Goal: Transaction & Acquisition: Purchase product/service

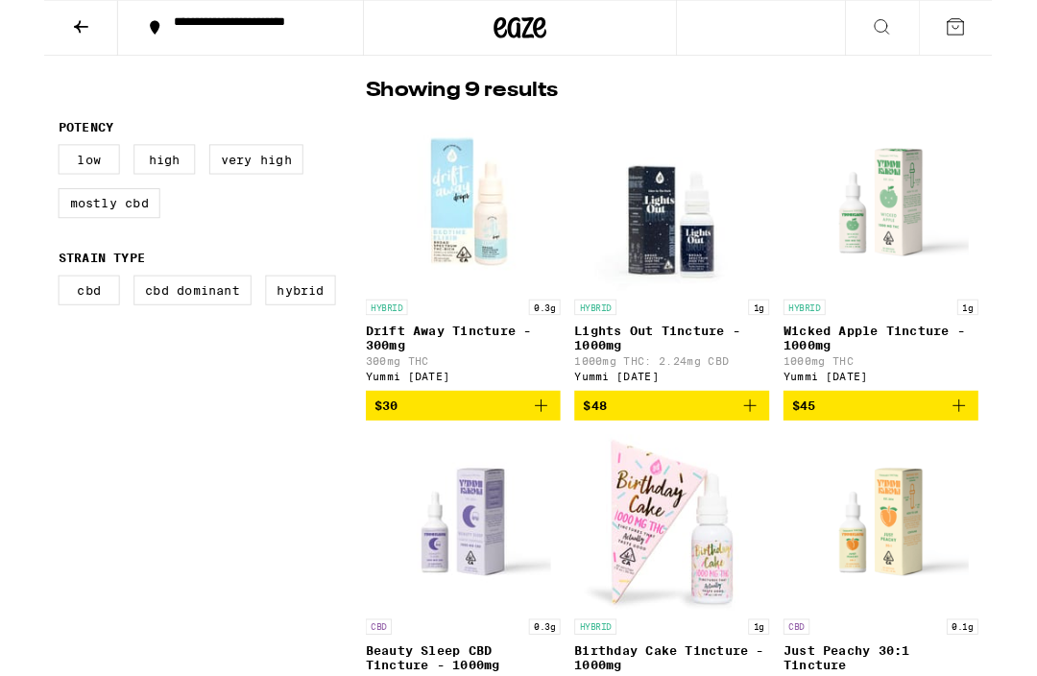
scroll to position [439, 0]
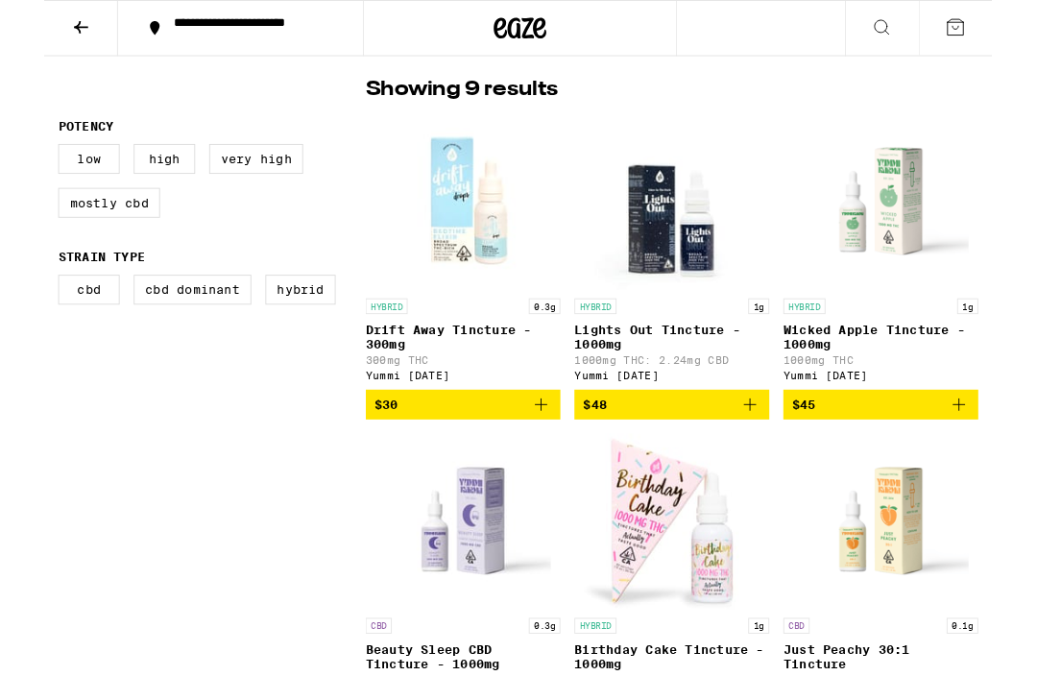
click at [267, 333] on label "Hybrid" at bounding box center [280, 317] width 77 height 33
click at [20, 304] on input "Hybrid" at bounding box center [19, 304] width 1 height 1
checkbox input "true"
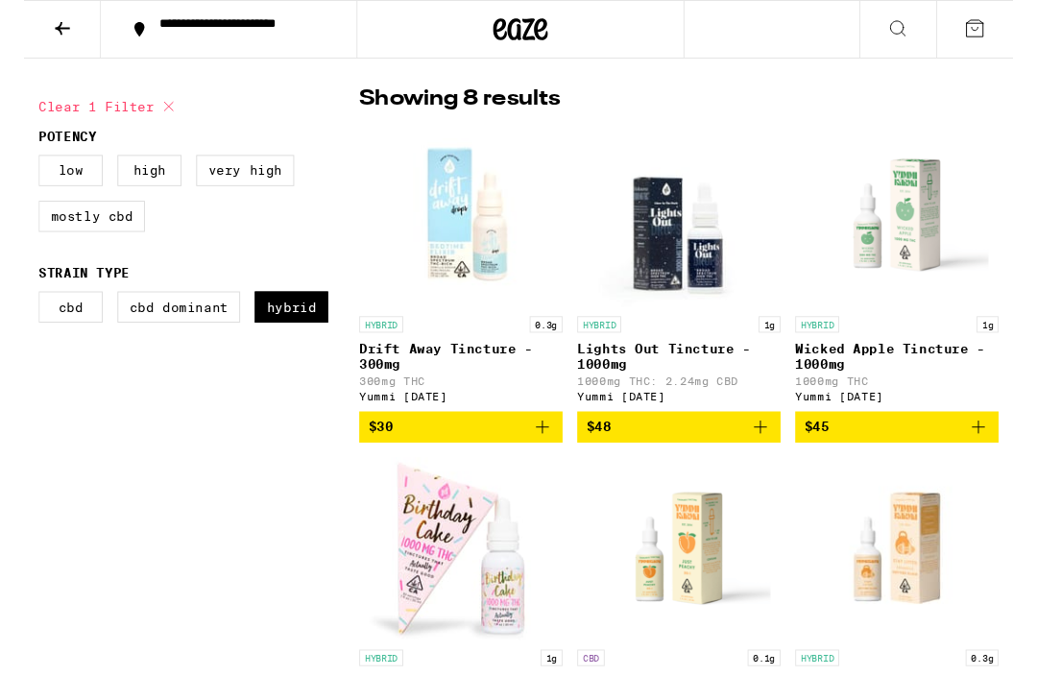
scroll to position [404, 0]
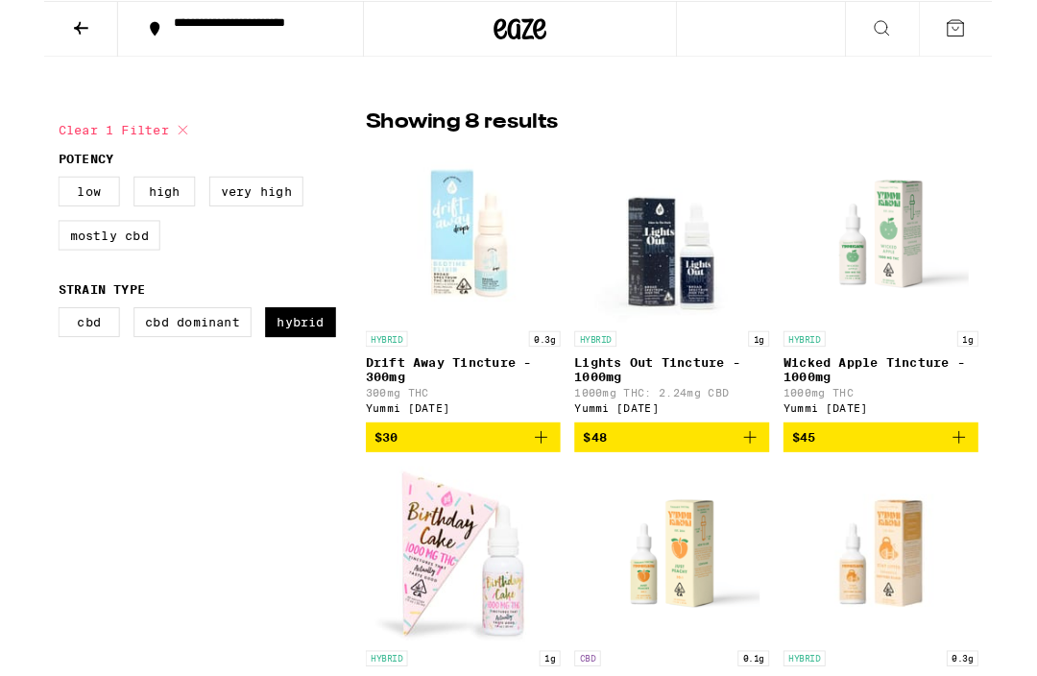
click at [180, 36] on div "**********" at bounding box center [226, 30] width 187 height 27
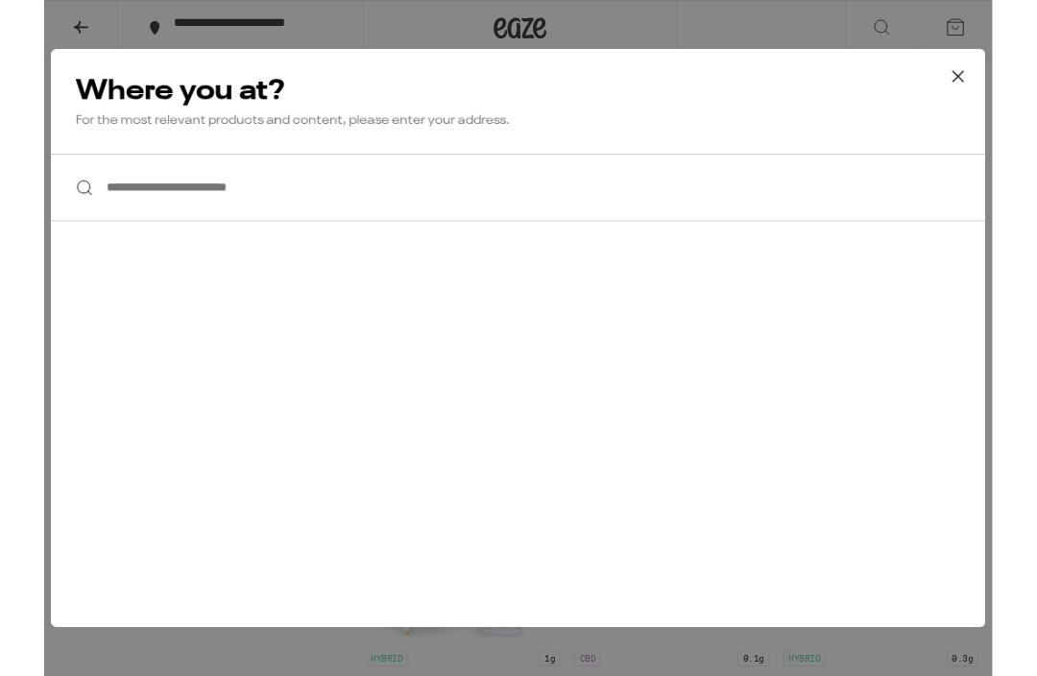
click at [136, 27] on div "**********" at bounding box center [518, 370] width 1037 height 740
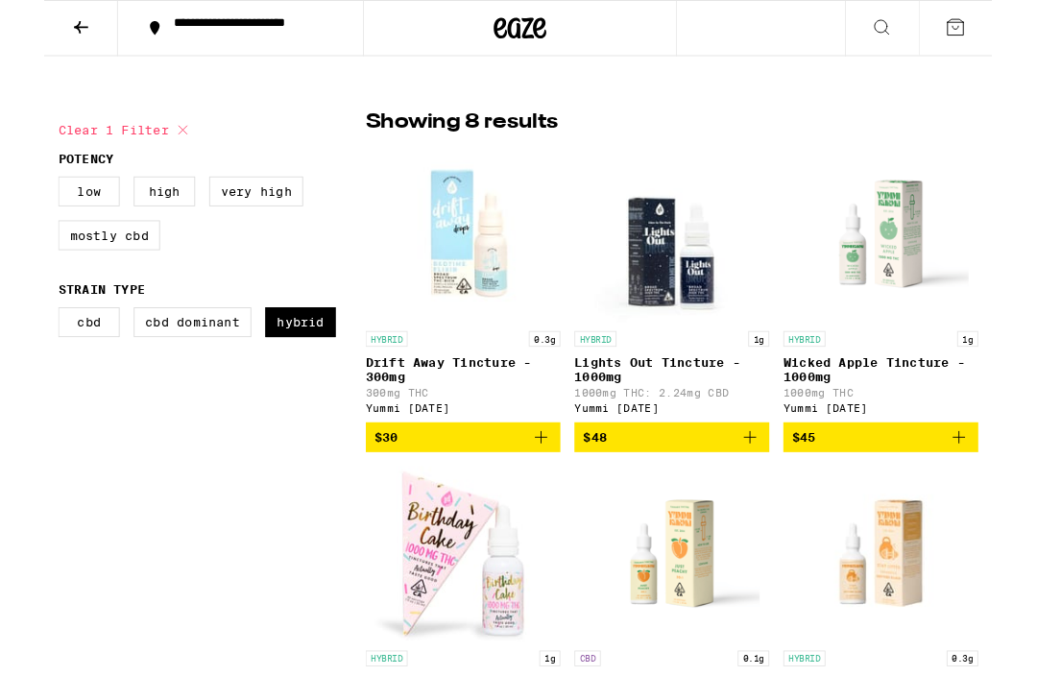
click at [34, 28] on icon at bounding box center [40, 29] width 15 height 13
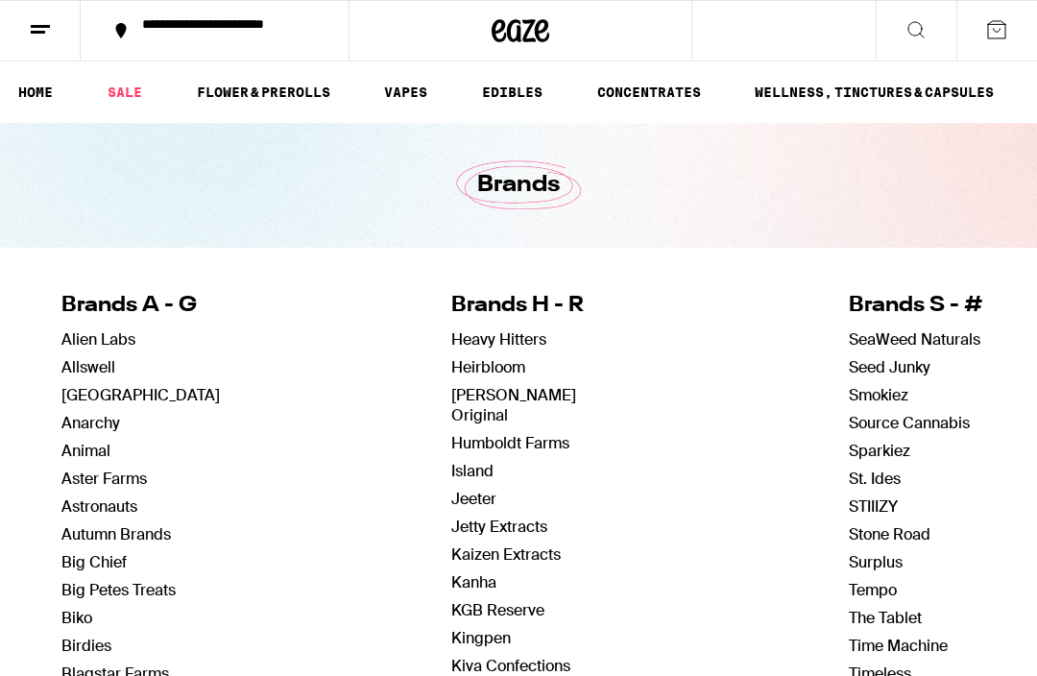
click at [48, 26] on line at bounding box center [40, 26] width 19 height 0
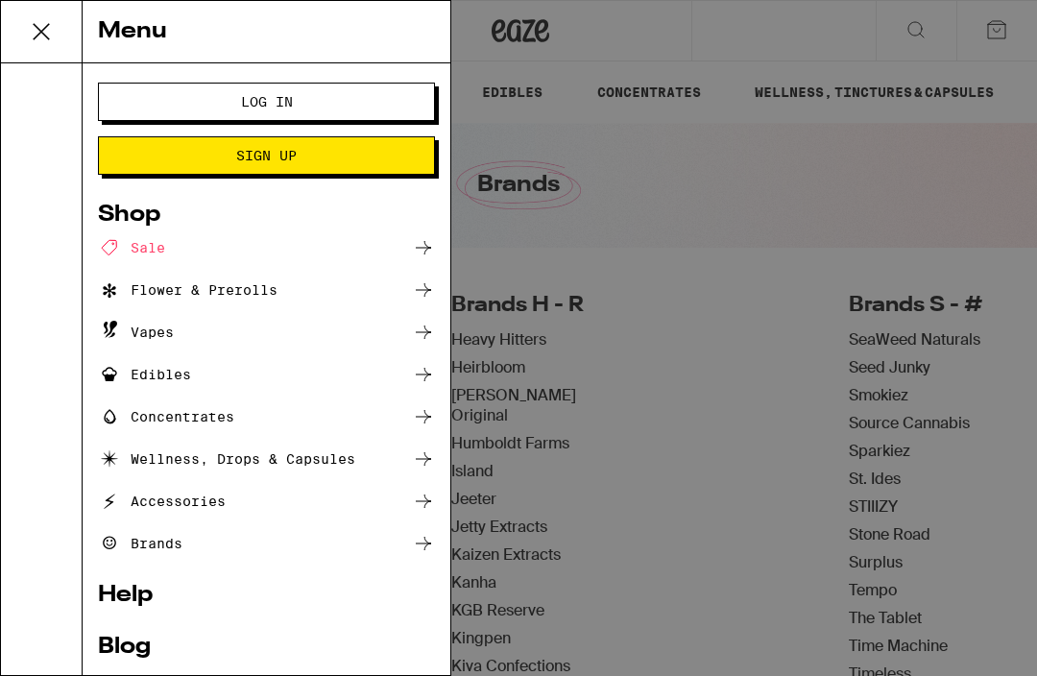
click at [168, 104] on button "Log In" at bounding box center [266, 102] width 337 height 38
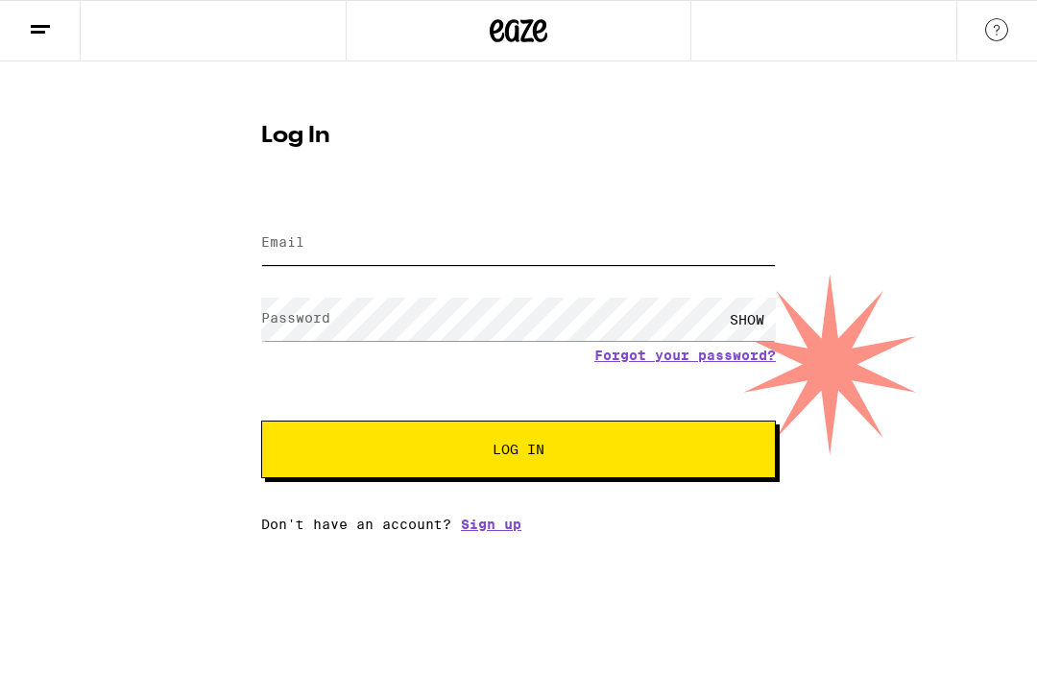
click at [495, 252] on input "Email" at bounding box center [518, 243] width 515 height 43
type input "[EMAIL_ADDRESS][DOMAIN_NAME]"
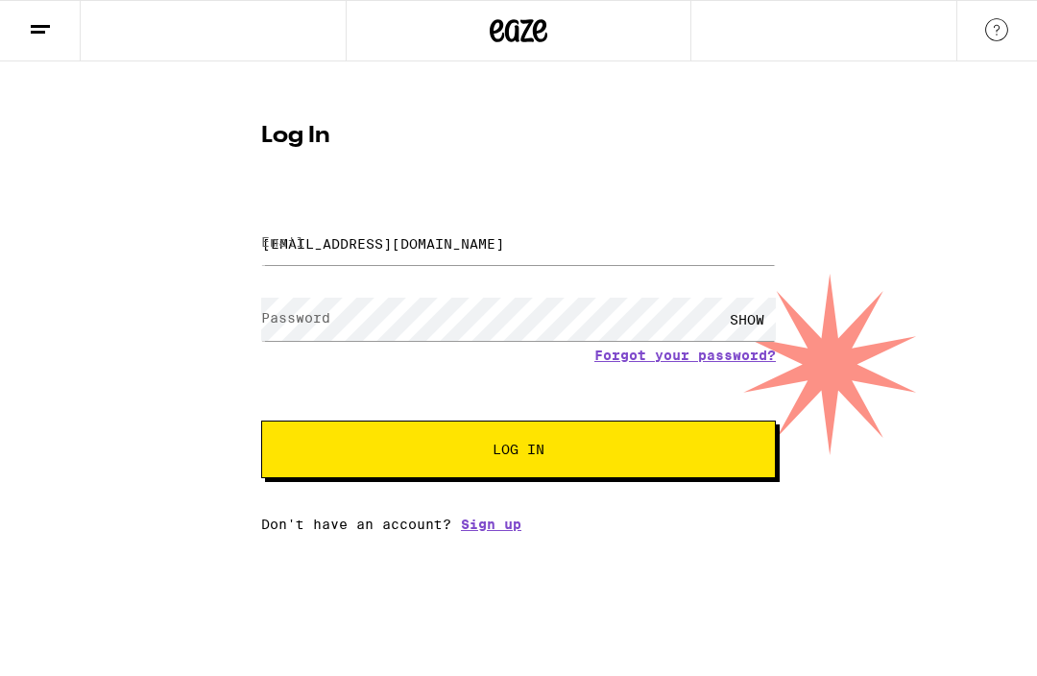
click at [519, 452] on button "Log In" at bounding box center [518, 450] width 515 height 58
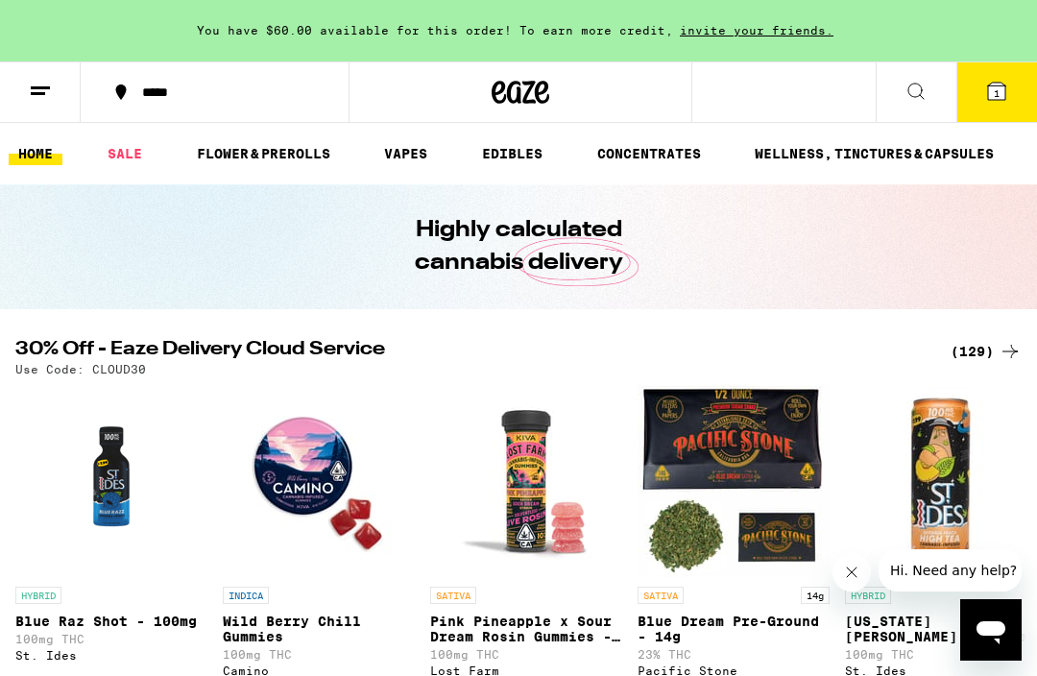
click at [922, 99] on icon at bounding box center [916, 91] width 23 height 23
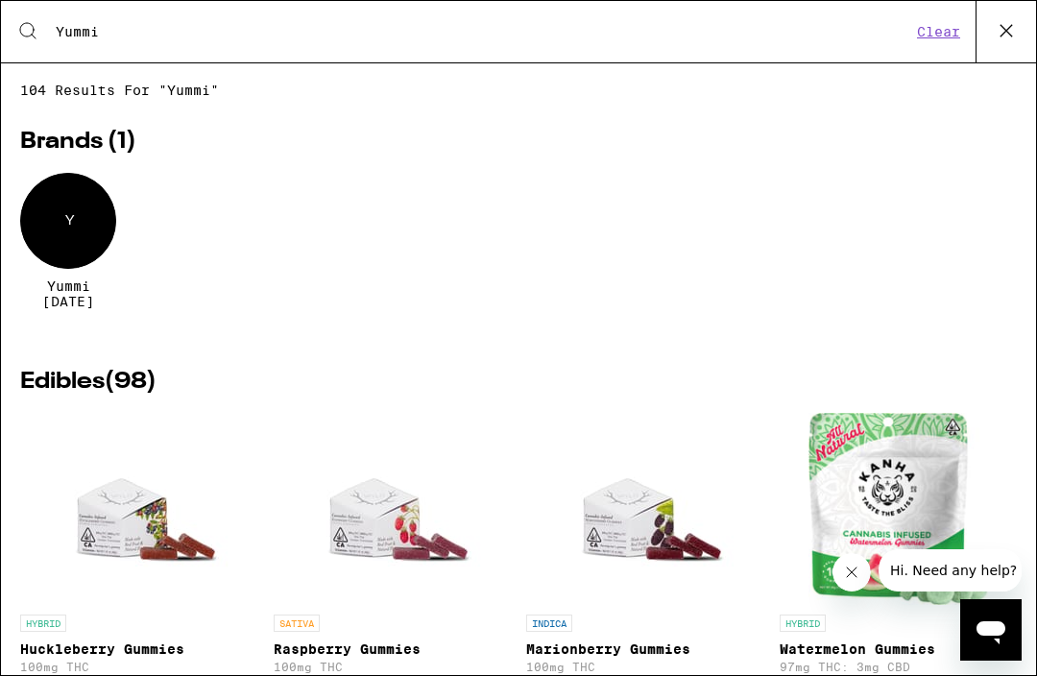
type input "Yummi"
click at [61, 204] on div "Y" at bounding box center [68, 221] width 96 height 96
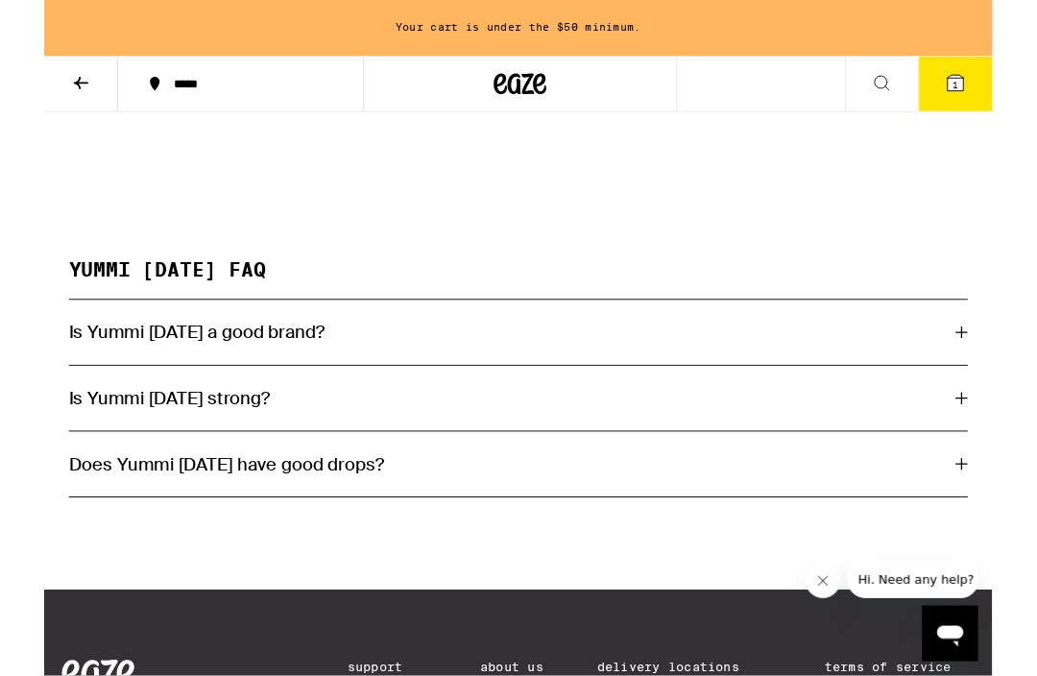
scroll to position [845, 0]
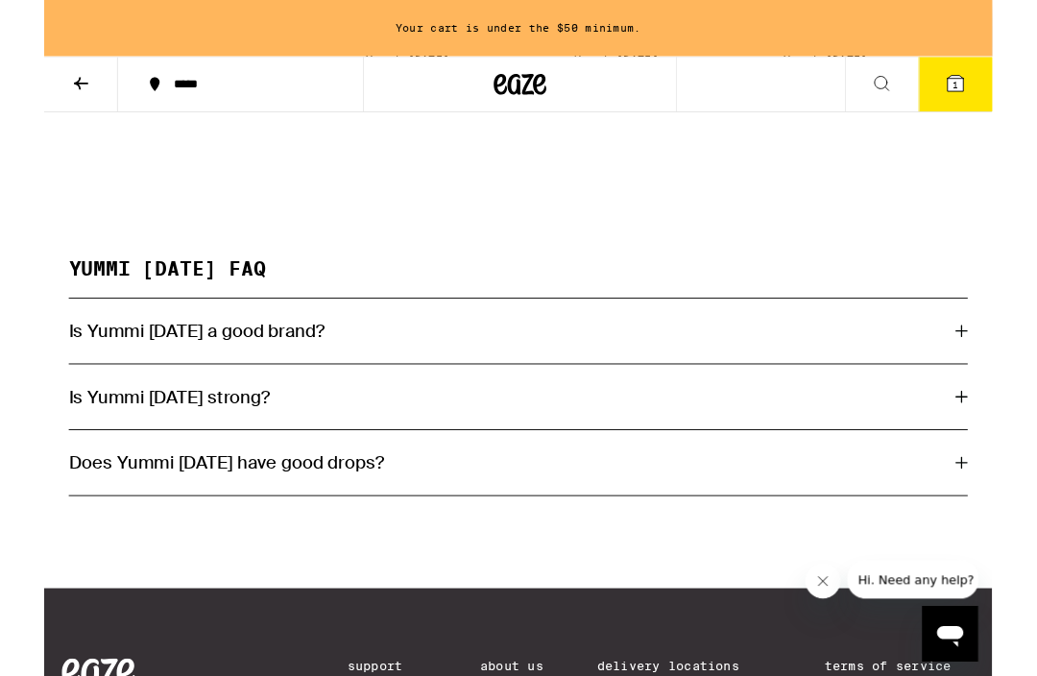
click at [993, 447] on div "Is Yummi [DATE] strong?" at bounding box center [519, 434] width 984 height 25
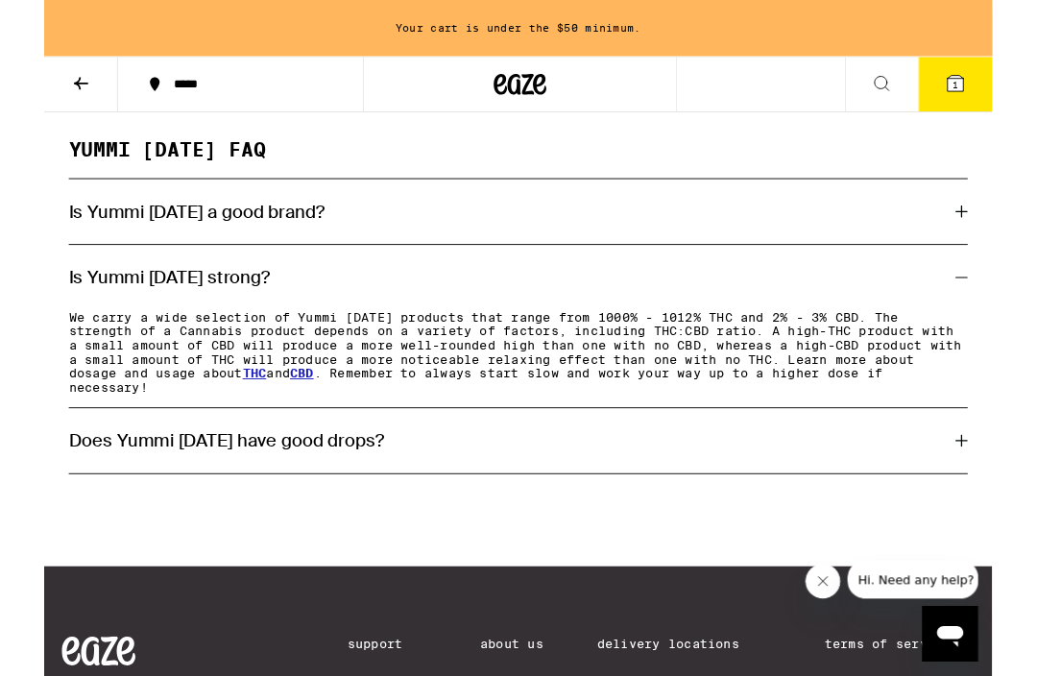
scroll to position [977, 0]
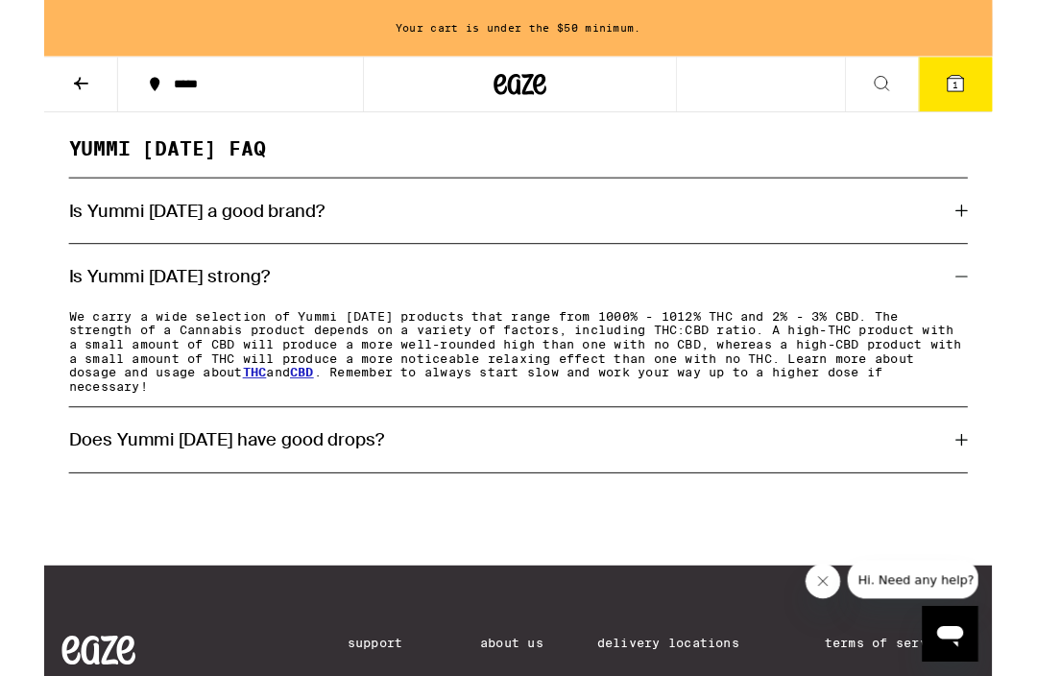
click at [1008, 488] on icon at bounding box center [1003, 481] width 13 height 13
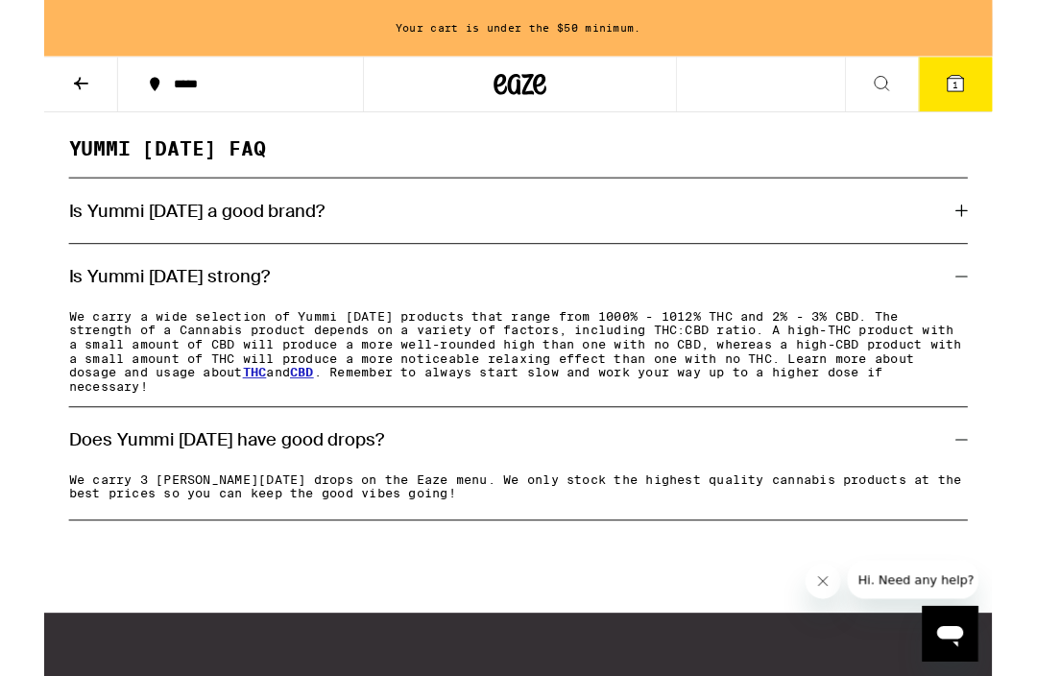
click at [1000, 488] on icon at bounding box center [1003, 481] width 13 height 13
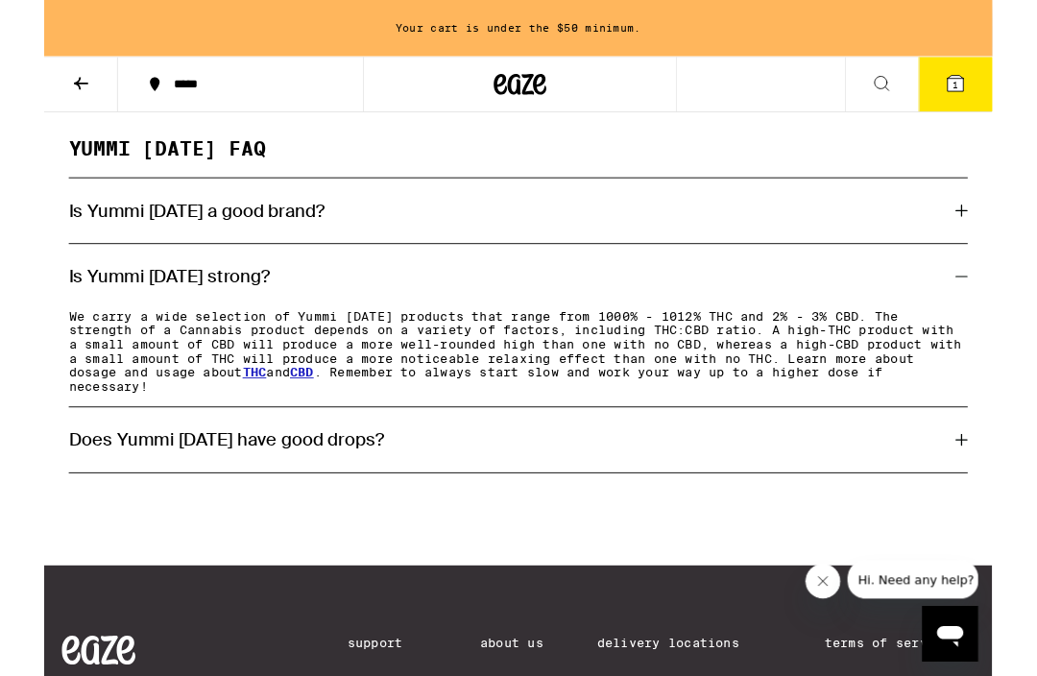
click at [986, 332] on div "Is Yummi [DATE] strong?" at bounding box center [519, 302] width 984 height 71
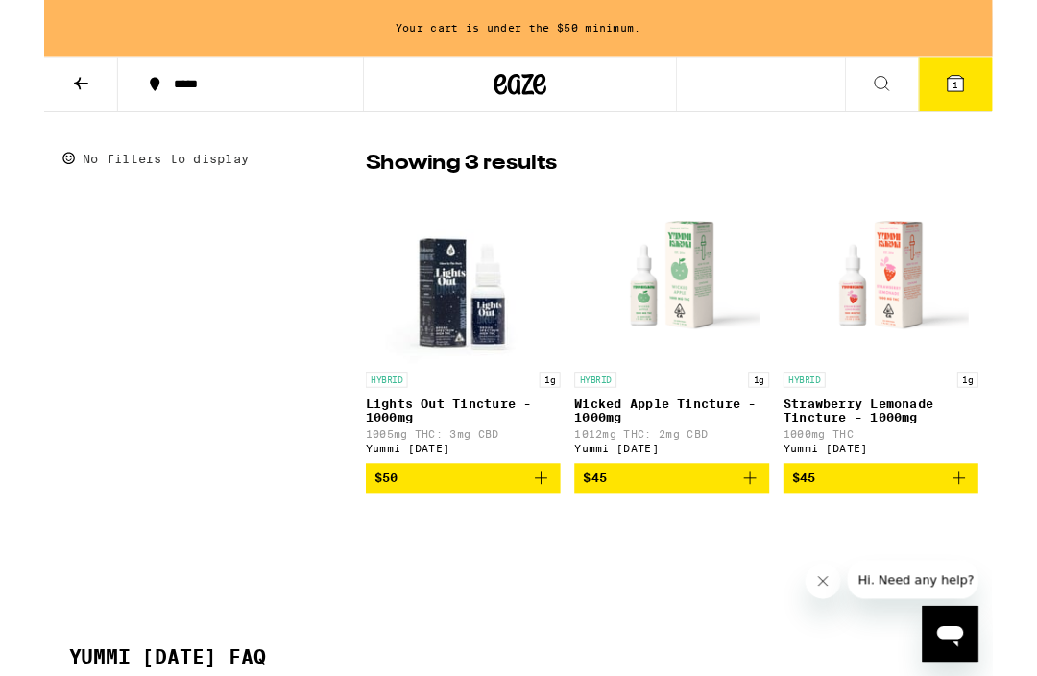
scroll to position [419, 0]
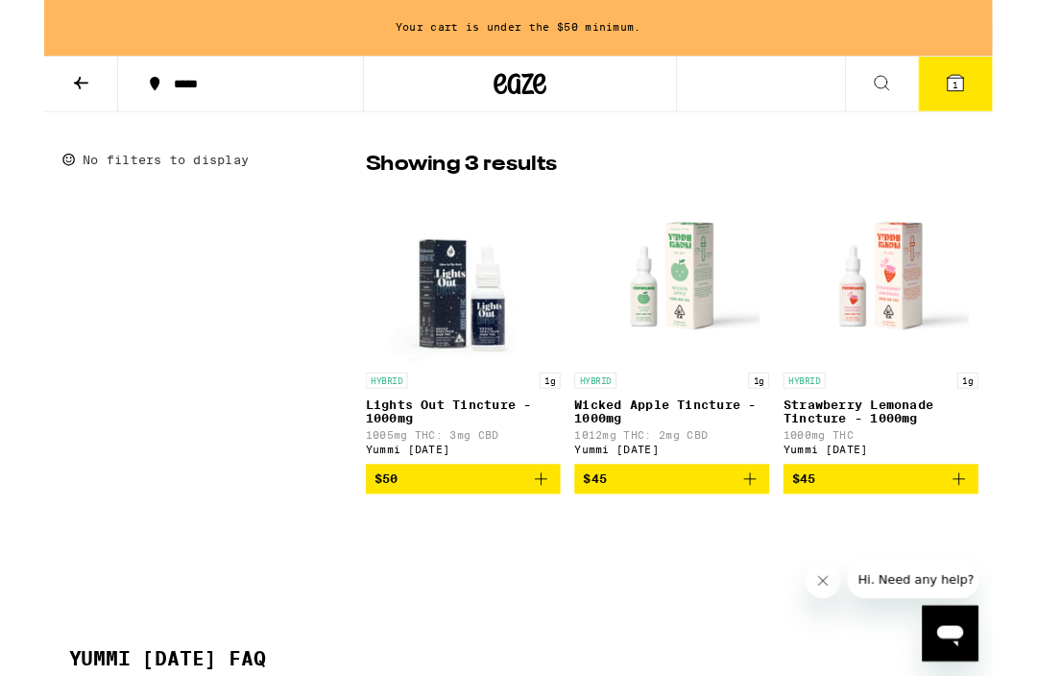
click at [633, 466] on p "Wicked Apple Tincture - 1000mg" at bounding box center [686, 450] width 213 height 31
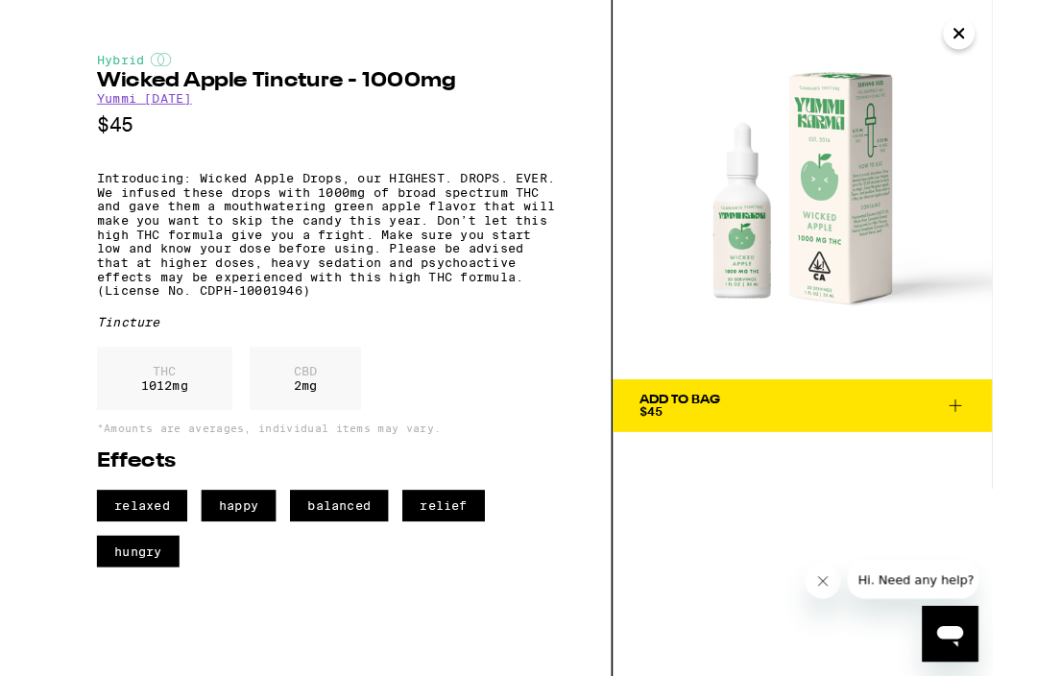
scroll to position [718, 0]
click at [1004, 48] on icon "Close" at bounding box center [1000, 36] width 23 height 29
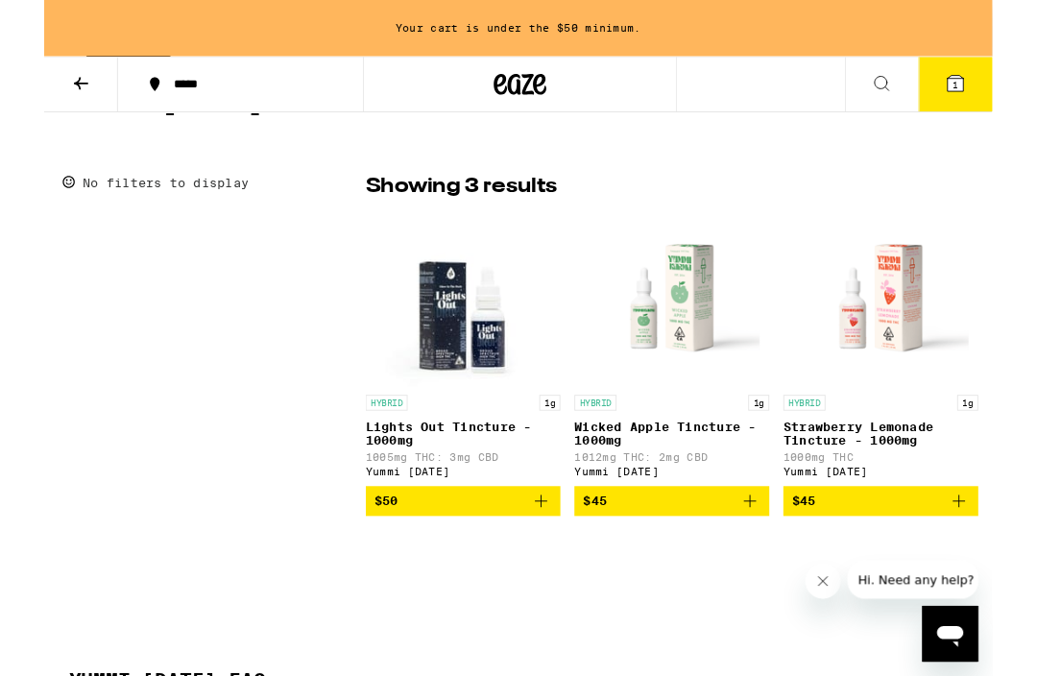
scroll to position [392, 0]
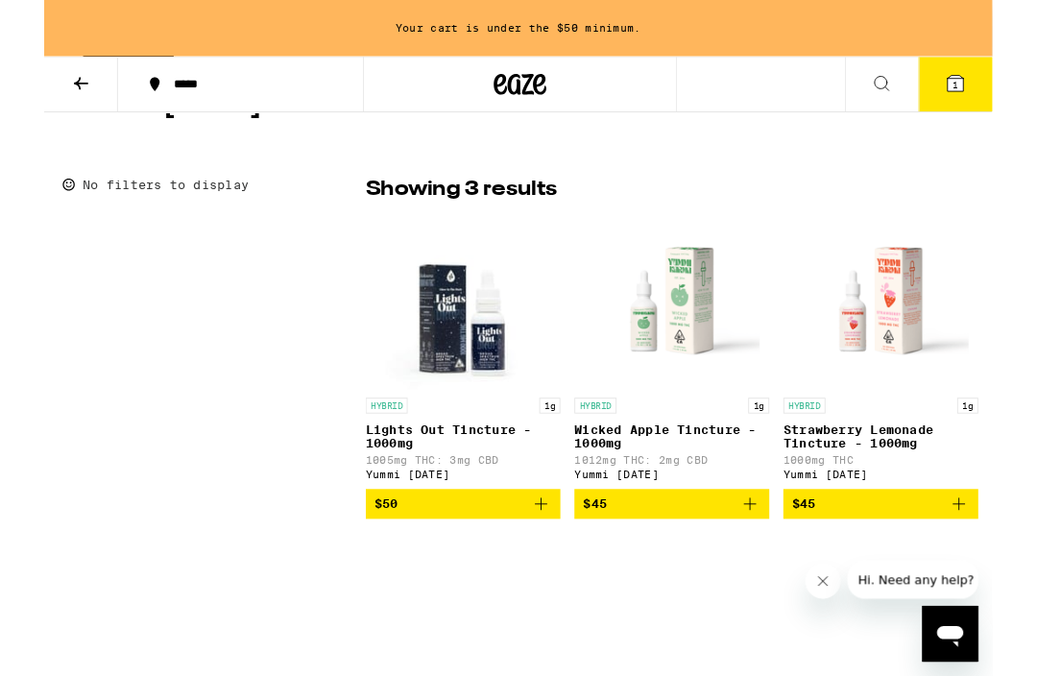
click at [427, 500] on div "HYBRID 1g Lights Out Tincture - 1000mg 1005mg THC: 3mg CBD Yummi [DATE]" at bounding box center [458, 480] width 213 height 90
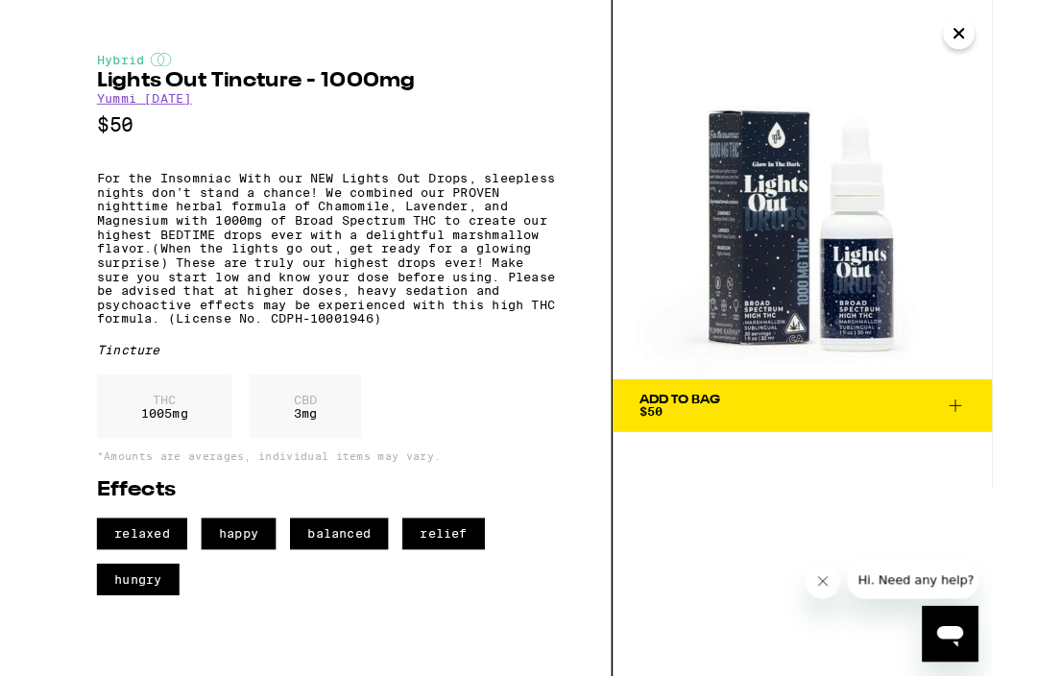
click at [783, 261] on img at bounding box center [829, 207] width 415 height 415
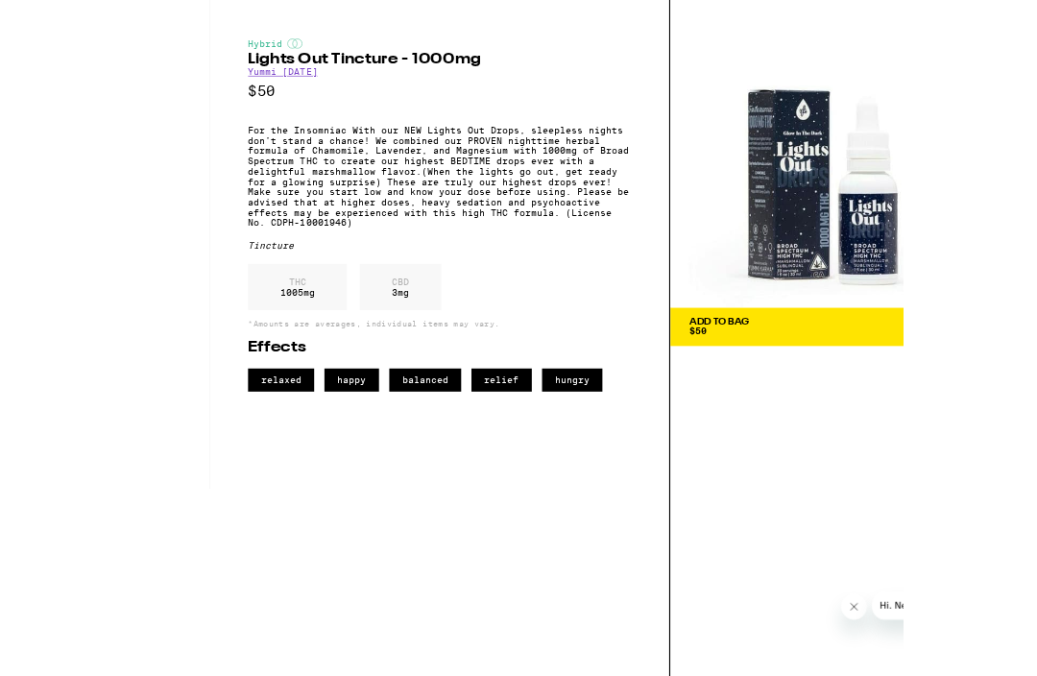
scroll to position [339, 0]
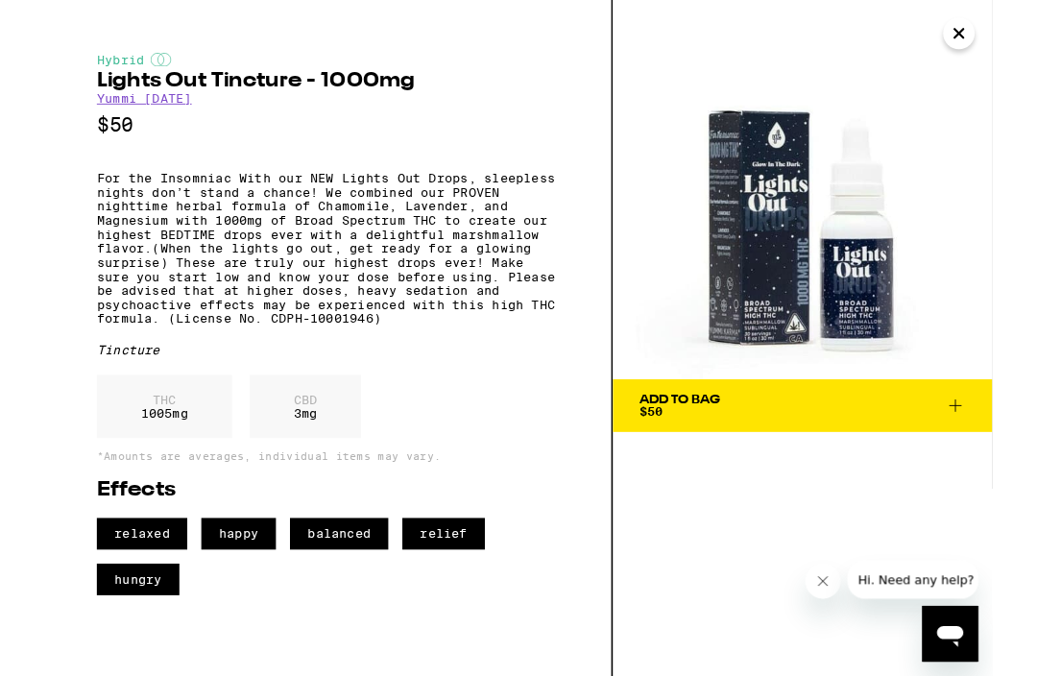
click at [1001, 34] on icon "Close" at bounding box center [1000, 36] width 23 height 29
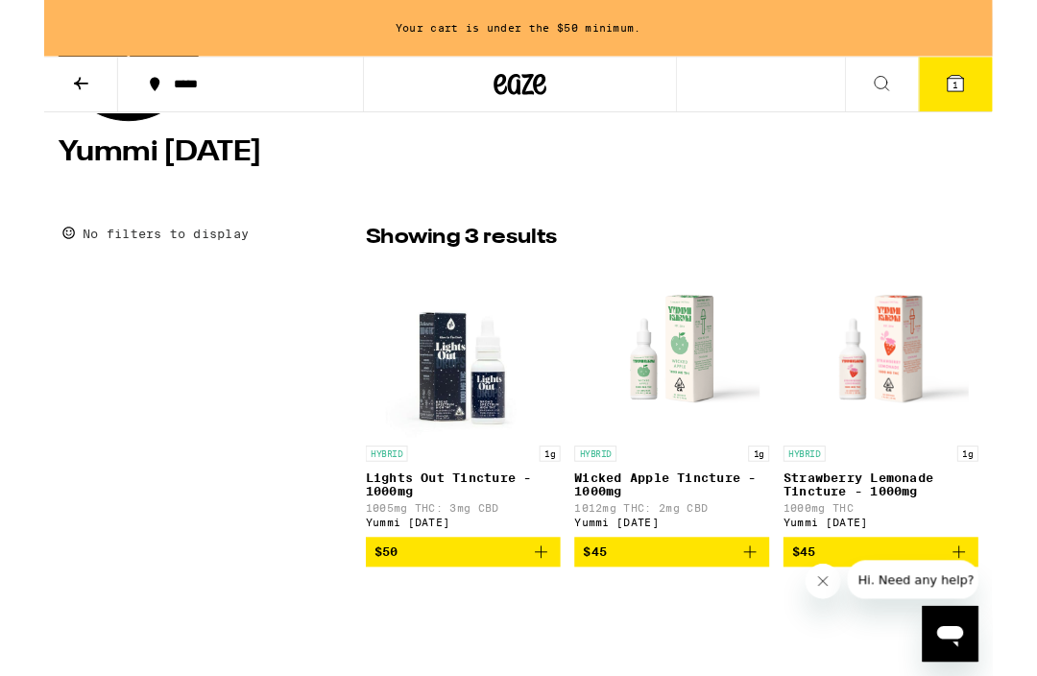
click at [651, 531] on p "Wicked Apple Tincture - 1000mg" at bounding box center [686, 530] width 213 height 31
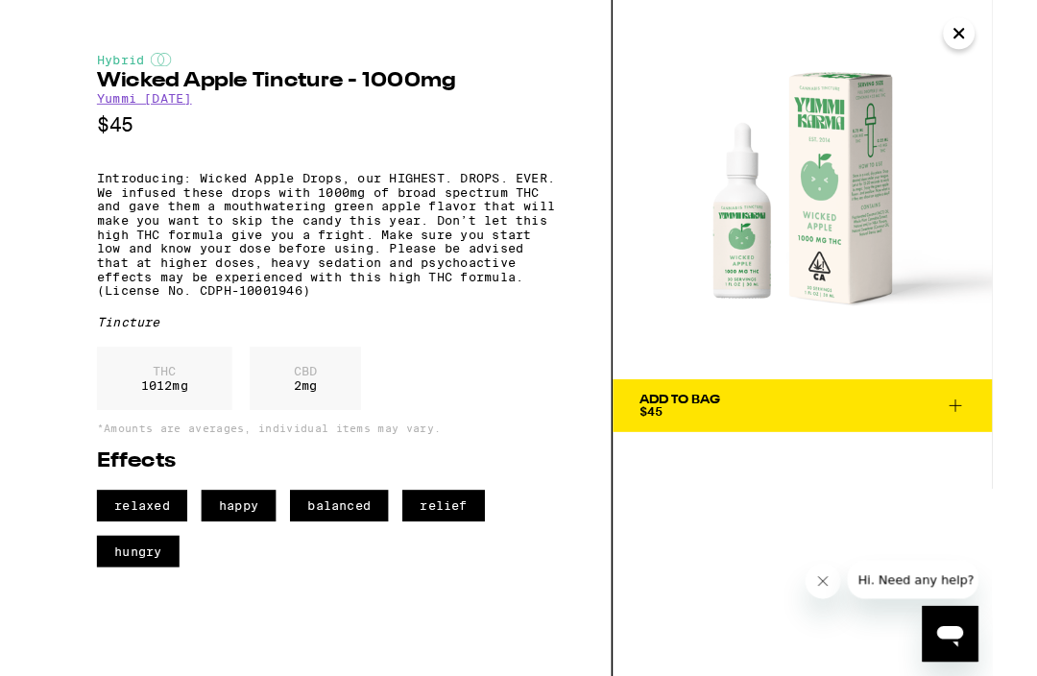
click at [1005, 26] on icon "Close" at bounding box center [1000, 36] width 23 height 29
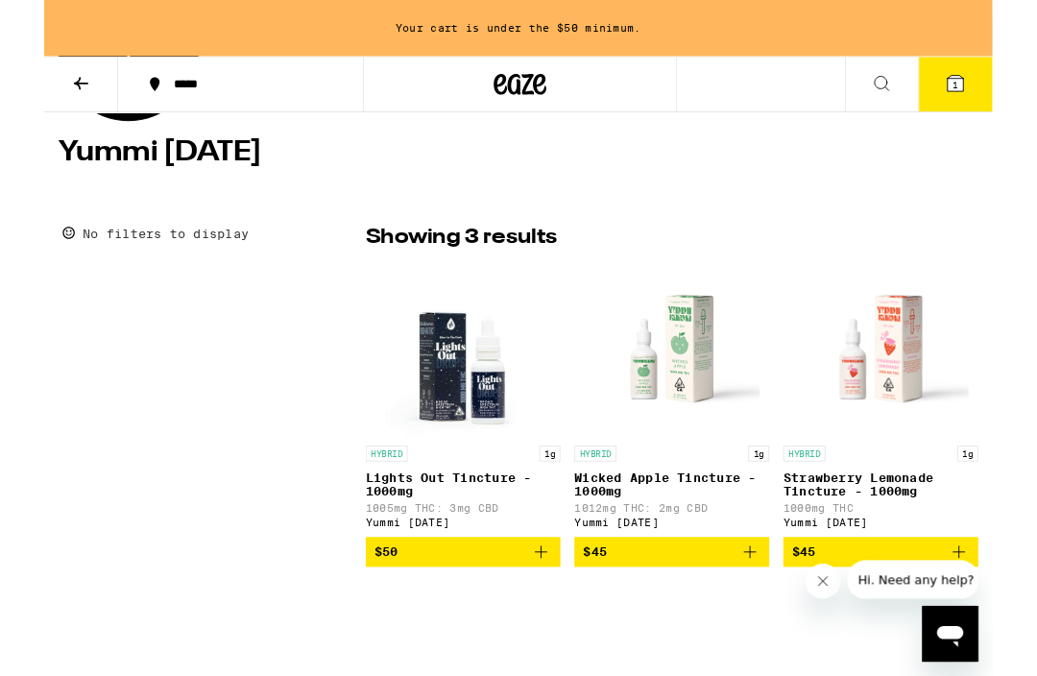
click at [926, 398] on img "Open page for Strawberry Lemonade Tincture - 1000mg from Yummi Karma" at bounding box center [915, 382] width 192 height 192
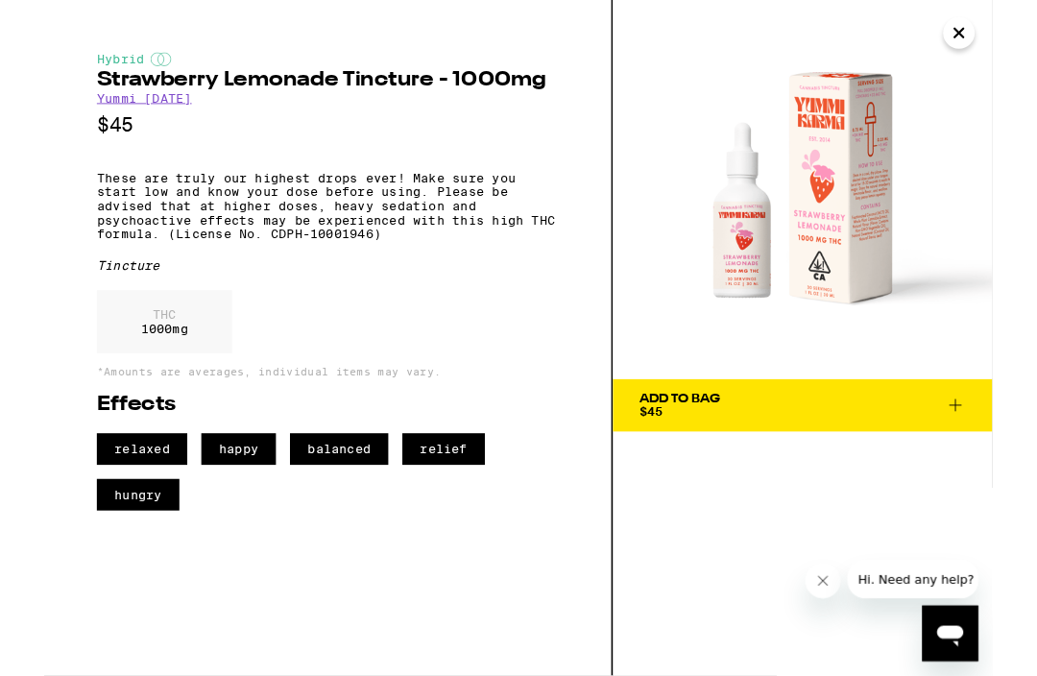
scroll to position [1081, 0]
click at [996, 450] on icon at bounding box center [997, 443] width 23 height 23
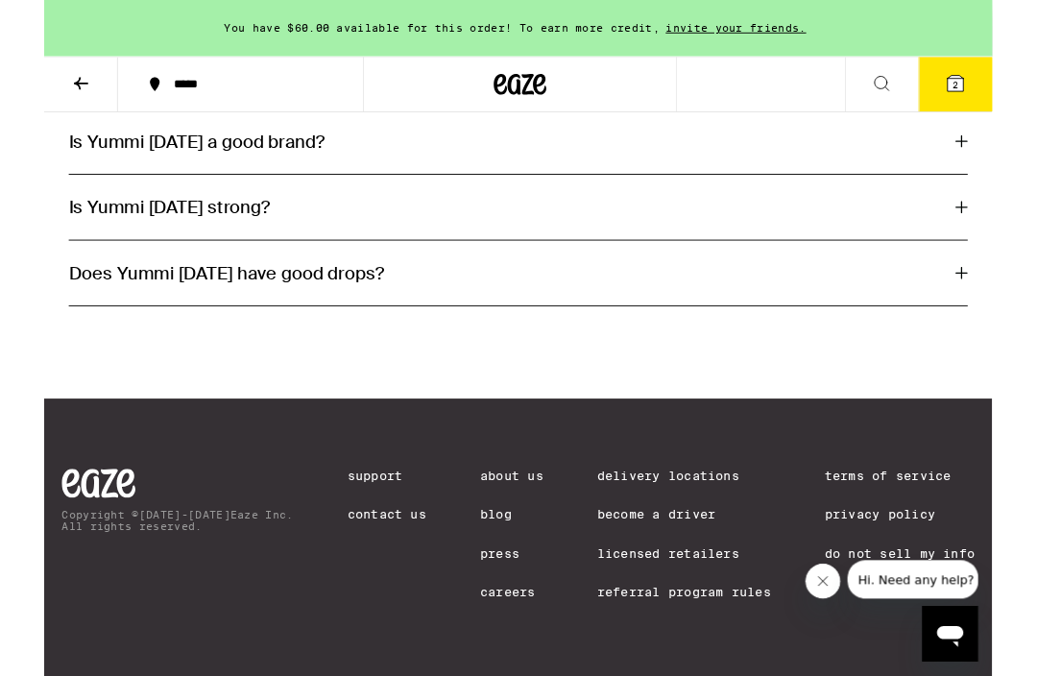
click at [996, 93] on span "2" at bounding box center [997, 93] width 6 height 12
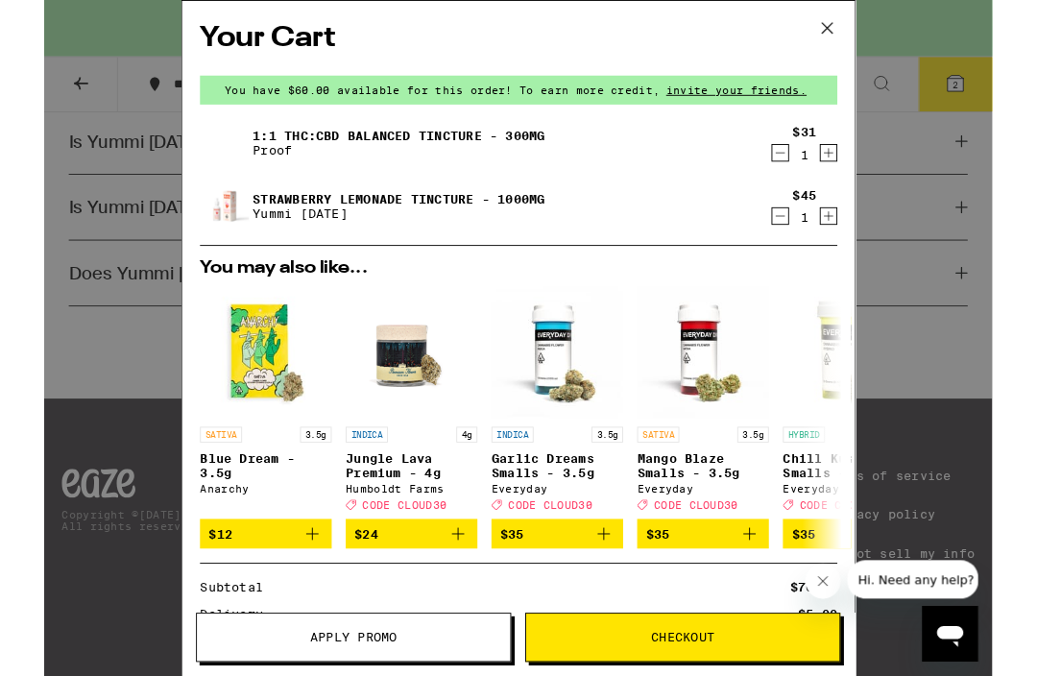
click at [466, 157] on link "1:1 THC:CBD Balanced Tincture - 300mg" at bounding box center [388, 148] width 320 height 15
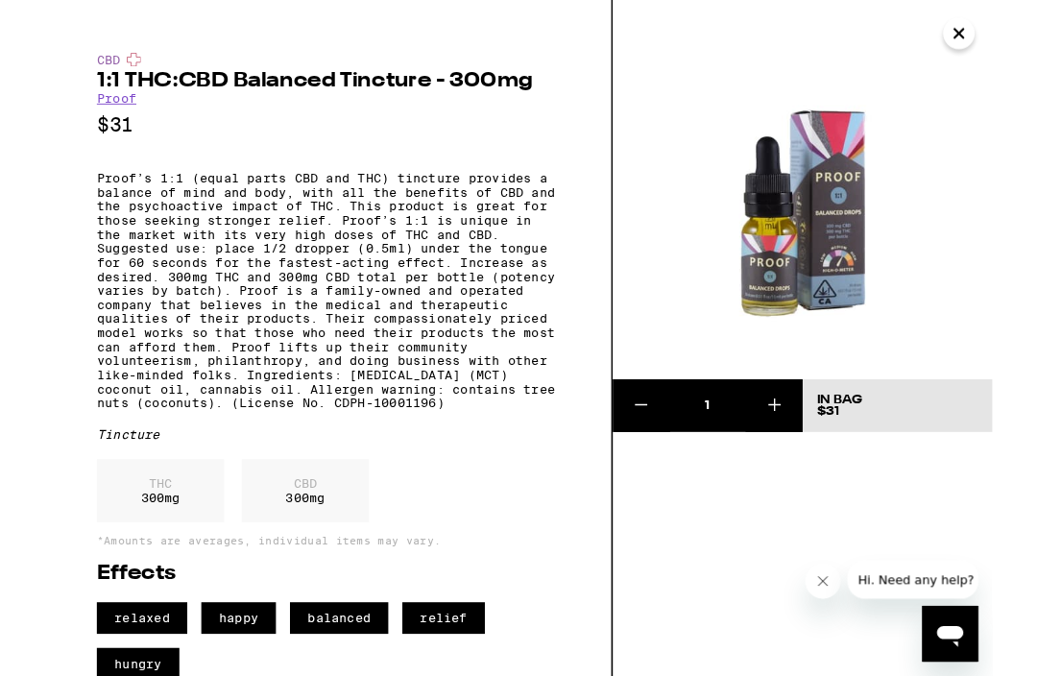
click at [1002, 34] on icon "Close" at bounding box center [1000, 36] width 23 height 29
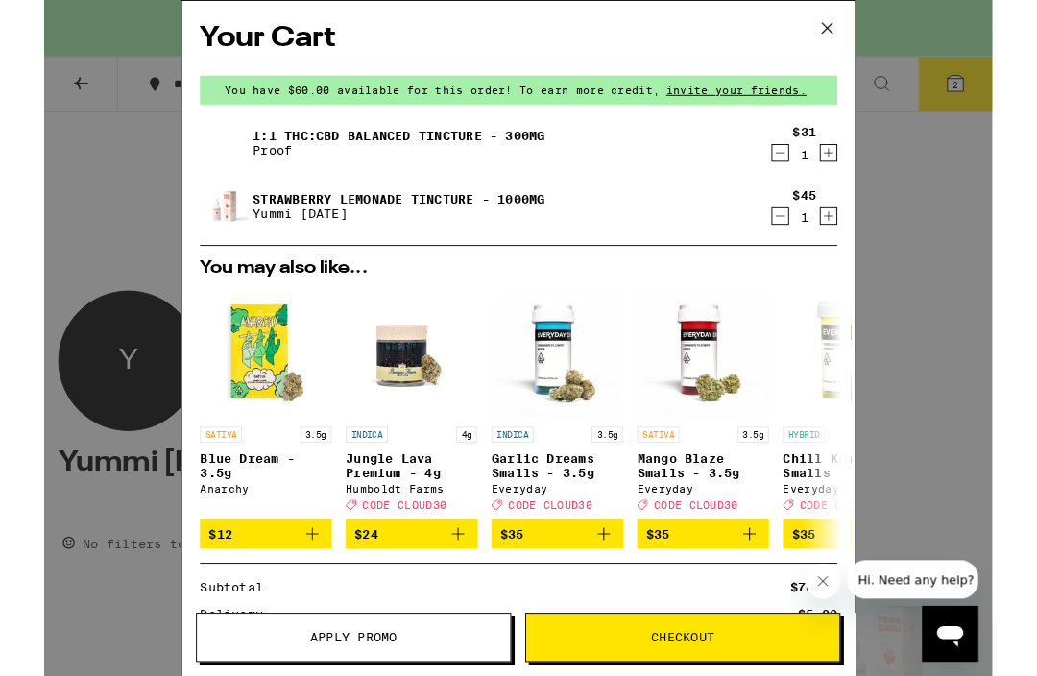
click at [939, 225] on div "Your Cart You have $60.00 available for this order! To earn more credit, invite…" at bounding box center [518, 370] width 1037 height 740
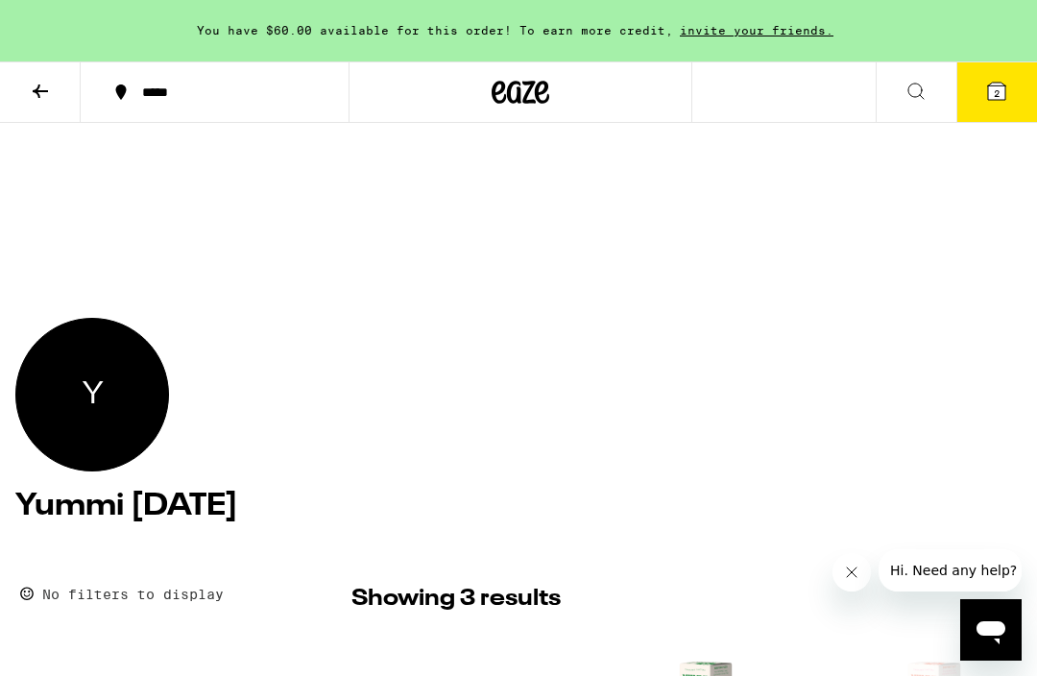
click at [38, 102] on button at bounding box center [40, 92] width 81 height 61
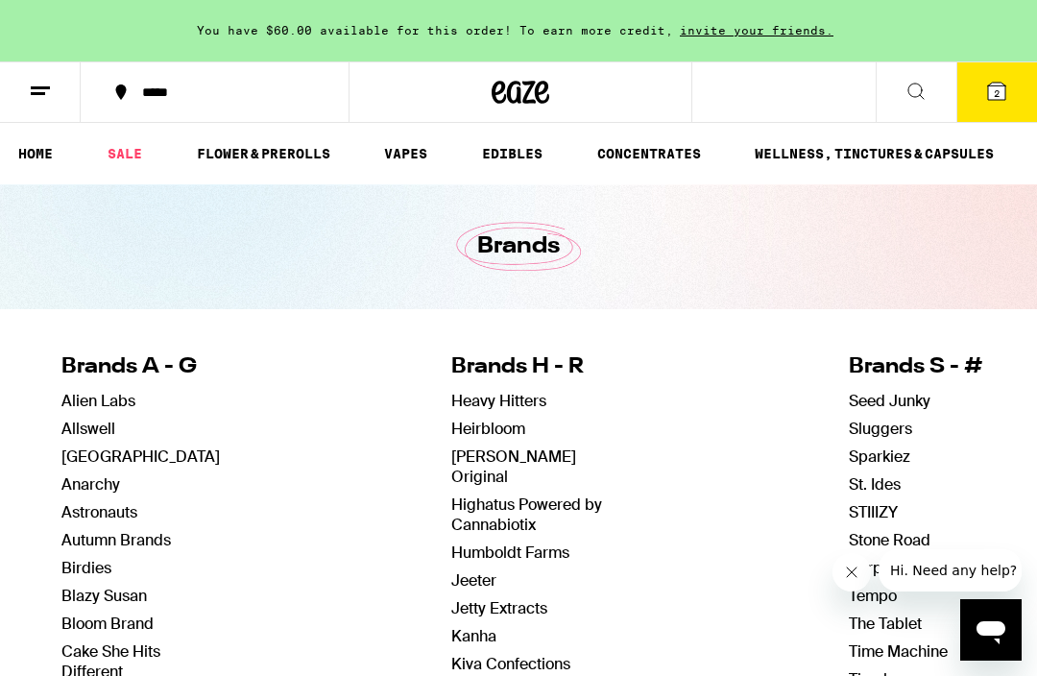
click at [985, 107] on button "2" at bounding box center [997, 92] width 81 height 60
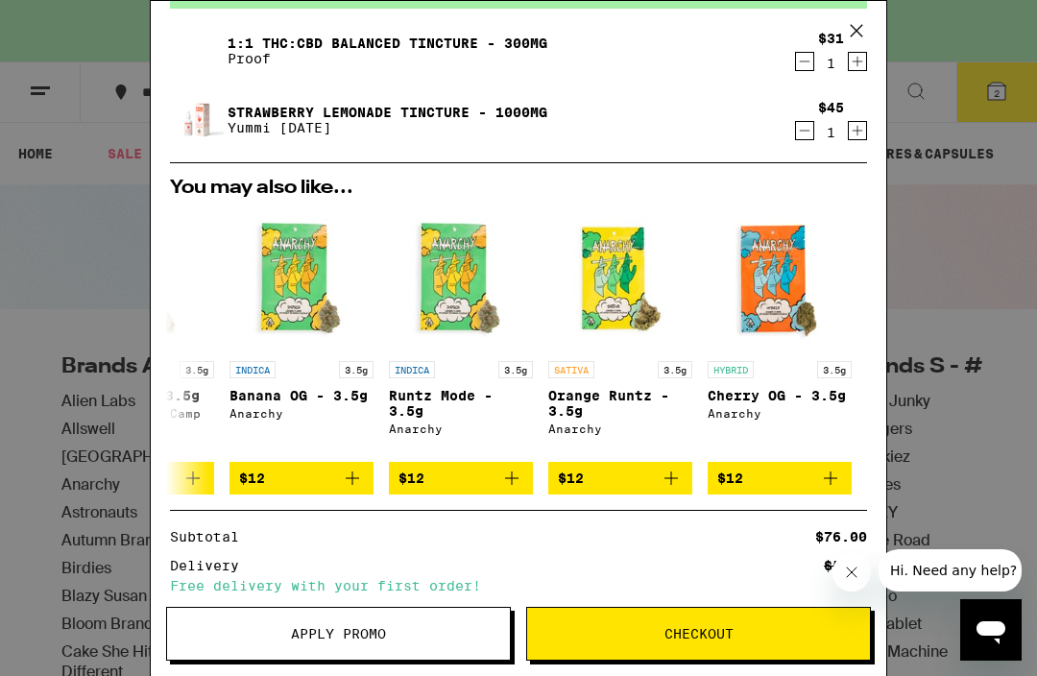
scroll to position [60, 0]
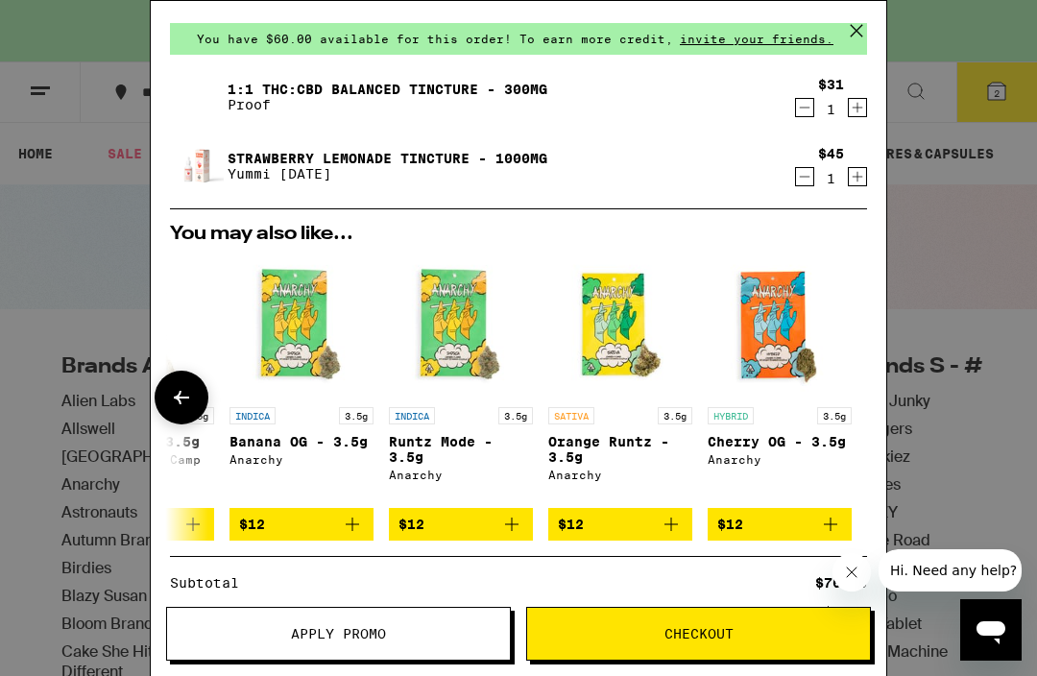
click at [823, 412] on p "3.5g" at bounding box center [834, 415] width 35 height 17
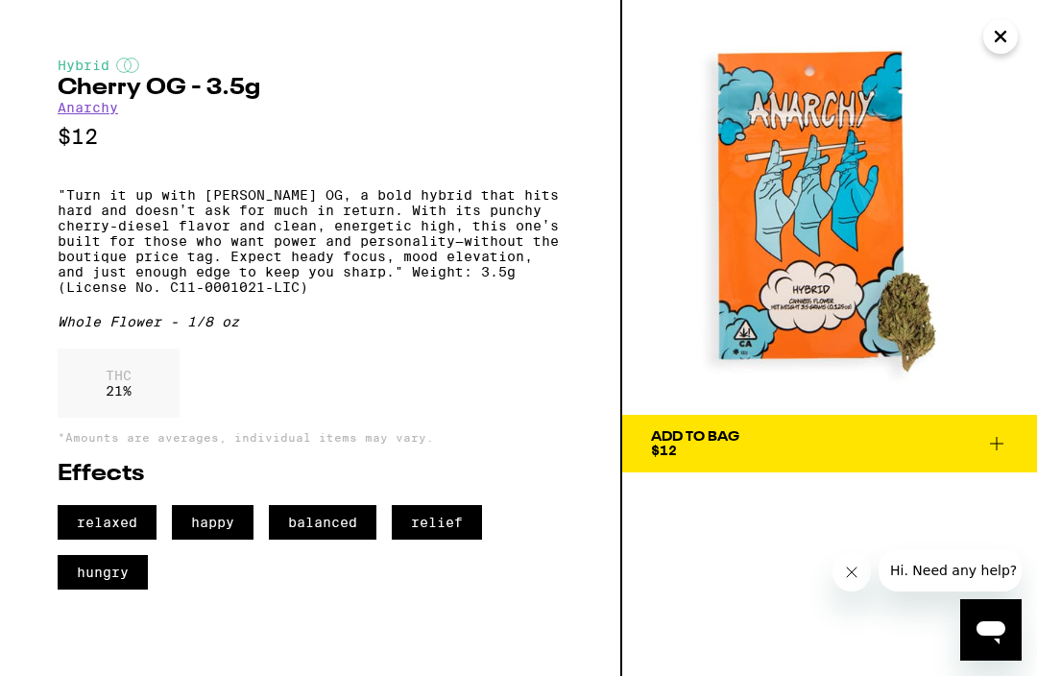
click at [1003, 47] on icon "Close" at bounding box center [1000, 36] width 23 height 29
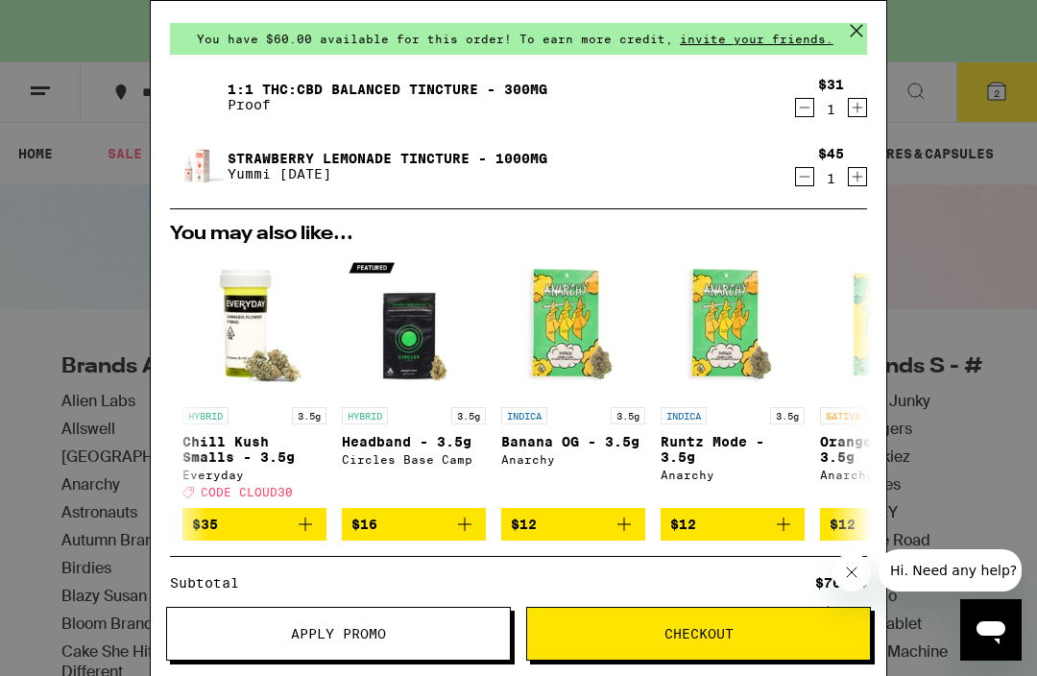
scroll to position [0, 623]
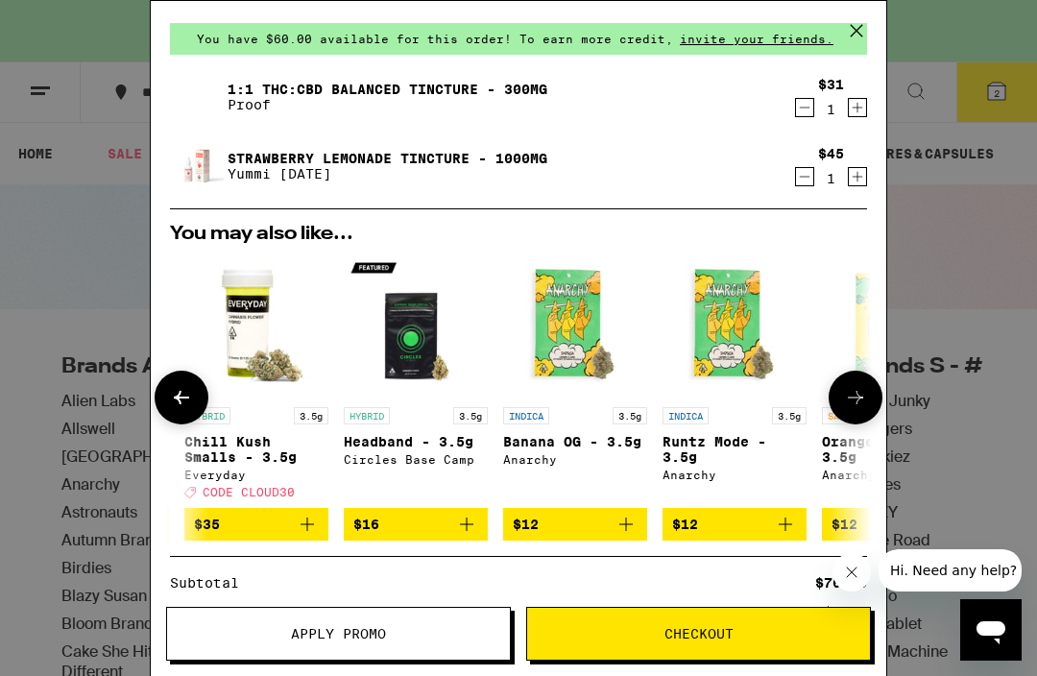
click at [732, 336] on img "Open page for Runtz Mode - 3.5g from Anarchy" at bounding box center [735, 326] width 144 height 144
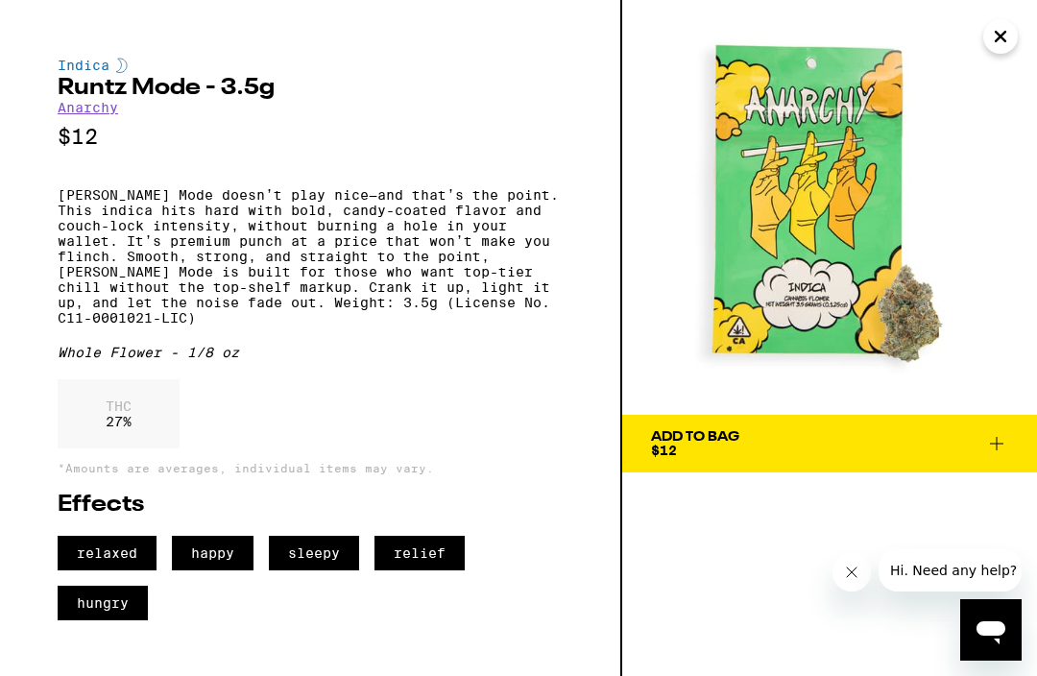
click at [996, 41] on icon "Close" at bounding box center [1001, 37] width 10 height 10
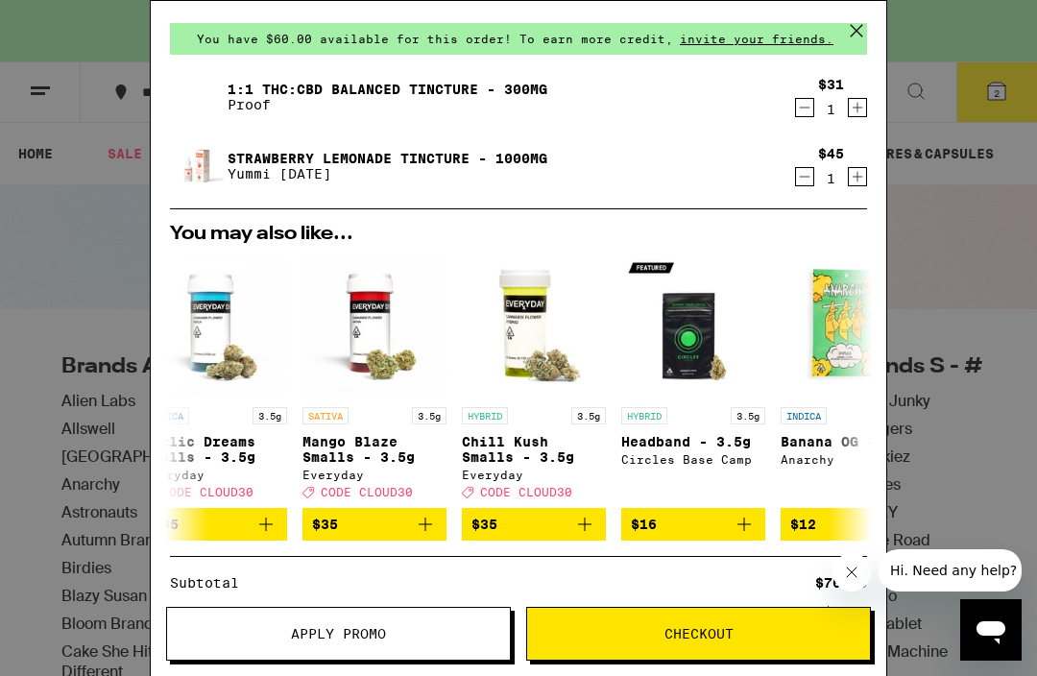
scroll to position [0, 344]
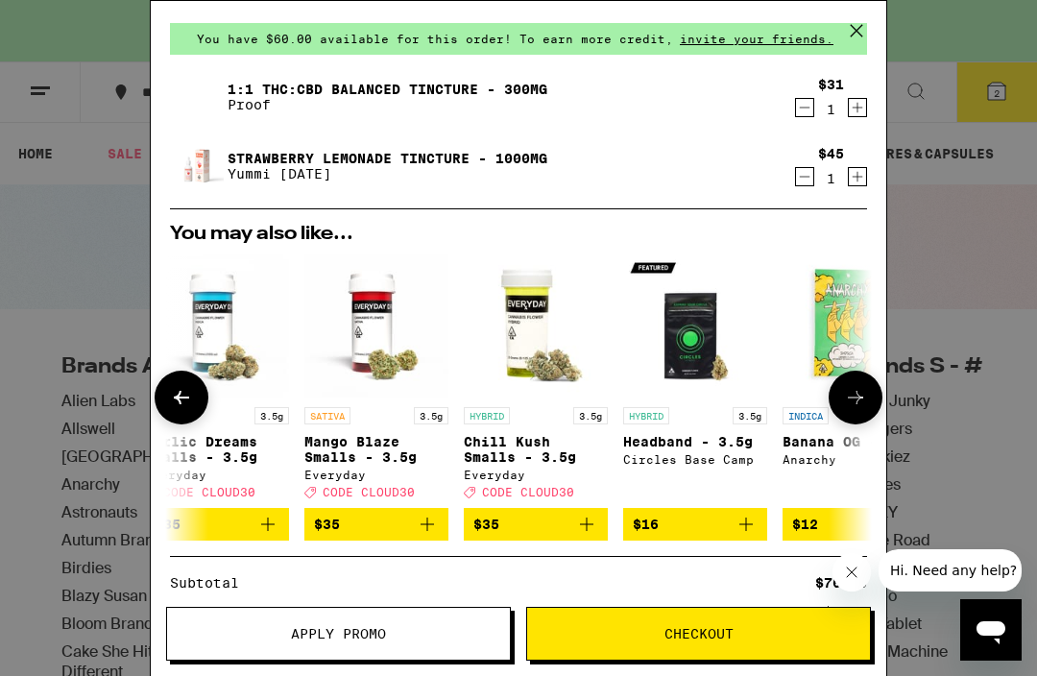
click at [548, 339] on img "Open page for Chill Kush Smalls - 3.5g from Everyday" at bounding box center [536, 326] width 144 height 144
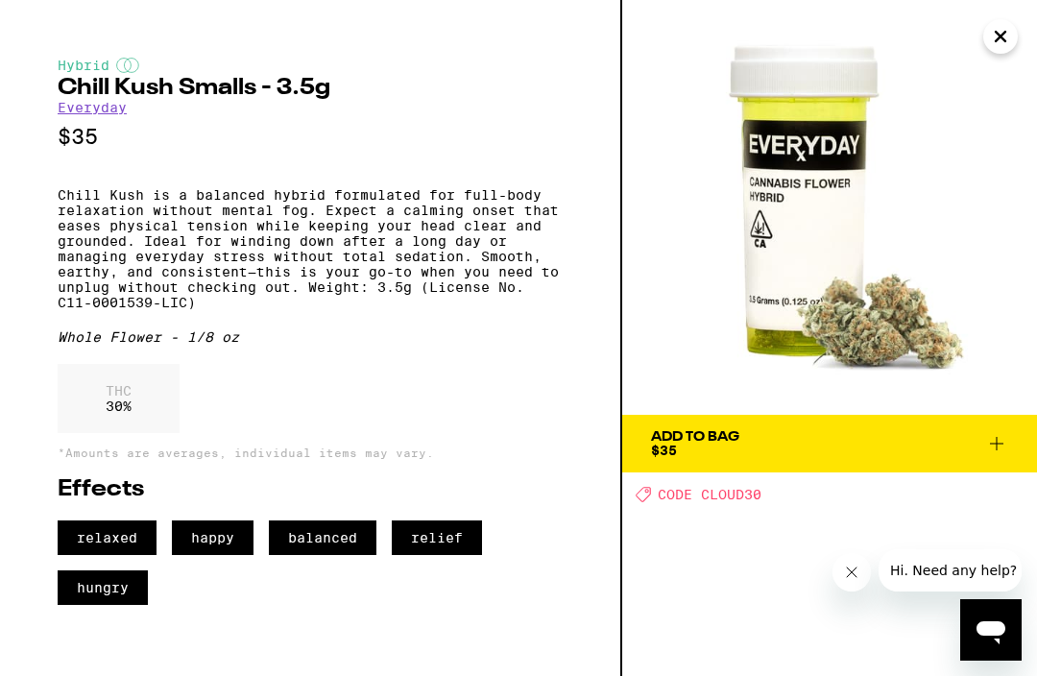
click at [1002, 42] on icon "Close" at bounding box center [1000, 36] width 23 height 29
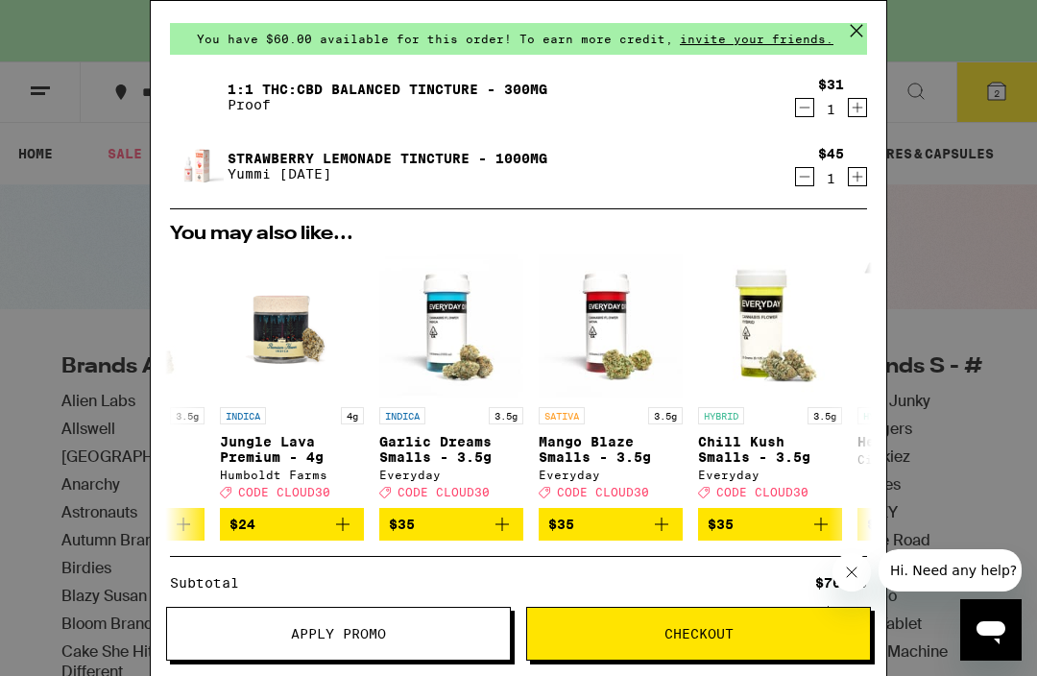
scroll to position [0, 106]
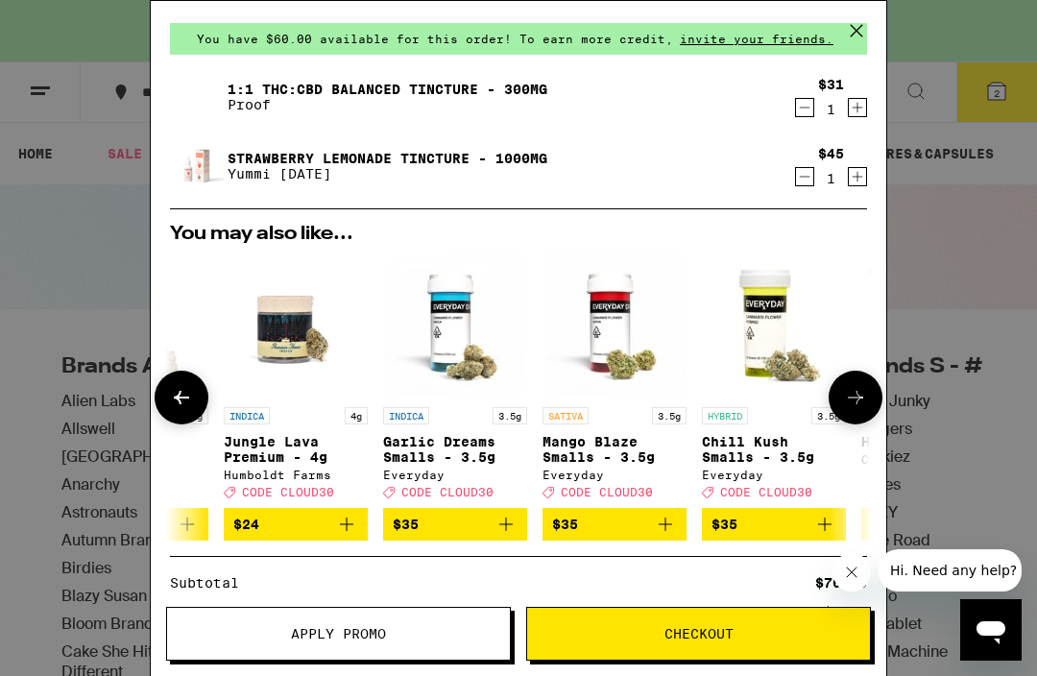
click at [472, 337] on img "Open page for Garlic Dreams Smalls - 3.5g from Everyday" at bounding box center [455, 326] width 144 height 144
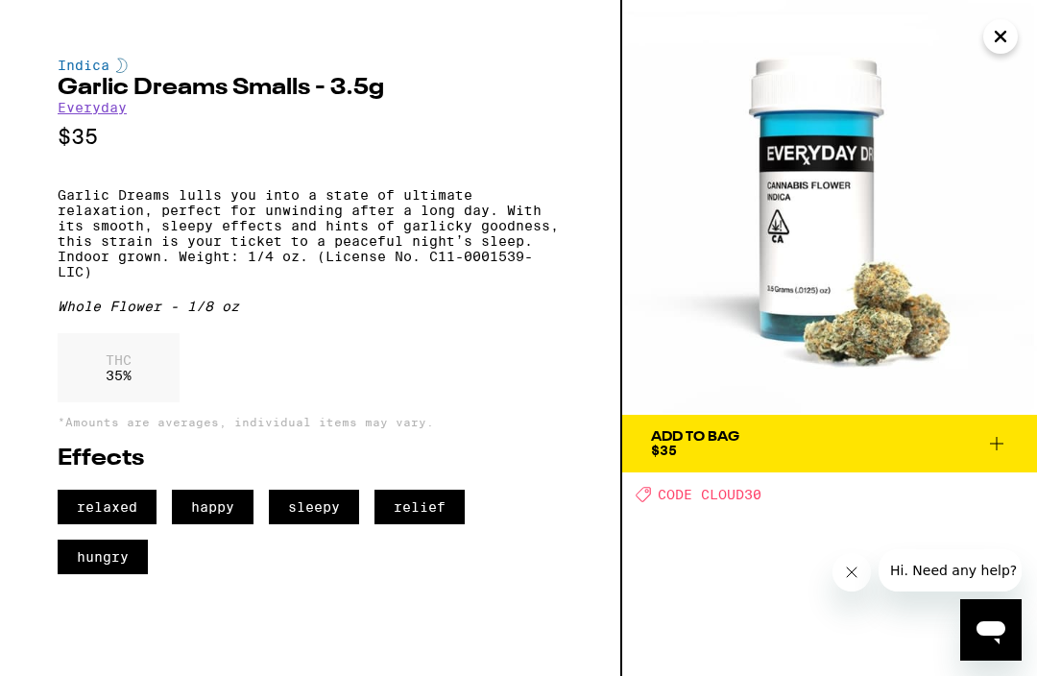
scroll to position [199, 0]
click at [997, 41] on icon "Close" at bounding box center [1001, 37] width 10 height 10
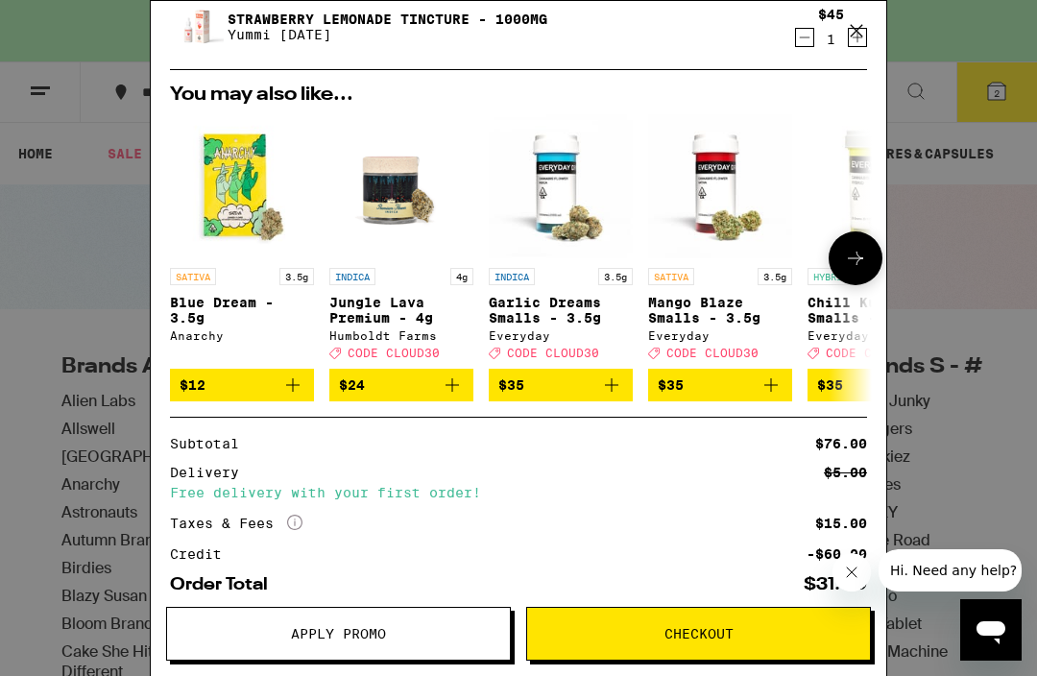
click at [408, 197] on img "Open page for Jungle Lava Premium - 4g from Humboldt Farms" at bounding box center [401, 186] width 144 height 144
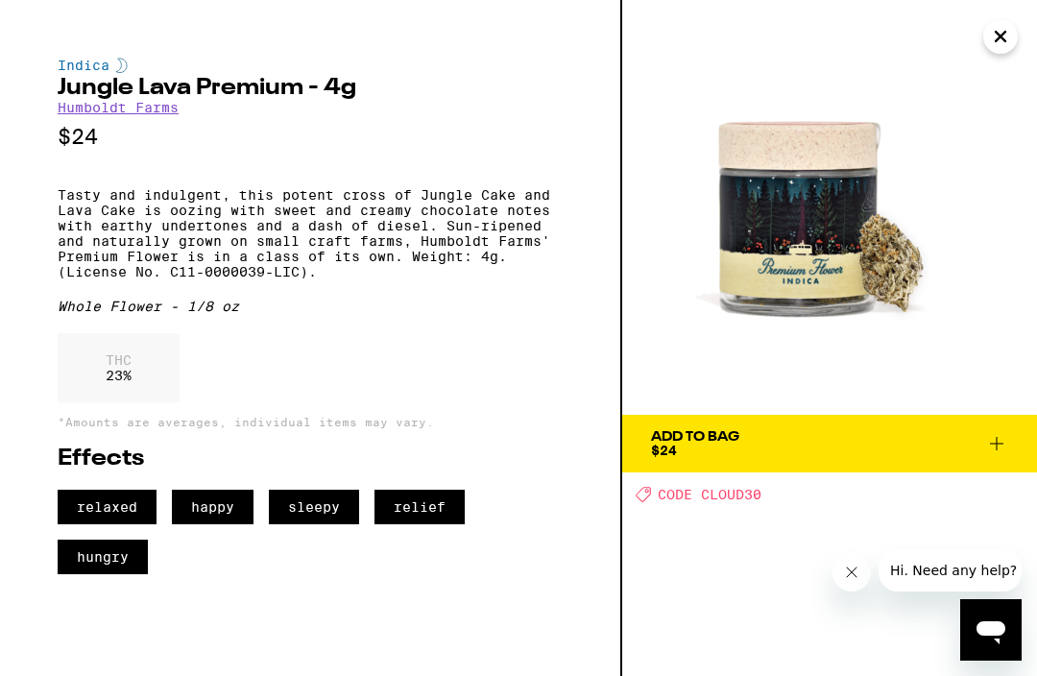
click at [1003, 43] on icon "Close" at bounding box center [1000, 36] width 23 height 29
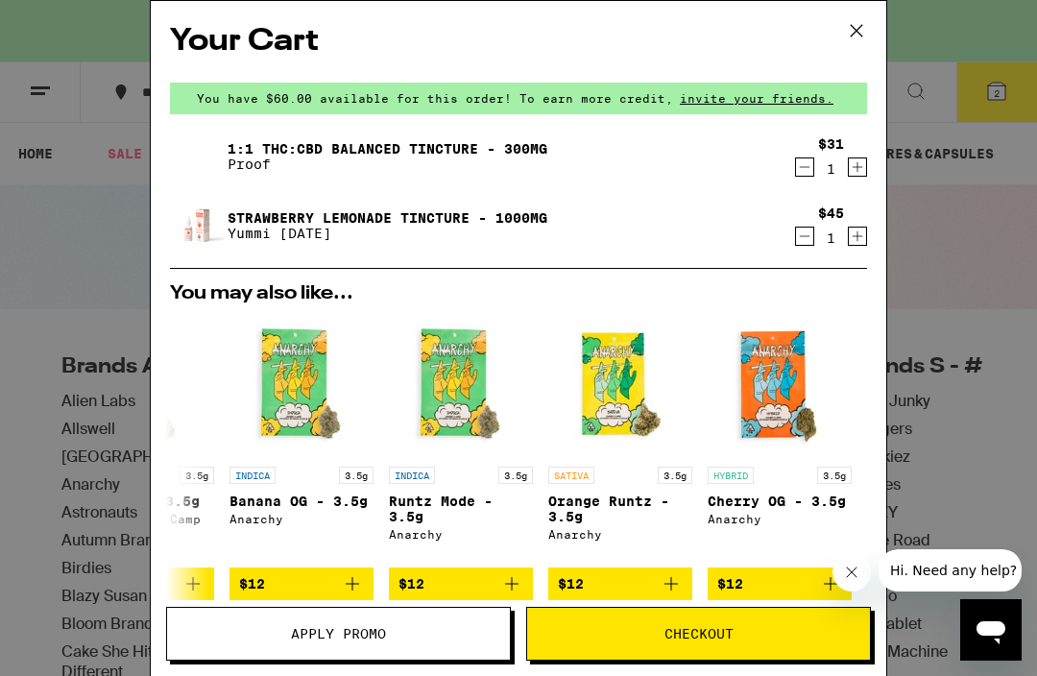
click at [273, 217] on link "Strawberry Lemonade Tincture - 1000mg" at bounding box center [388, 217] width 320 height 15
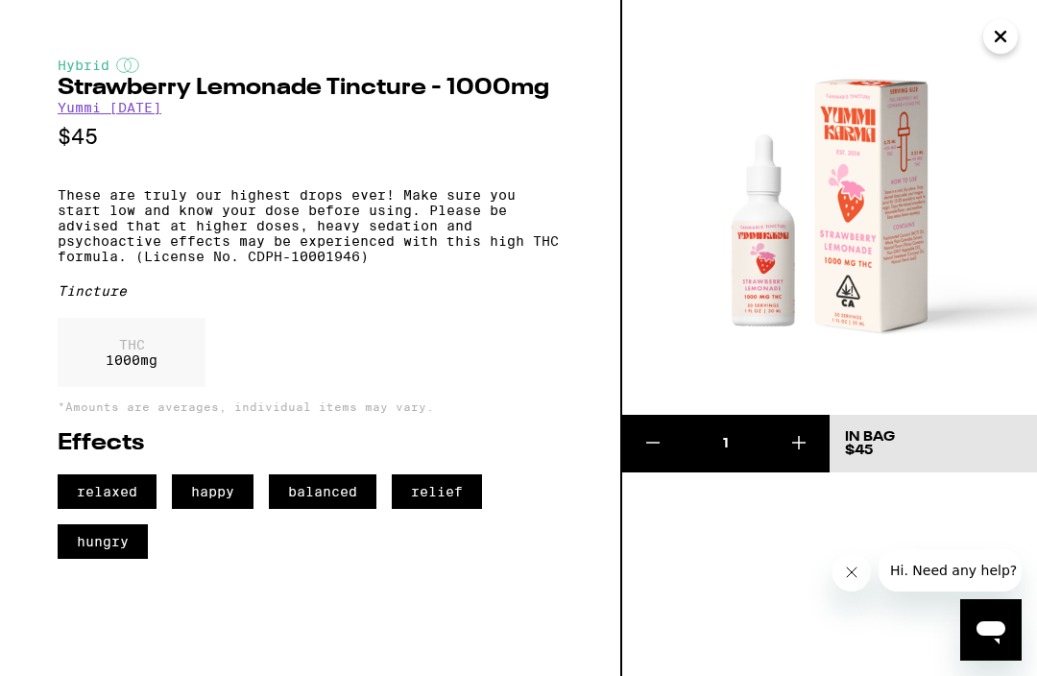
click at [97, 115] on link "Yummi [DATE]" at bounding box center [110, 107] width 104 height 15
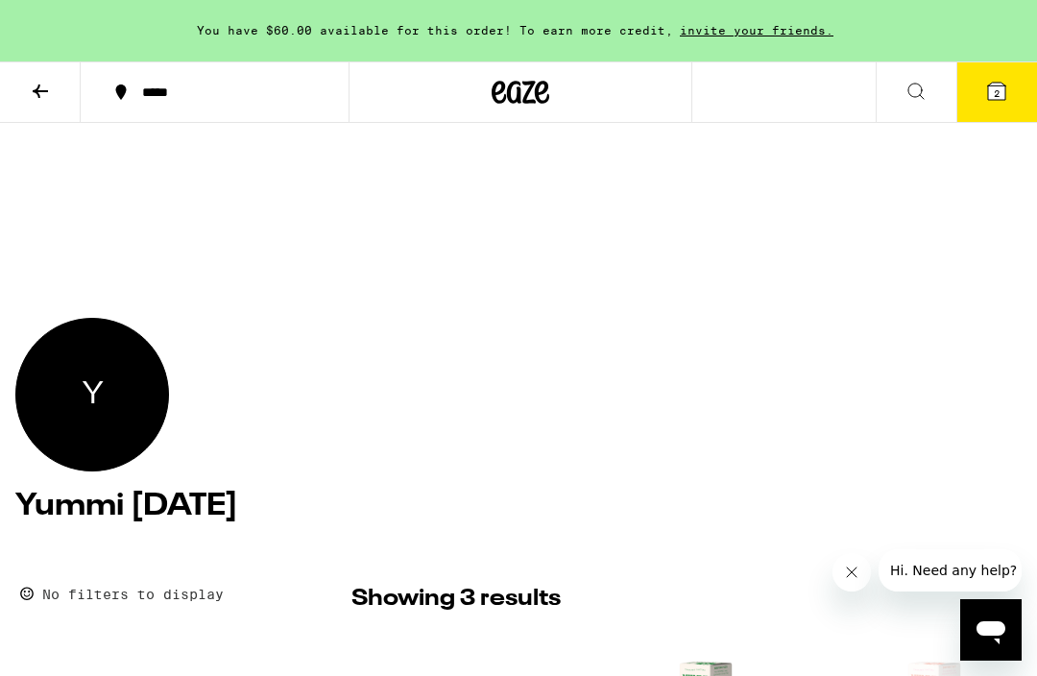
click at [31, 101] on icon at bounding box center [40, 91] width 23 height 23
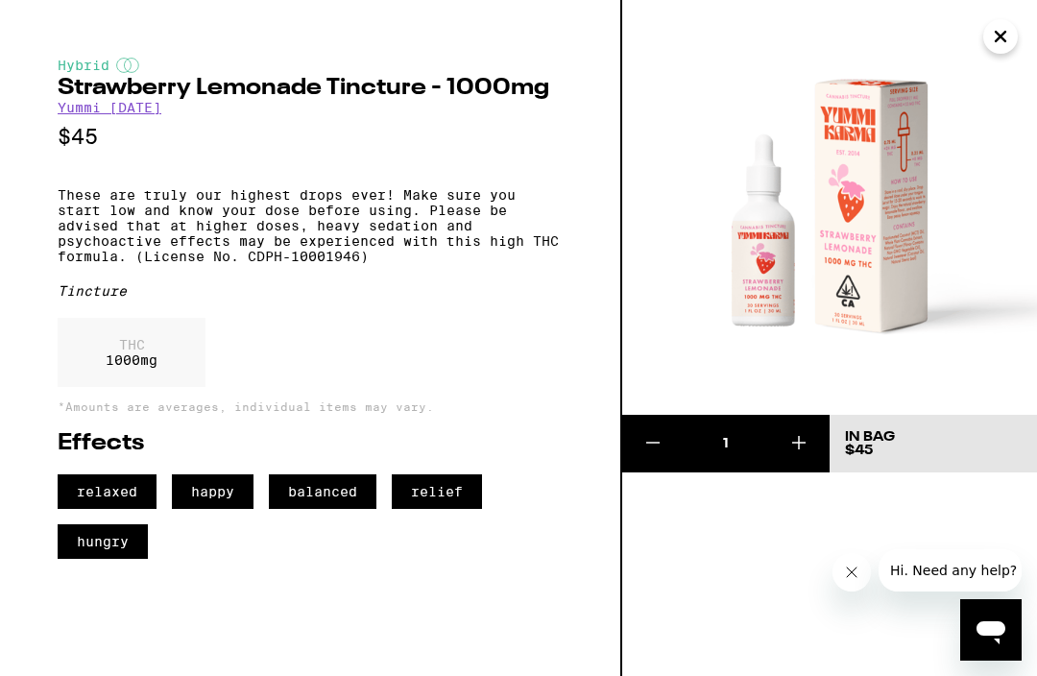
click at [993, 44] on icon "Close" at bounding box center [1000, 36] width 23 height 29
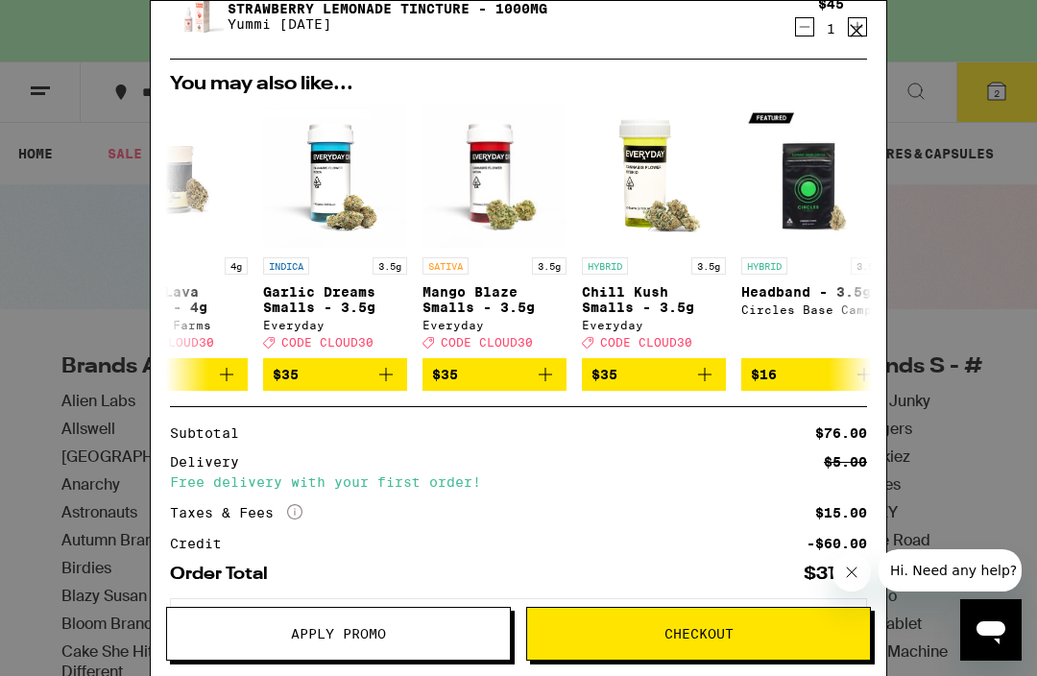
scroll to position [0, 169]
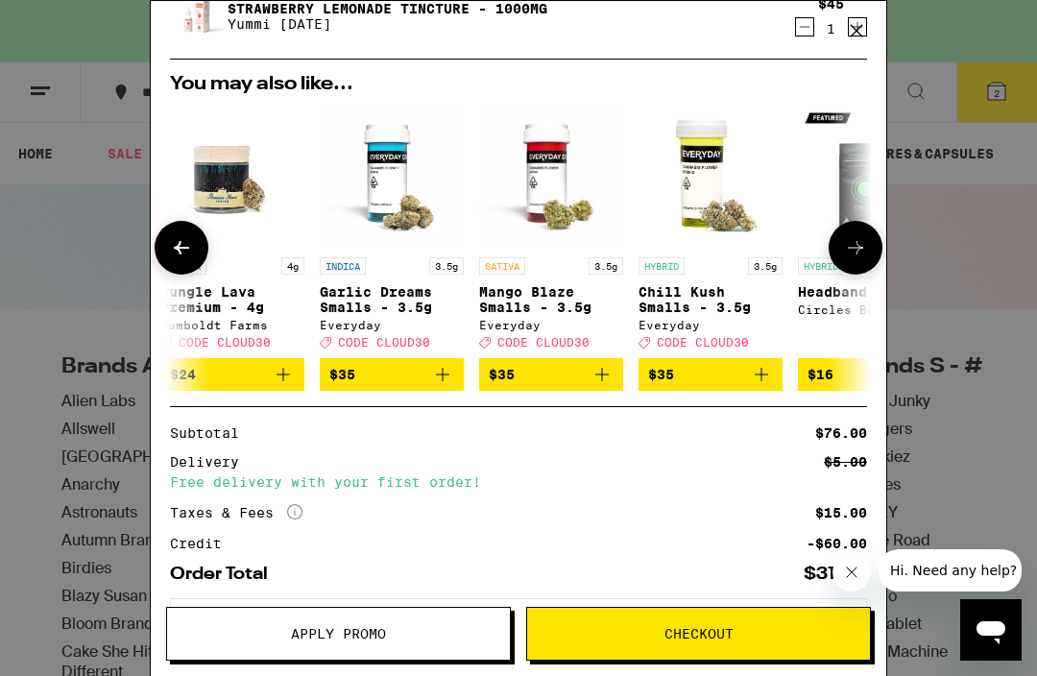
click at [715, 155] on img "Open page for Chill Kush Smalls - 3.5g from Everyday" at bounding box center [711, 176] width 144 height 144
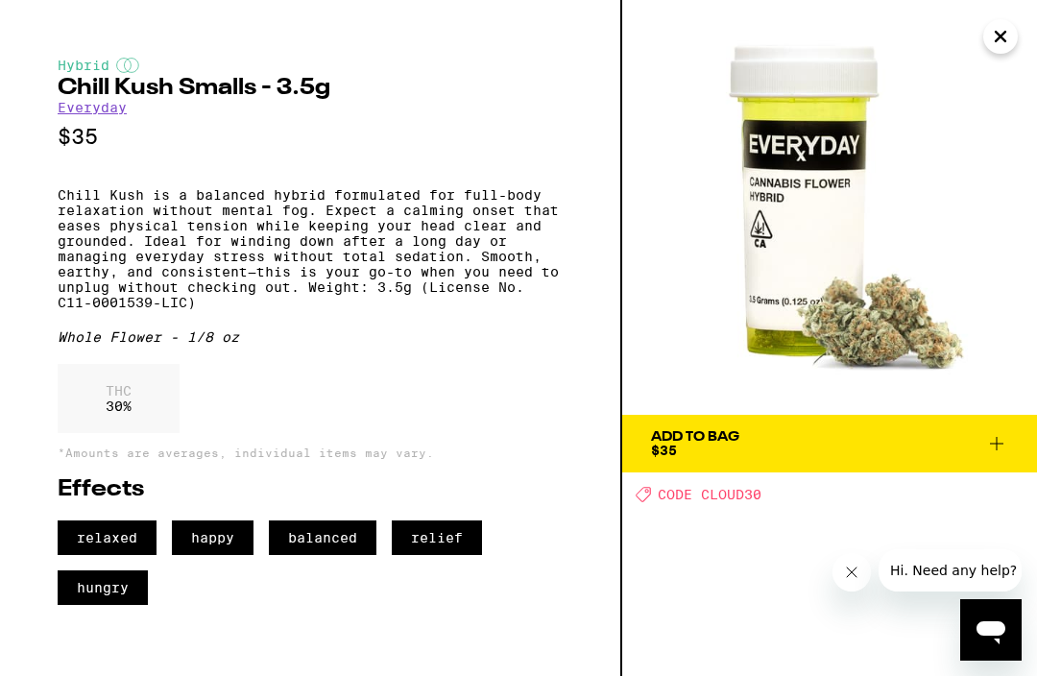
click at [77, 114] on link "Everyday" at bounding box center [92, 107] width 69 height 15
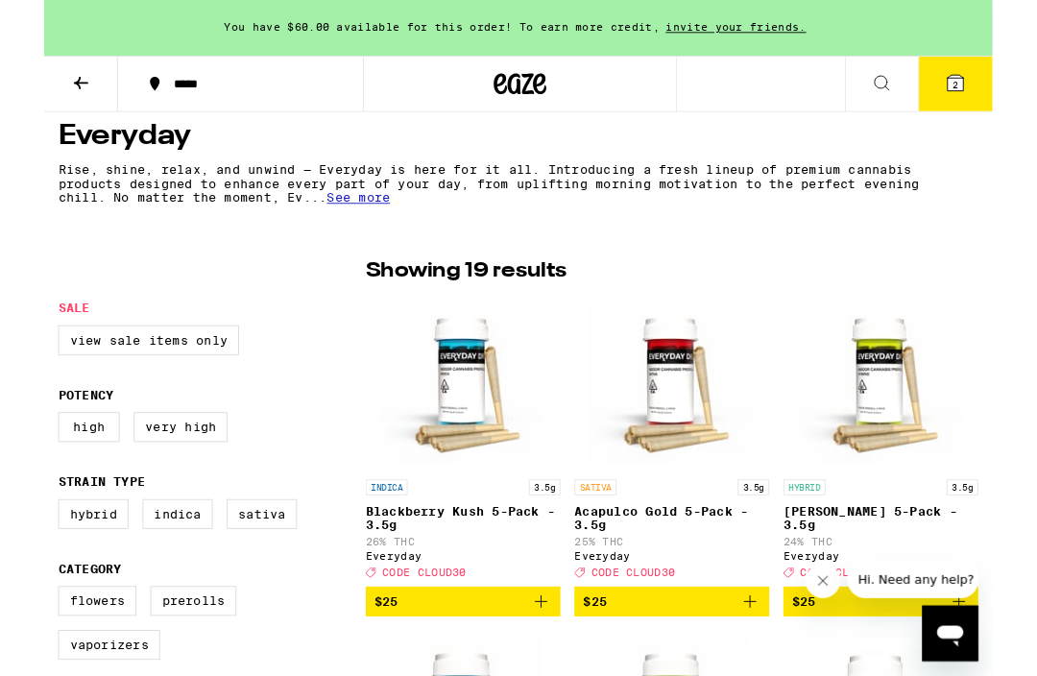
scroll to position [357, 0]
click at [108, 378] on label "View Sale Items Only" at bounding box center [114, 371] width 198 height 33
click at [20, 359] on input "View Sale Items Only" at bounding box center [19, 358] width 1 height 1
checkbox input "true"
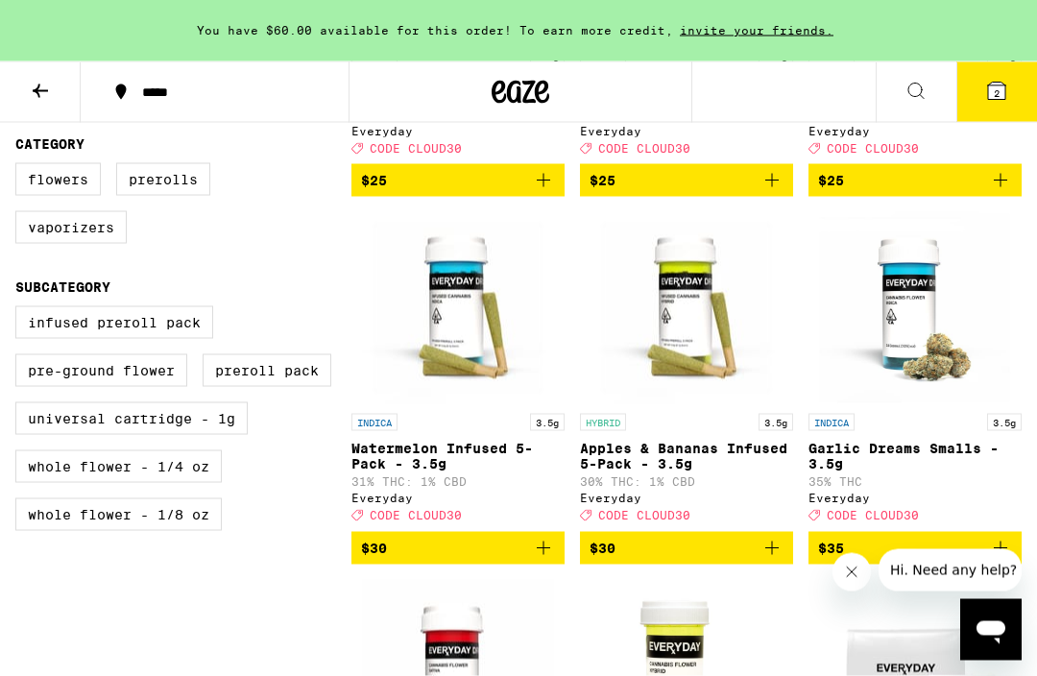
scroll to position [827, 0]
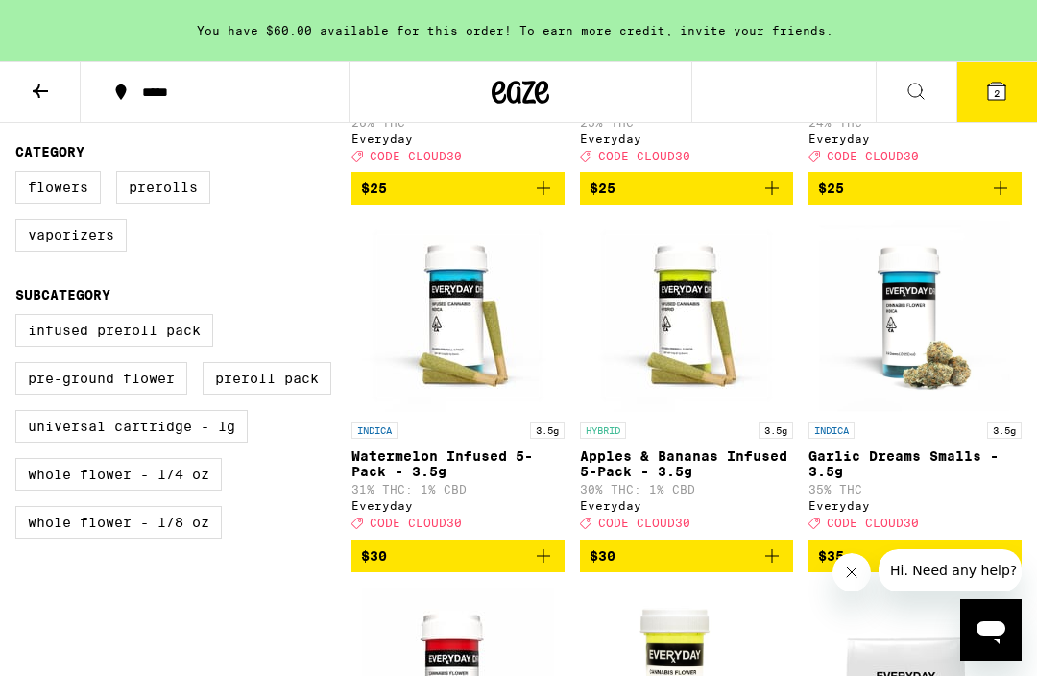
click at [39, 107] on button at bounding box center [40, 92] width 81 height 61
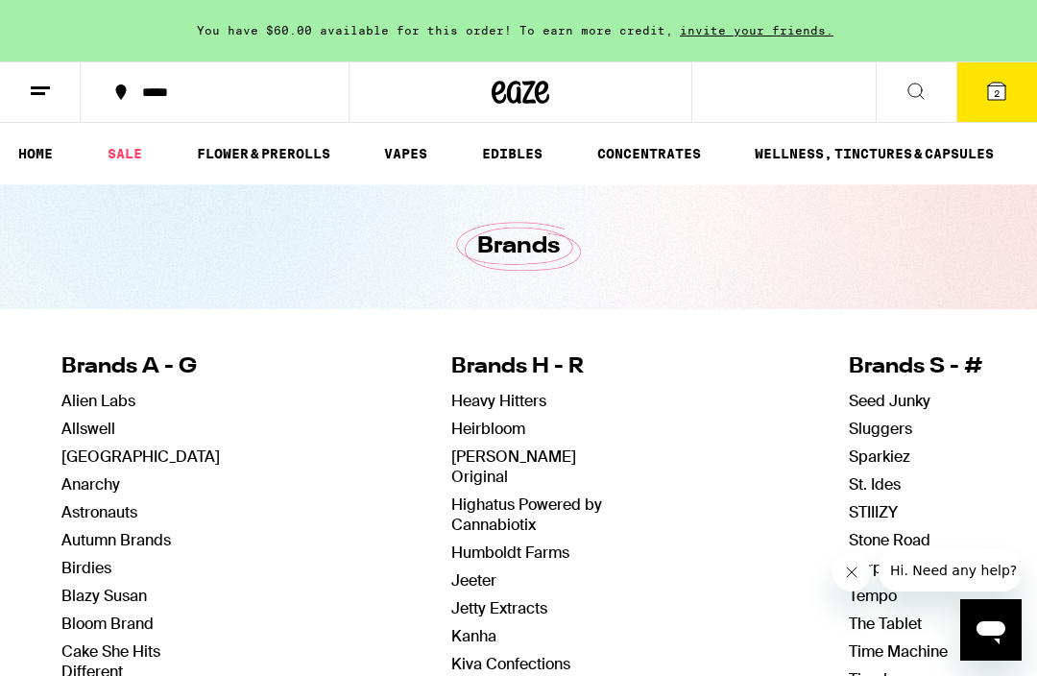
click at [991, 116] on button "2" at bounding box center [997, 92] width 81 height 60
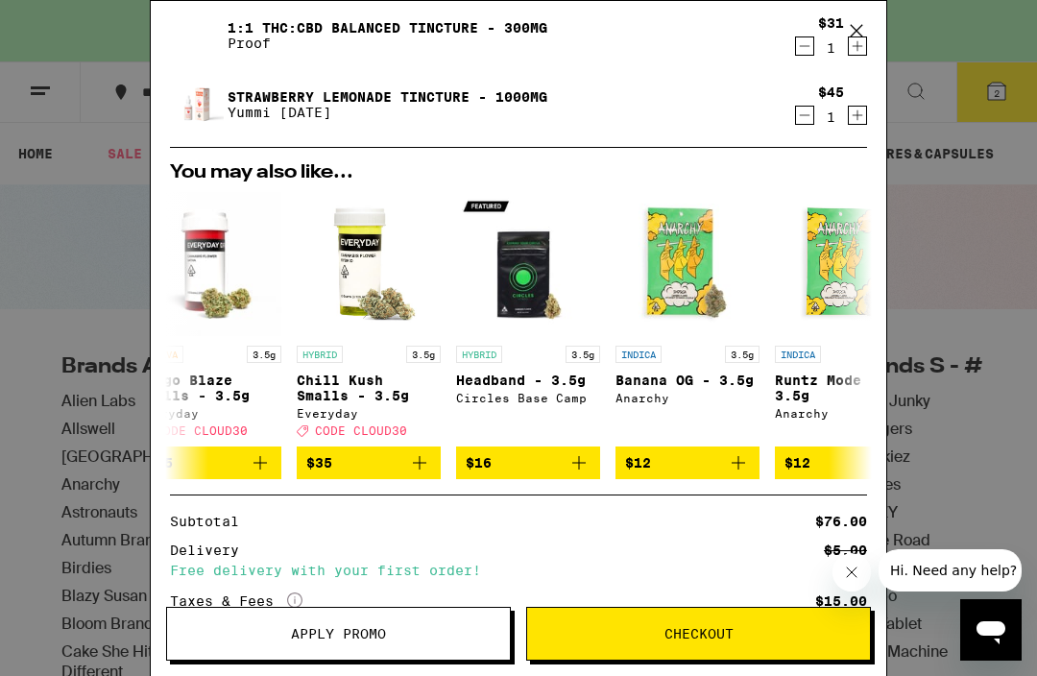
scroll to position [0, 512]
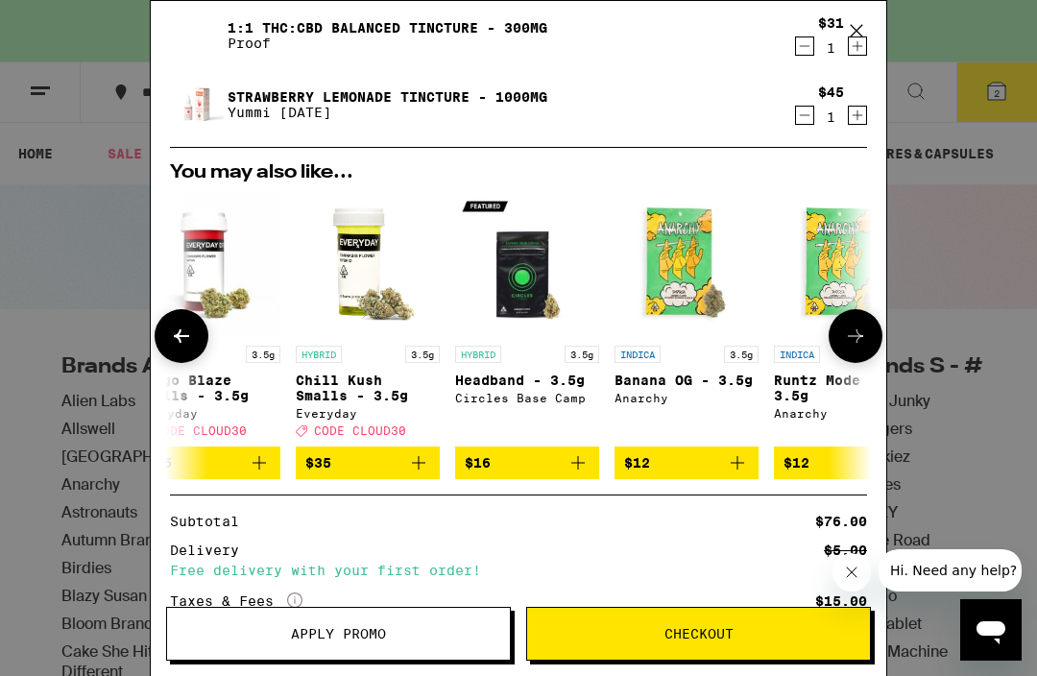
click at [520, 276] on img "Open page for Headband - 3.5g from Circles Base Camp" at bounding box center [527, 264] width 144 height 144
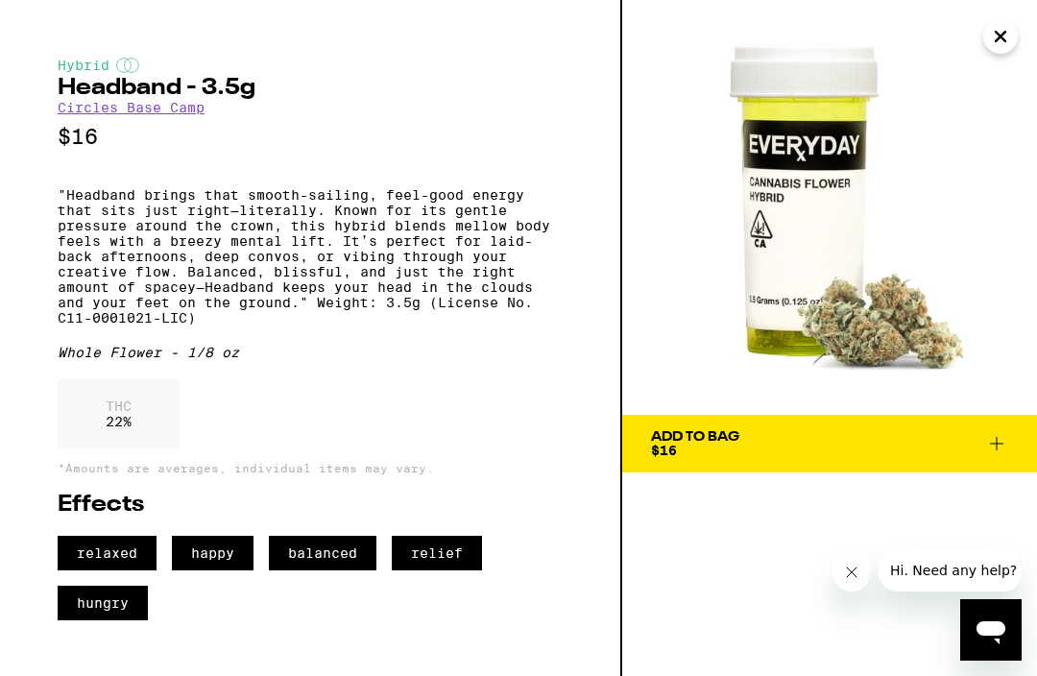
click at [992, 33] on icon "Close" at bounding box center [1000, 36] width 23 height 29
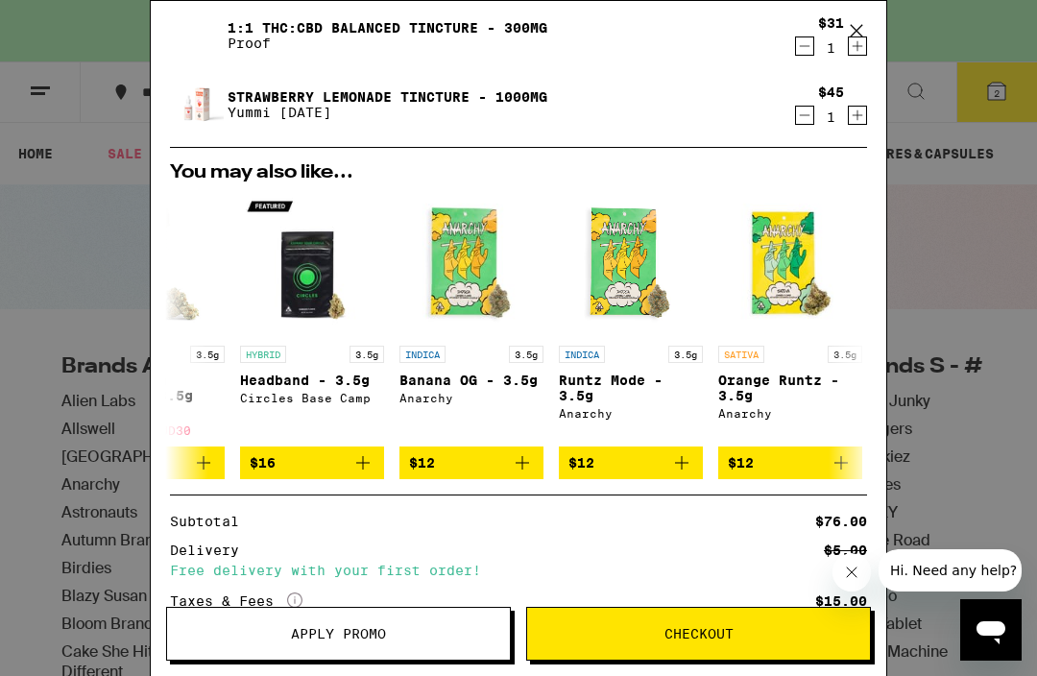
scroll to position [0, 739]
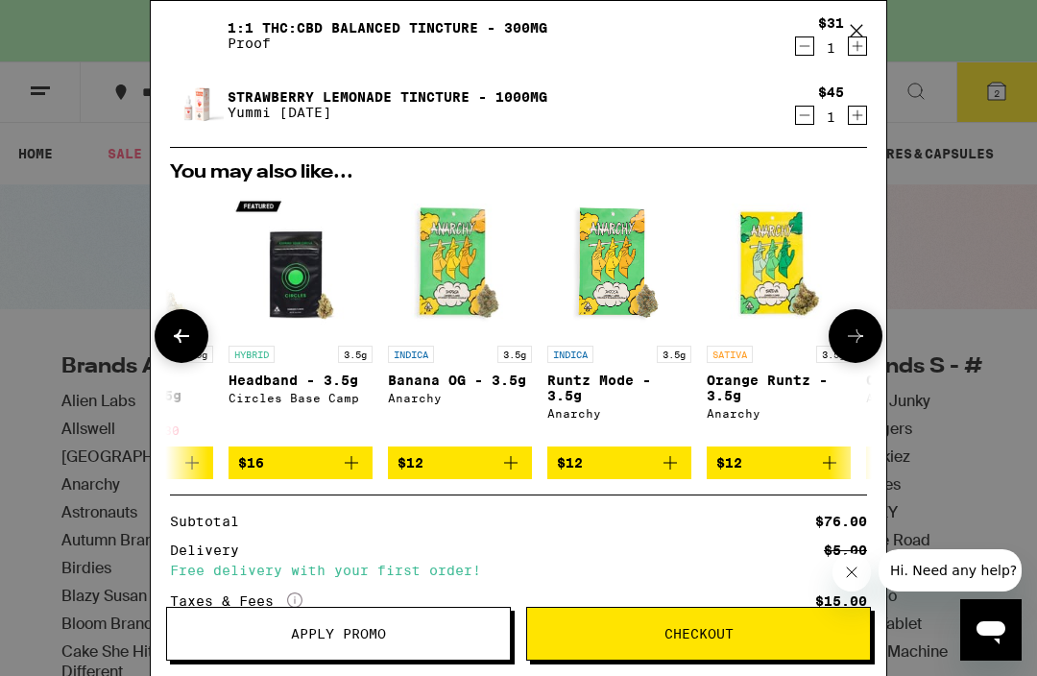
click at [611, 267] on img "Open page for Runtz Mode - 3.5g from Anarchy" at bounding box center [620, 264] width 144 height 144
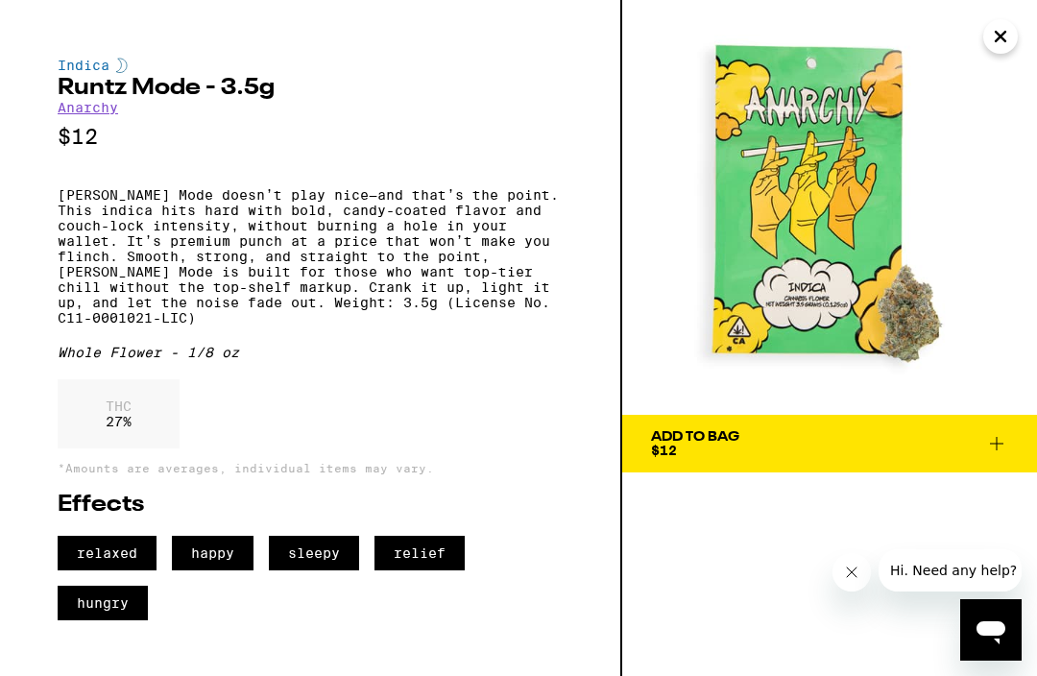
click at [76, 112] on link "Anarchy" at bounding box center [88, 107] width 61 height 15
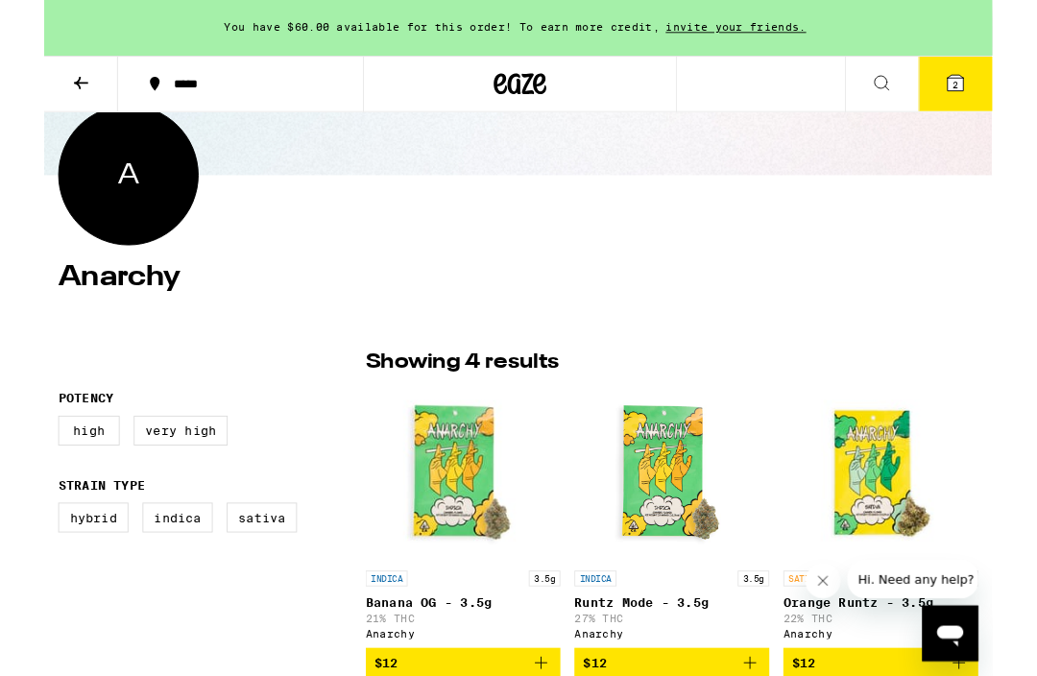
scroll to position [206, 0]
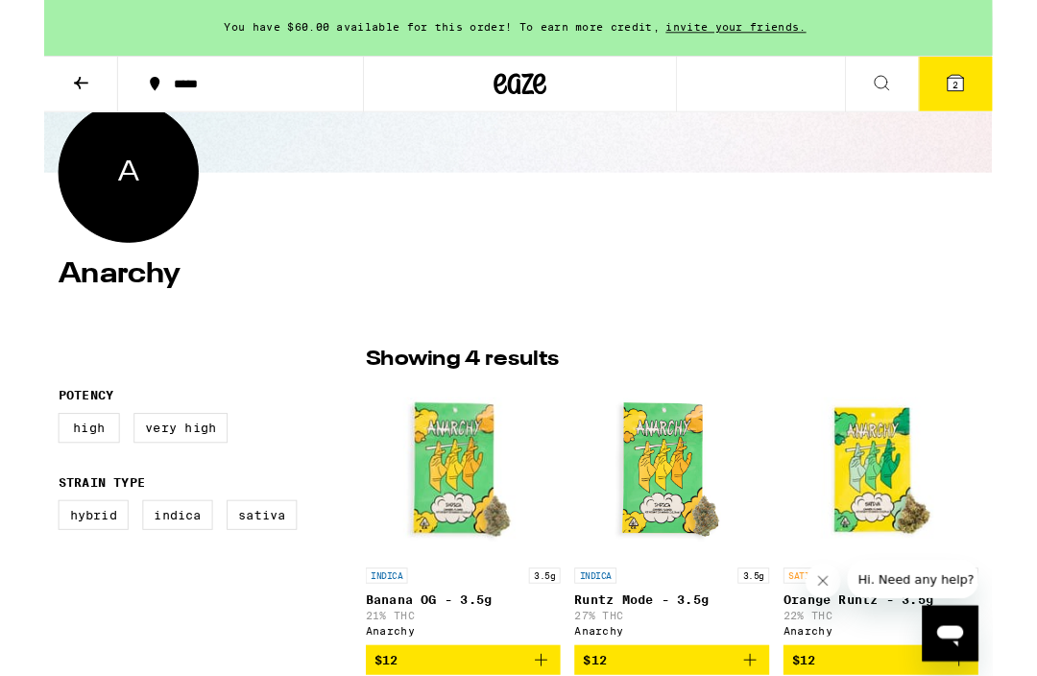
click at [49, 94] on icon at bounding box center [40, 91] width 23 height 23
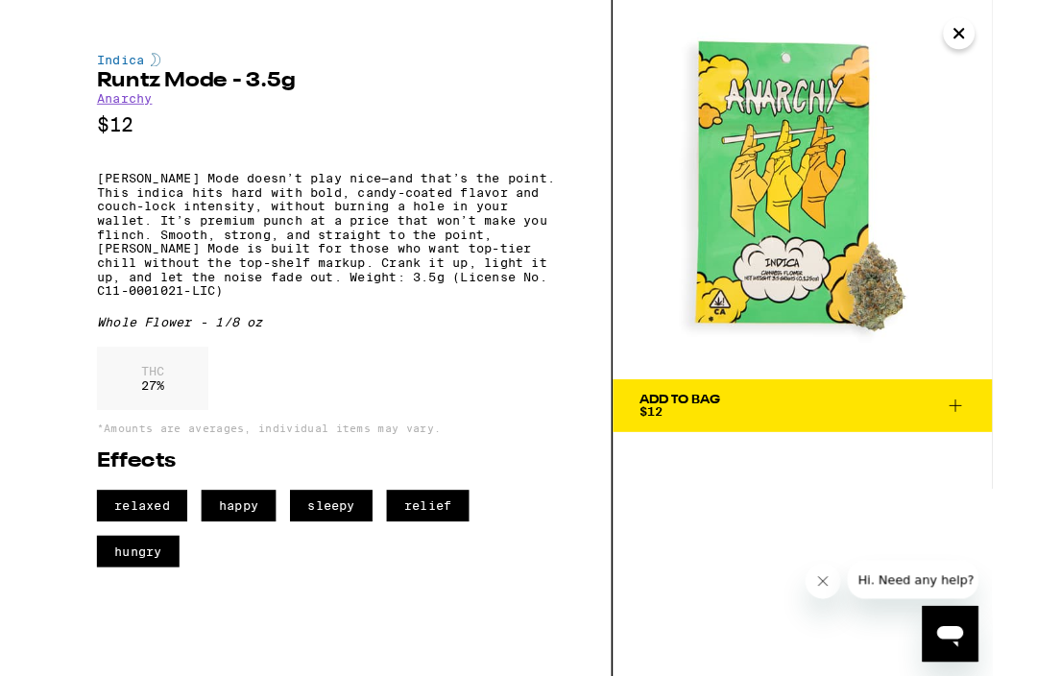
scroll to position [605, 0]
click at [1000, 42] on icon "Close" at bounding box center [1000, 36] width 23 height 29
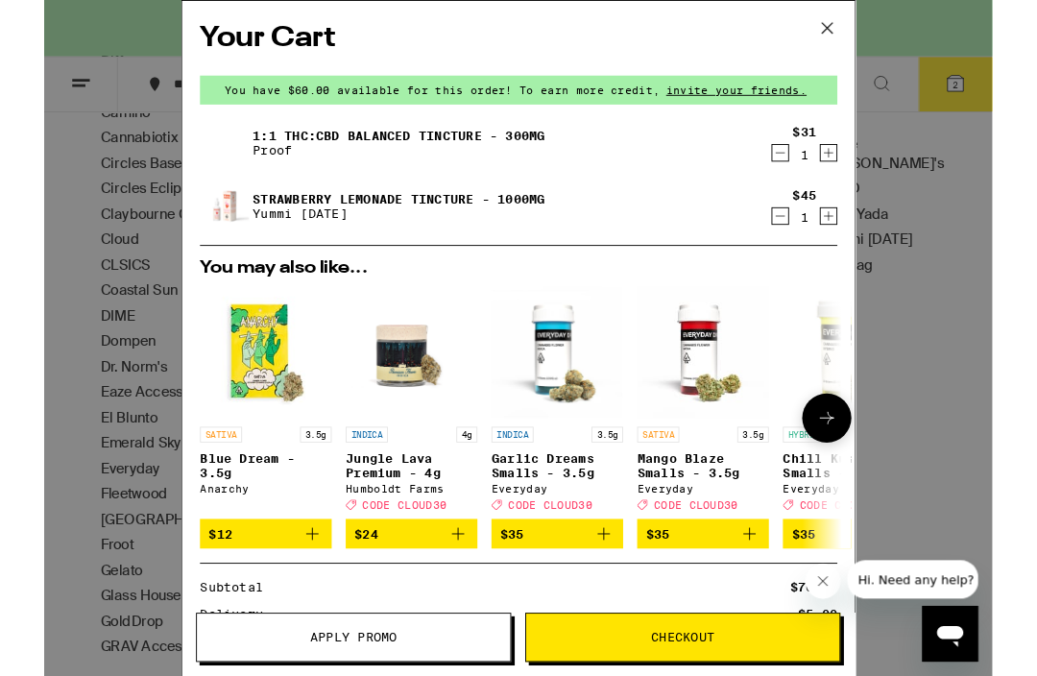
click at [378, 489] on div "INDICA 4g Jungle Lava Premium - 4g Humboldt Farms Deal Created with Sketch. COD…" at bounding box center [401, 512] width 144 height 91
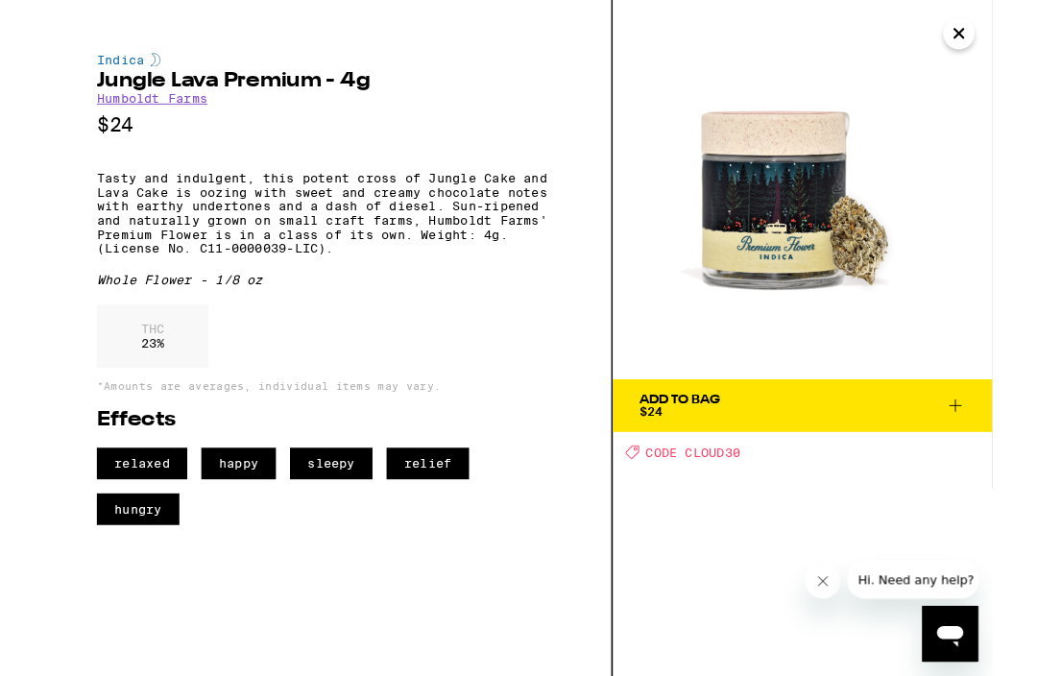
click at [997, 39] on icon "Close" at bounding box center [1001, 37] width 10 height 10
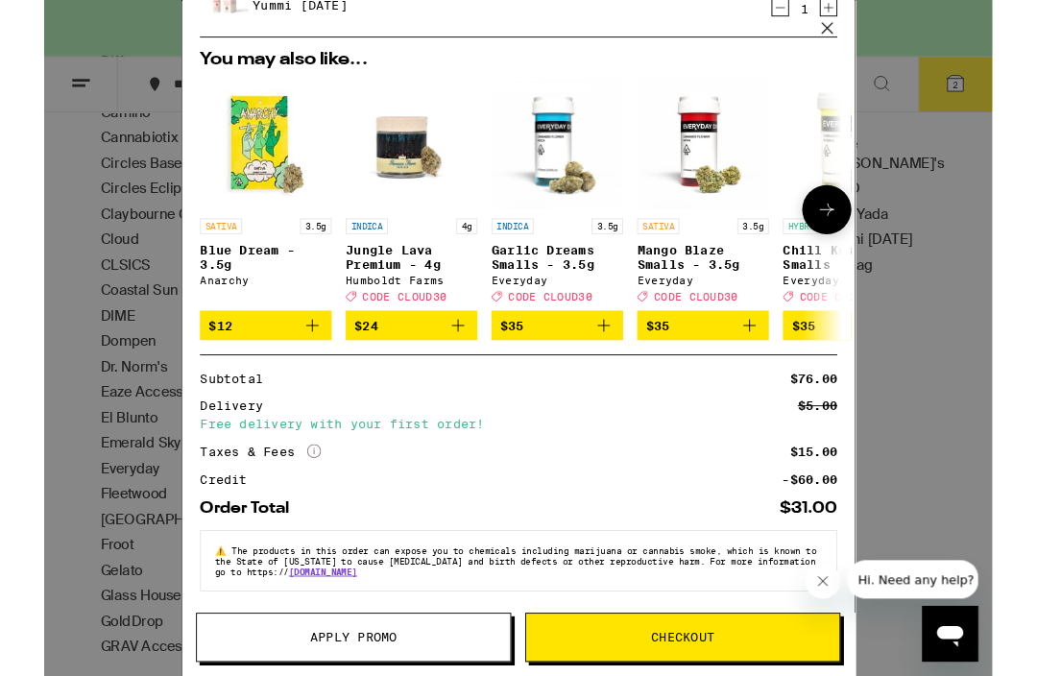
click at [232, 143] on img "Open page for Blue Dream - 3.5g from Anarchy" at bounding box center [242, 157] width 144 height 144
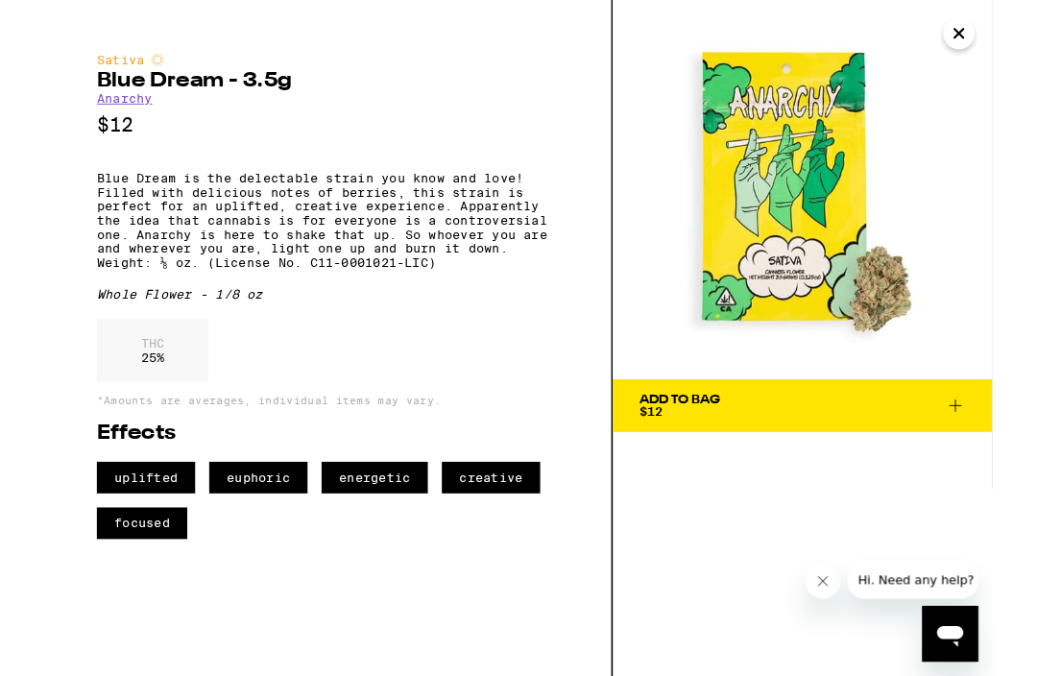
scroll to position [606, 0]
click at [994, 37] on icon "Close" at bounding box center [1000, 36] width 23 height 29
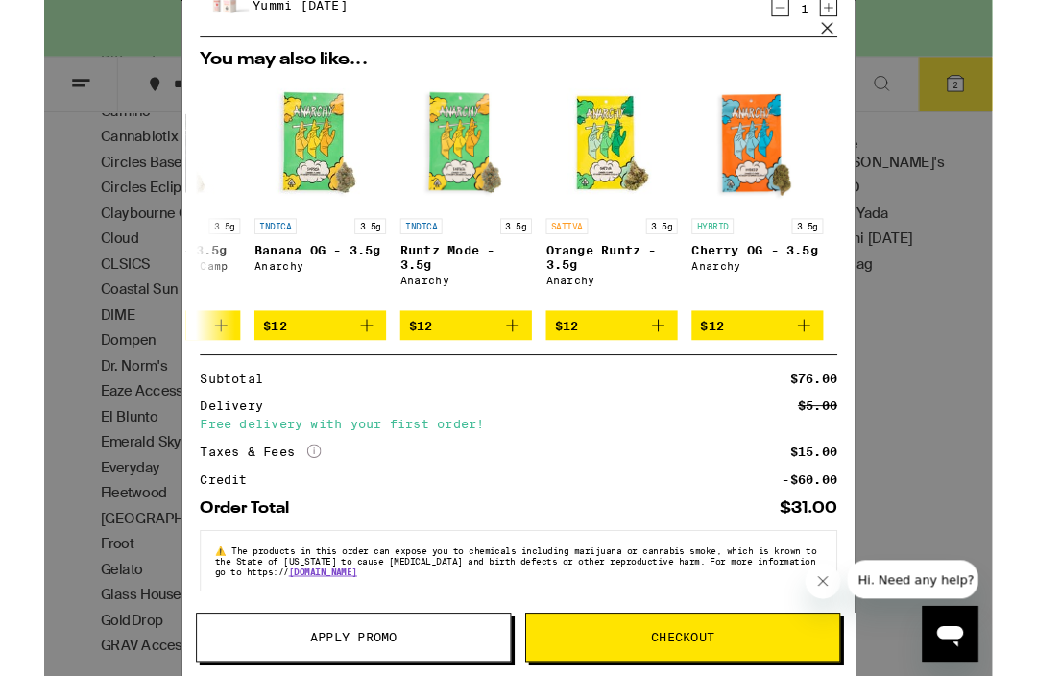
scroll to position [0, 897]
click at [788, 160] on img "Open page for Cherry OG - 3.5g from Anarchy" at bounding box center [780, 157] width 144 height 144
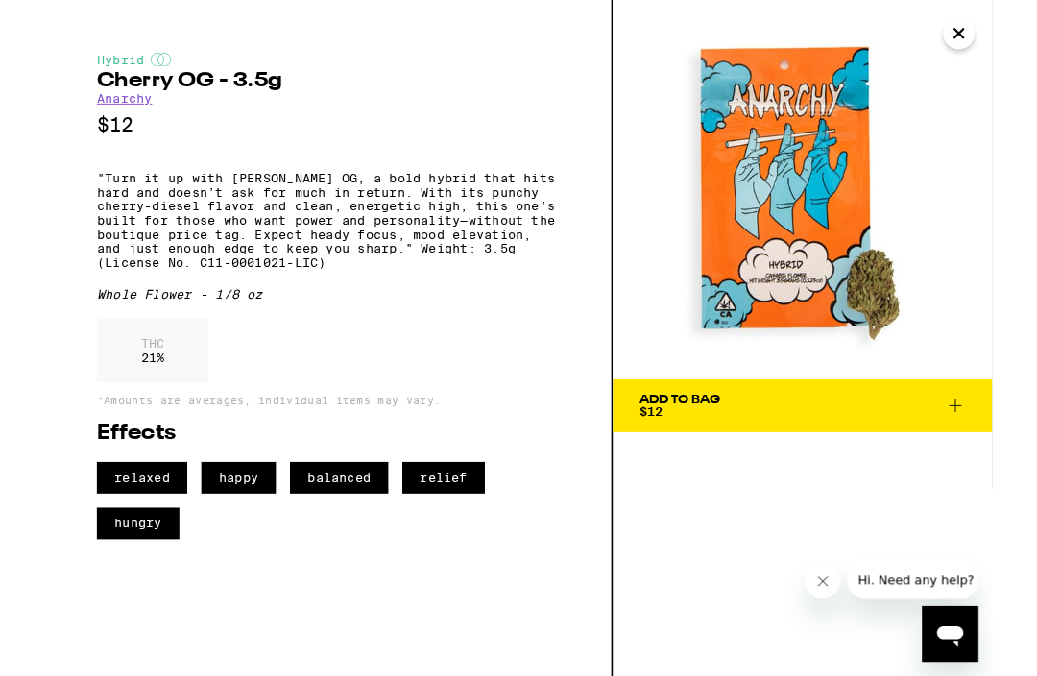
click at [1002, 48] on icon "Close" at bounding box center [1000, 36] width 23 height 29
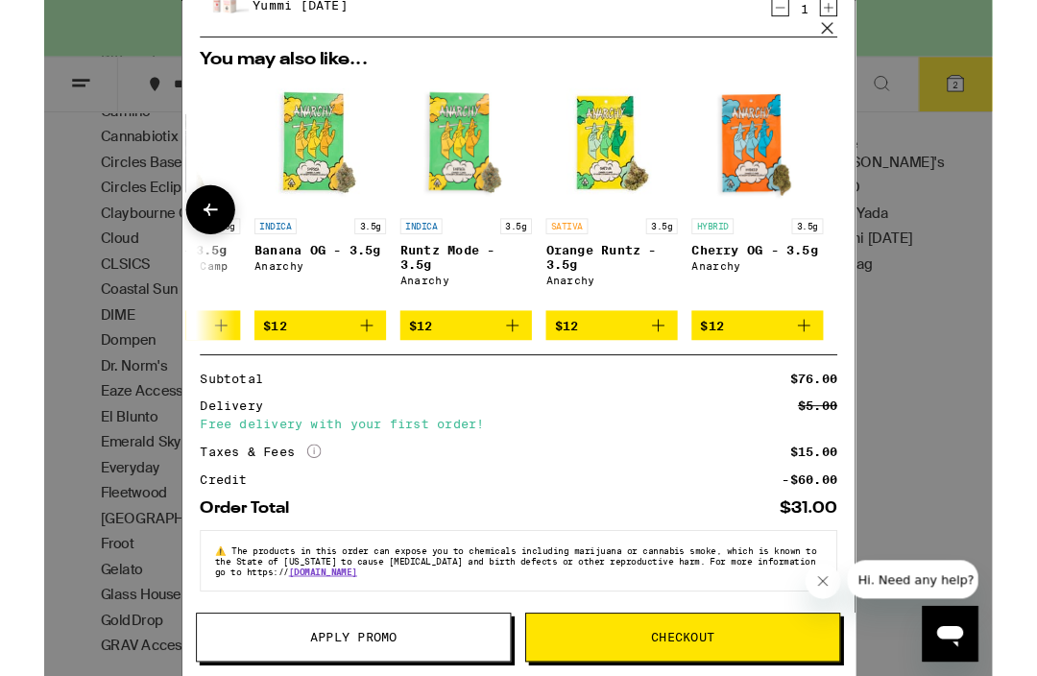
click at [624, 147] on img "Open page for Orange Runtz - 3.5g from Anarchy" at bounding box center [620, 157] width 144 height 144
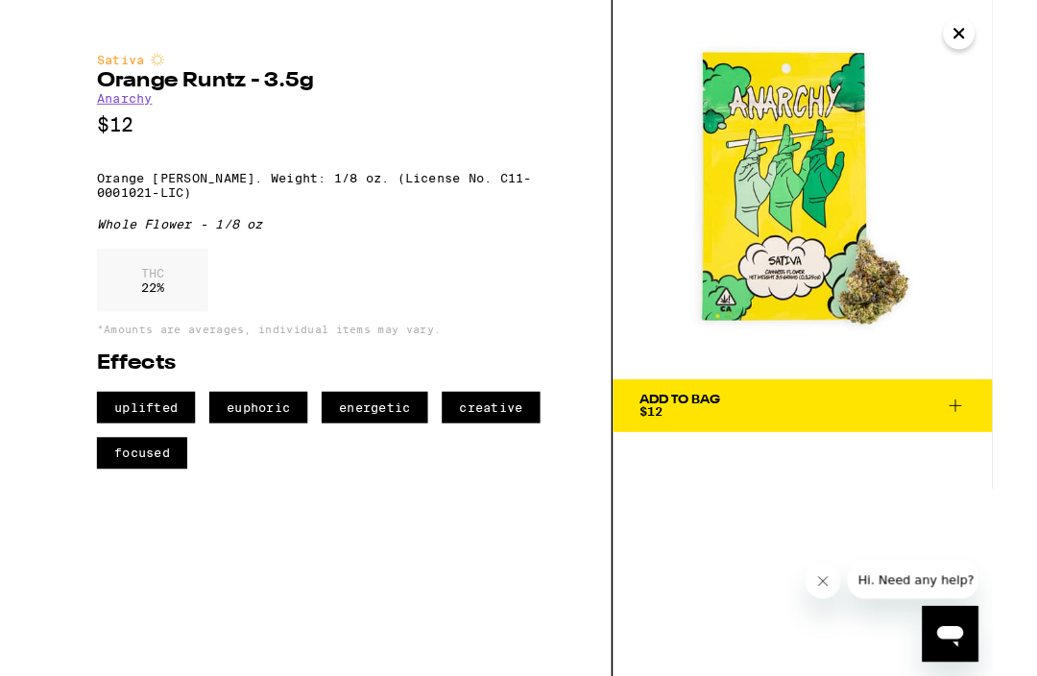
click at [1004, 37] on icon "Close" at bounding box center [1000, 36] width 23 height 29
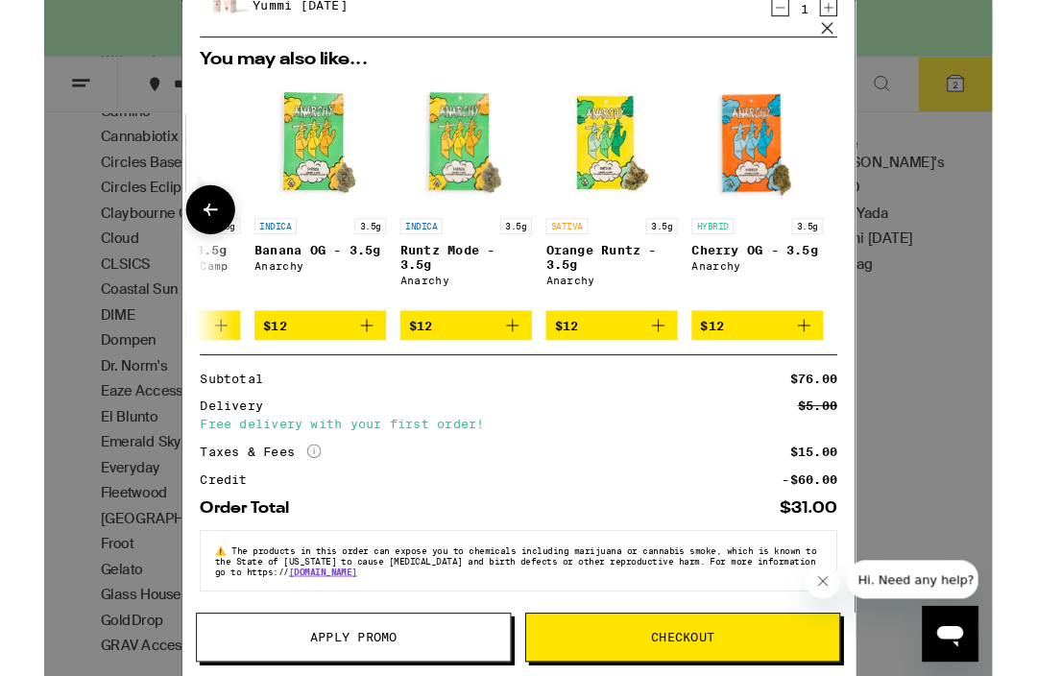
click at [459, 155] on img "Open page for Runtz Mode - 3.5g from Anarchy" at bounding box center [461, 157] width 144 height 144
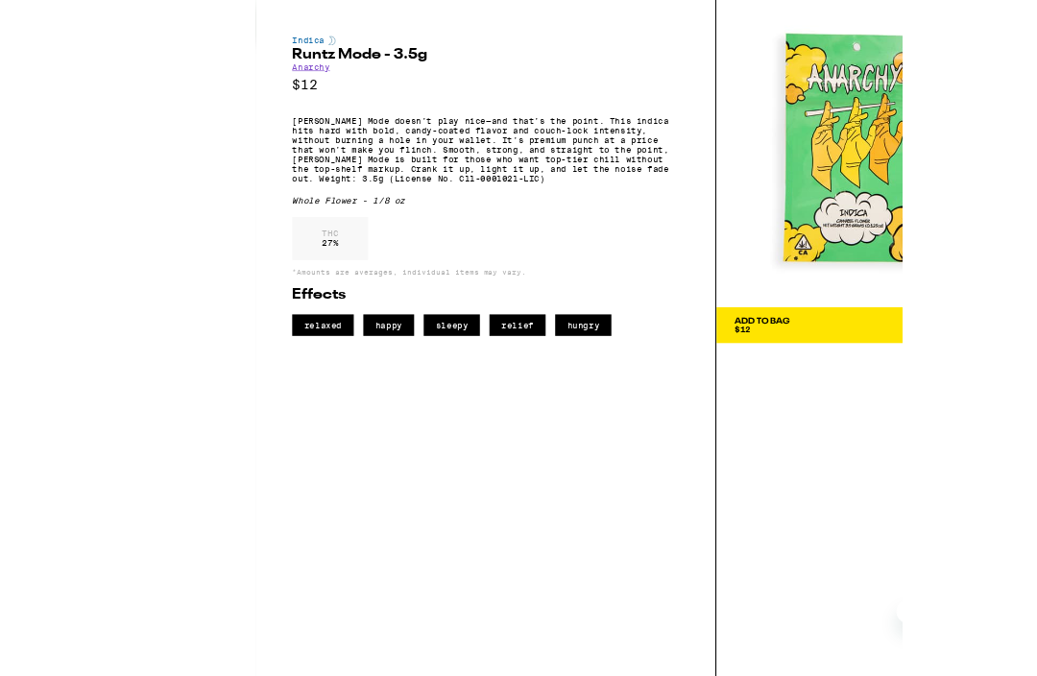
scroll to position [602, 0]
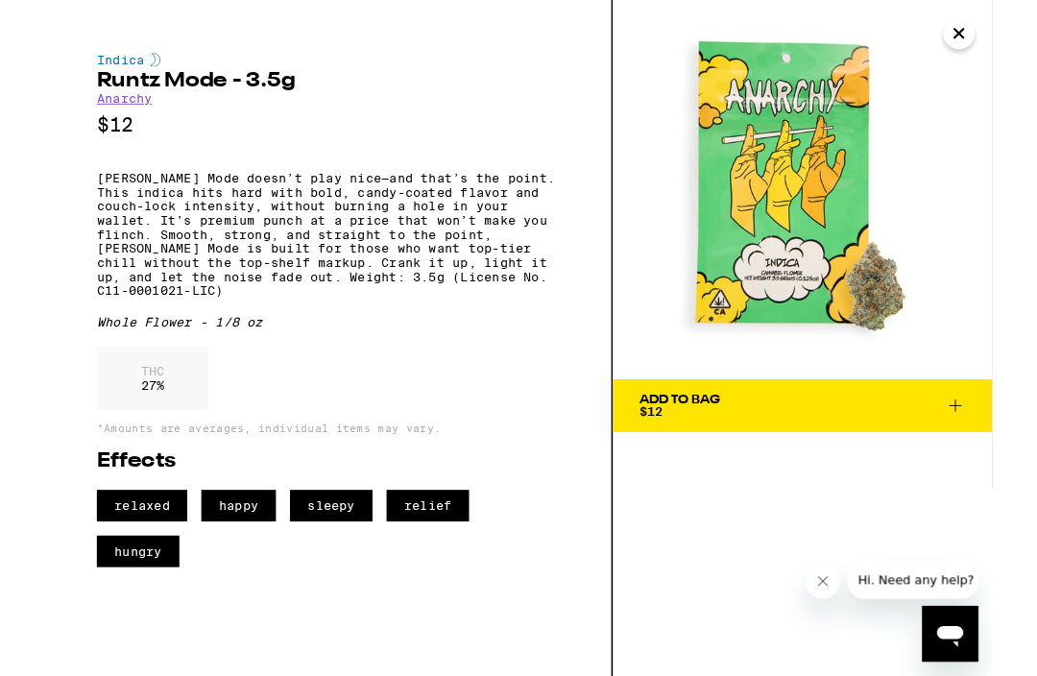
click at [998, 446] on icon at bounding box center [997, 443] width 23 height 23
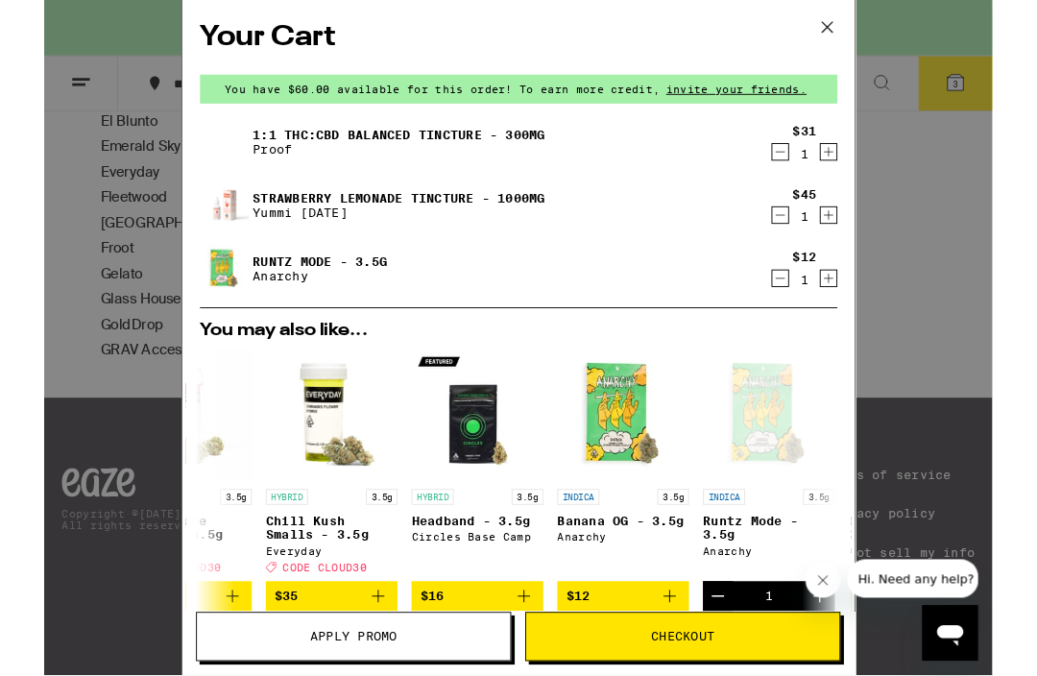
scroll to position [0, 525]
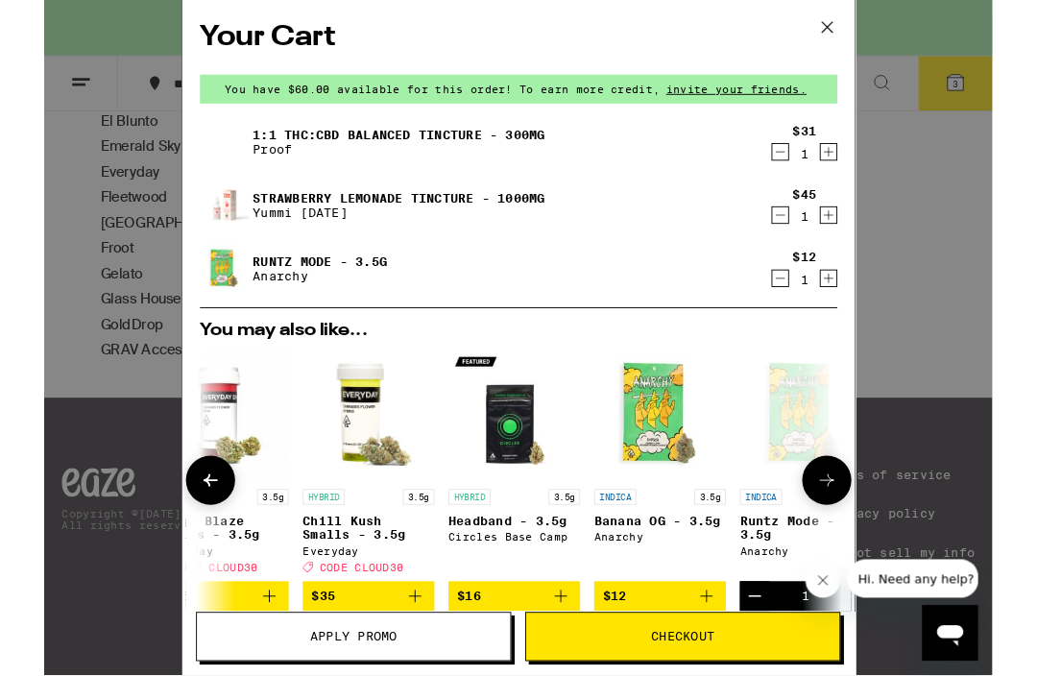
click at [669, 447] on img "Open page for Banana OG - 3.5g from Anarchy" at bounding box center [673, 454] width 144 height 144
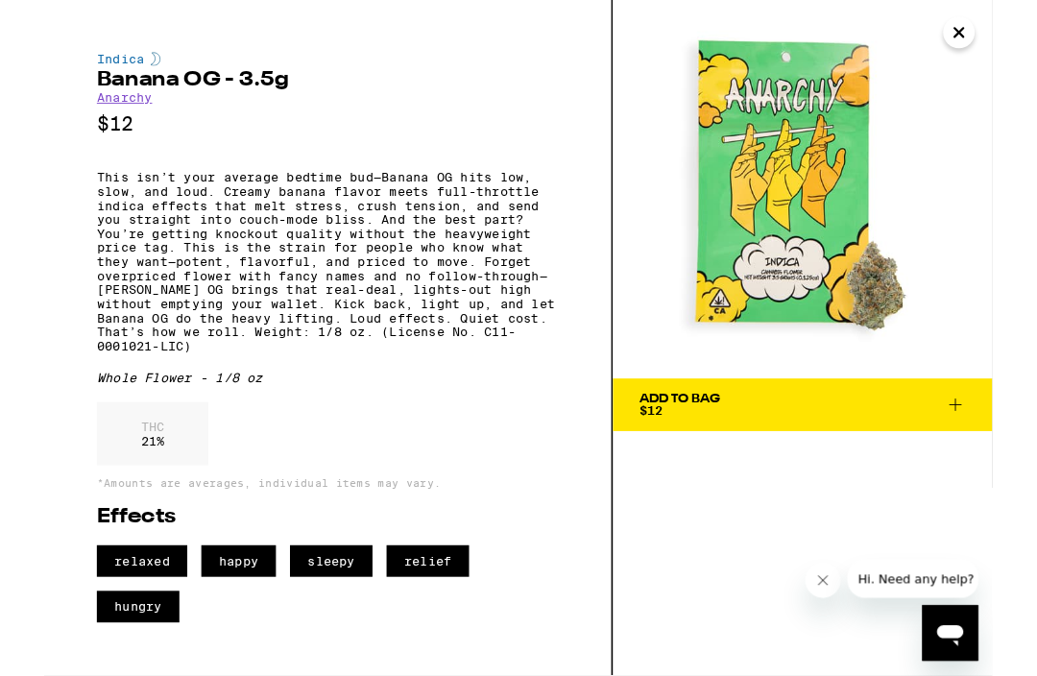
click at [1000, 30] on icon "Close" at bounding box center [1000, 36] width 23 height 29
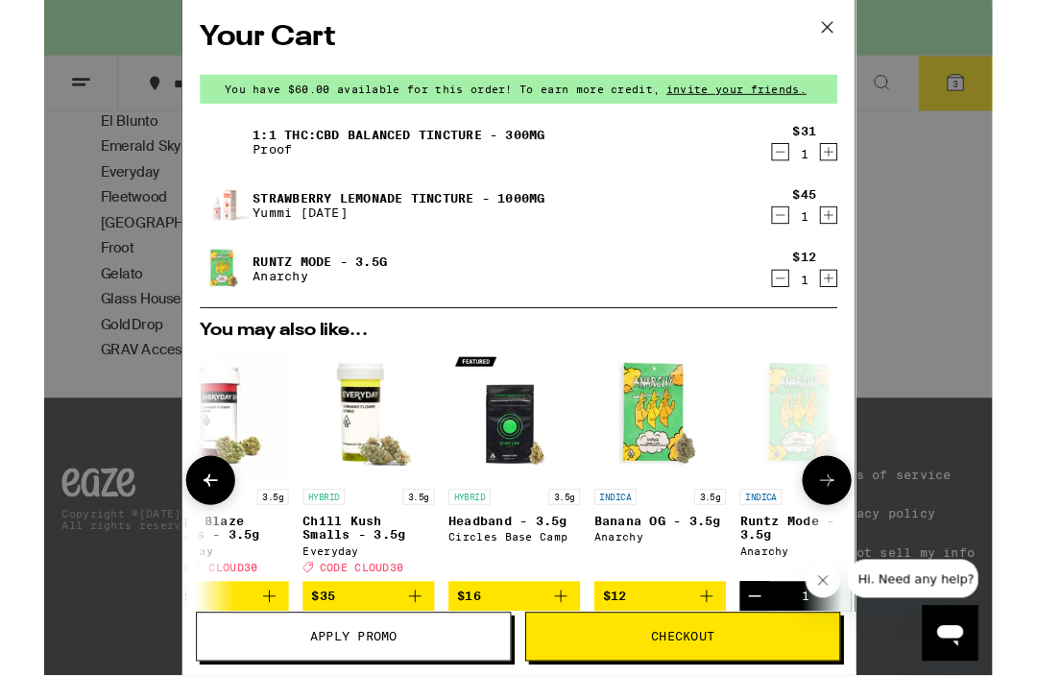
click at [517, 476] on img "Open page for Headband - 3.5g from Circles Base Camp" at bounding box center [514, 454] width 144 height 144
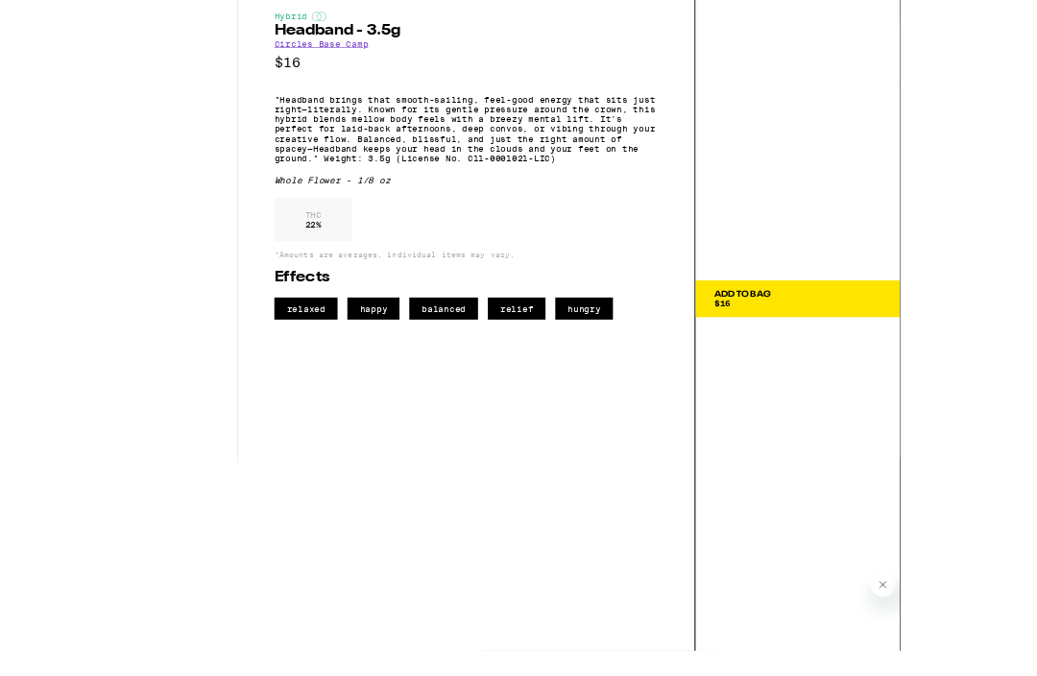
scroll to position [873, 0]
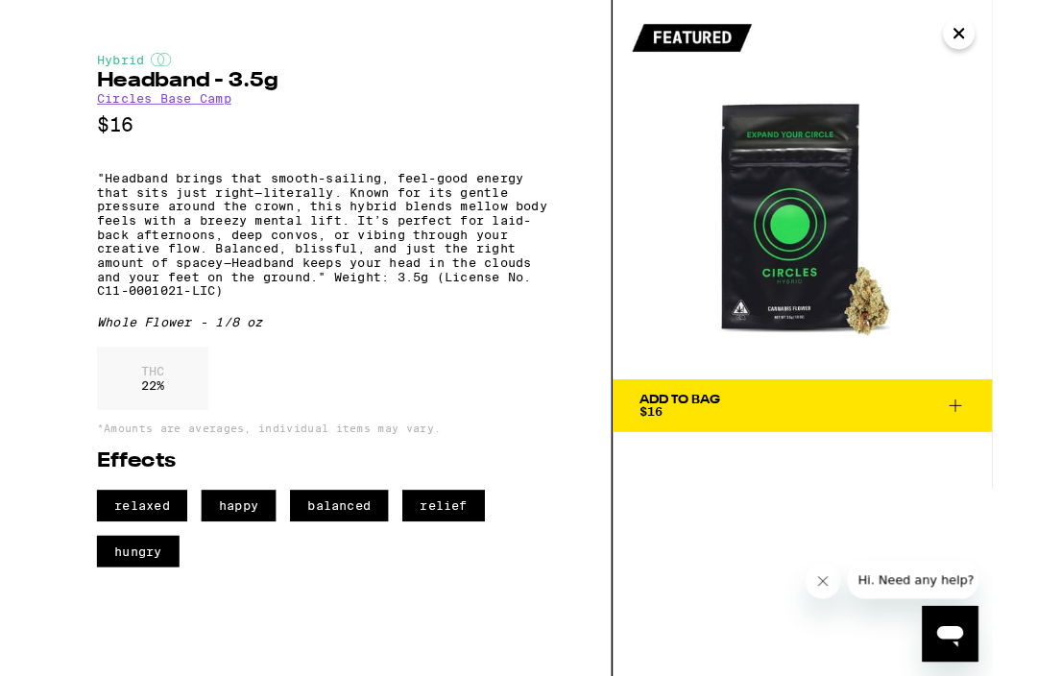
click at [1008, 34] on icon "Close" at bounding box center [1000, 36] width 23 height 29
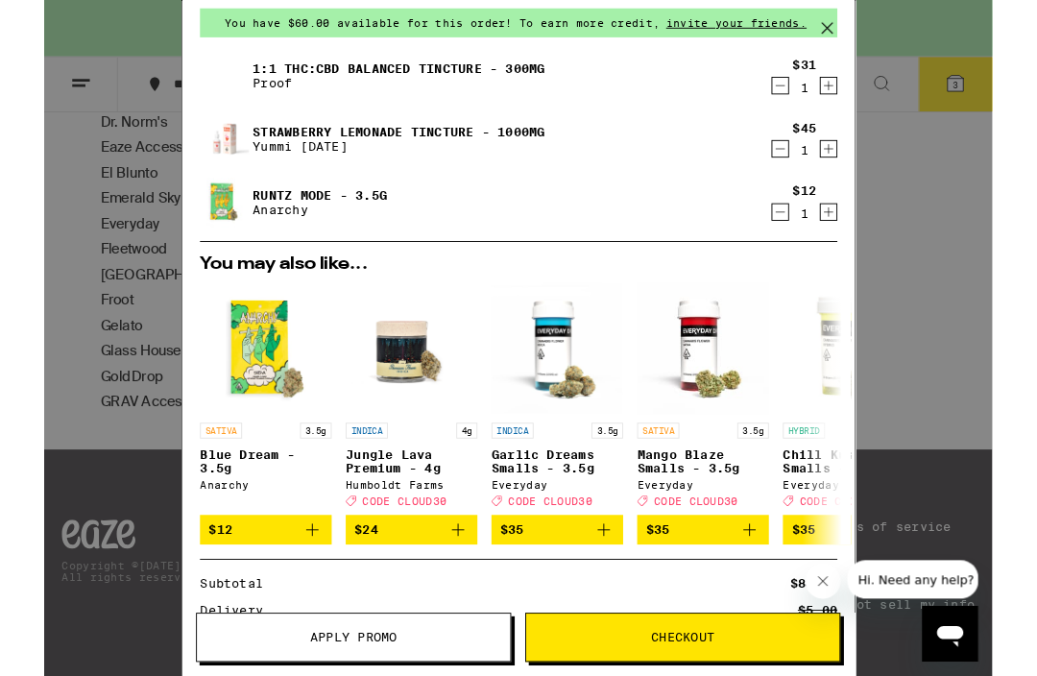
scroll to position [83, 0]
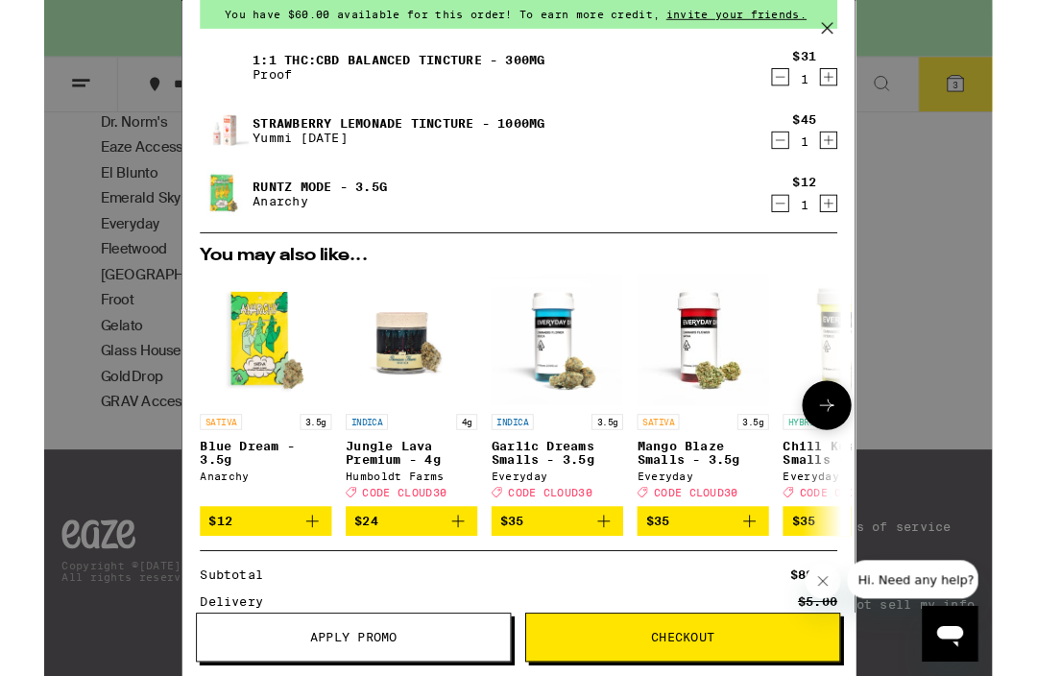
click at [572, 381] on img "Open page for Garlic Dreams Smalls - 3.5g from Everyday" at bounding box center [561, 372] width 144 height 144
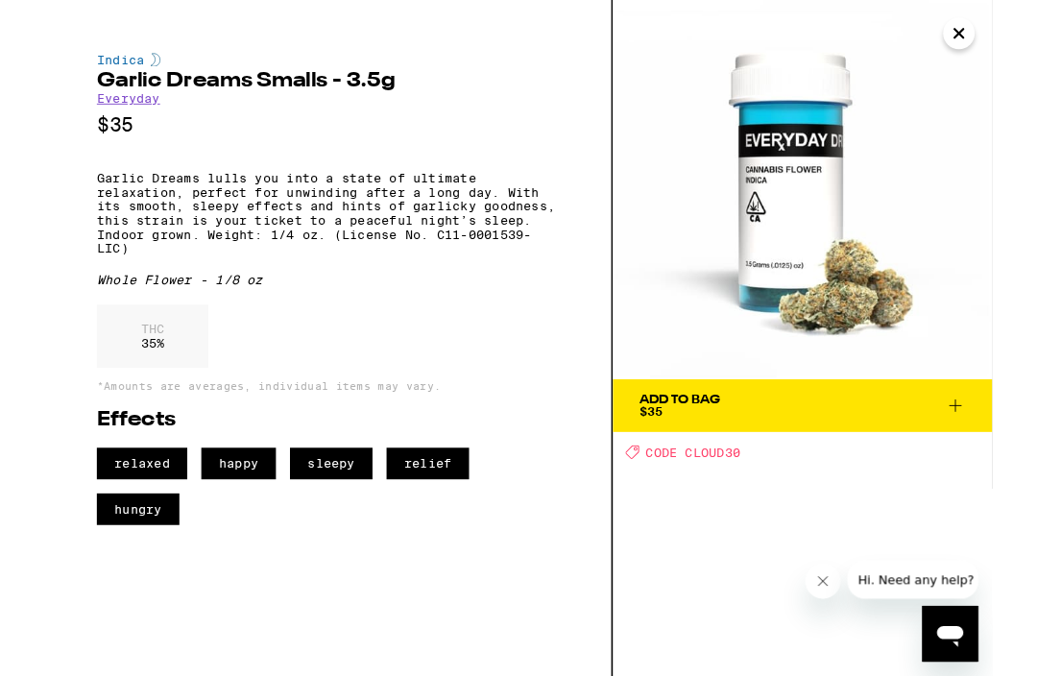
click at [998, 36] on icon "Close" at bounding box center [1000, 36] width 23 height 29
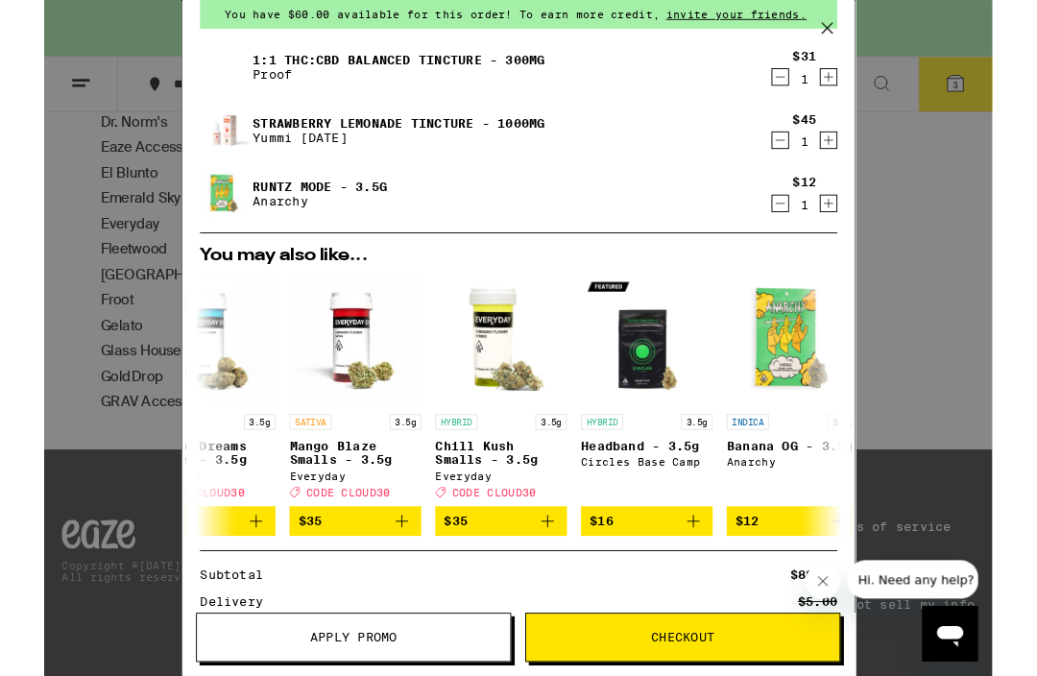
scroll to position [0, 381]
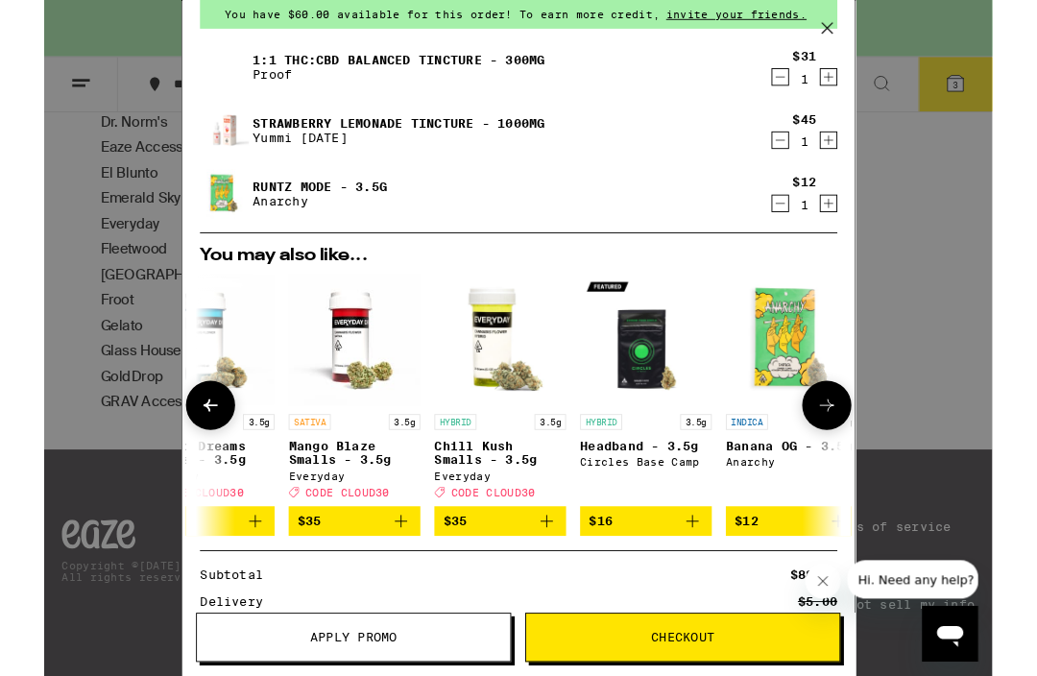
click at [661, 426] on img "Open page for Headband - 3.5g from Circles Base Camp" at bounding box center [658, 372] width 144 height 144
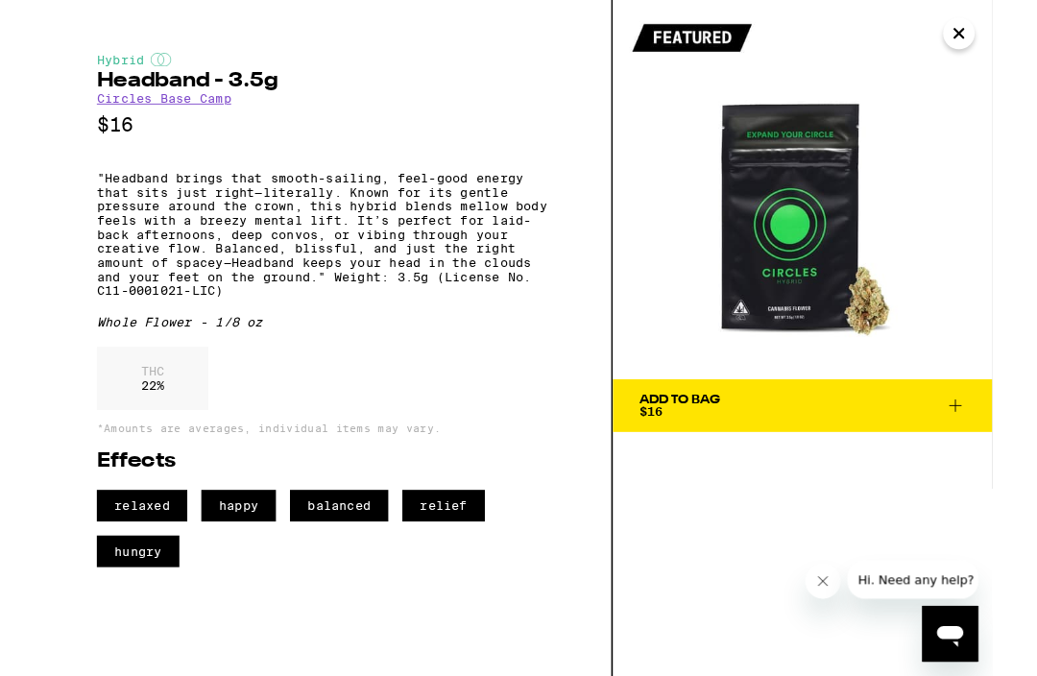
click at [1005, 39] on icon "Close" at bounding box center [1001, 37] width 10 height 10
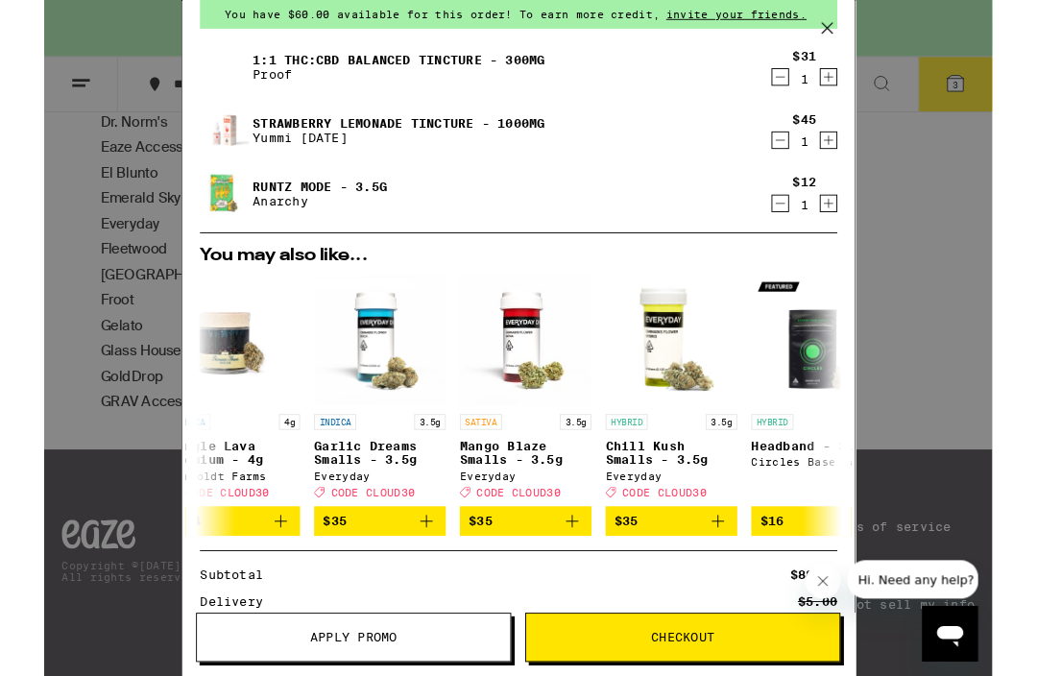
scroll to position [0, 188]
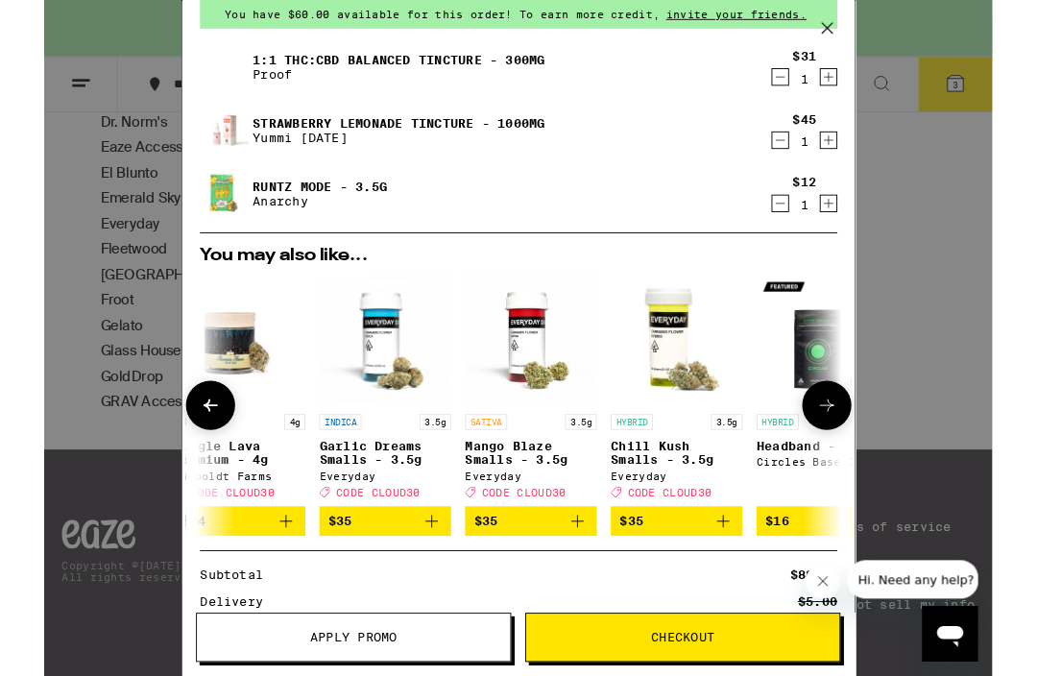
click at [687, 376] on img "Open page for Chill Kush Smalls - 3.5g from Everyday" at bounding box center [692, 372] width 144 height 144
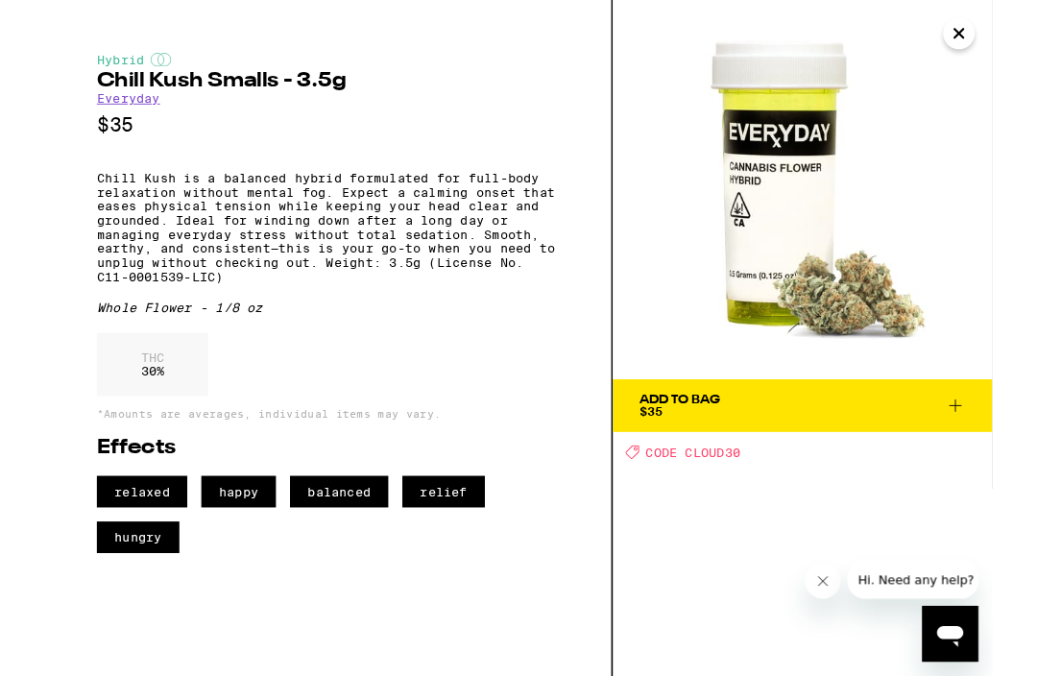
click at [998, 46] on icon "Close" at bounding box center [1000, 36] width 23 height 29
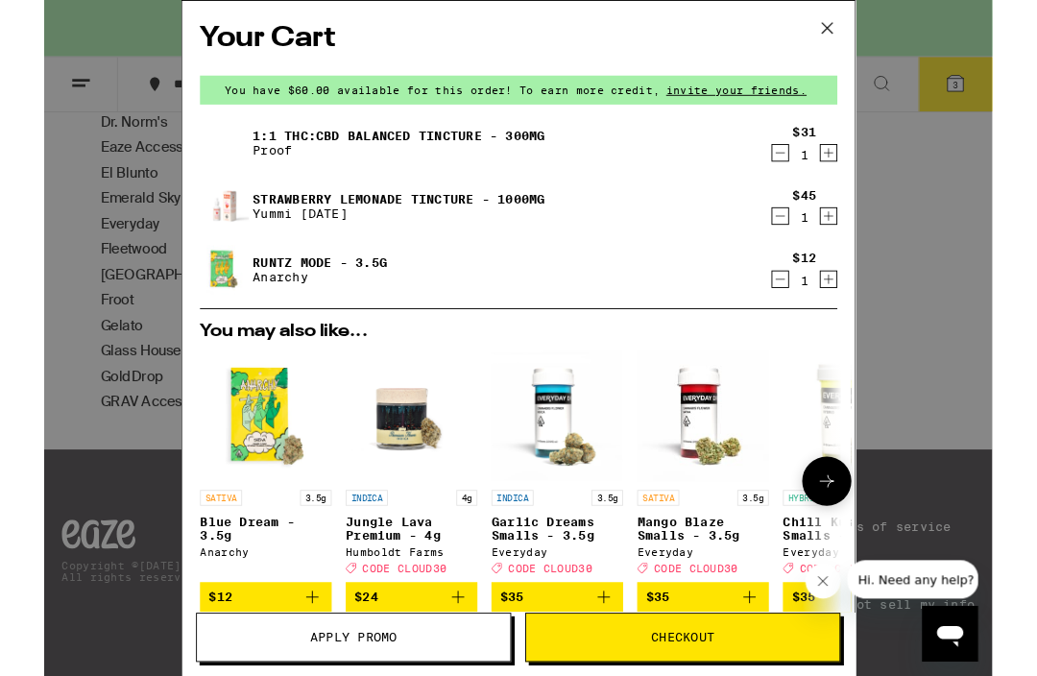
click at [563, 473] on img "Open page for Garlic Dreams Smalls - 3.5g from Everyday" at bounding box center [561, 454] width 144 height 144
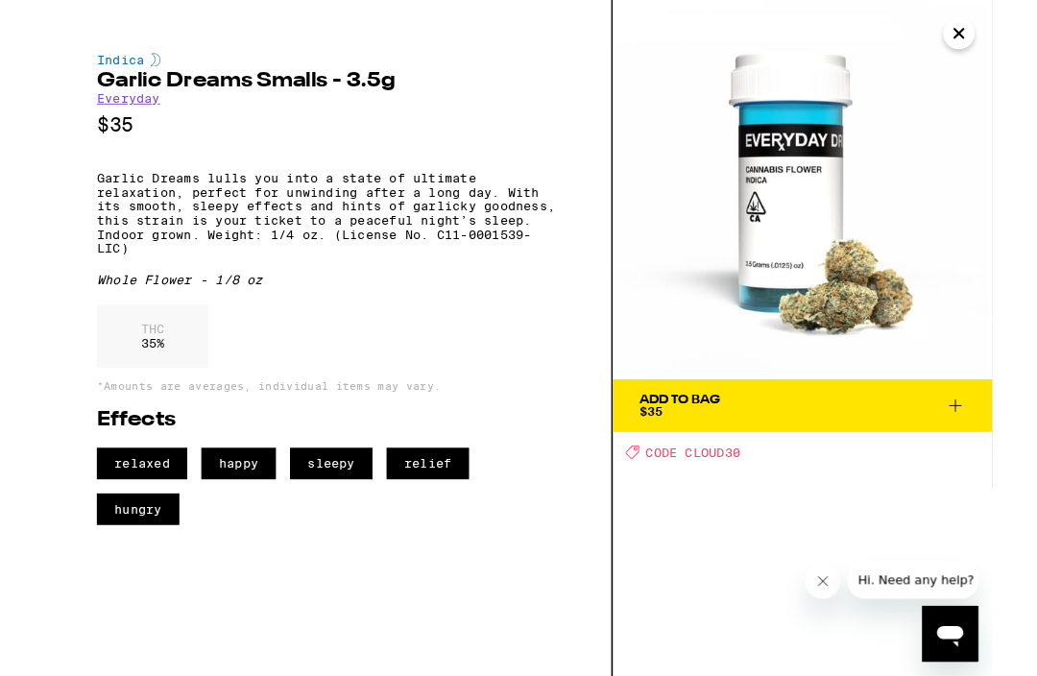
click at [997, 47] on icon "Close" at bounding box center [1000, 36] width 23 height 29
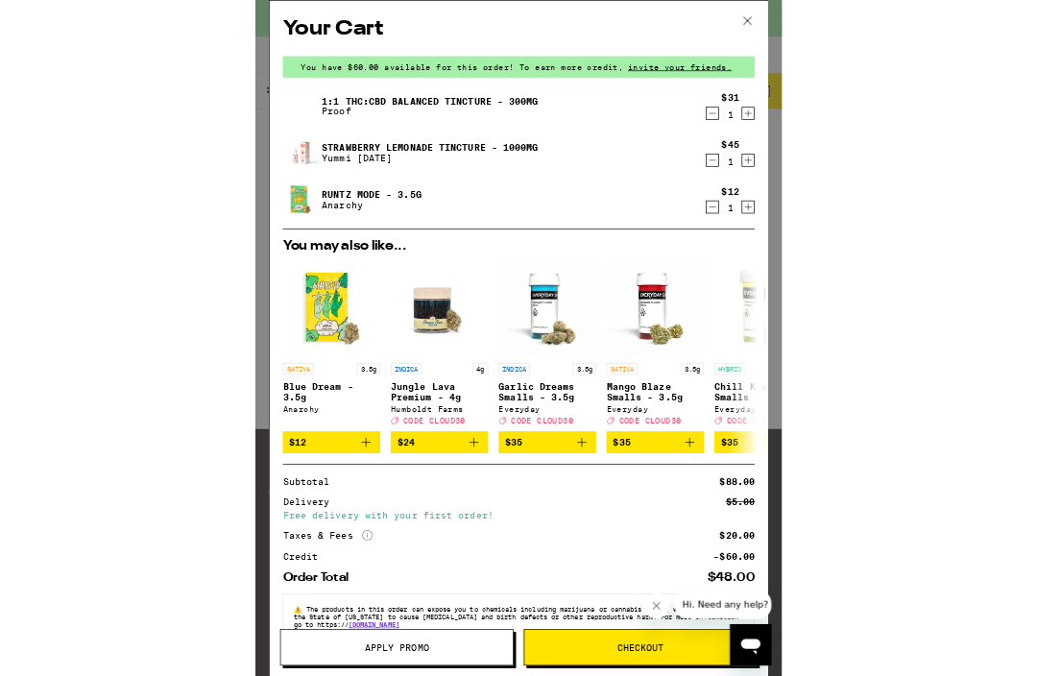
scroll to position [873, 0]
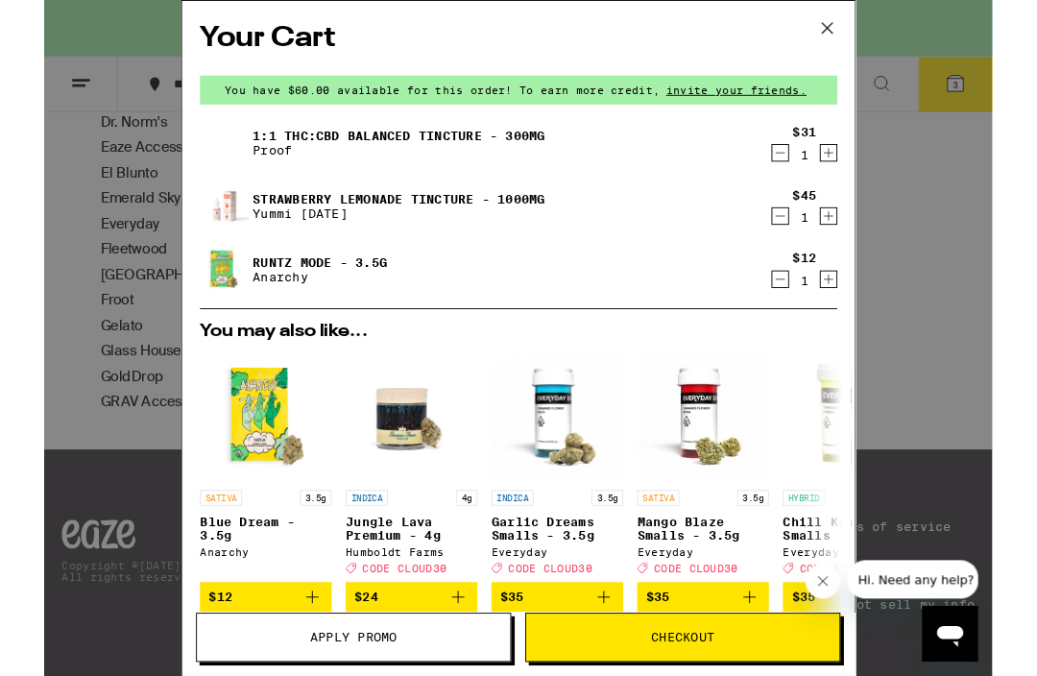
click at [798, 176] on icon "Decrement" at bounding box center [804, 167] width 17 height 23
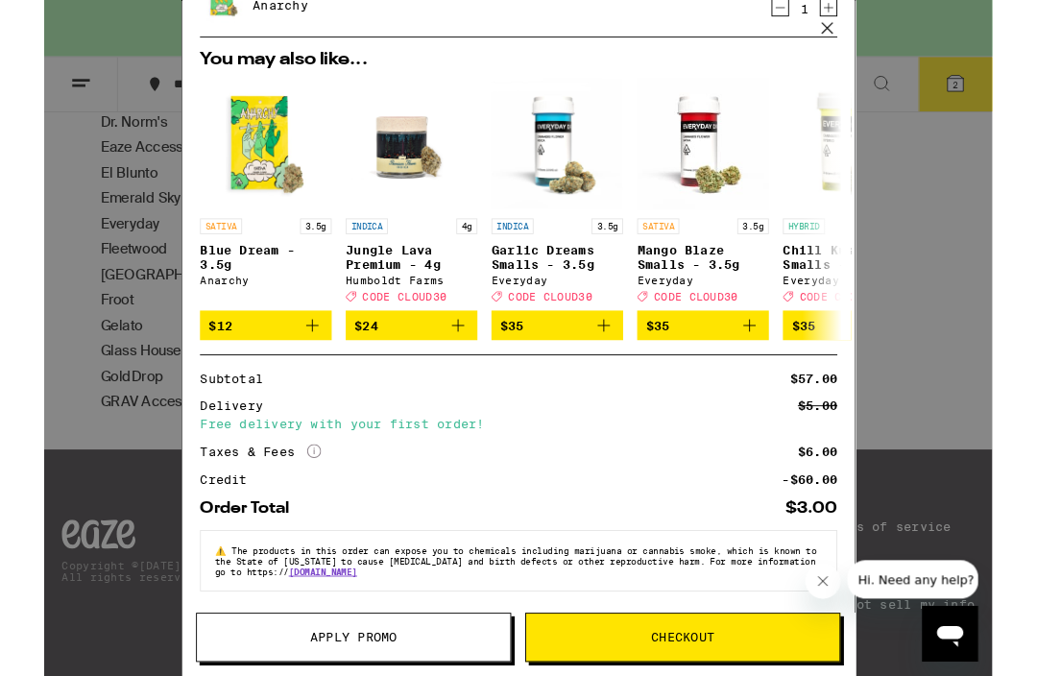
scroll to position [251, 0]
click at [562, 147] on img "Open page for Garlic Dreams Smalls - 3.5g from Everyday" at bounding box center [561, 157] width 144 height 144
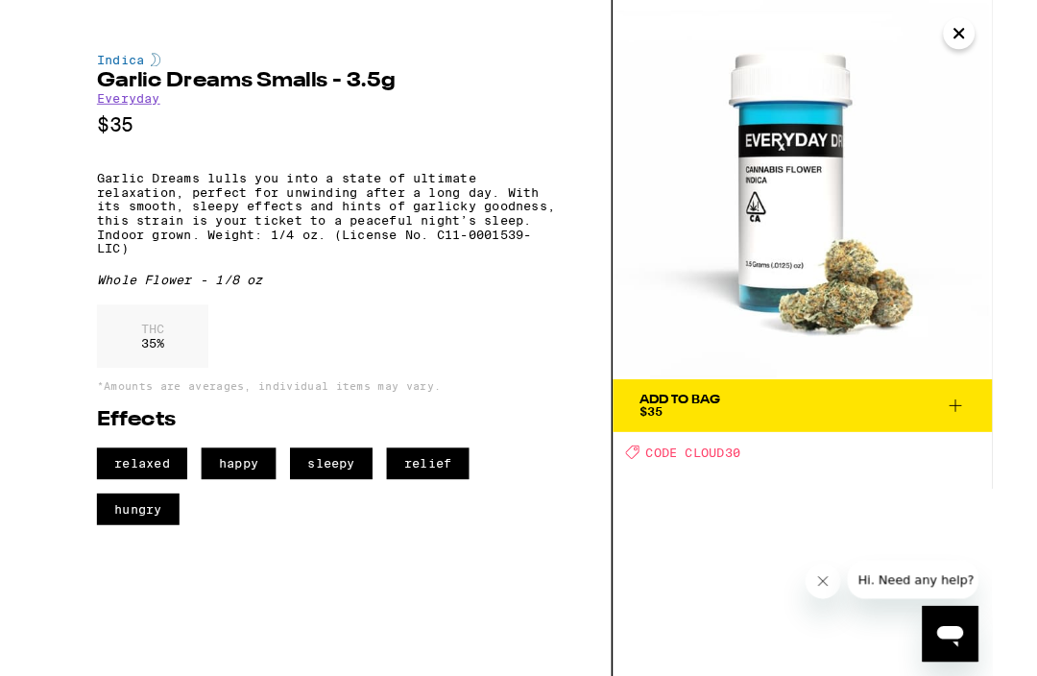
click at [1012, 47] on button "Close" at bounding box center [1001, 36] width 35 height 35
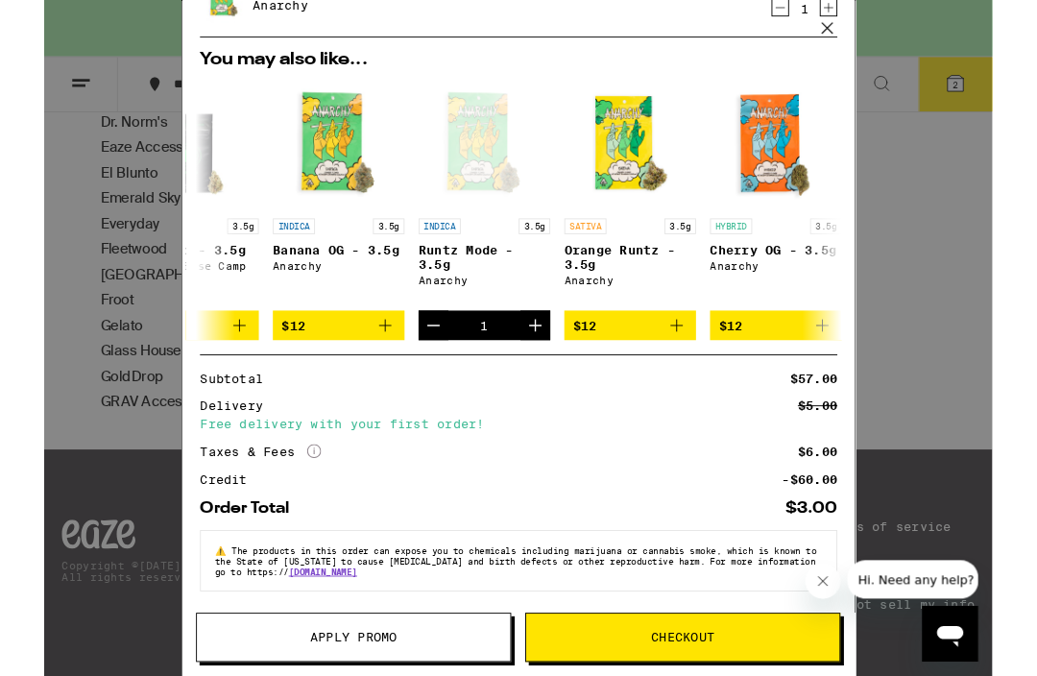
scroll to position [0, 871]
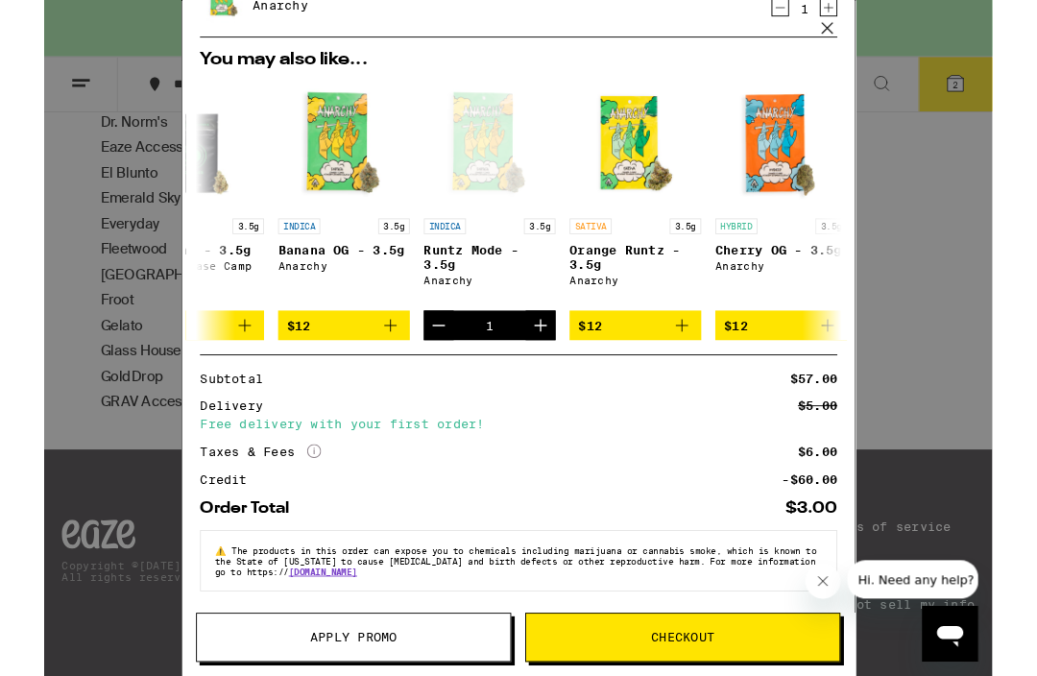
click at [495, 146] on div "Open page for Runtz Mode - 3.5g from Anarchy" at bounding box center [487, 157] width 144 height 144
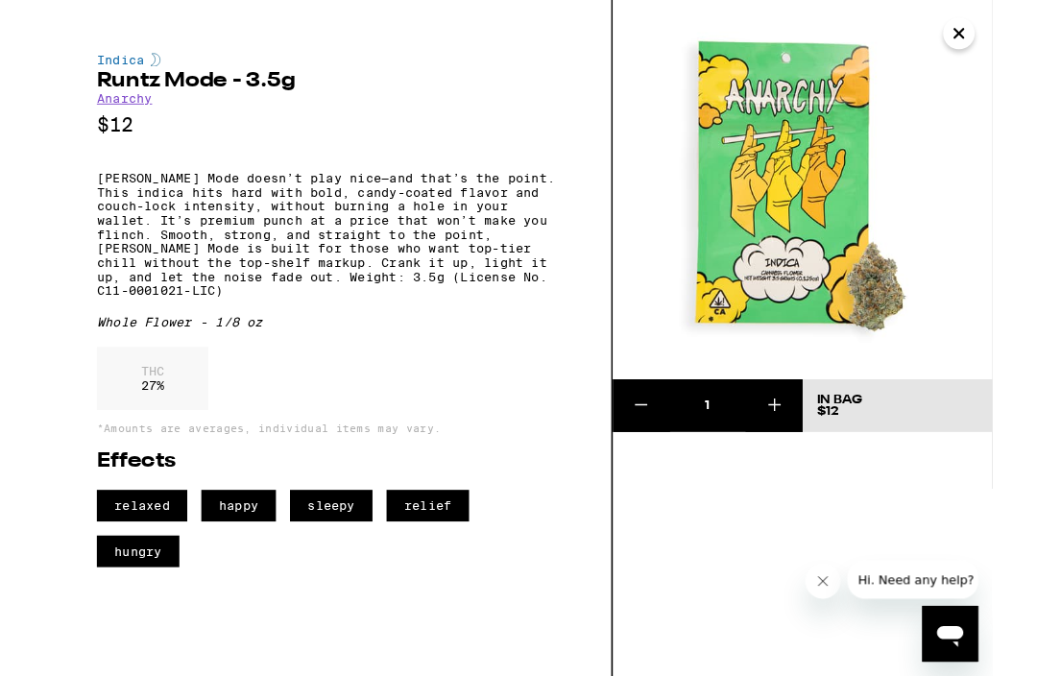
click at [1012, 24] on button "Close" at bounding box center [1001, 36] width 35 height 35
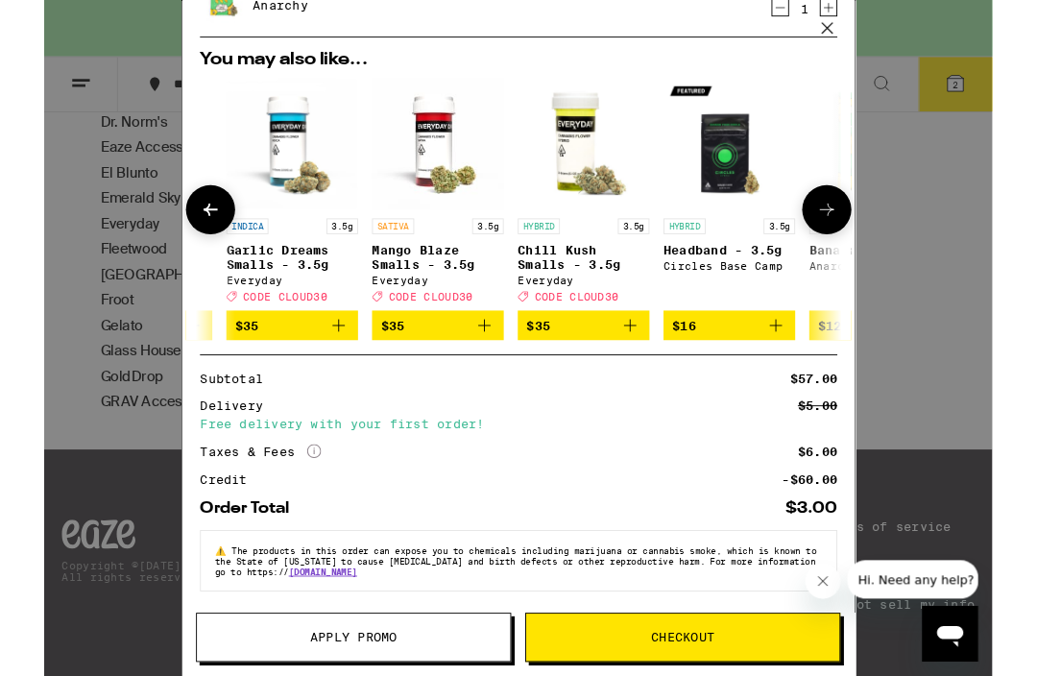
scroll to position [0, 289]
click at [266, 137] on img "Open page for Garlic Dreams Smalls - 3.5g from Everyday" at bounding box center [272, 157] width 144 height 144
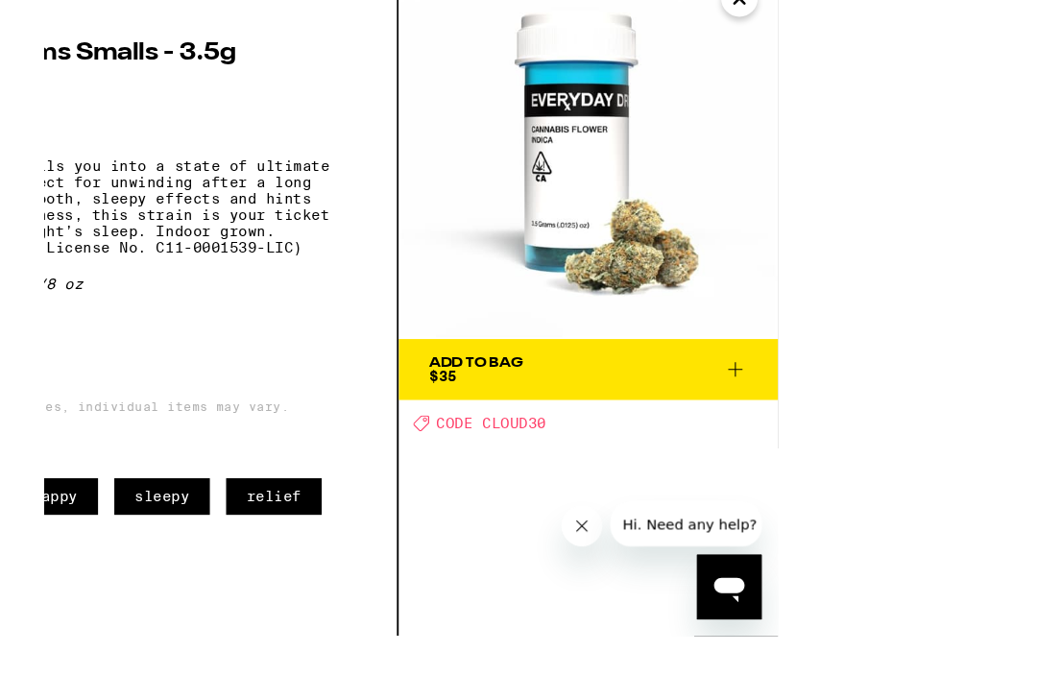
scroll to position [944, 0]
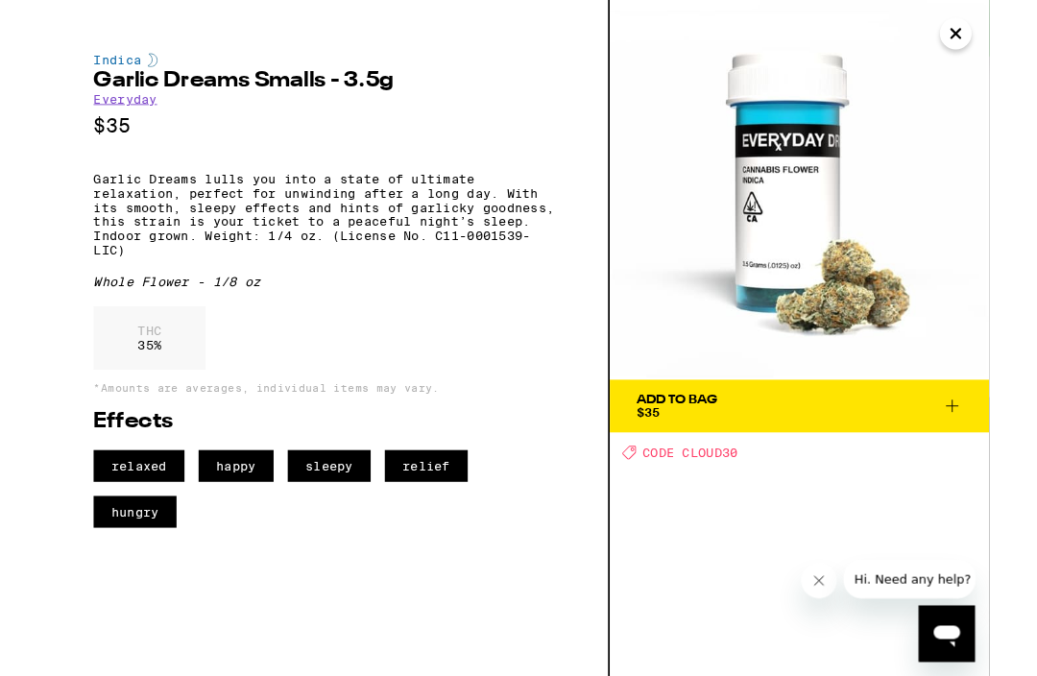
click at [998, 38] on icon "Close" at bounding box center [996, 37] width 10 height 10
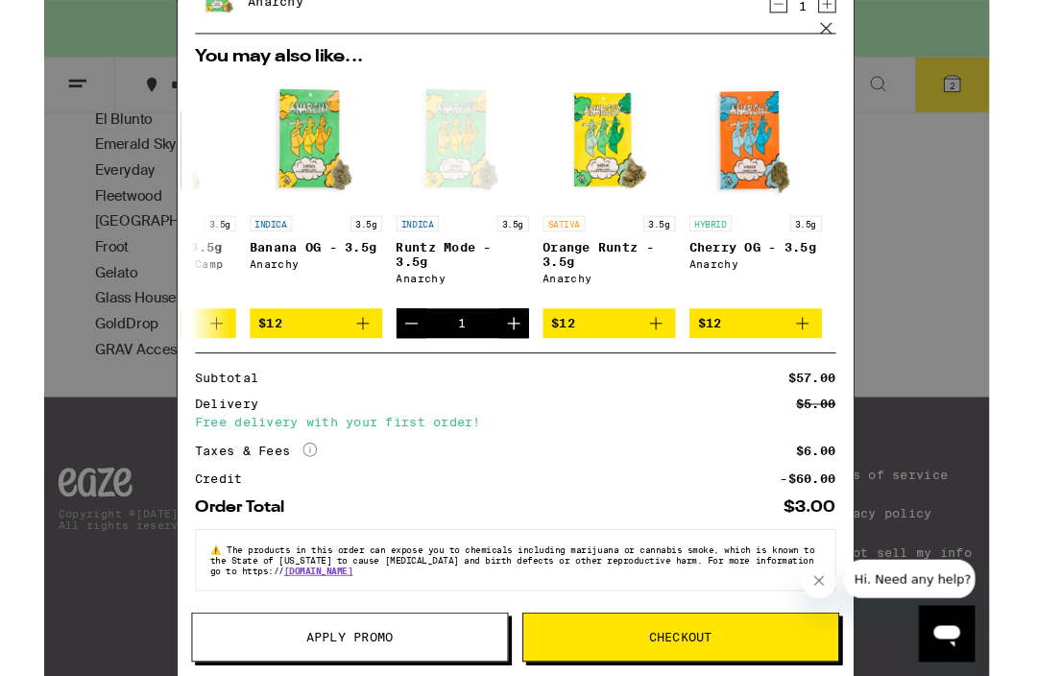
scroll to position [245, 0]
click at [443, 164] on div "Open page for Runtz Mode - 3.5g from Anarchy" at bounding box center [459, 154] width 144 height 144
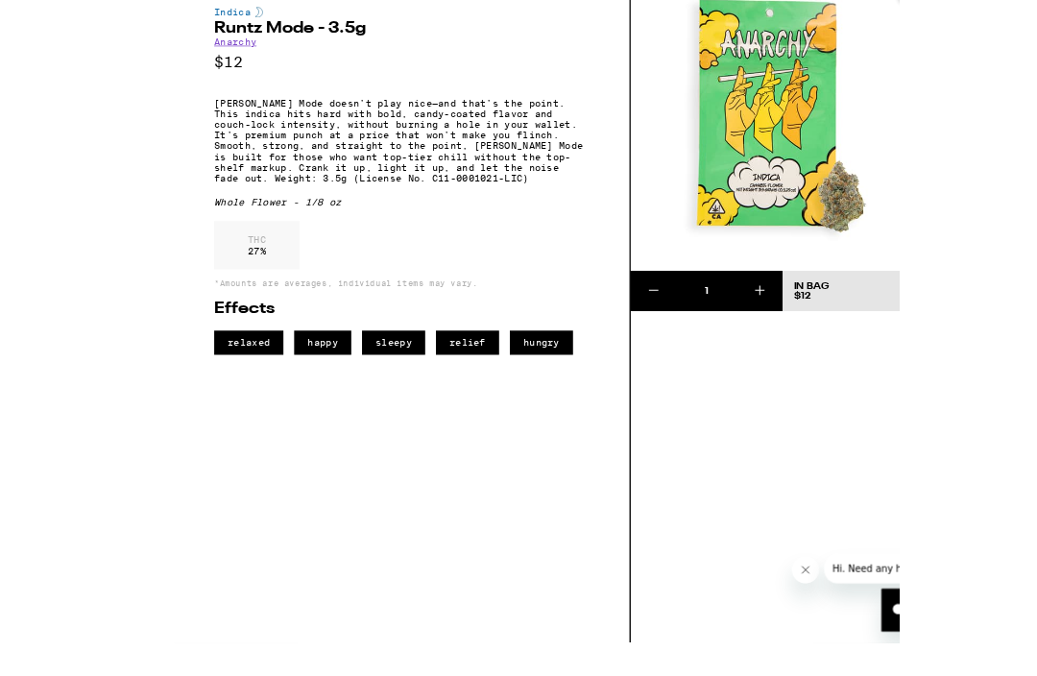
scroll to position [911, 0]
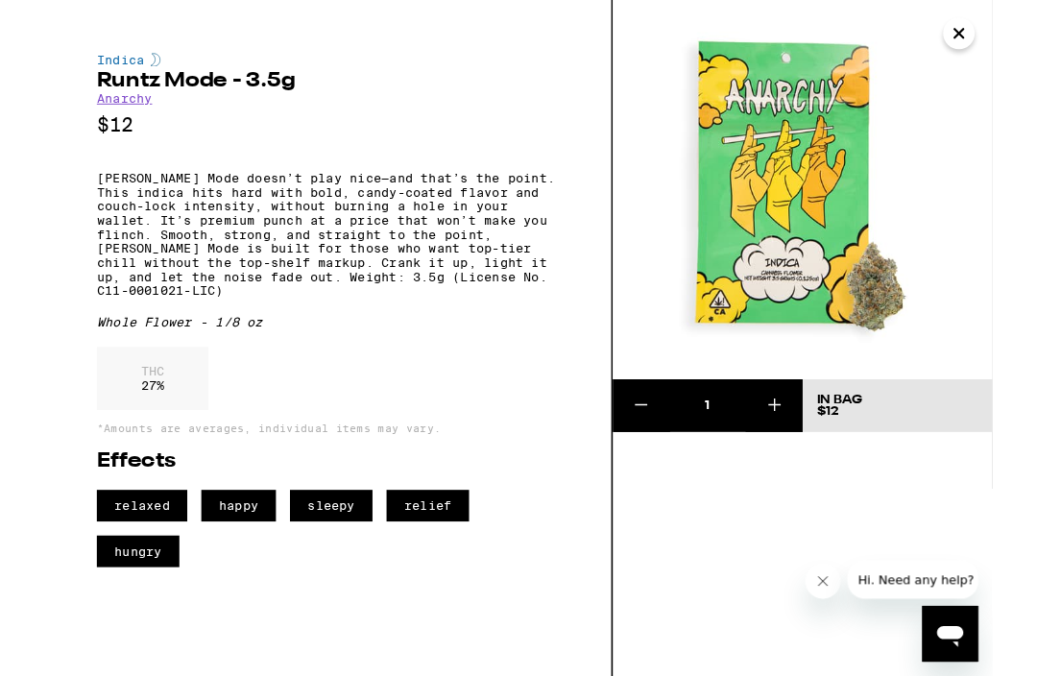
click at [807, 444] on icon at bounding box center [799, 442] width 23 height 23
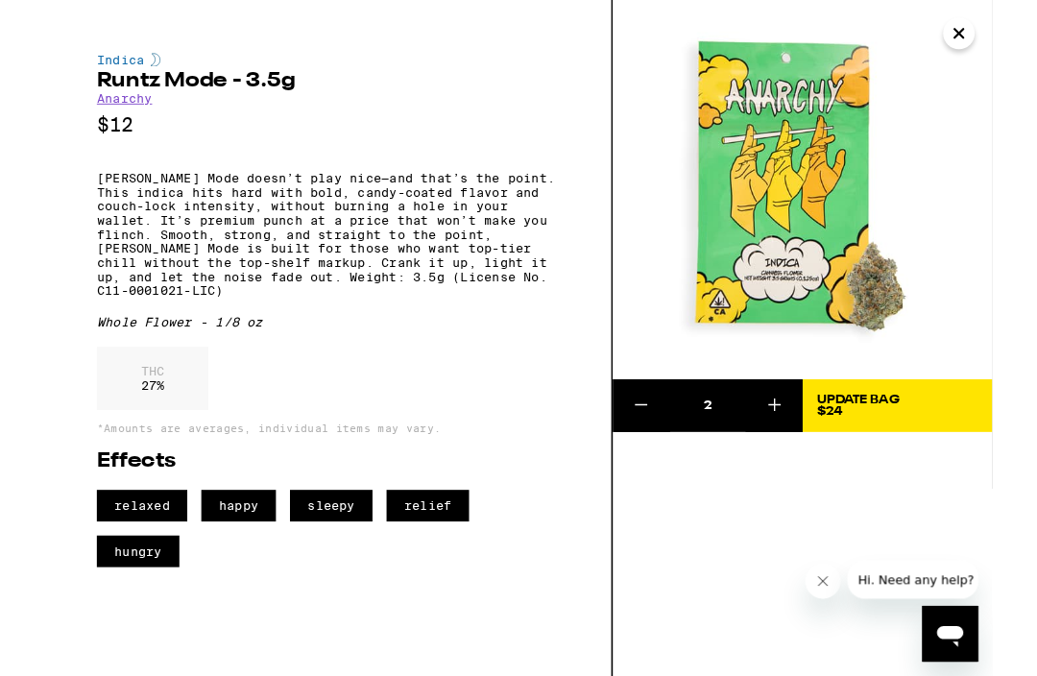
click at [1006, 39] on icon "Close" at bounding box center [1000, 36] width 23 height 29
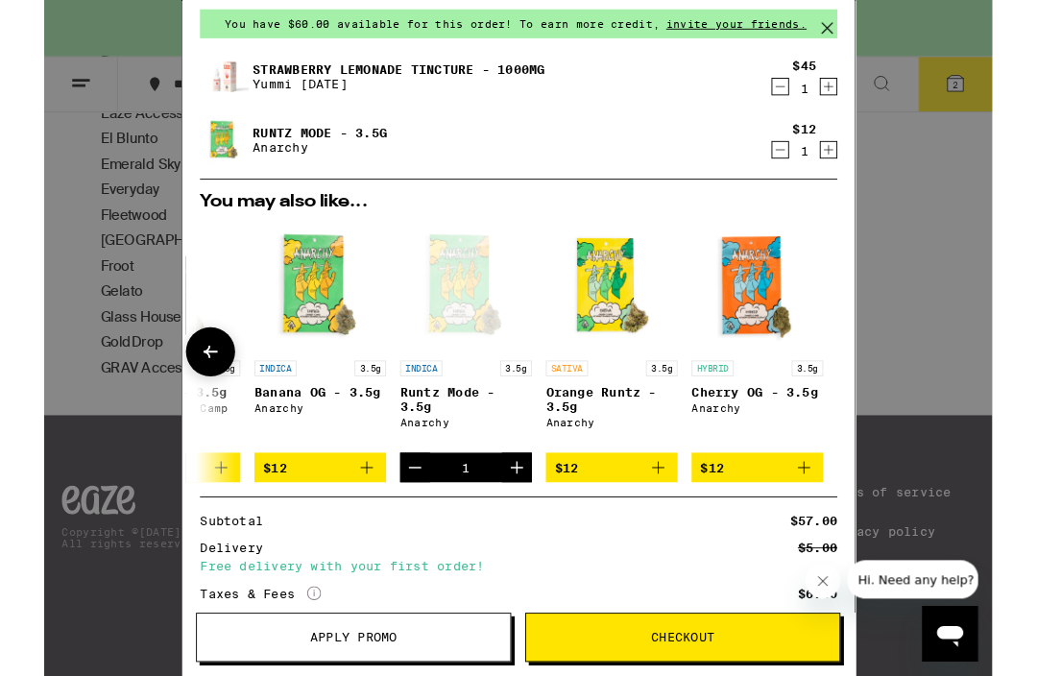
click at [309, 326] on img "Open page for Banana OG - 3.5g from Anarchy" at bounding box center [302, 313] width 144 height 144
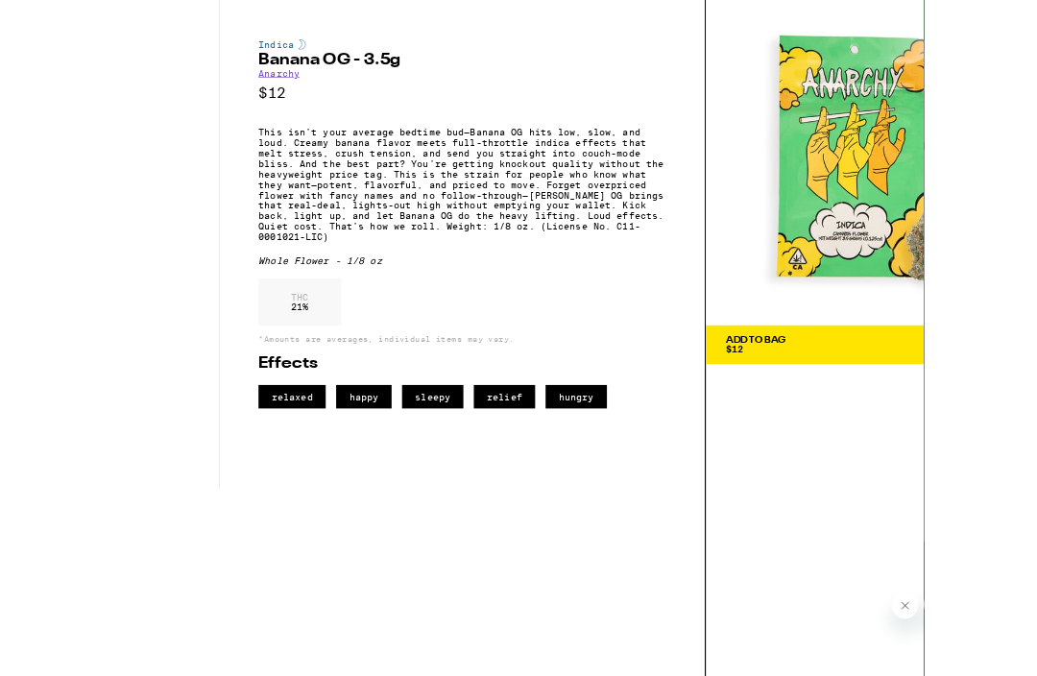
scroll to position [654, 0]
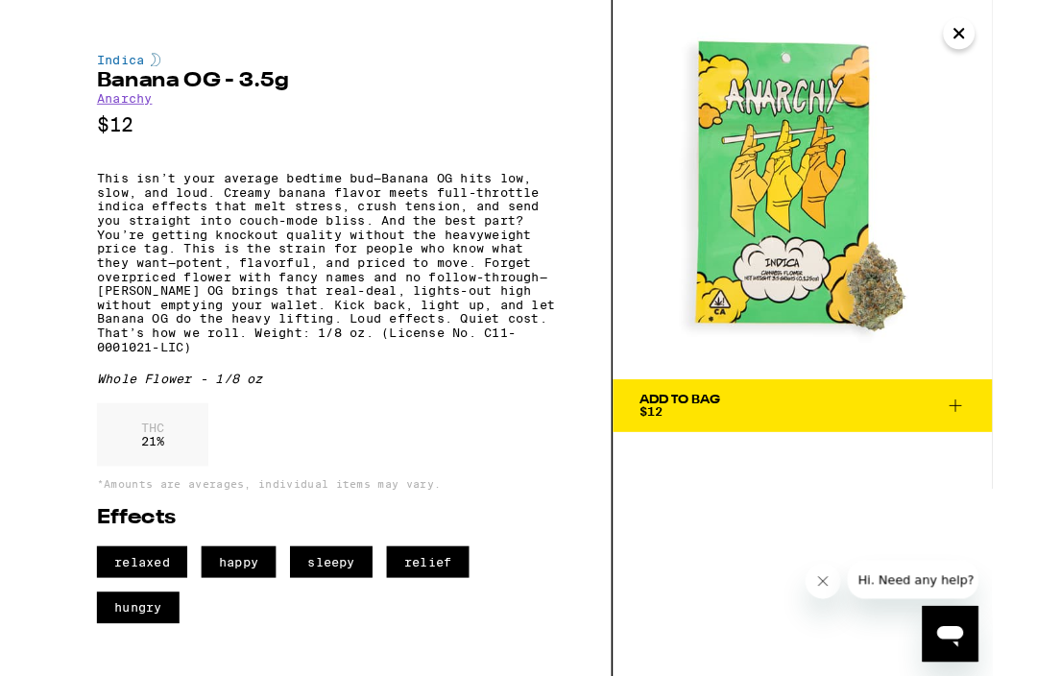
click at [997, 35] on icon "Close" at bounding box center [1000, 36] width 23 height 29
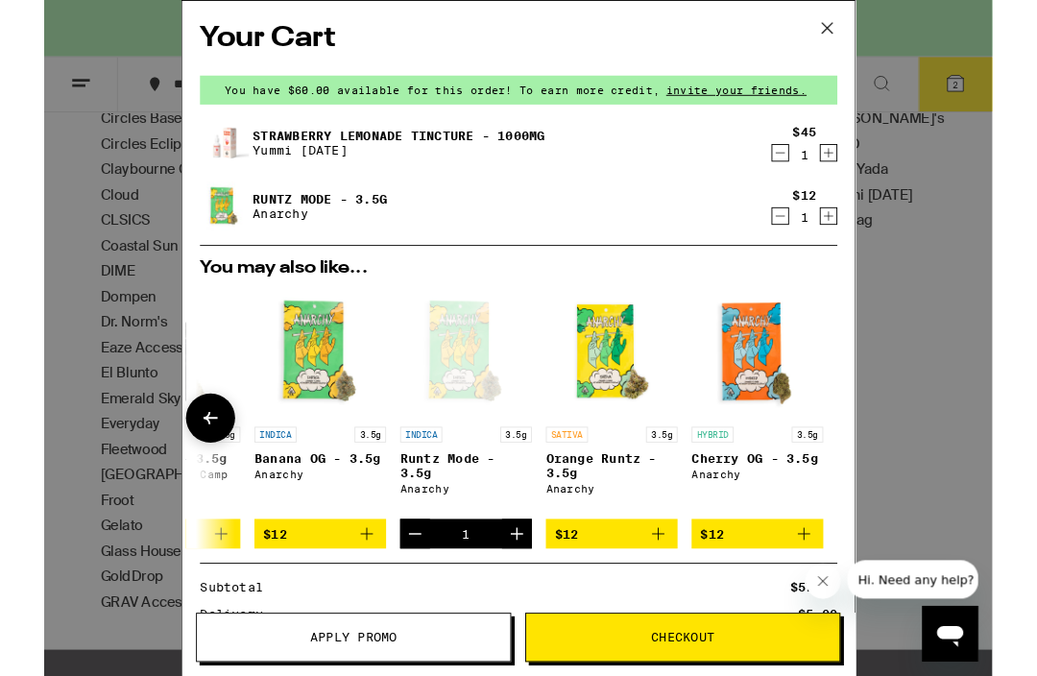
click at [475, 388] on div "Open page for Runtz Mode - 3.5g from Anarchy" at bounding box center [461, 385] width 144 height 144
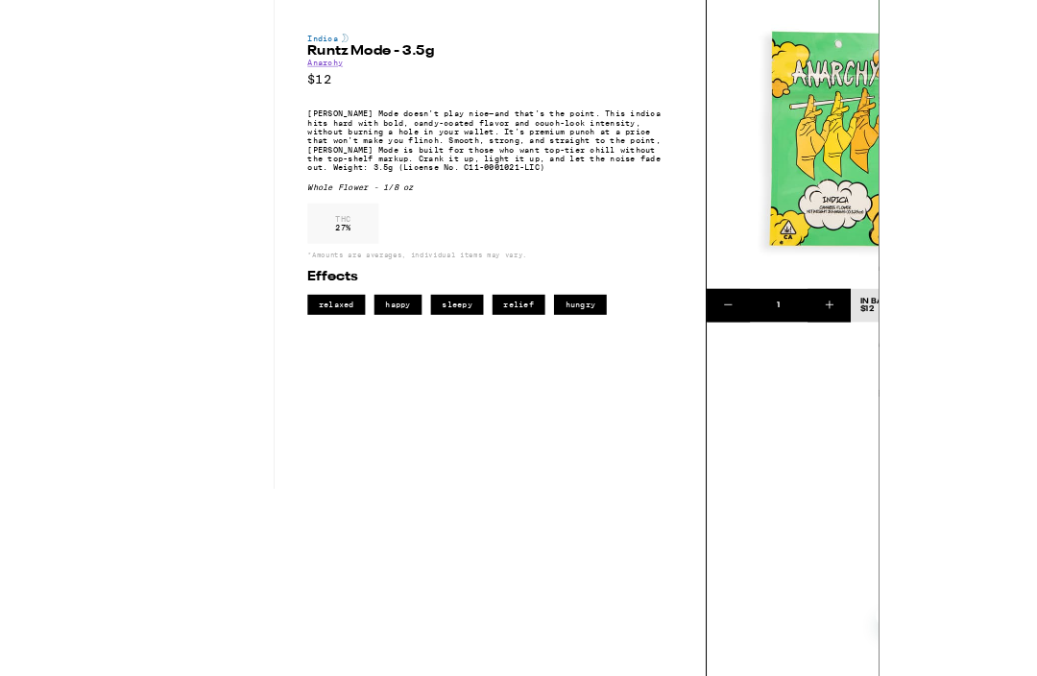
scroll to position [447, 0]
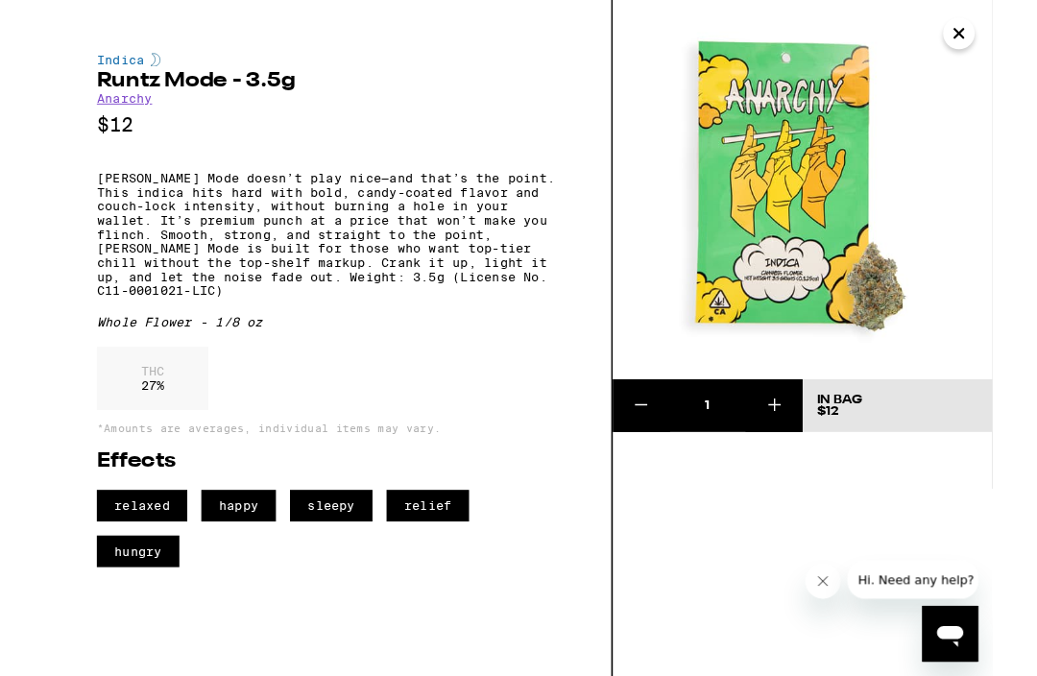
click at [1006, 33] on icon "Close" at bounding box center [1001, 37] width 10 height 10
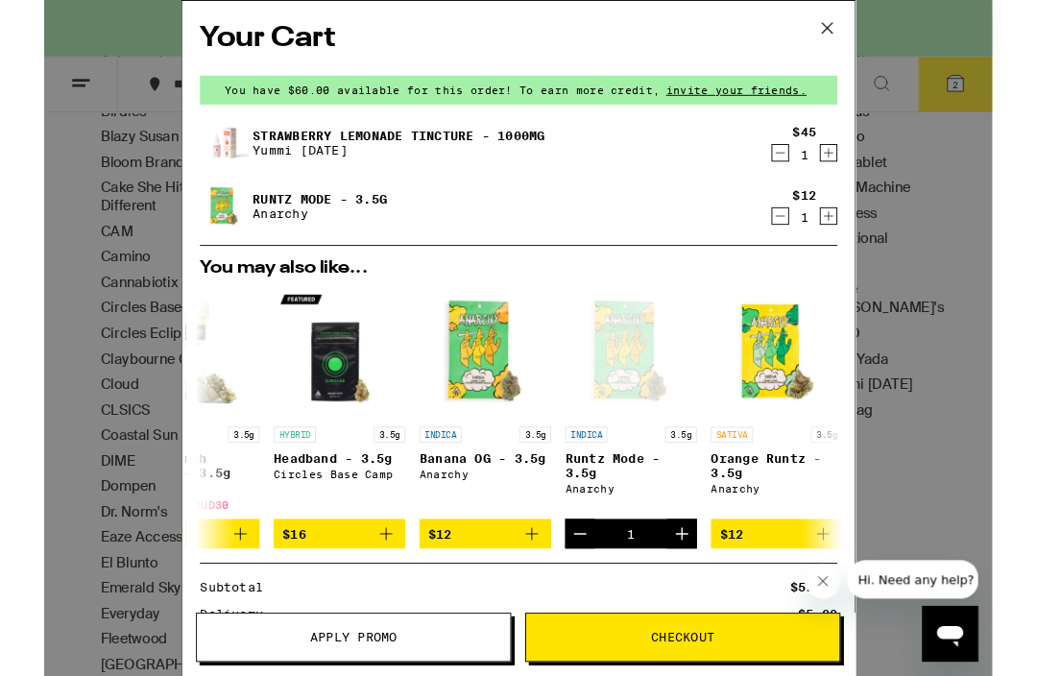
scroll to position [0, 716]
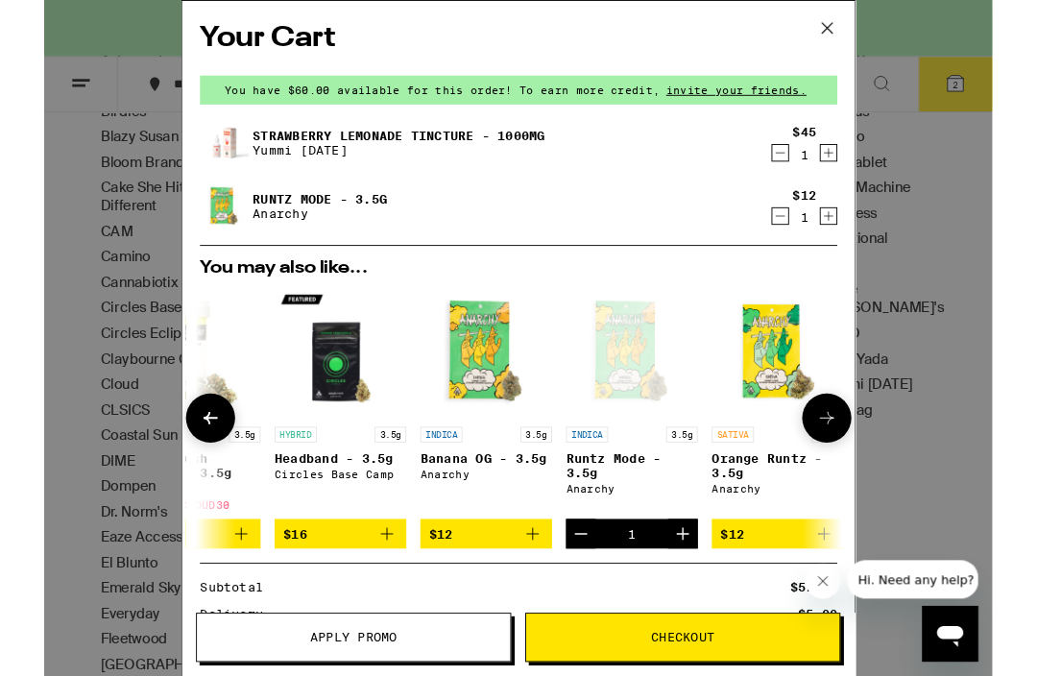
click at [490, 396] on img "Open page for Banana OG - 3.5g from Anarchy" at bounding box center [483, 385] width 144 height 144
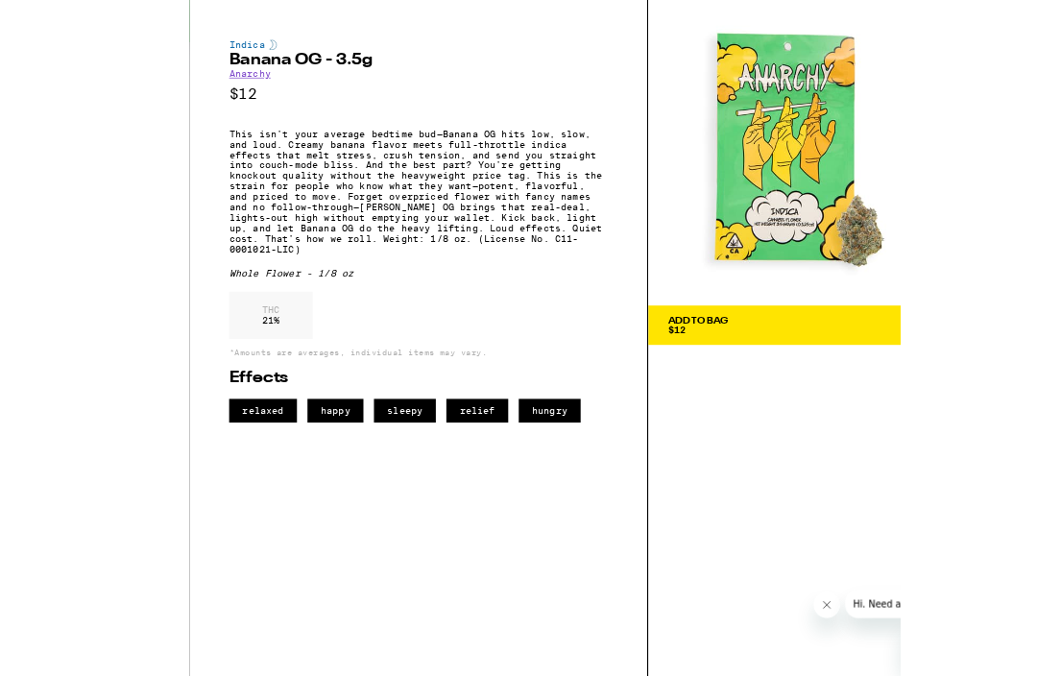
scroll to position [339, 0]
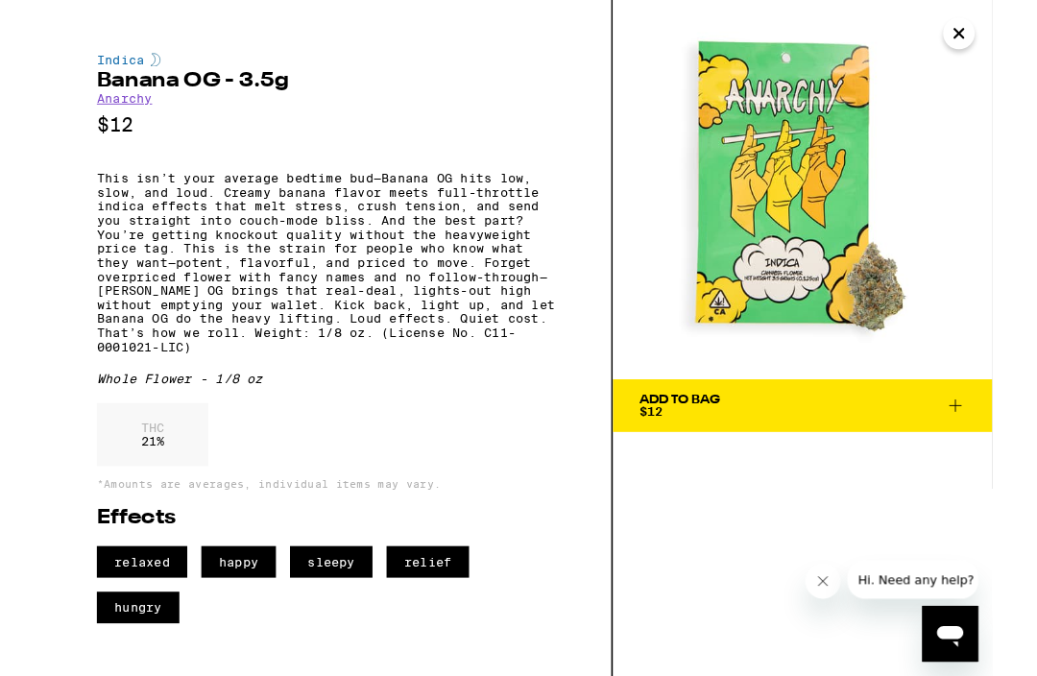
click at [1008, 40] on icon "Close" at bounding box center [1000, 36] width 23 height 29
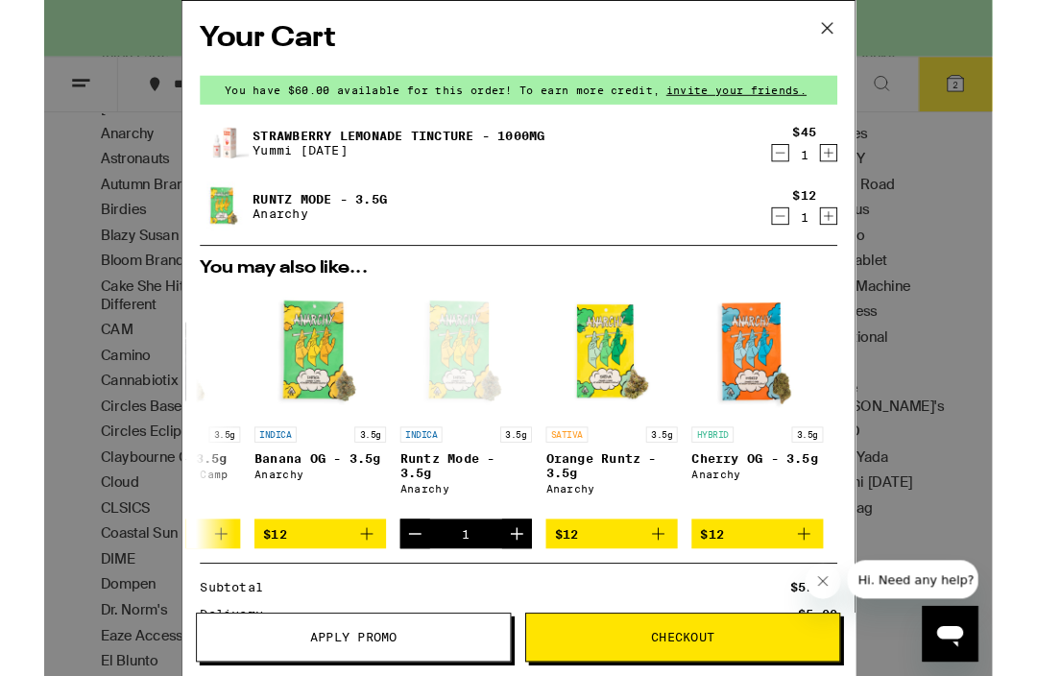
scroll to position [0, 897]
click at [789, 405] on img "Open page for Cherry OG - 3.5g from Anarchy" at bounding box center [780, 385] width 144 height 144
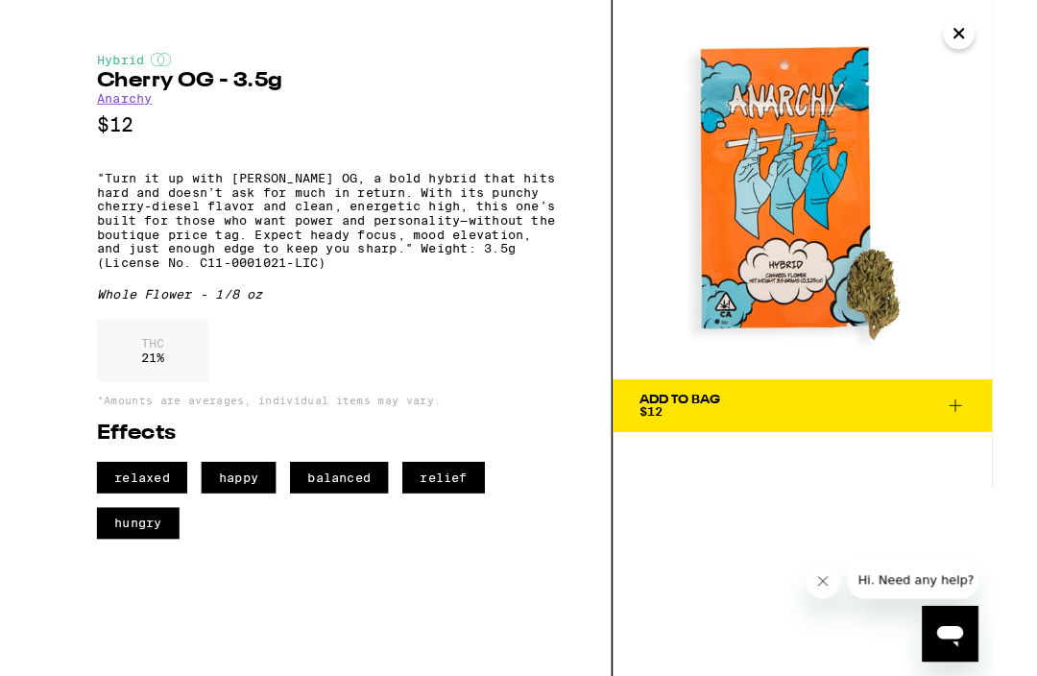
click at [1002, 38] on icon "Close" at bounding box center [1001, 37] width 10 height 10
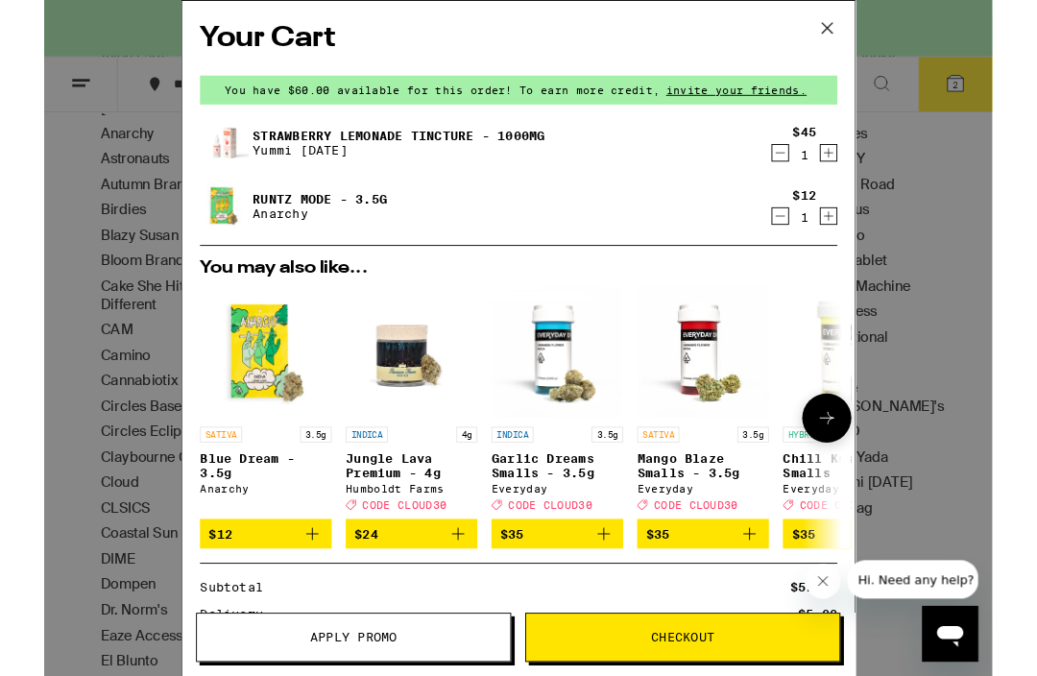
click at [402, 421] on img "Open page for Jungle Lava Premium - 4g from Humboldt Farms" at bounding box center [401, 385] width 144 height 144
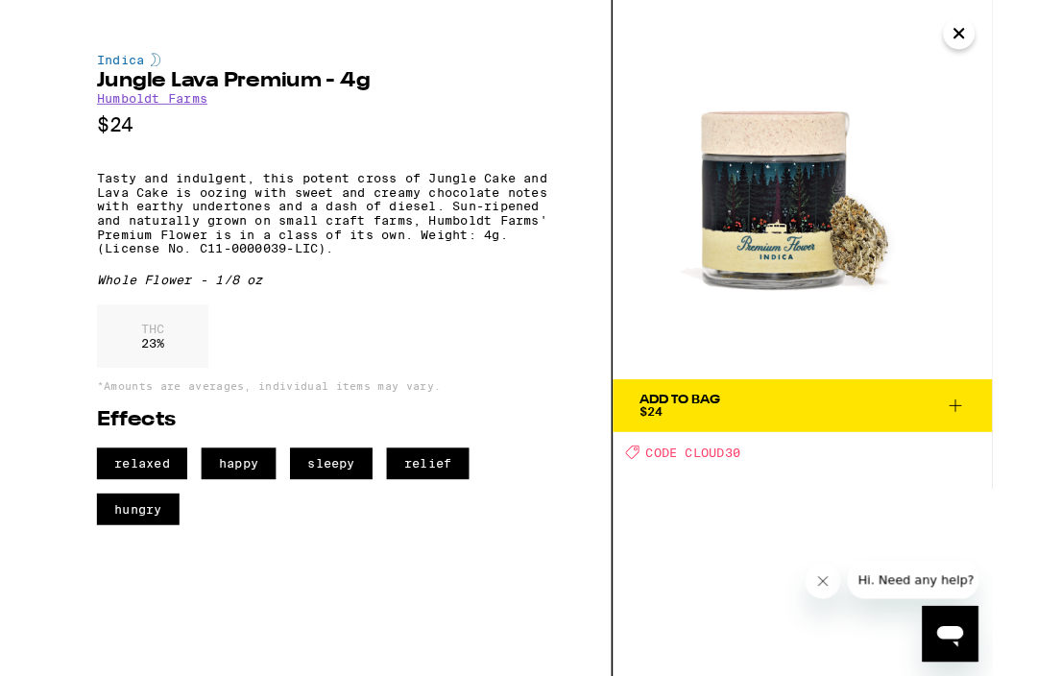
click at [1001, 41] on icon "Close" at bounding box center [1000, 36] width 23 height 29
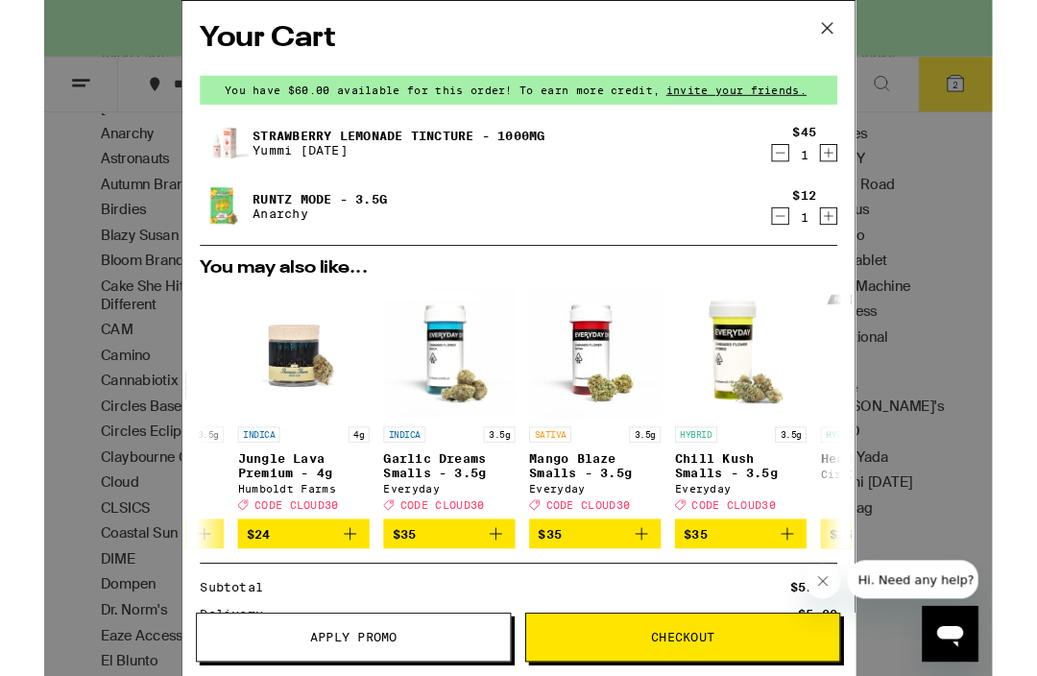
scroll to position [0, 119]
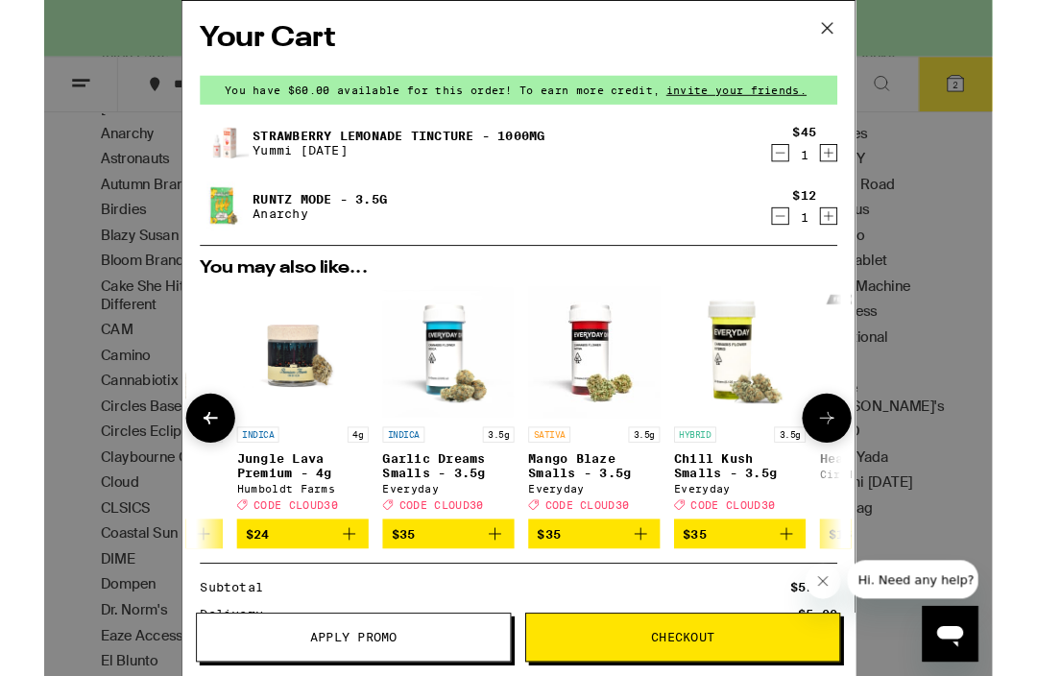
click at [757, 405] on img "Open page for Chill Kush Smalls - 3.5g from Everyday" at bounding box center [761, 385] width 144 height 144
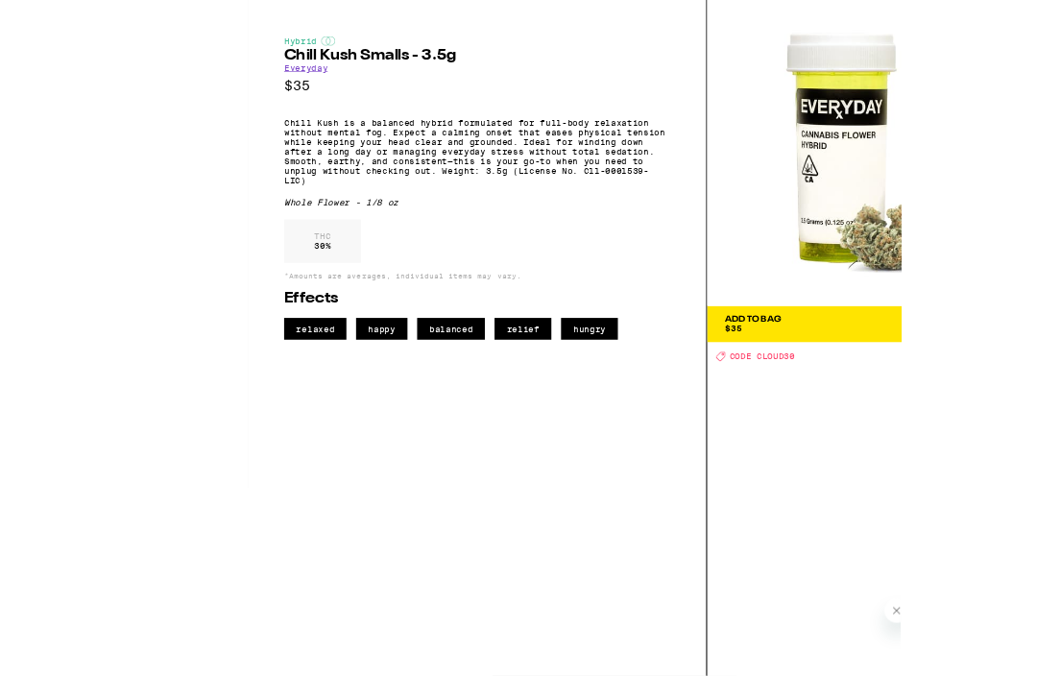
scroll to position [214, 0]
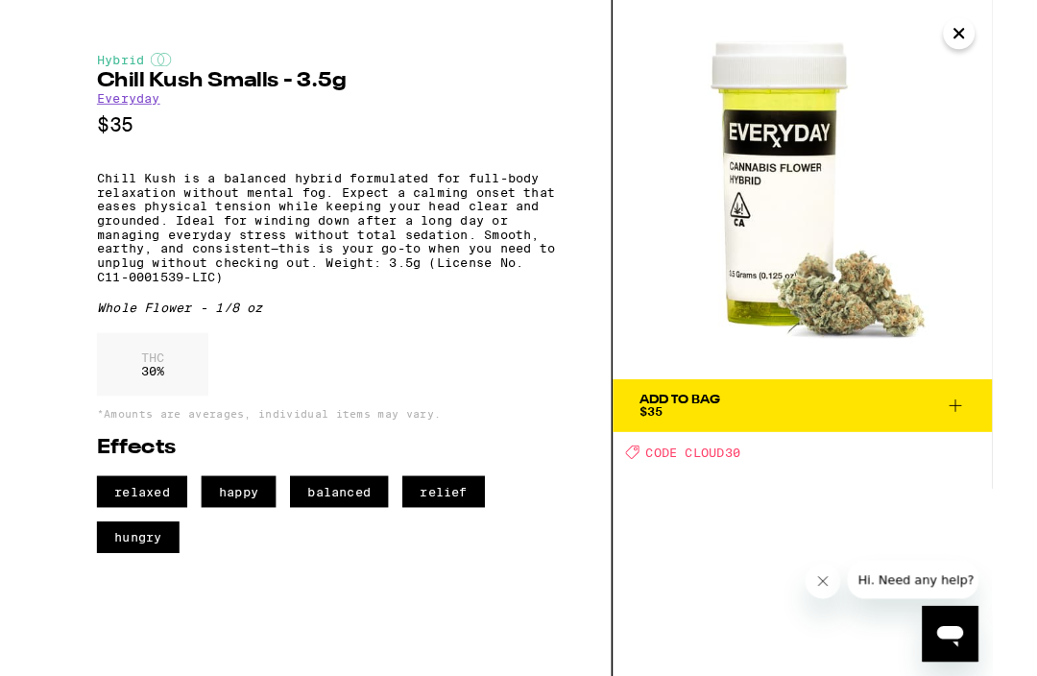
click at [1004, 29] on icon "Close" at bounding box center [1000, 36] width 23 height 29
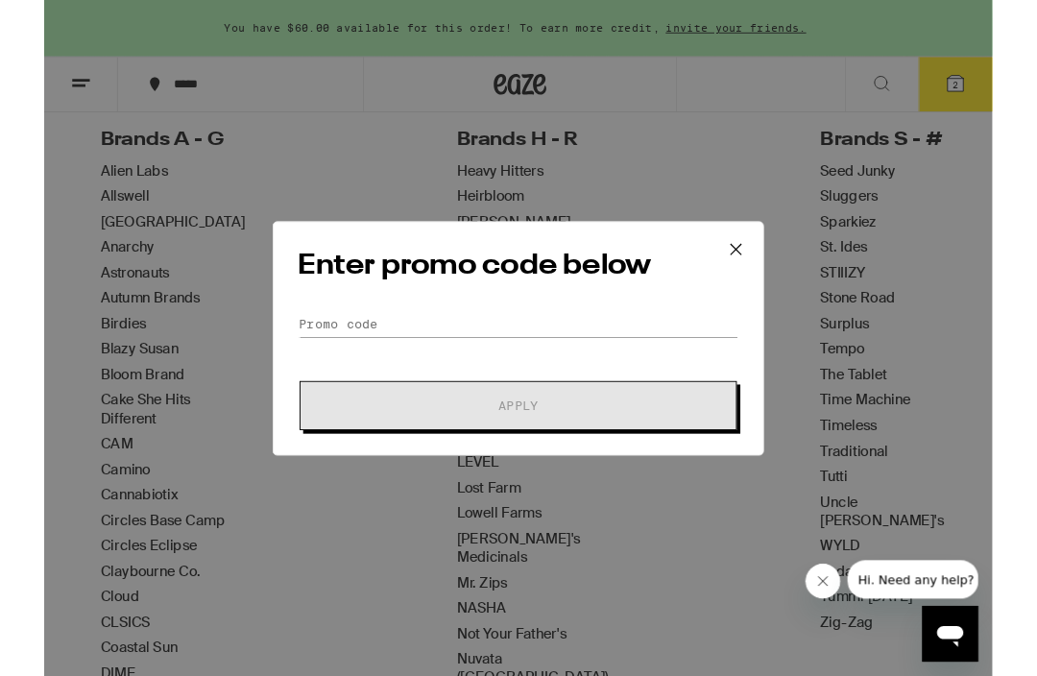
click at [762, 263] on icon at bounding box center [756, 272] width 29 height 29
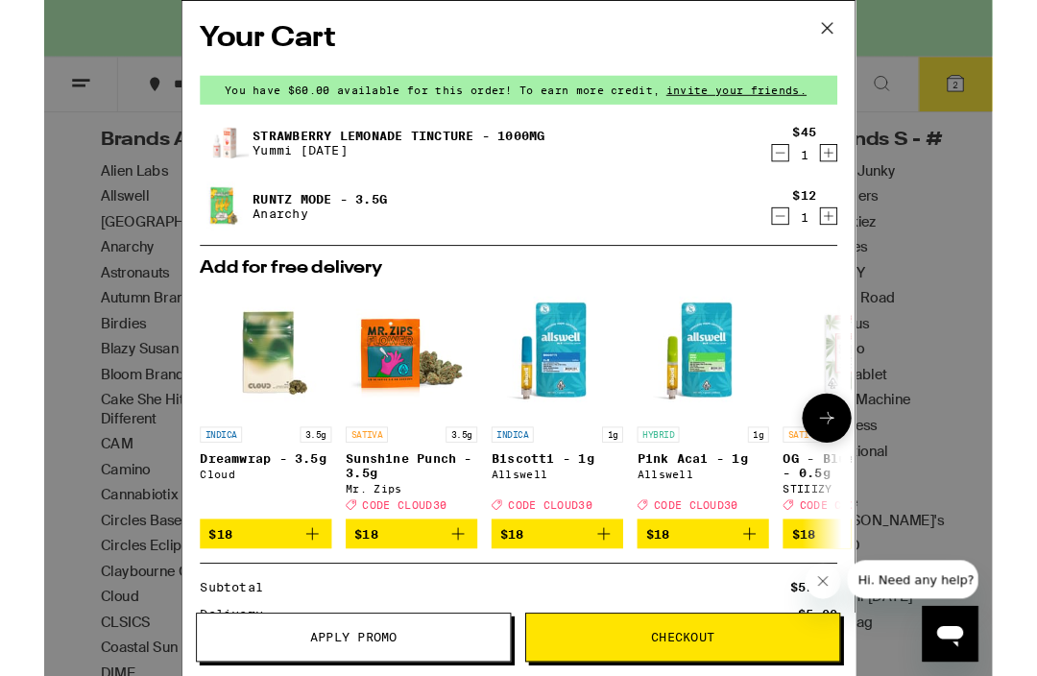
click at [254, 384] on img "Open page for Dreamwrap - 3.5g from Cloud" at bounding box center [242, 385] width 144 height 144
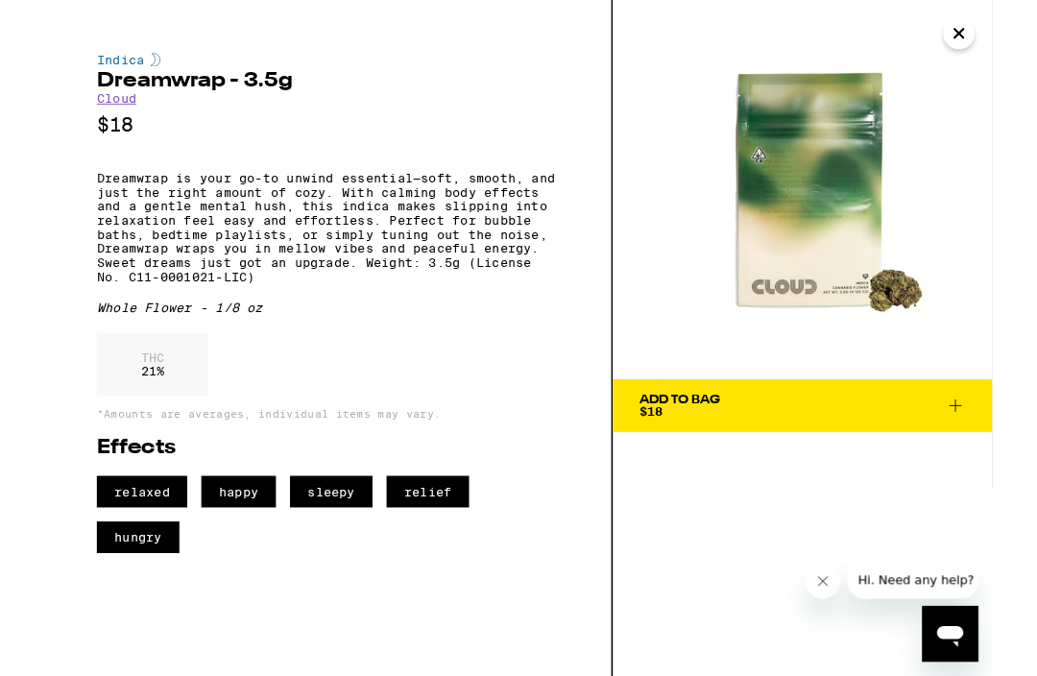
click at [1002, 42] on icon "Close" at bounding box center [1000, 36] width 23 height 29
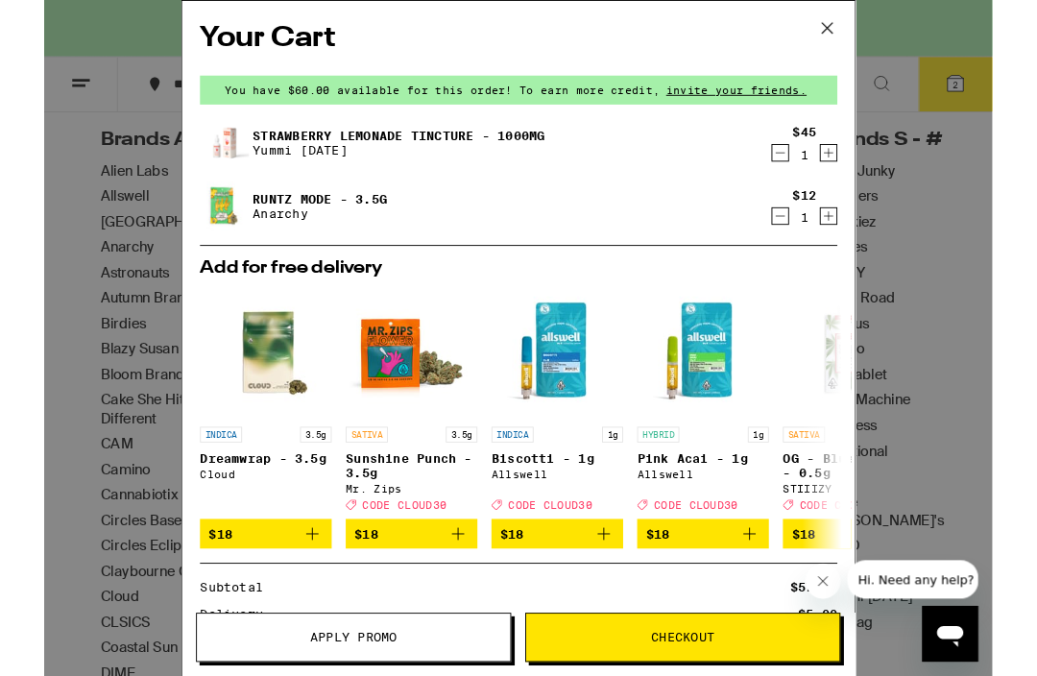
click at [863, 28] on icon at bounding box center [856, 30] width 29 height 29
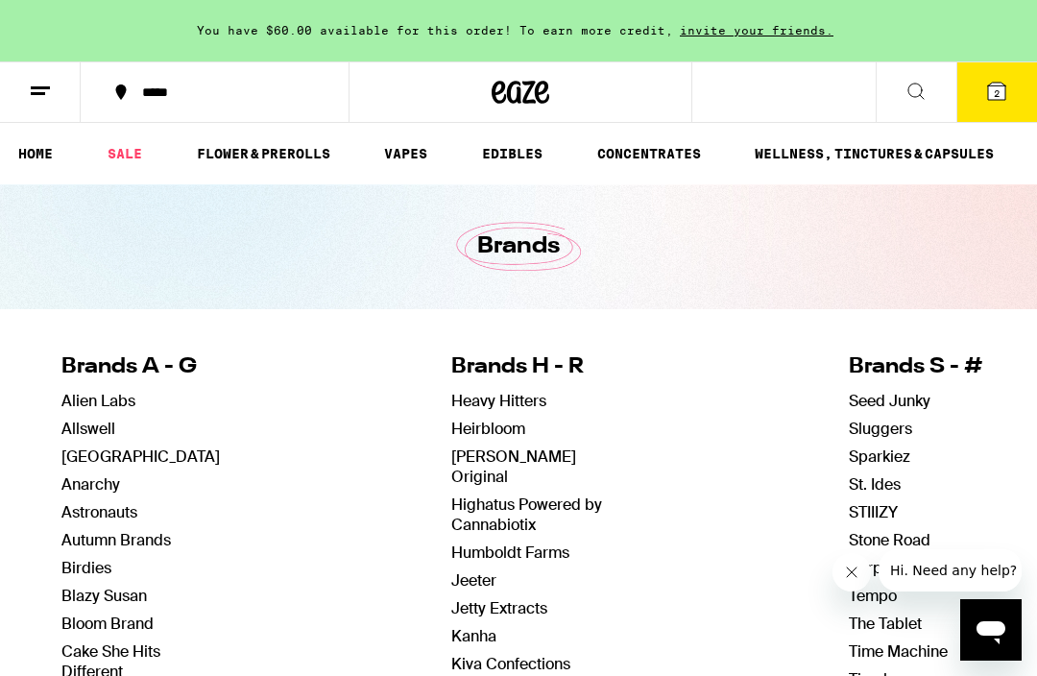
click at [977, 97] on button "2" at bounding box center [997, 92] width 81 height 60
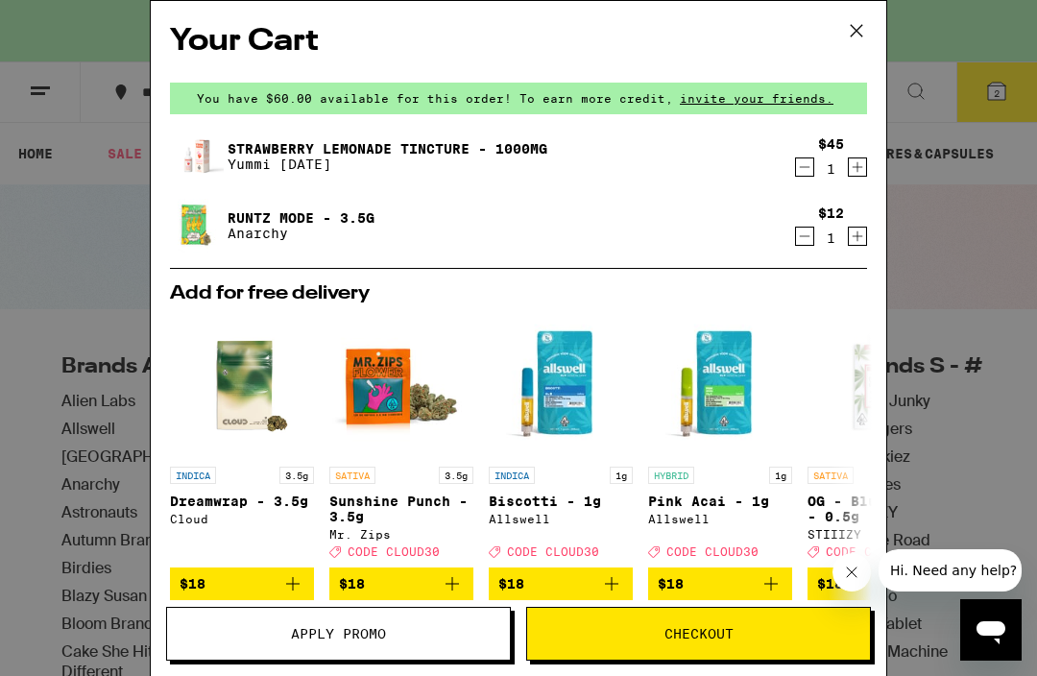
click at [261, 220] on link "Runtz Mode - 3.5g" at bounding box center [301, 217] width 147 height 15
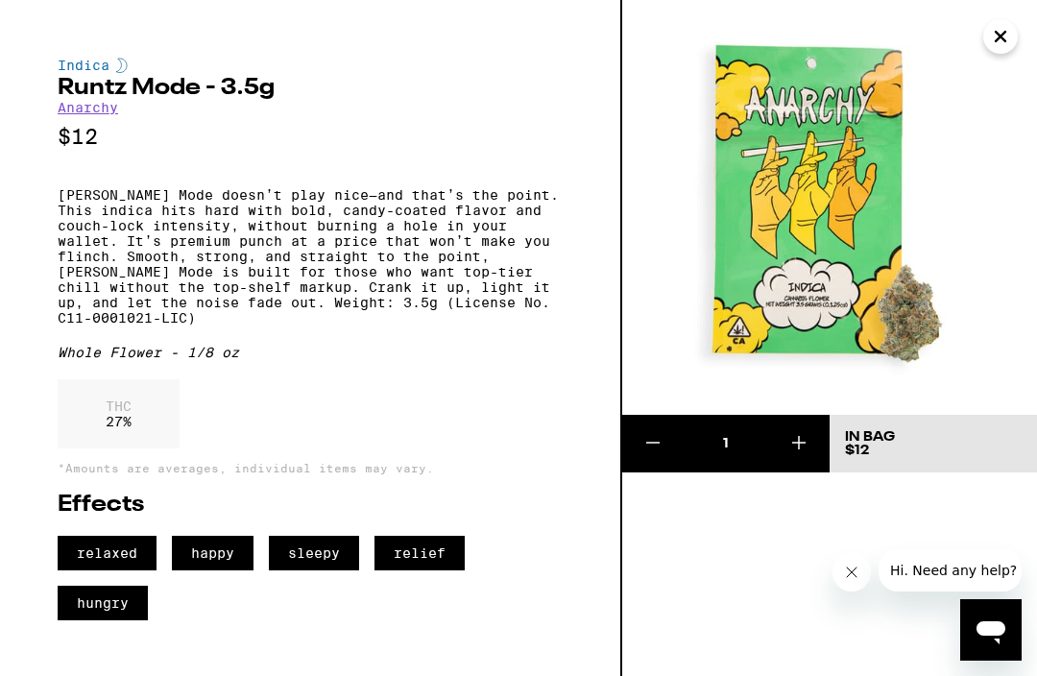
click at [81, 110] on link "Anarchy" at bounding box center [88, 107] width 61 height 15
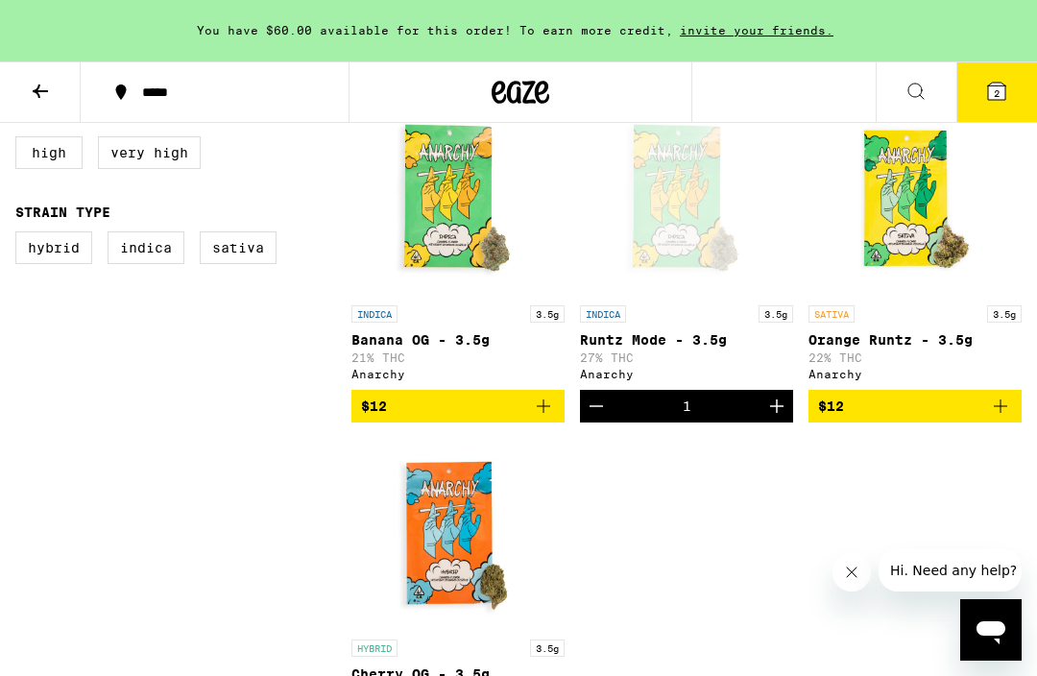
scroll to position [503, 0]
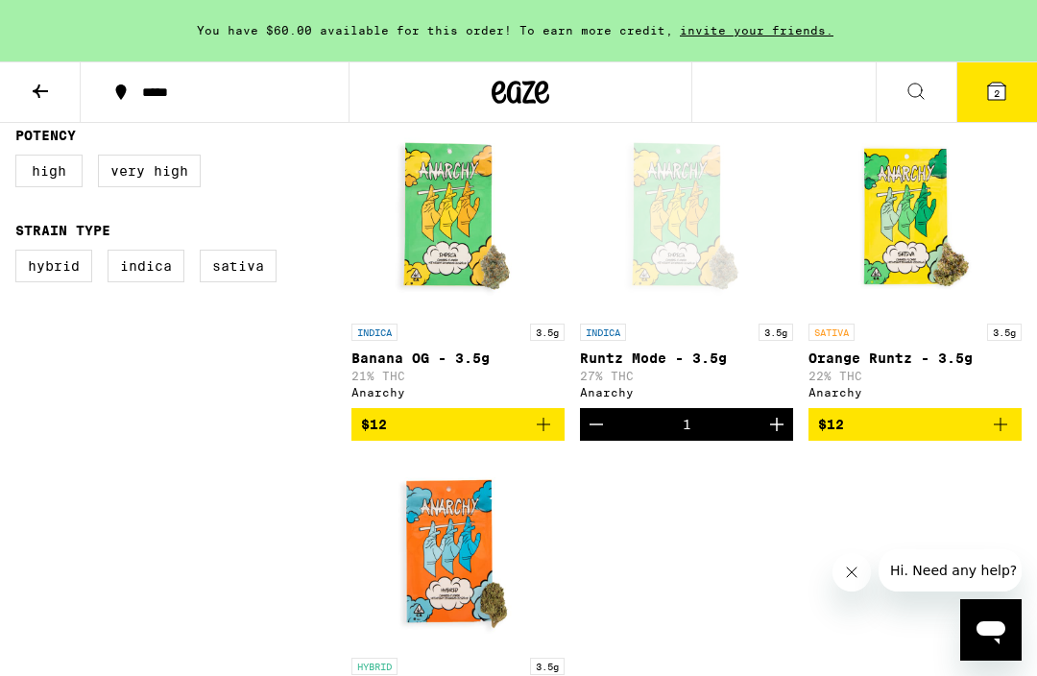
click at [990, 97] on icon at bounding box center [996, 91] width 17 height 17
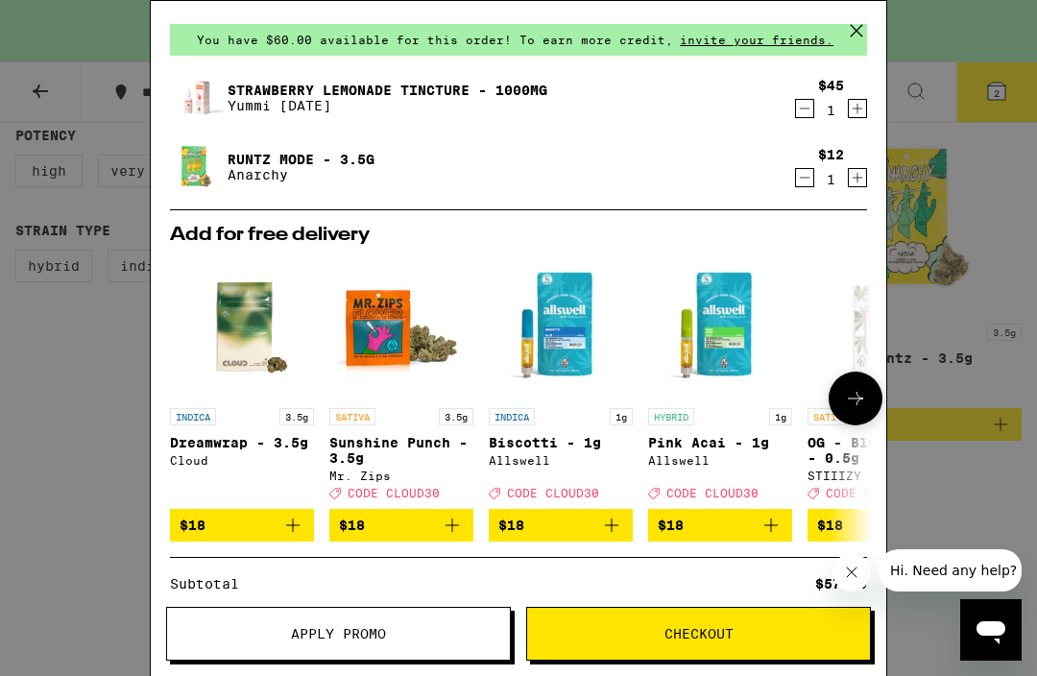
click at [403, 336] on img "Open page for Sunshine Punch - 3.5g from Mr. Zips" at bounding box center [401, 327] width 144 height 144
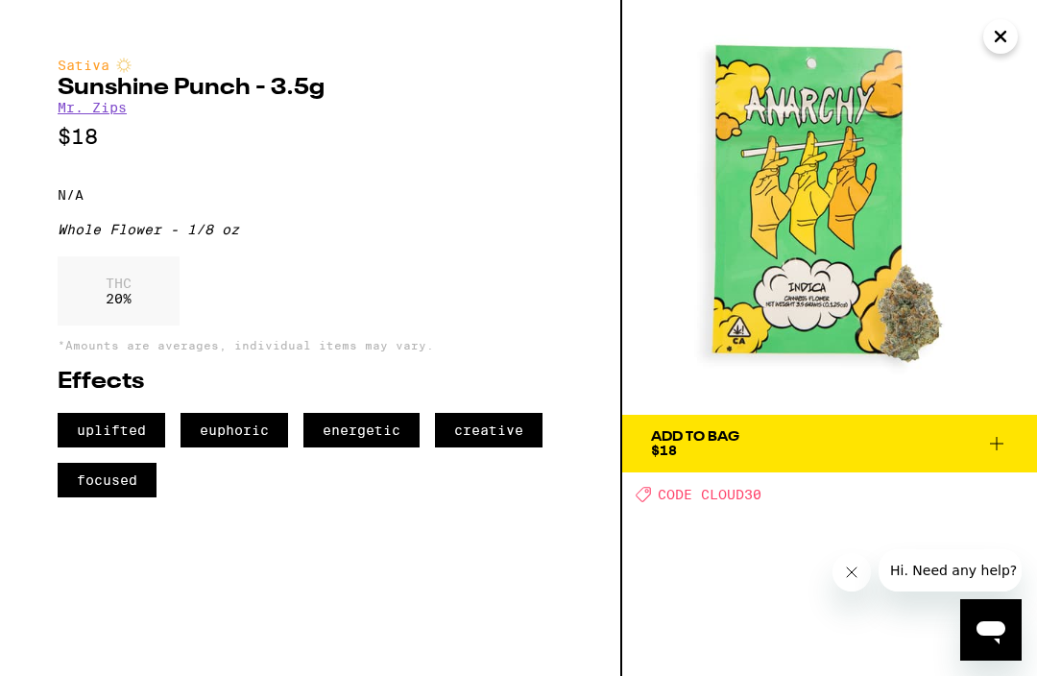
click at [997, 33] on icon "Close" at bounding box center [1001, 37] width 10 height 10
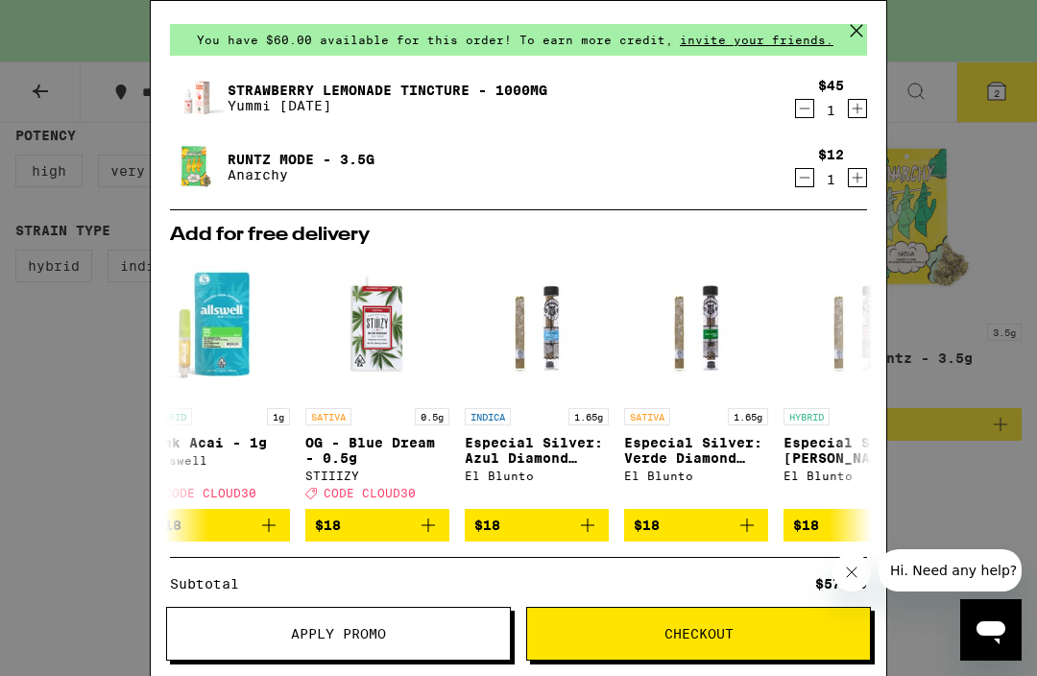
click at [856, 33] on icon at bounding box center [856, 30] width 29 height 29
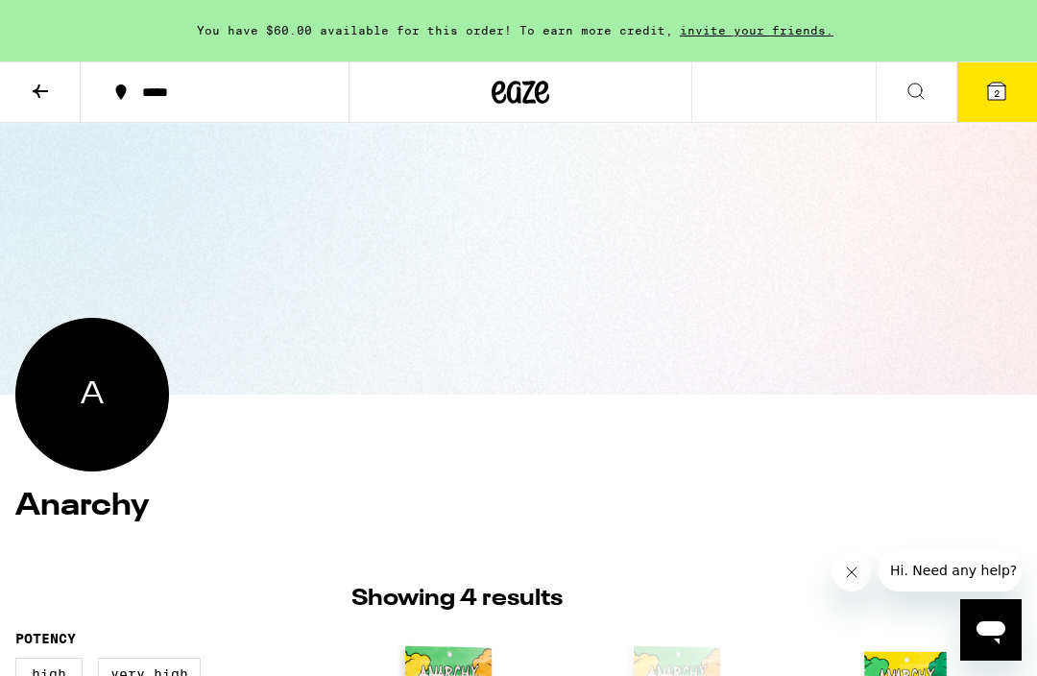
click at [42, 88] on icon at bounding box center [40, 91] width 23 height 23
click at [38, 90] on icon at bounding box center [40, 91] width 15 height 13
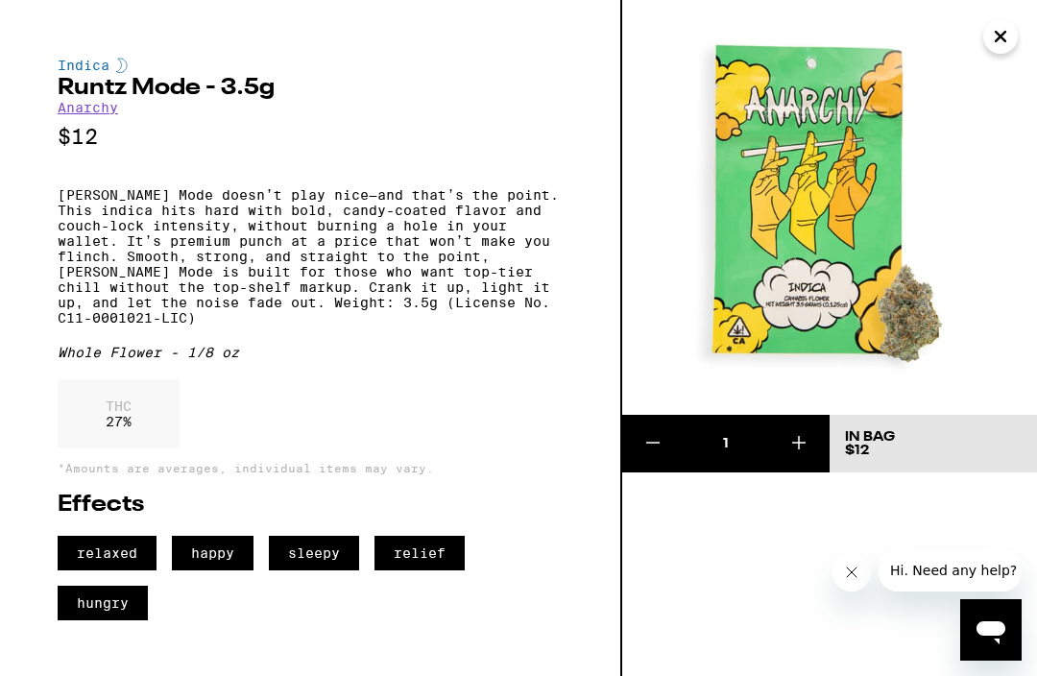
click at [1002, 34] on icon "Close" at bounding box center [1000, 36] width 23 height 29
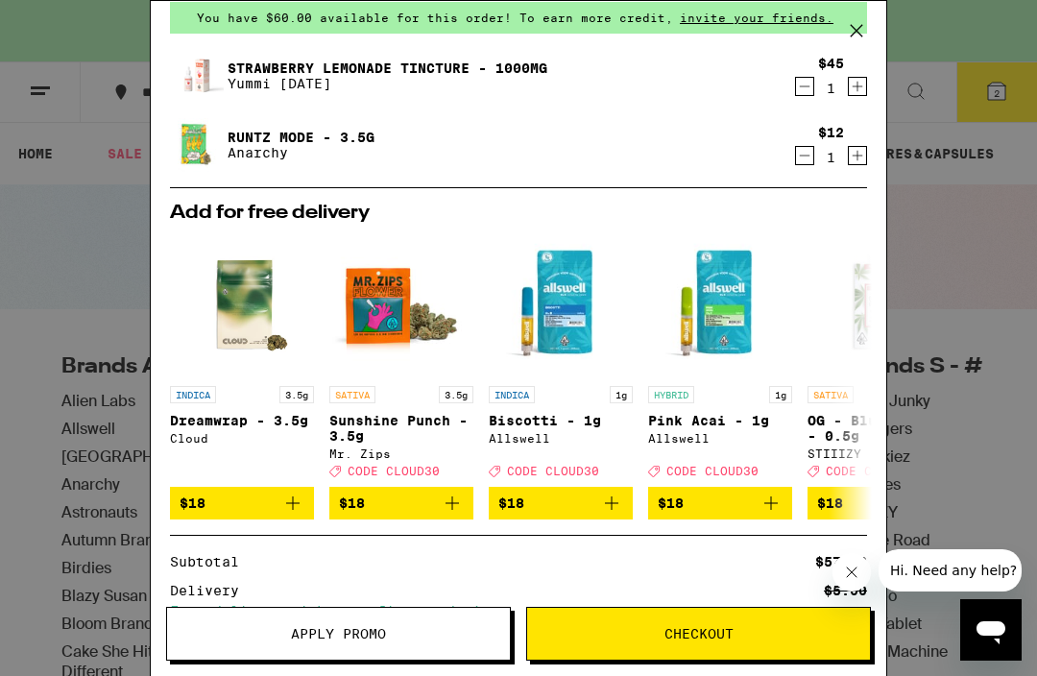
scroll to position [94, 0]
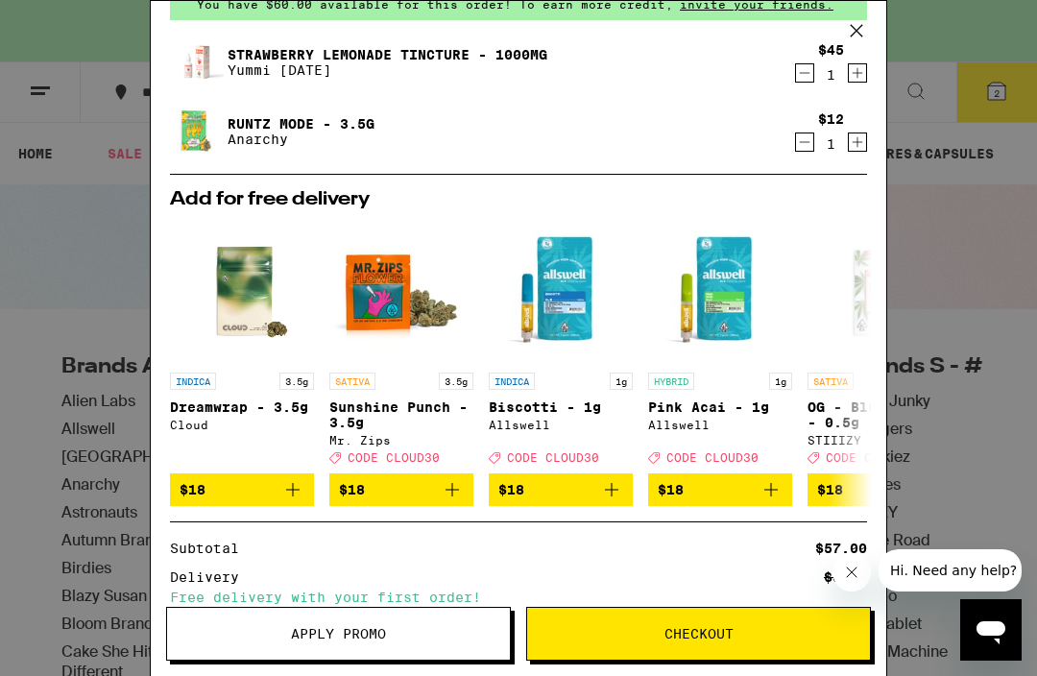
click at [866, 28] on icon at bounding box center [856, 30] width 29 height 29
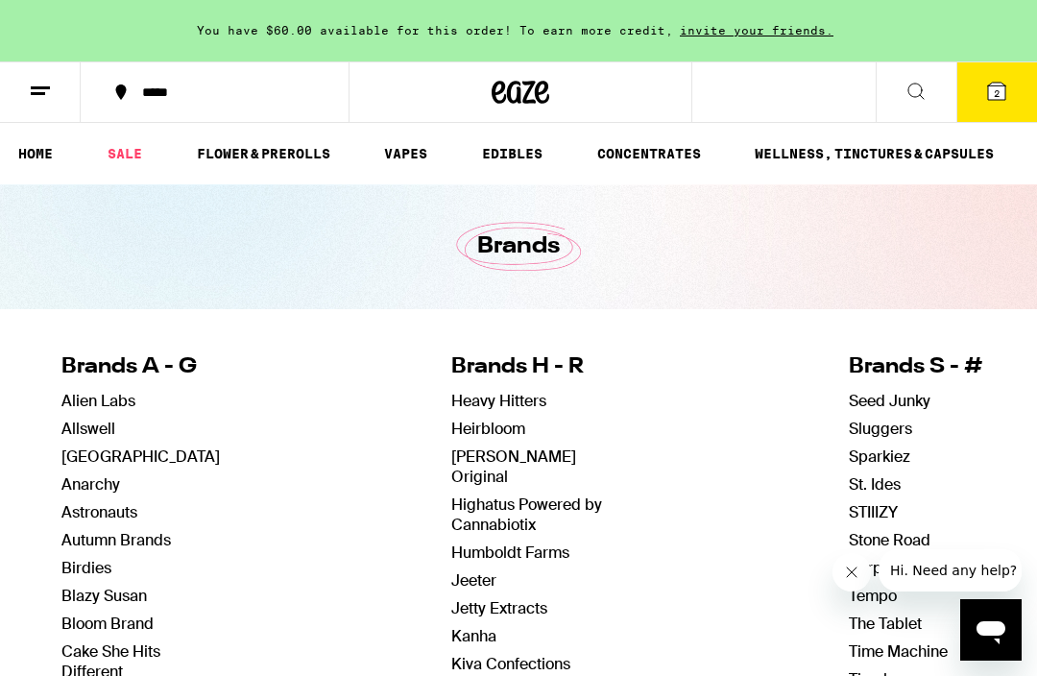
click at [123, 150] on link "SALE" at bounding box center [125, 153] width 54 height 23
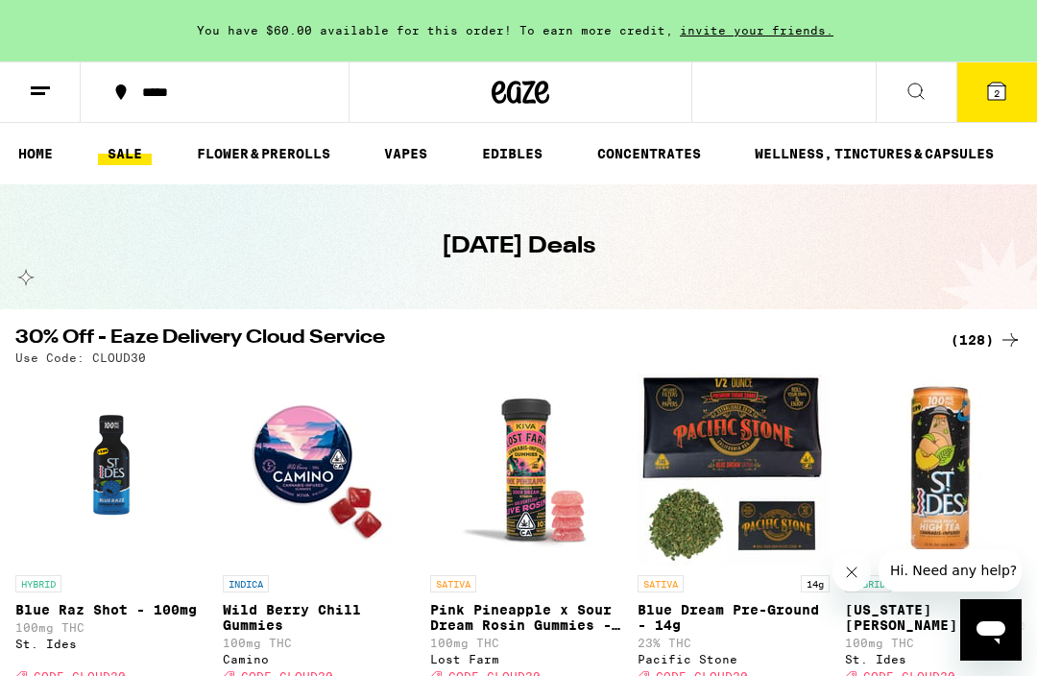
click at [256, 149] on link "FLOWER & PREROLLS" at bounding box center [263, 153] width 153 height 23
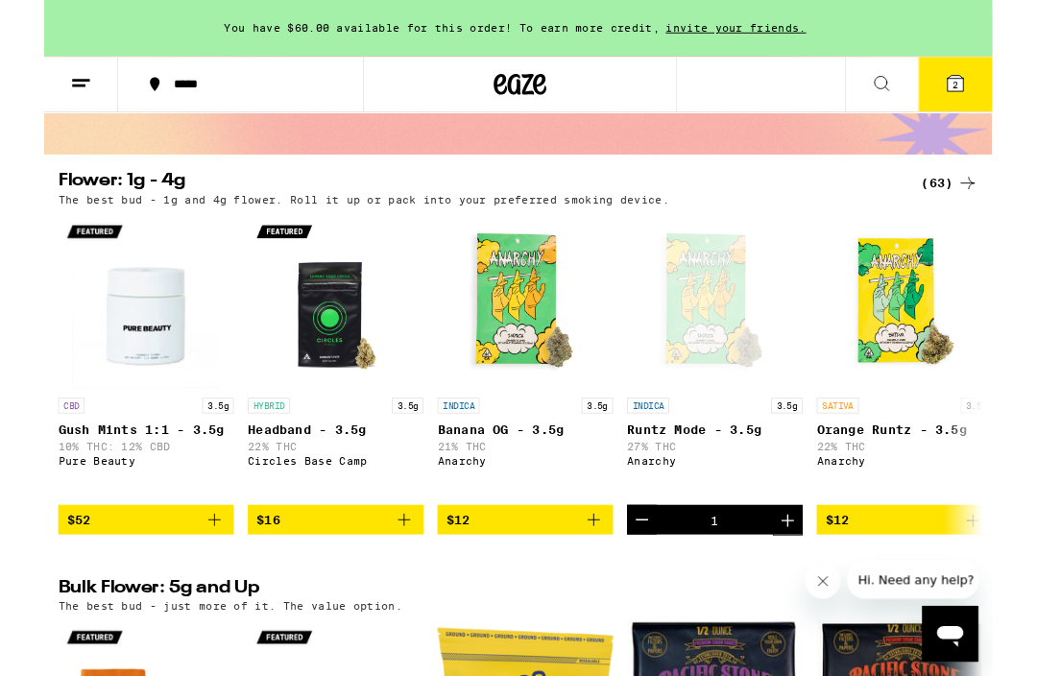
scroll to position [139, 0]
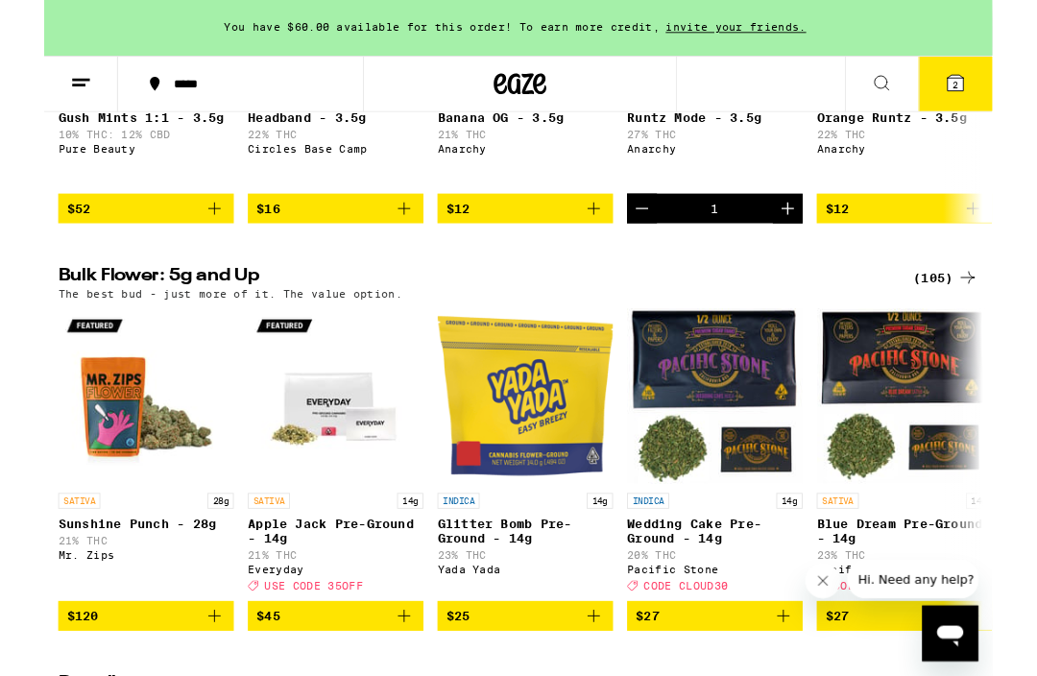
click at [1005, 316] on icon at bounding box center [1010, 304] width 23 height 23
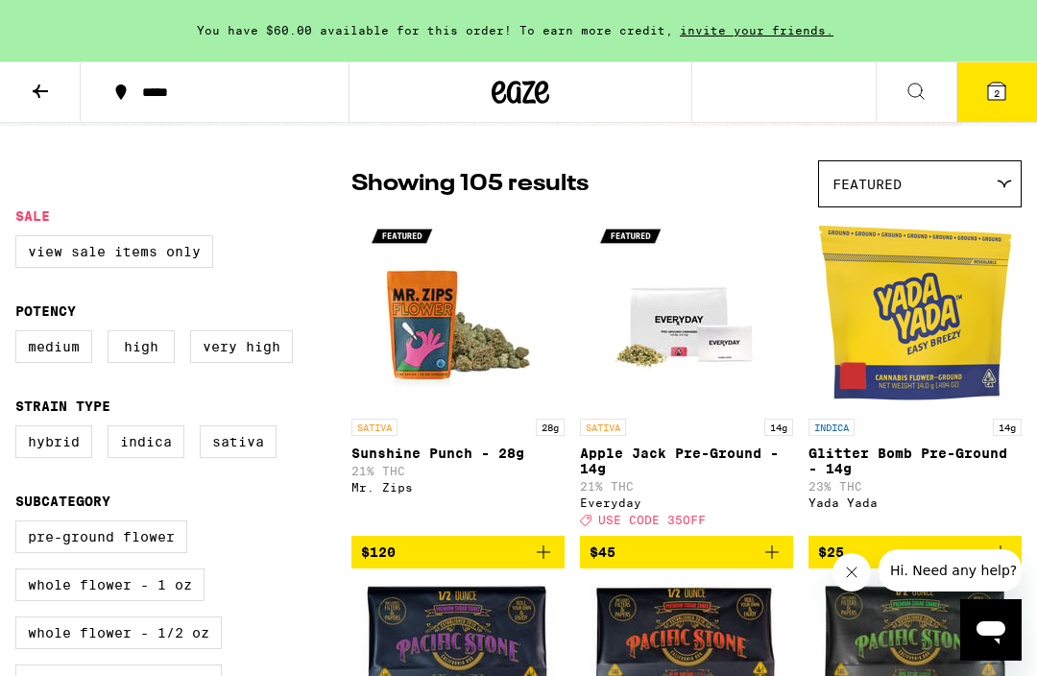
scroll to position [121, 0]
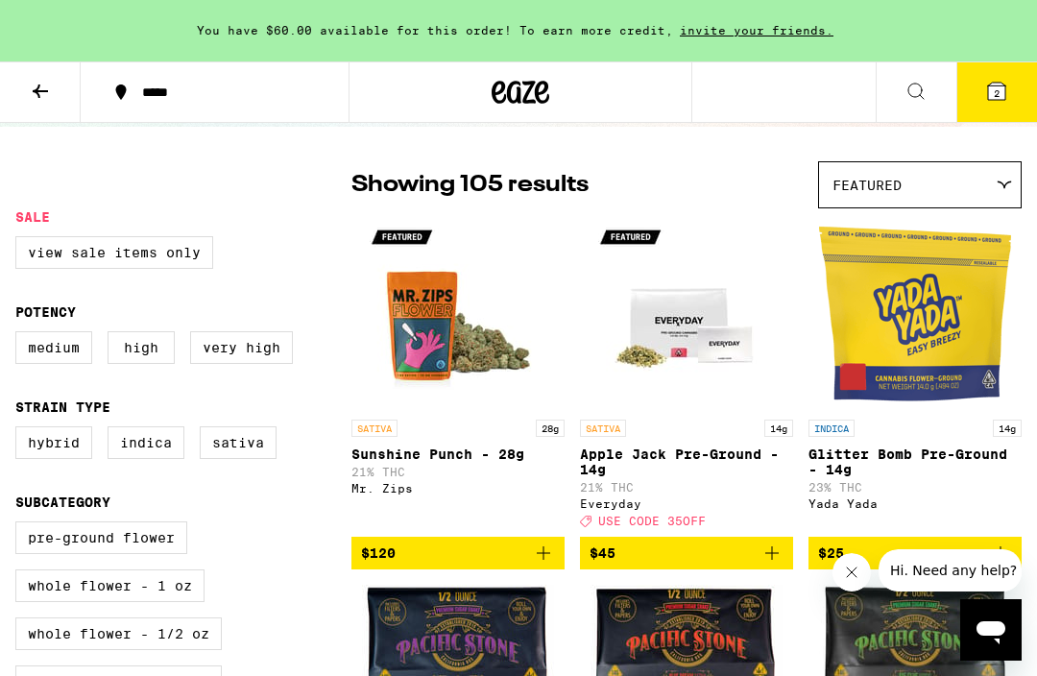
click at [136, 445] on label "Indica" at bounding box center [146, 442] width 77 height 33
click at [20, 430] on input "Indica" at bounding box center [19, 429] width 1 height 1
checkbox input "true"
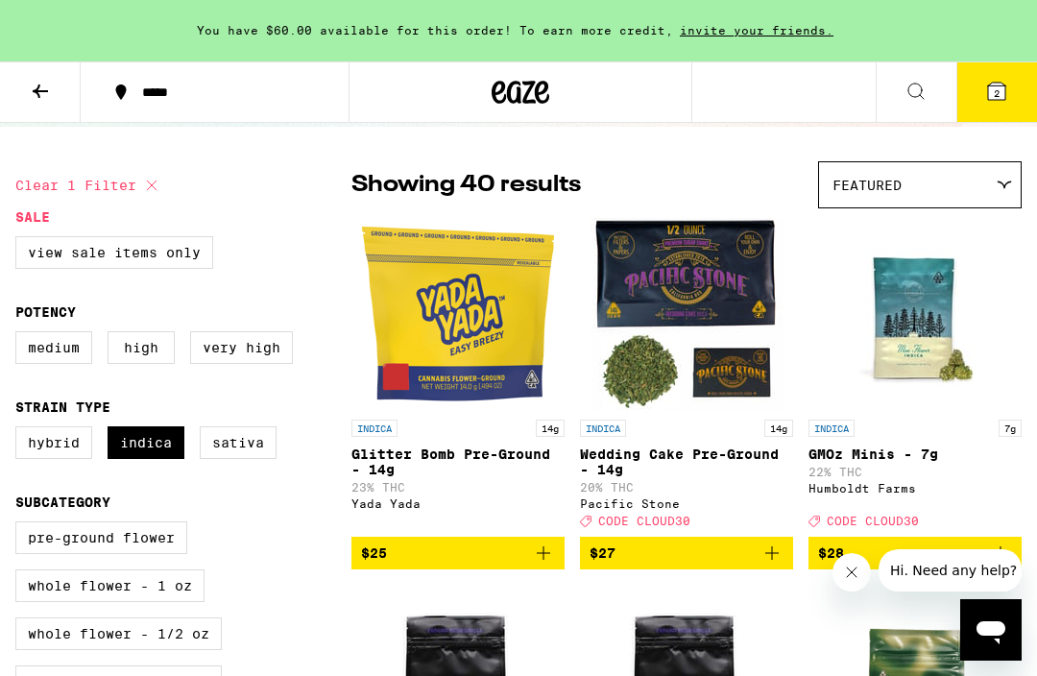
click at [35, 458] on label "Hybrid" at bounding box center [53, 442] width 77 height 33
click at [20, 430] on input "Hybrid" at bounding box center [19, 429] width 1 height 1
checkbox input "true"
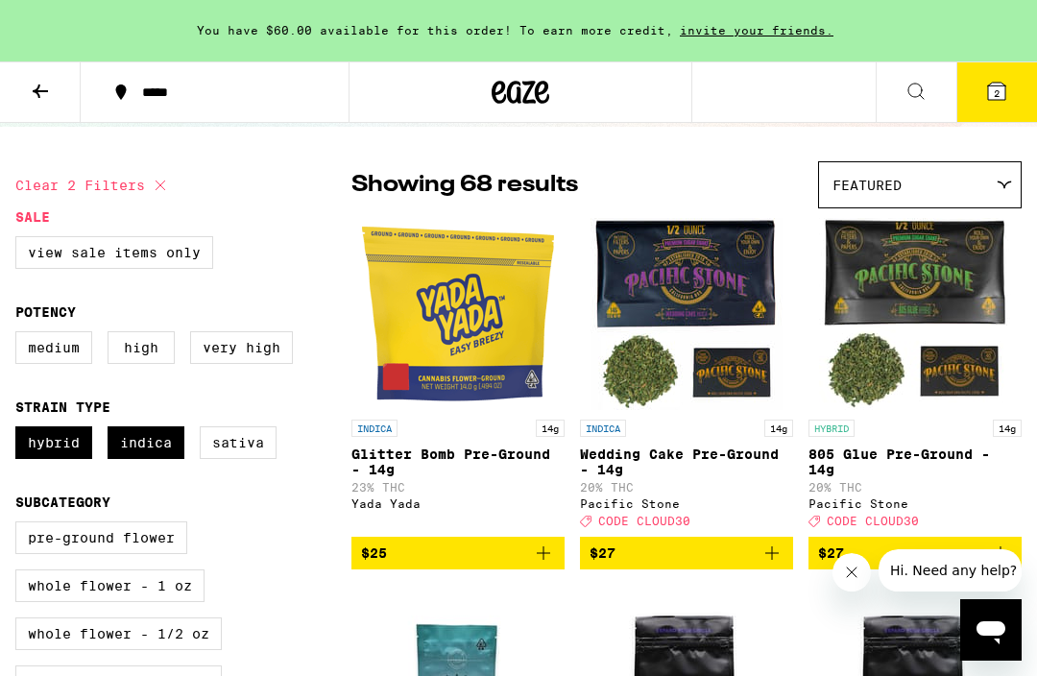
click at [1008, 186] on icon at bounding box center [1004, 185] width 15 height 9
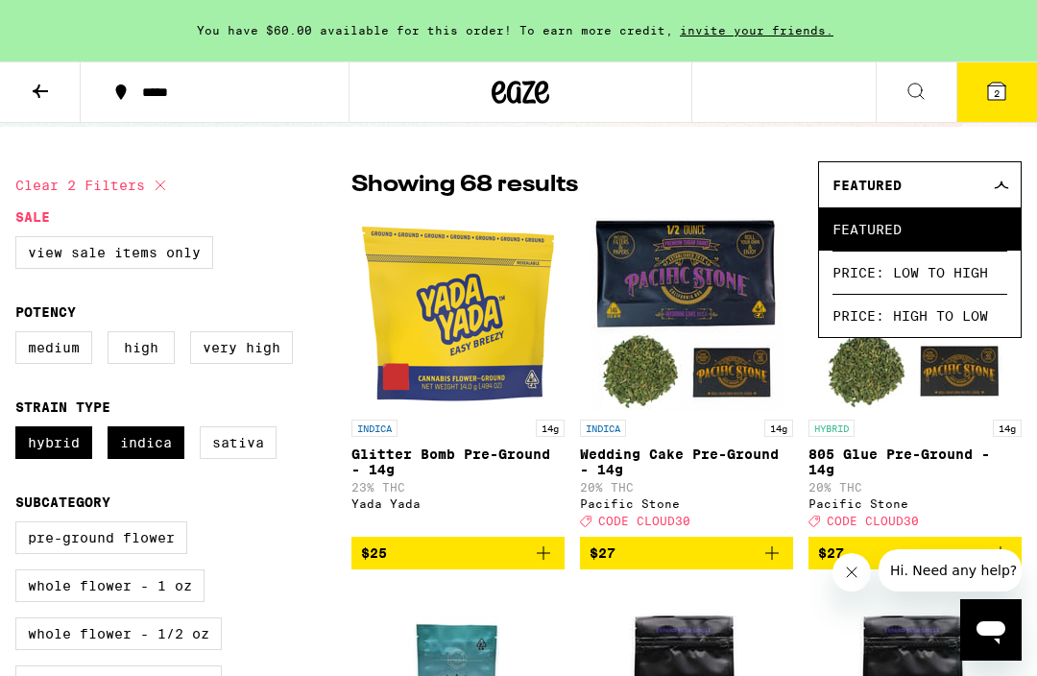
click at [1002, 194] on div "Featured" at bounding box center [920, 184] width 202 height 45
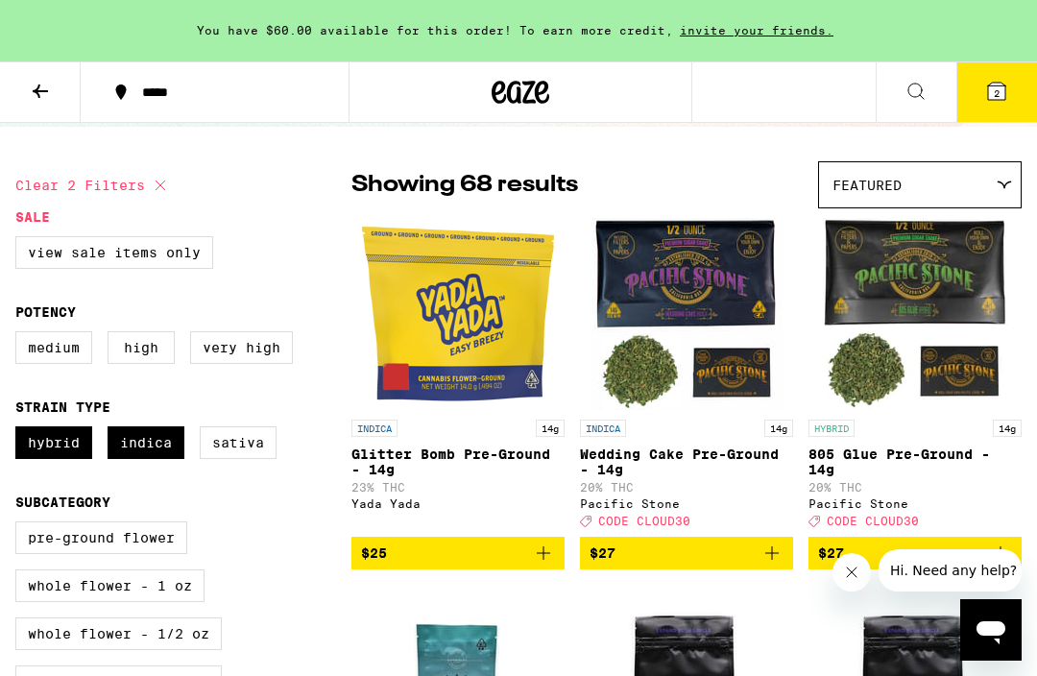
click at [233, 363] on label "Very High" at bounding box center [241, 347] width 103 height 33
click at [20, 335] on input "Very High" at bounding box center [19, 334] width 1 height 1
checkbox input "true"
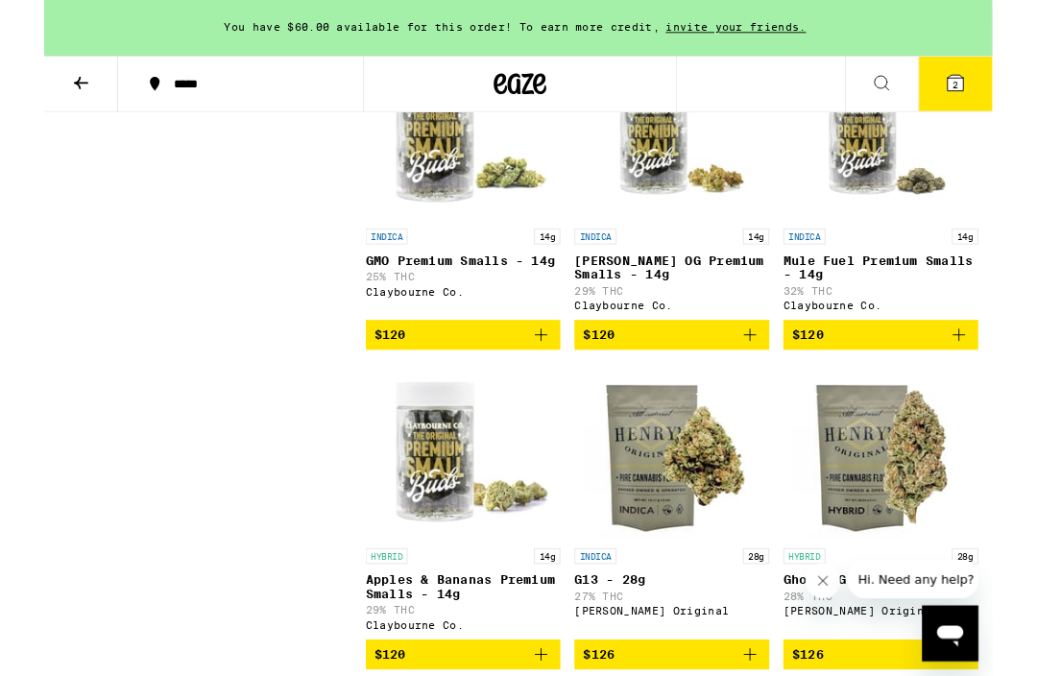
scroll to position [3146, 0]
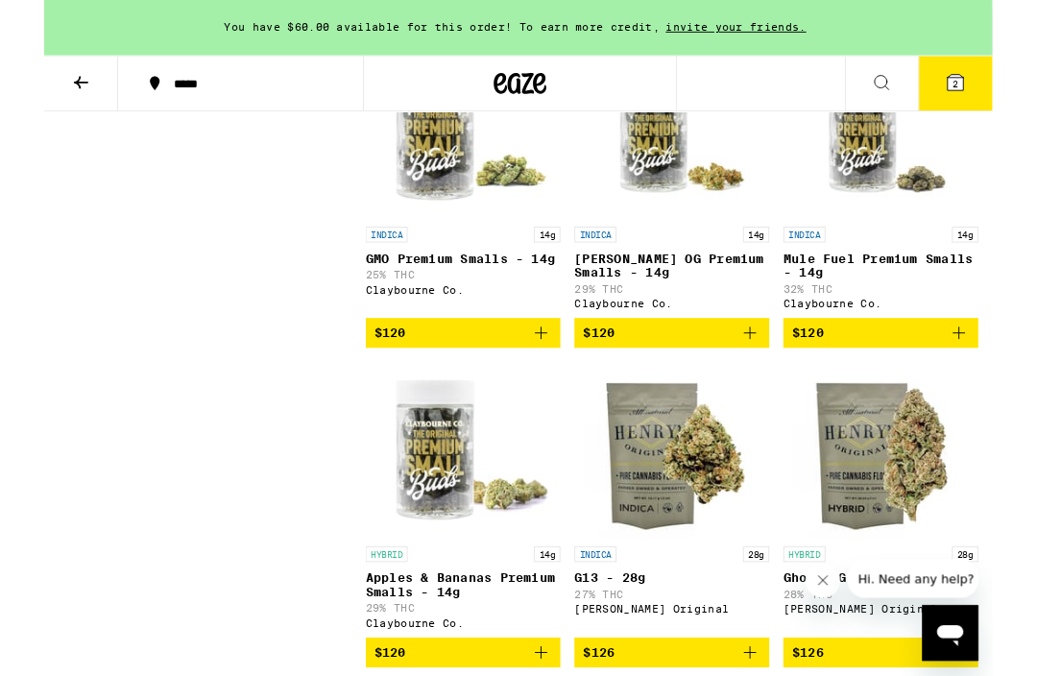
click at [32, 91] on icon at bounding box center [40, 91] width 23 height 23
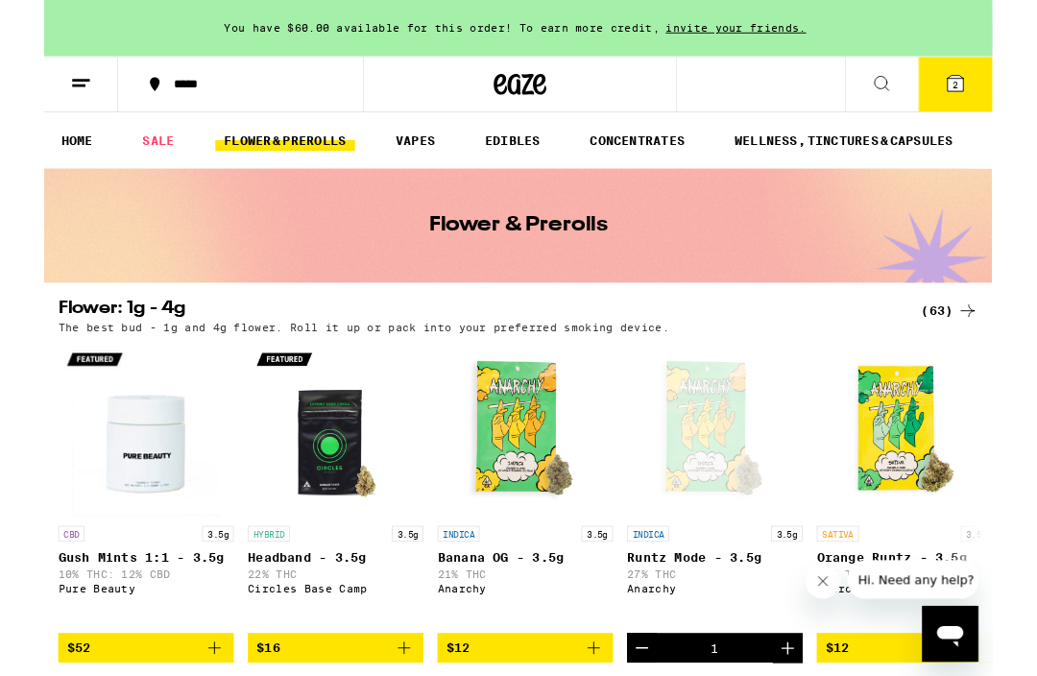
click at [1004, 344] on icon at bounding box center [1010, 340] width 23 height 23
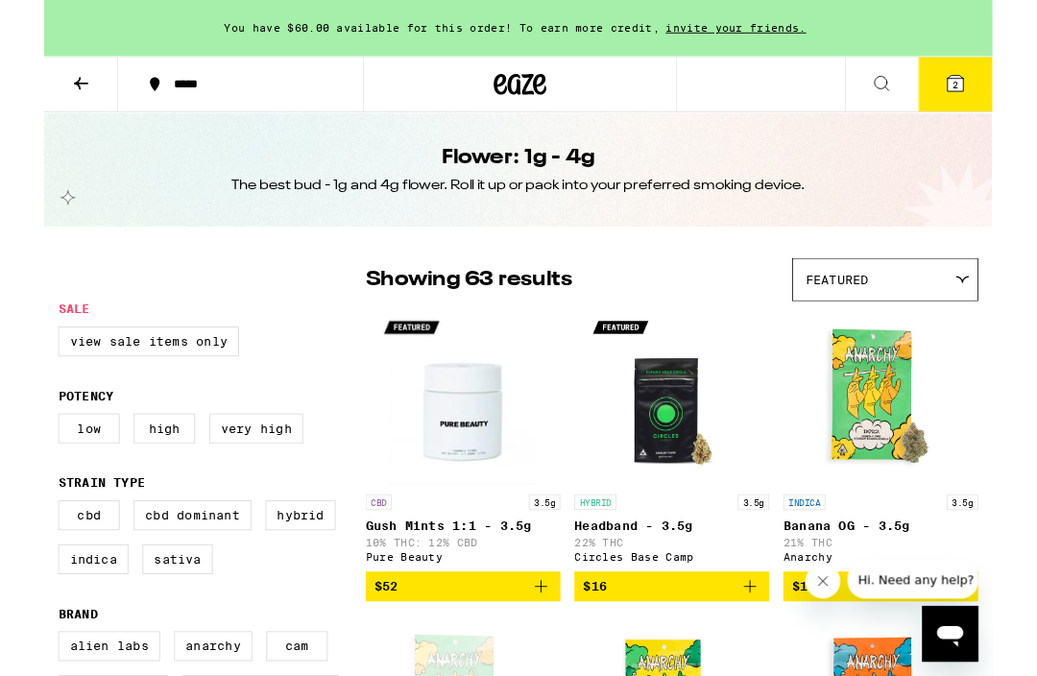
click at [226, 475] on label "Very High" at bounding box center [232, 468] width 103 height 33
click at [20, 456] on input "Very High" at bounding box center [19, 455] width 1 height 1
checkbox input "true"
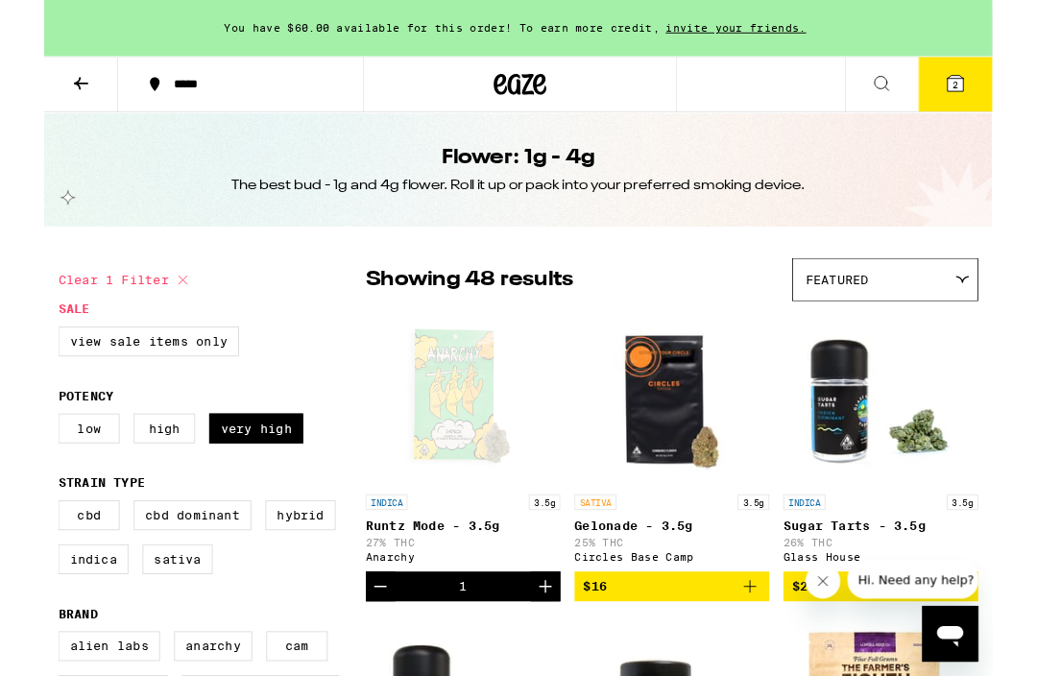
click at [42, 628] on label "Indica" at bounding box center [53, 612] width 77 height 33
click at [20, 551] on input "Indica" at bounding box center [19, 550] width 1 height 1
checkbox input "true"
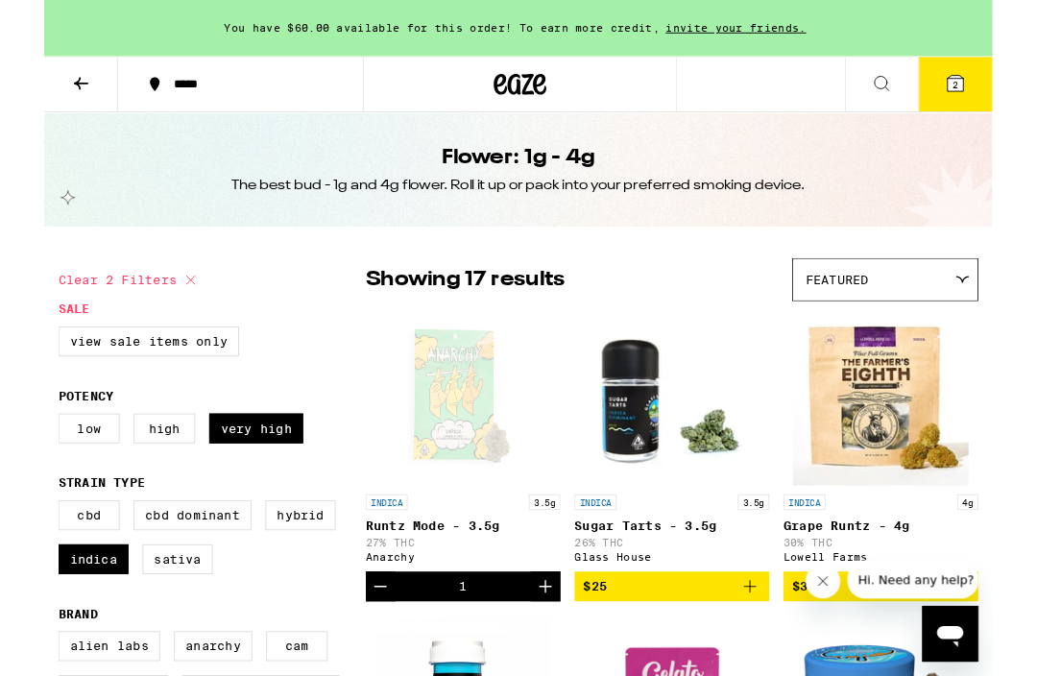
click at [280, 577] on label "Hybrid" at bounding box center [280, 564] width 77 height 33
click at [20, 551] on input "Hybrid" at bounding box center [19, 550] width 1 height 1
checkbox input "true"
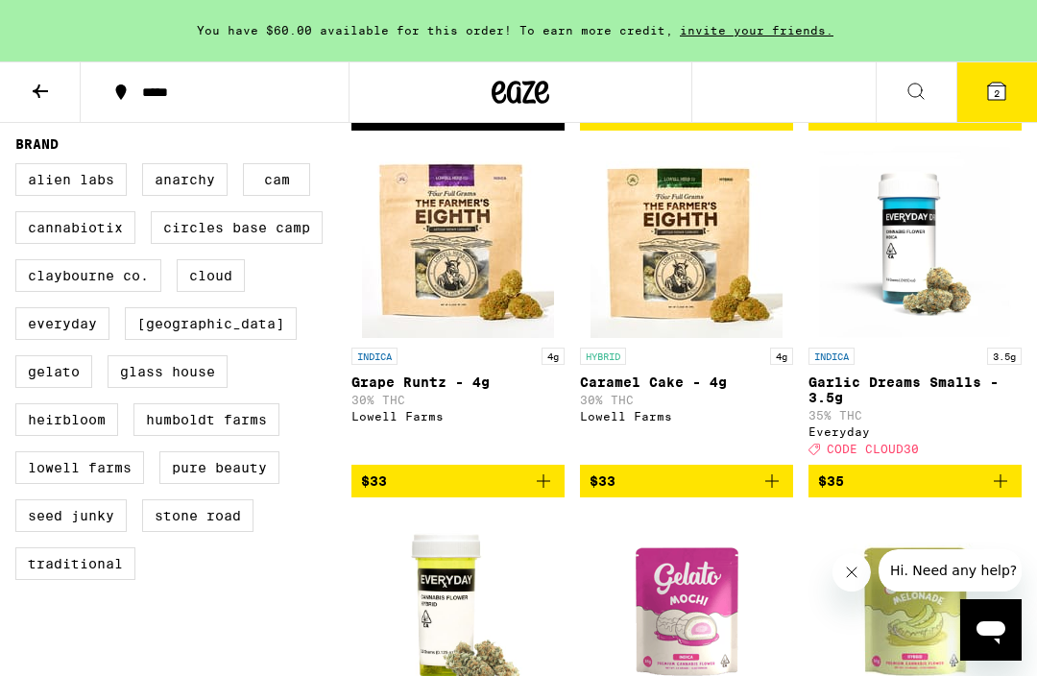
scroll to position [526, 0]
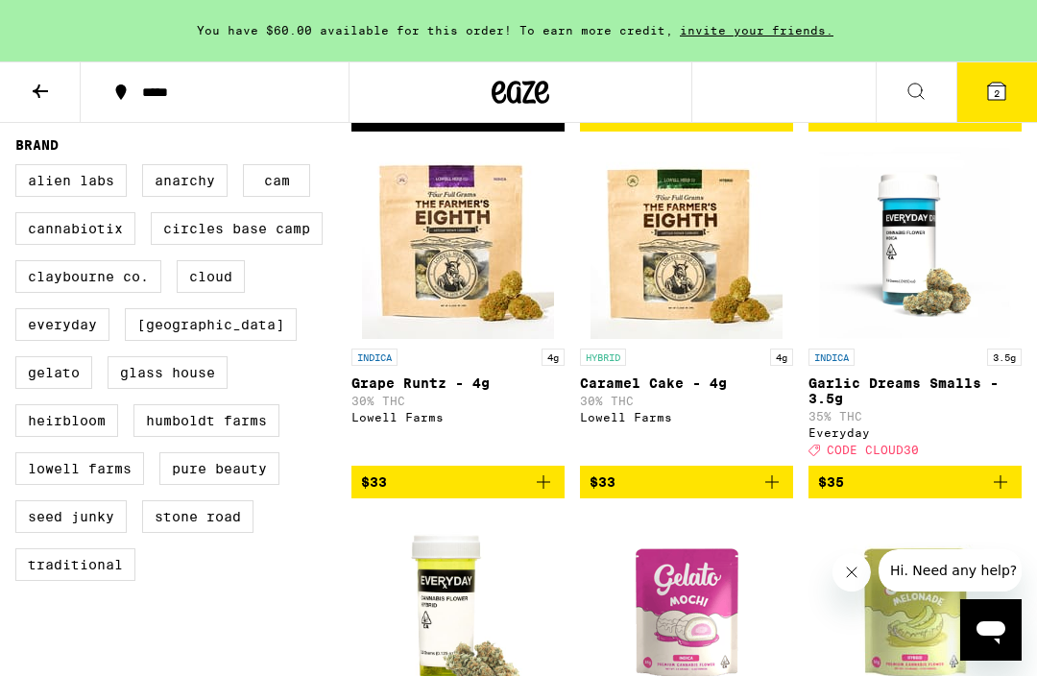
click at [470, 251] on img "Open page for Grape Runtz - 4g from Lowell Farms" at bounding box center [458, 243] width 192 height 192
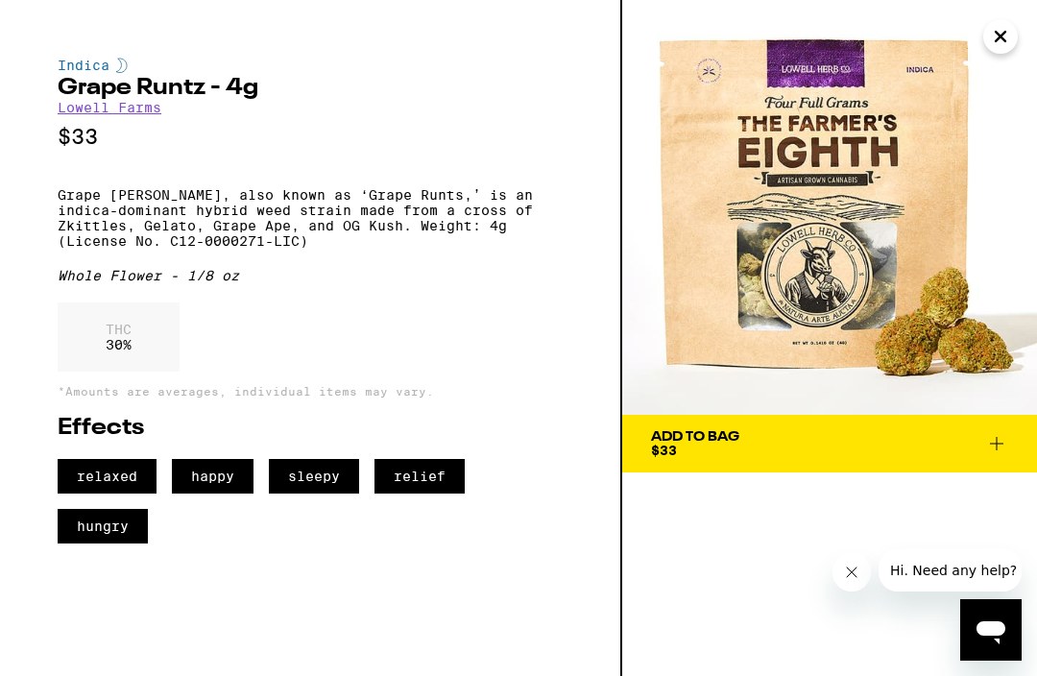
click at [1002, 42] on icon "Close" at bounding box center [1000, 36] width 23 height 29
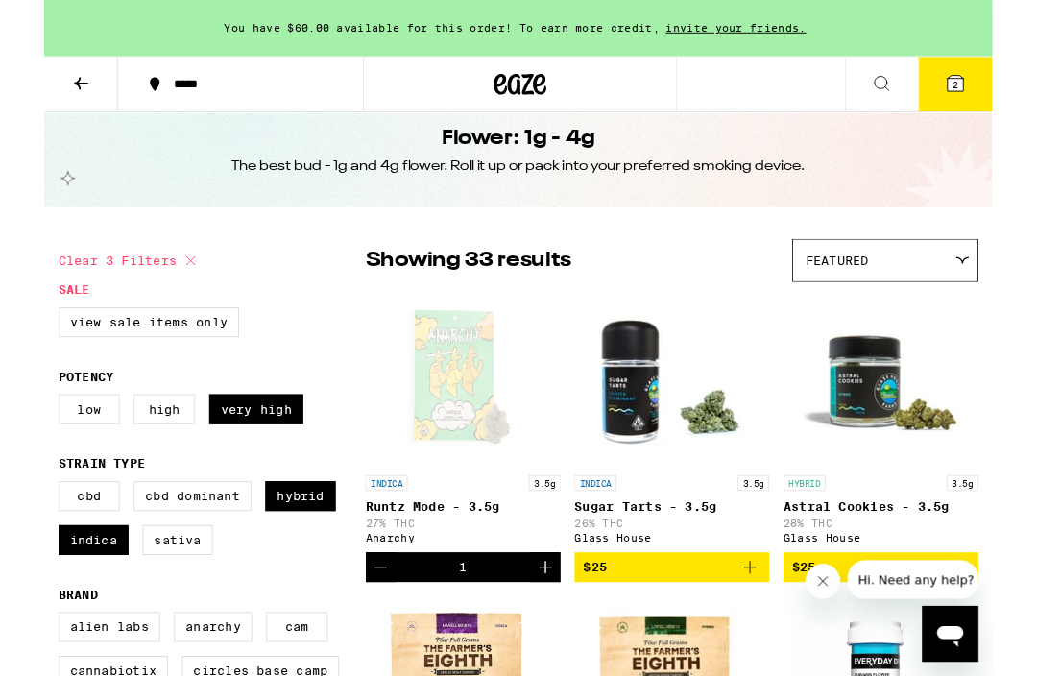
scroll to position [43, 0]
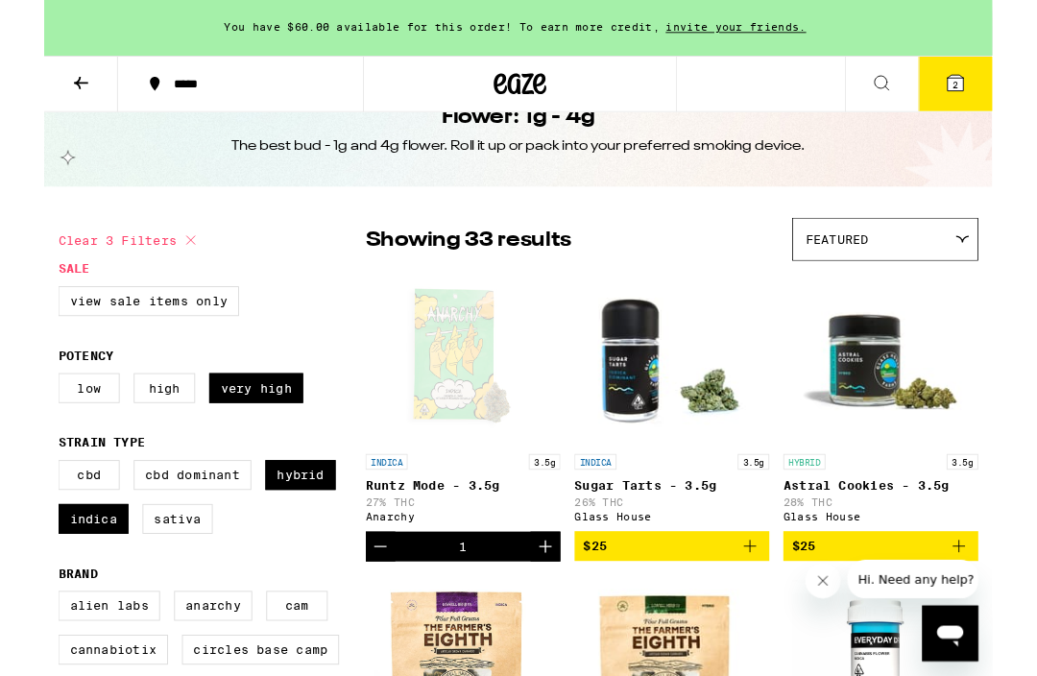
click at [684, 434] on img "Open page for Sugar Tarts - 3.5g from Glass House" at bounding box center [687, 392] width 192 height 192
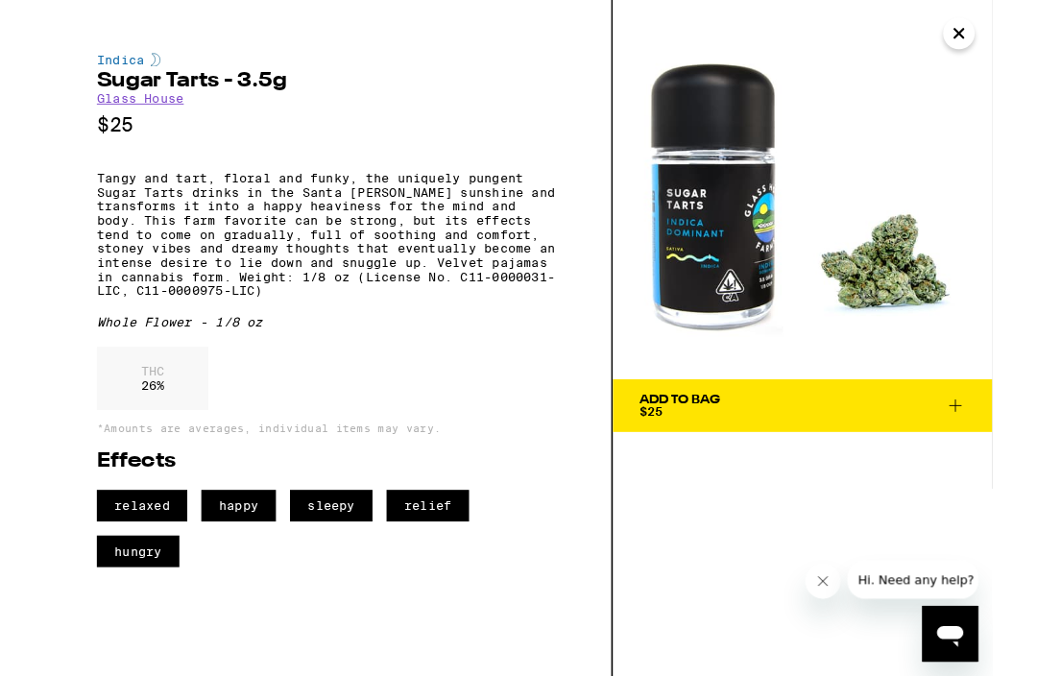
click at [1009, 63] on img at bounding box center [829, 207] width 415 height 415
click at [996, 47] on icon "Close" at bounding box center [1000, 36] width 23 height 29
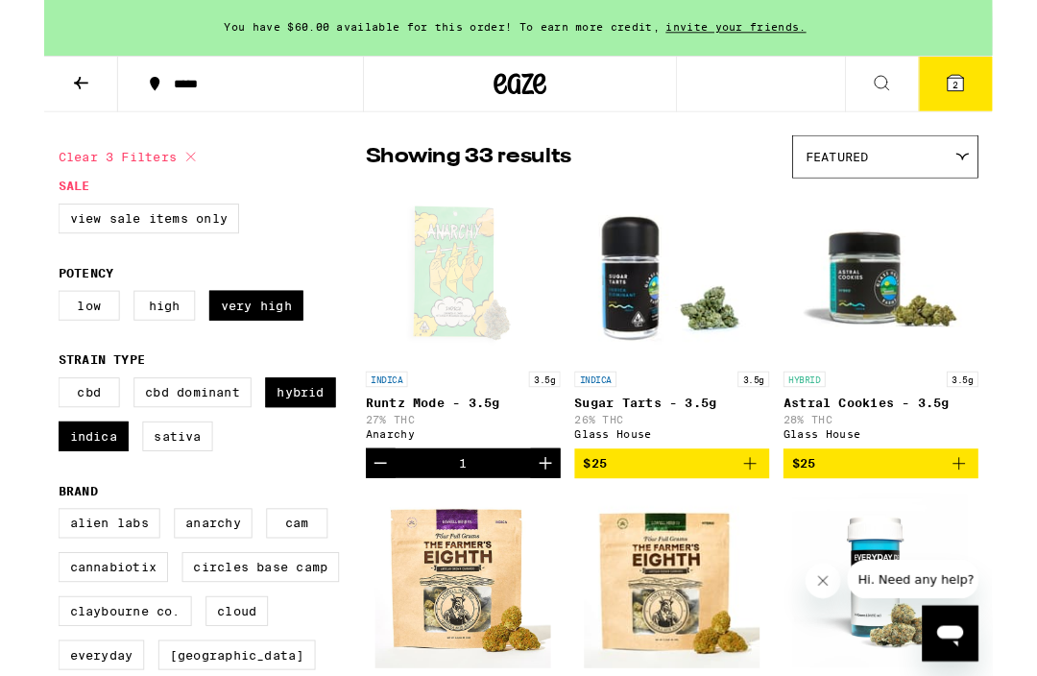
scroll to position [138, 0]
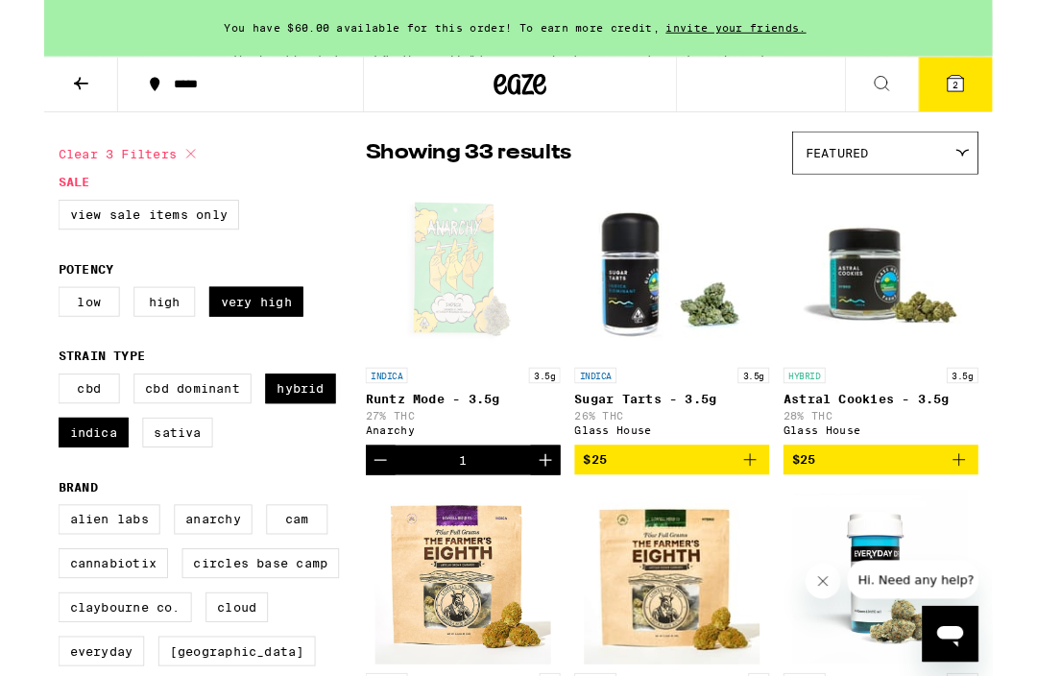
click at [916, 323] on img "Open page for Astral Cookies - 3.5g from Glass House" at bounding box center [915, 297] width 192 height 192
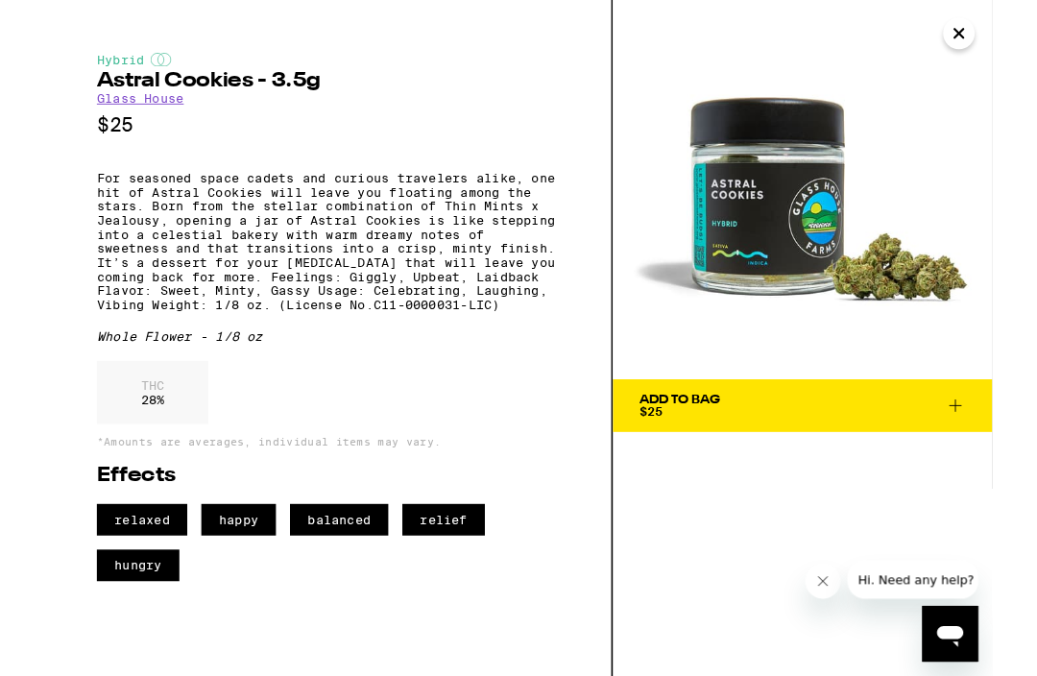
click at [1005, 47] on icon "Close" at bounding box center [1000, 36] width 23 height 29
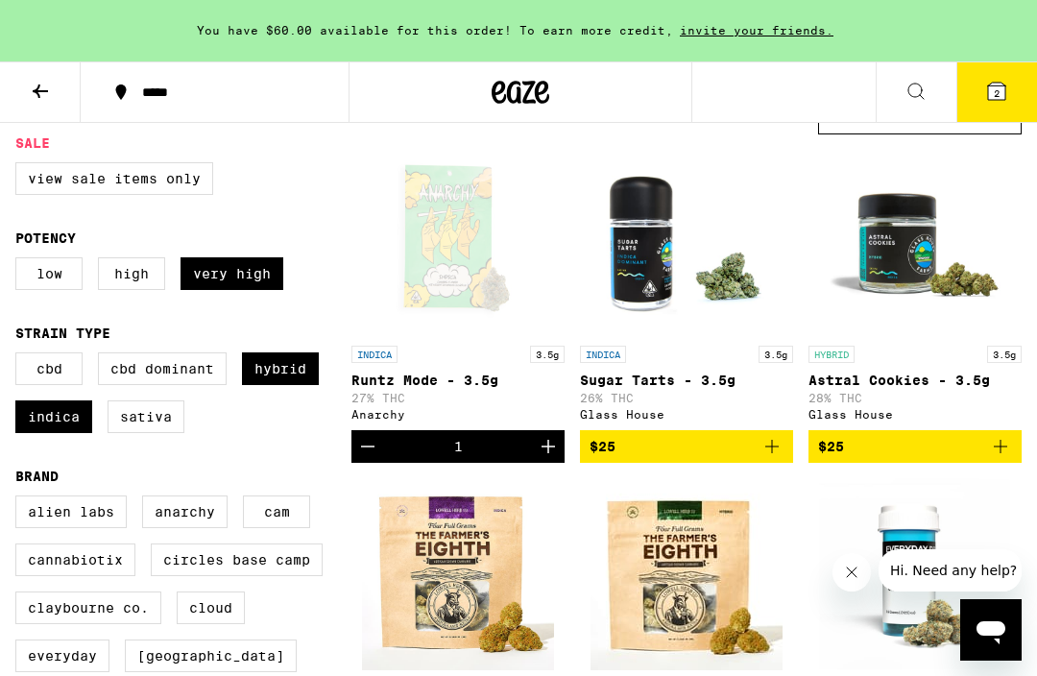
scroll to position [194, 0]
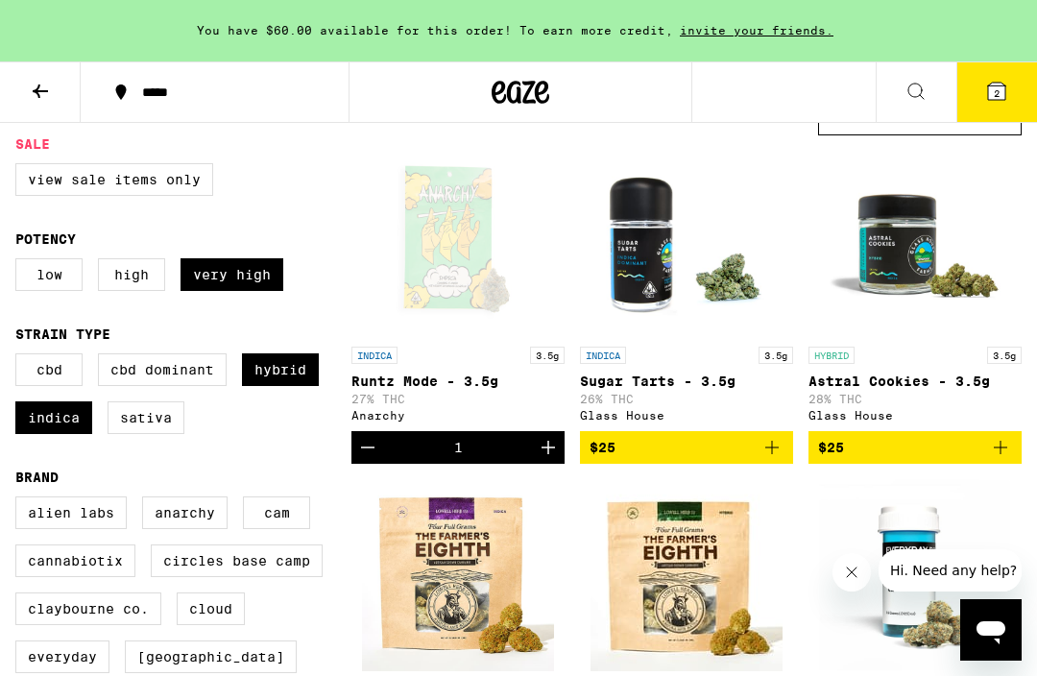
click at [547, 452] on icon "Increment" at bounding box center [548, 447] width 23 height 23
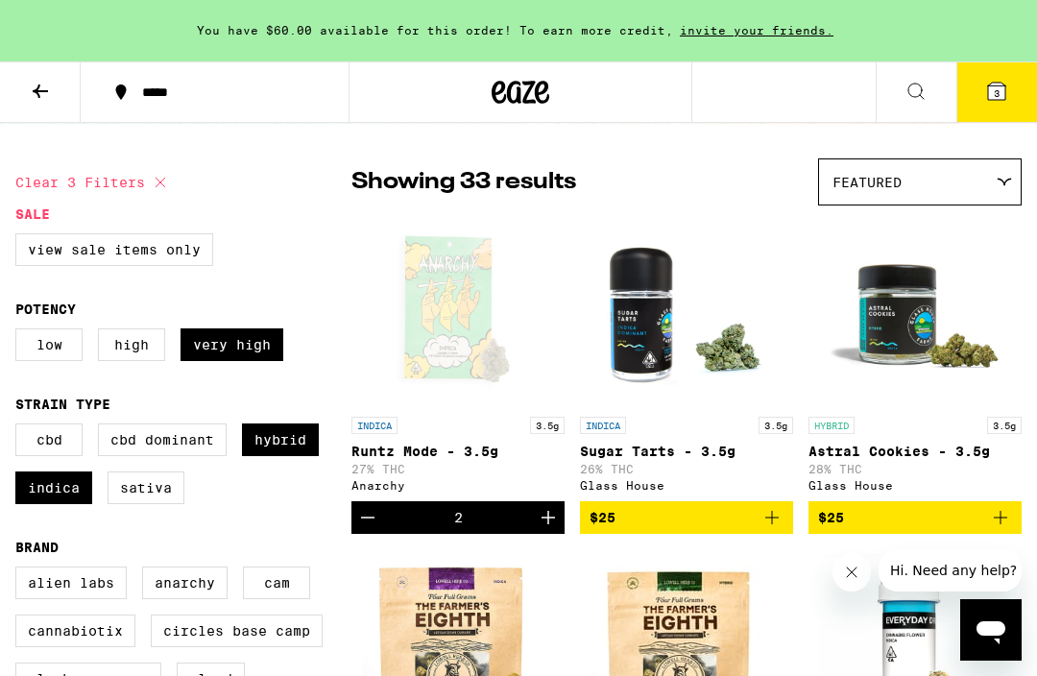
scroll to position [111, 0]
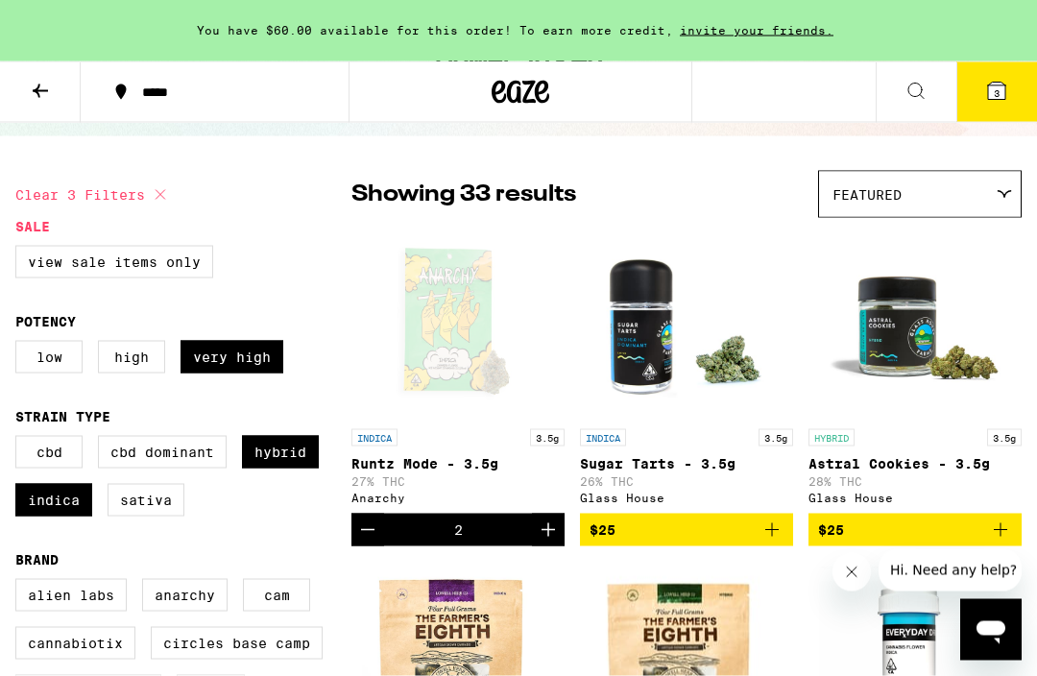
click at [983, 109] on button "3" at bounding box center [997, 92] width 81 height 60
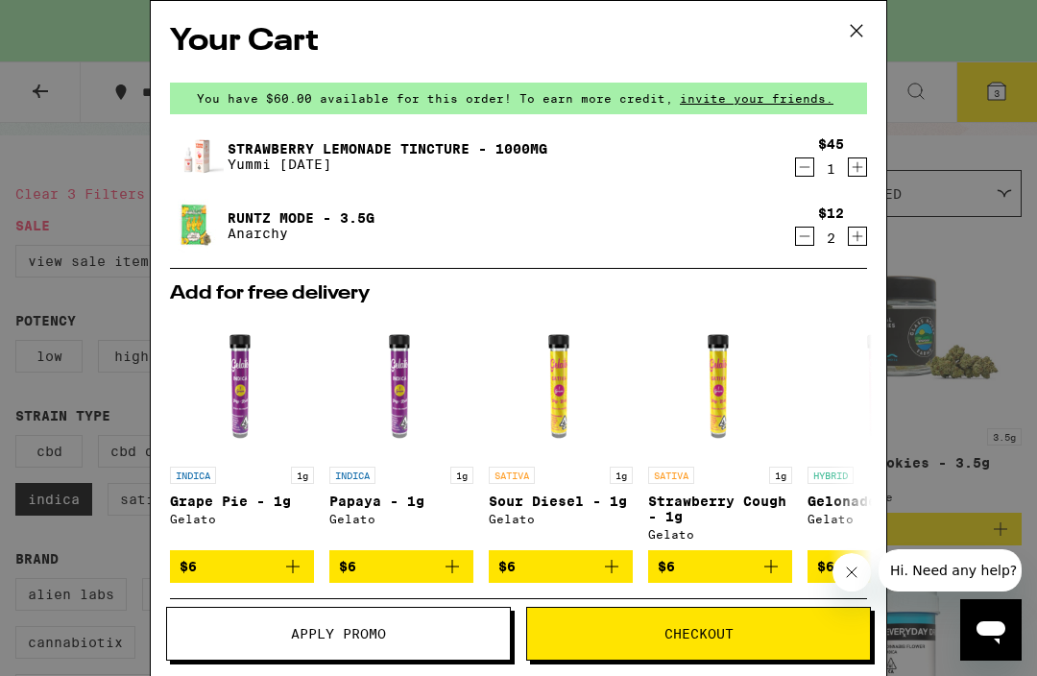
click at [404, 152] on link "Strawberry Lemonade Tincture - 1000mg" at bounding box center [388, 148] width 320 height 15
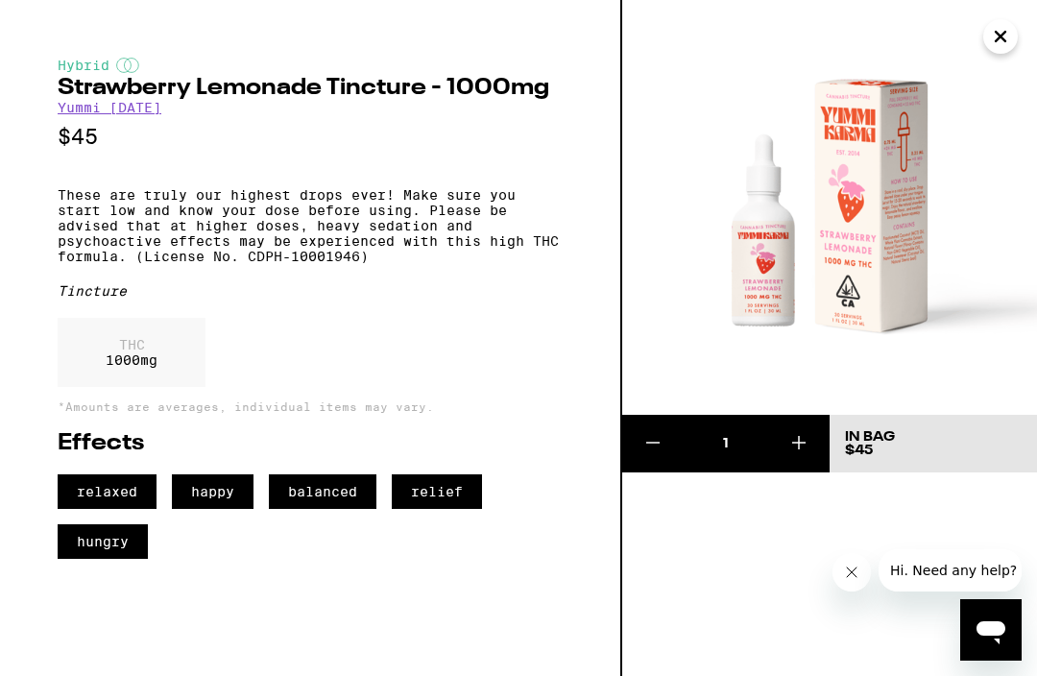
click at [133, 115] on link "Yummi [DATE]" at bounding box center [110, 107] width 104 height 15
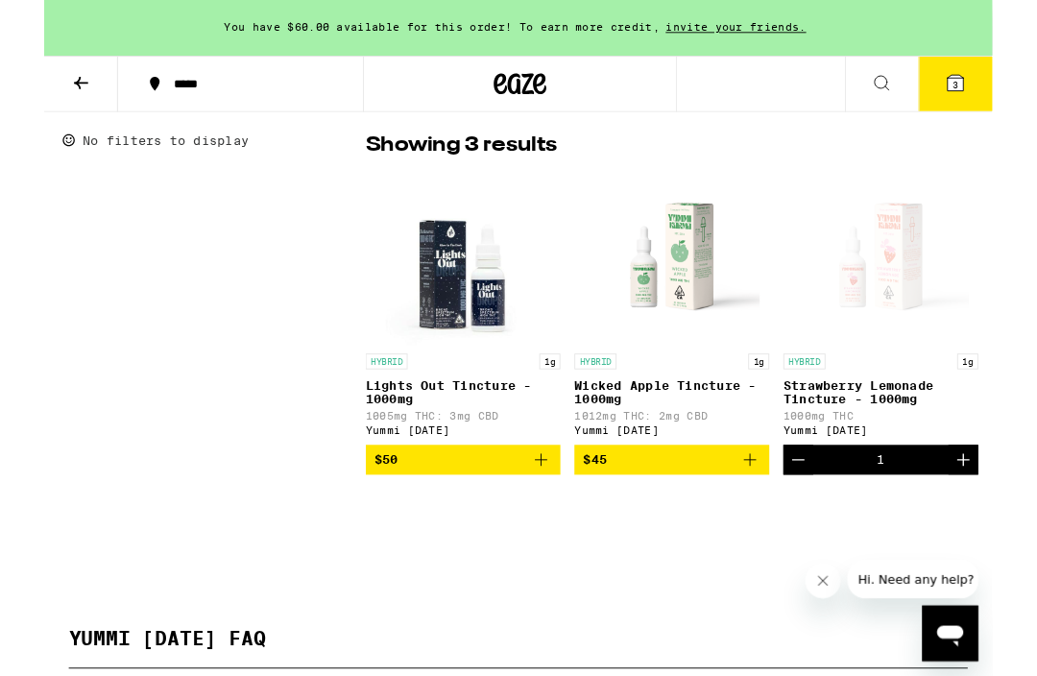
scroll to position [442, 0]
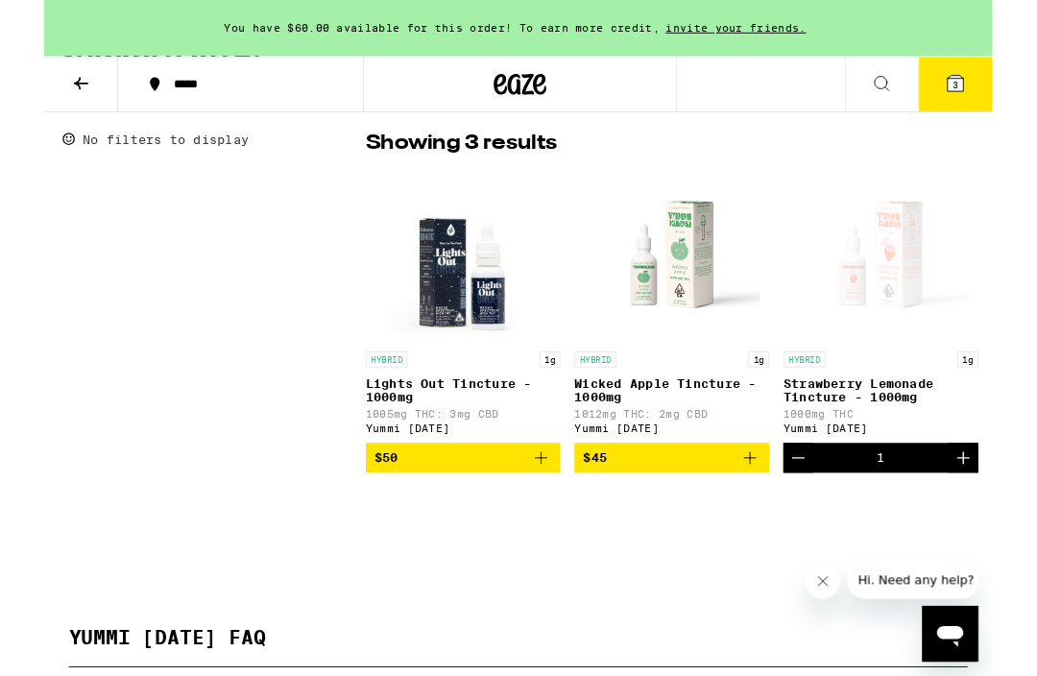
click at [624, 435] on p "Wicked Apple Tincture - 1000mg" at bounding box center [686, 427] width 213 height 31
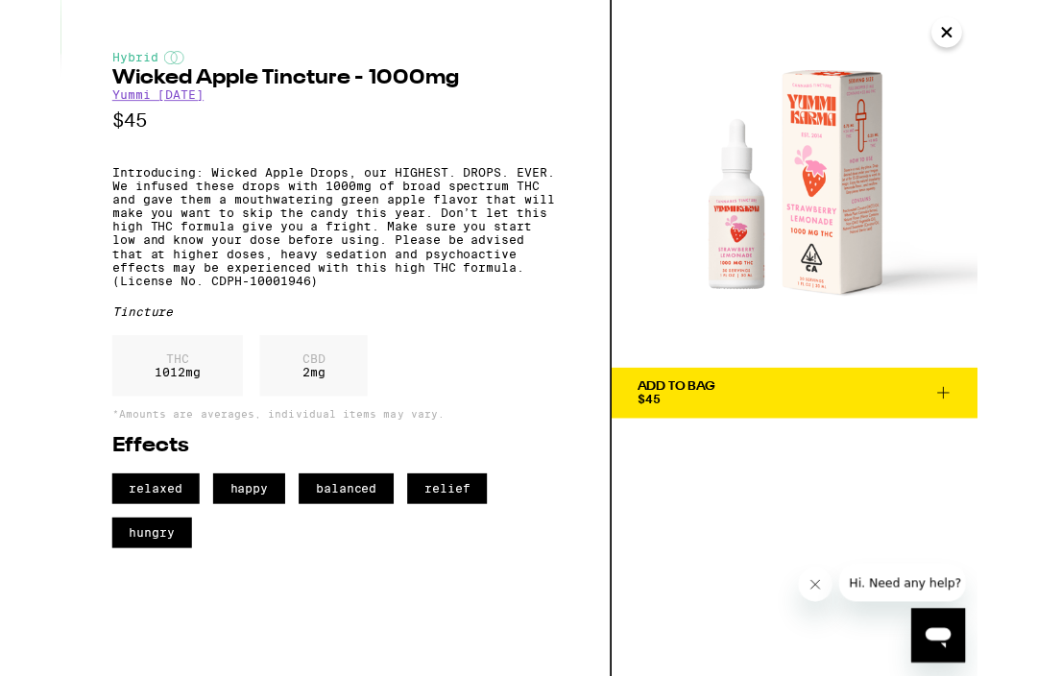
scroll to position [153, 0]
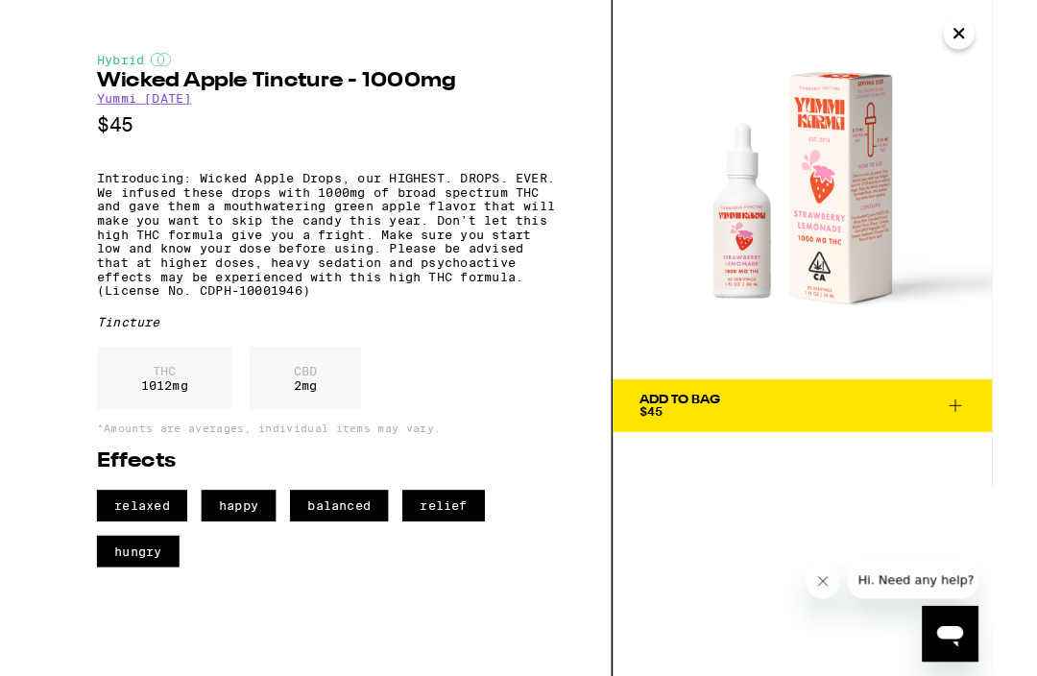
click at [1000, 42] on icon "Close" at bounding box center [1000, 36] width 23 height 29
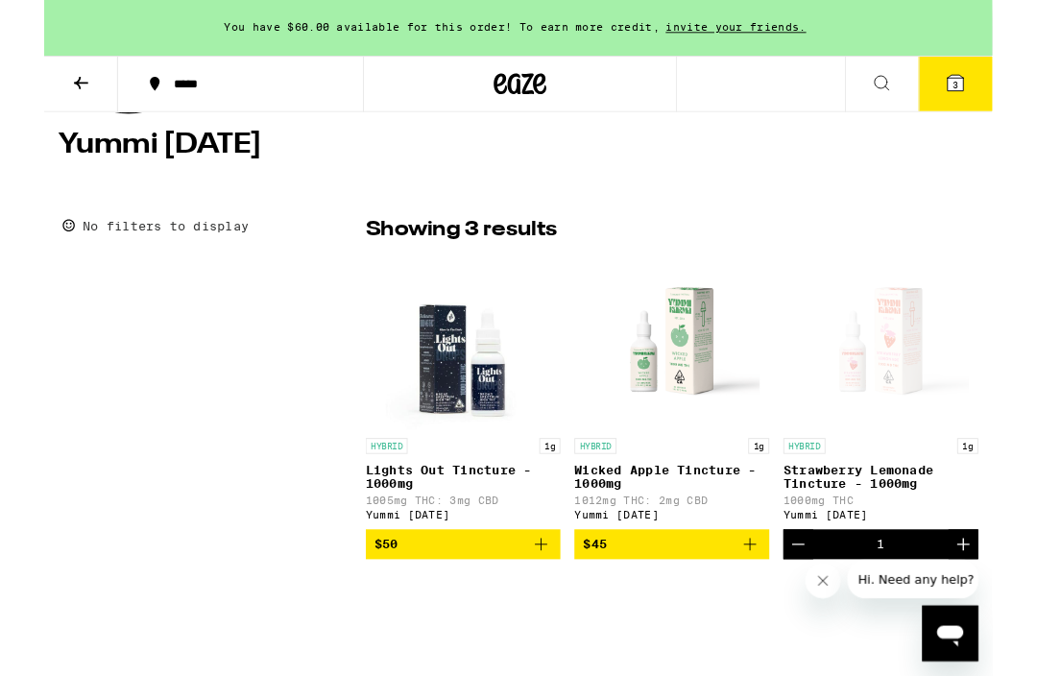
scroll to position [348, 0]
click at [454, 530] on p "Lights Out Tincture - 1000mg" at bounding box center [458, 521] width 213 height 31
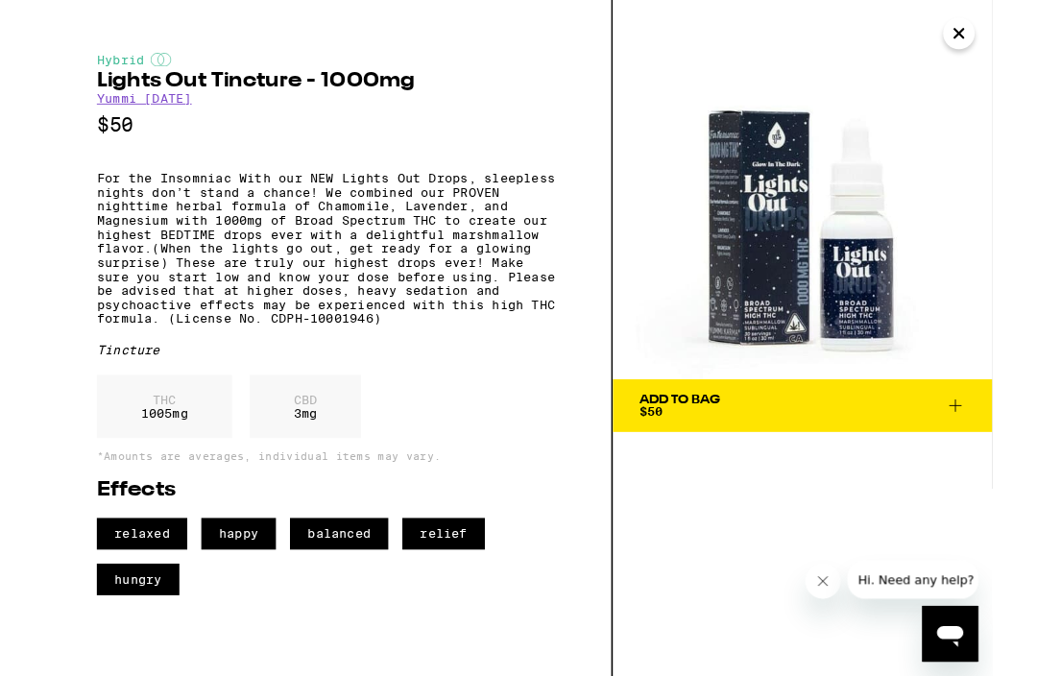
click at [996, 41] on icon "Close" at bounding box center [1001, 37] width 10 height 10
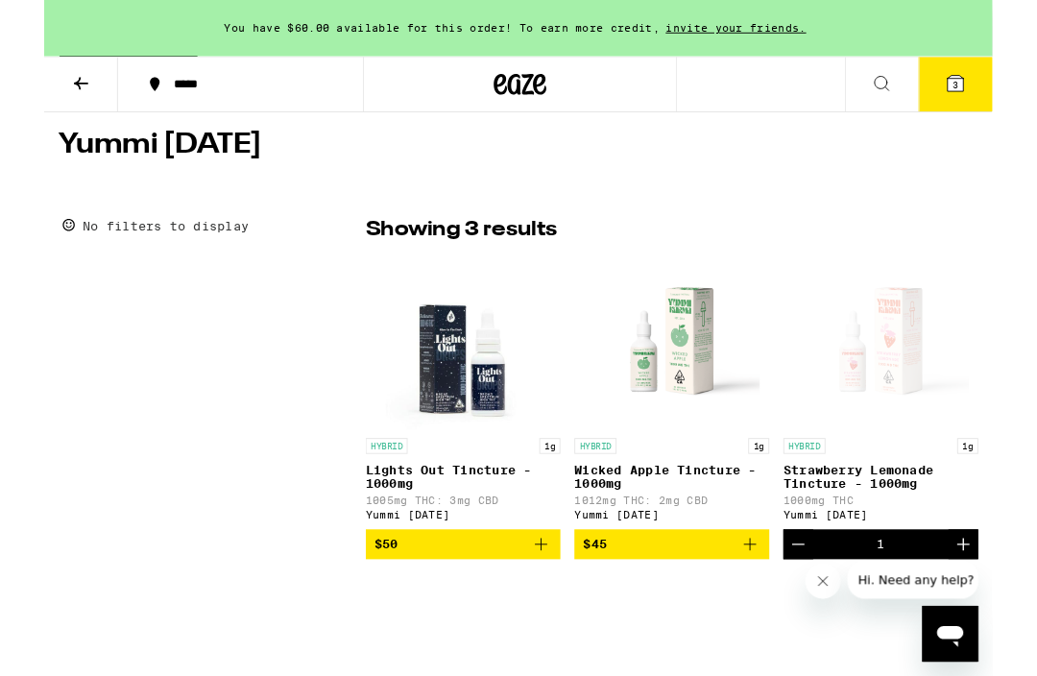
click at [639, 536] on p "Wicked Apple Tincture - 1000mg" at bounding box center [686, 521] width 213 height 31
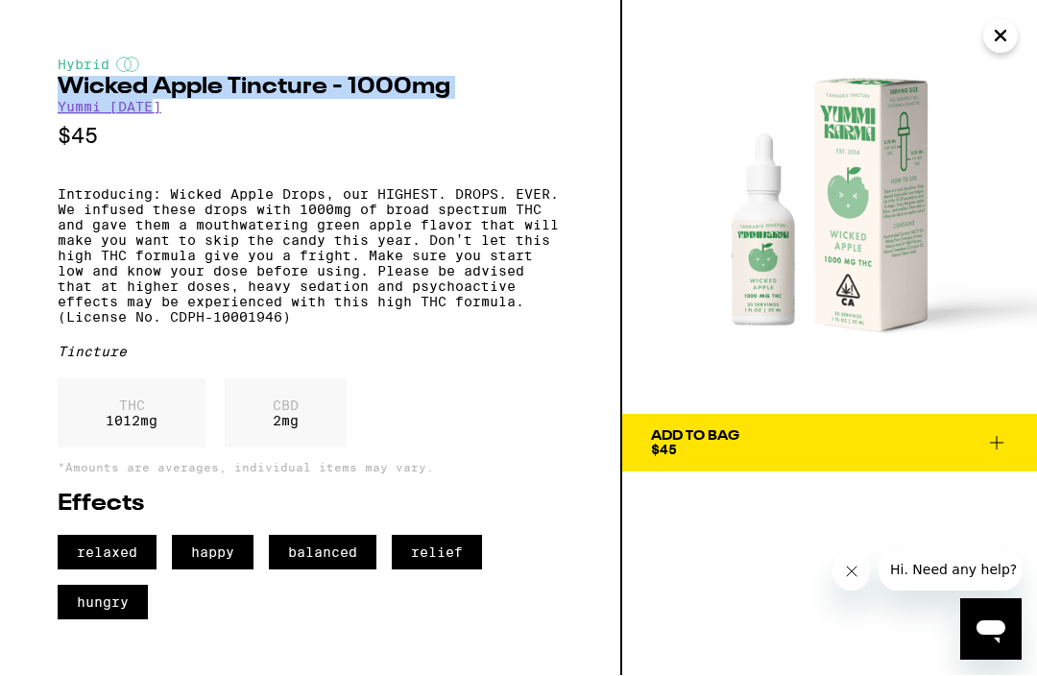
click at [996, 41] on icon "Close" at bounding box center [1001, 37] width 10 height 10
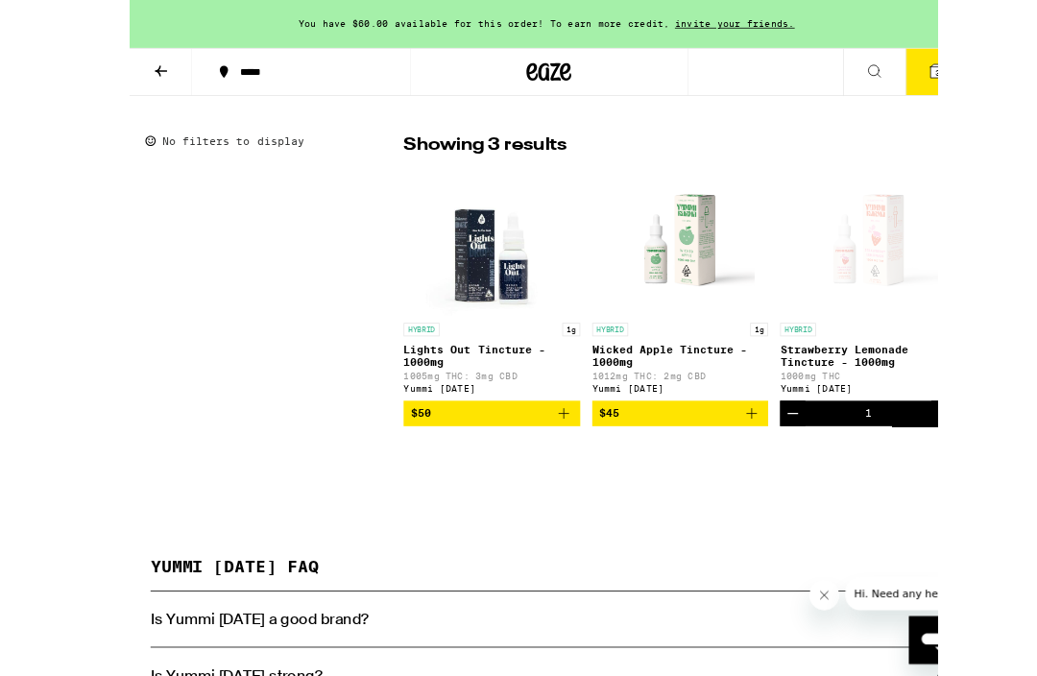
scroll to position [460, 0]
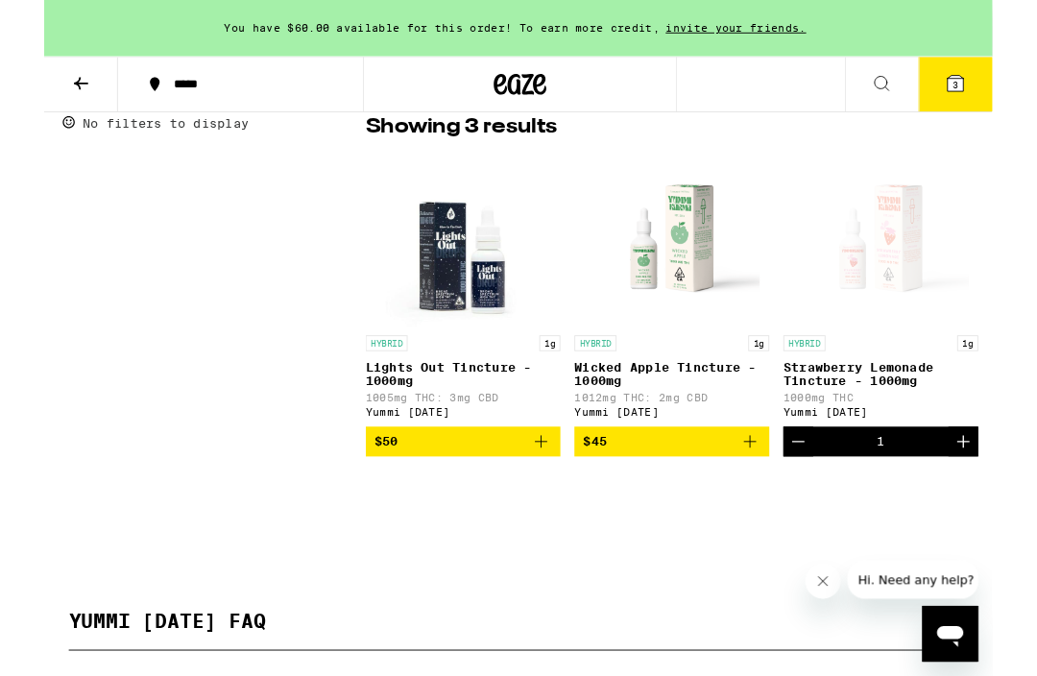
click at [1002, 89] on icon at bounding box center [996, 91] width 17 height 17
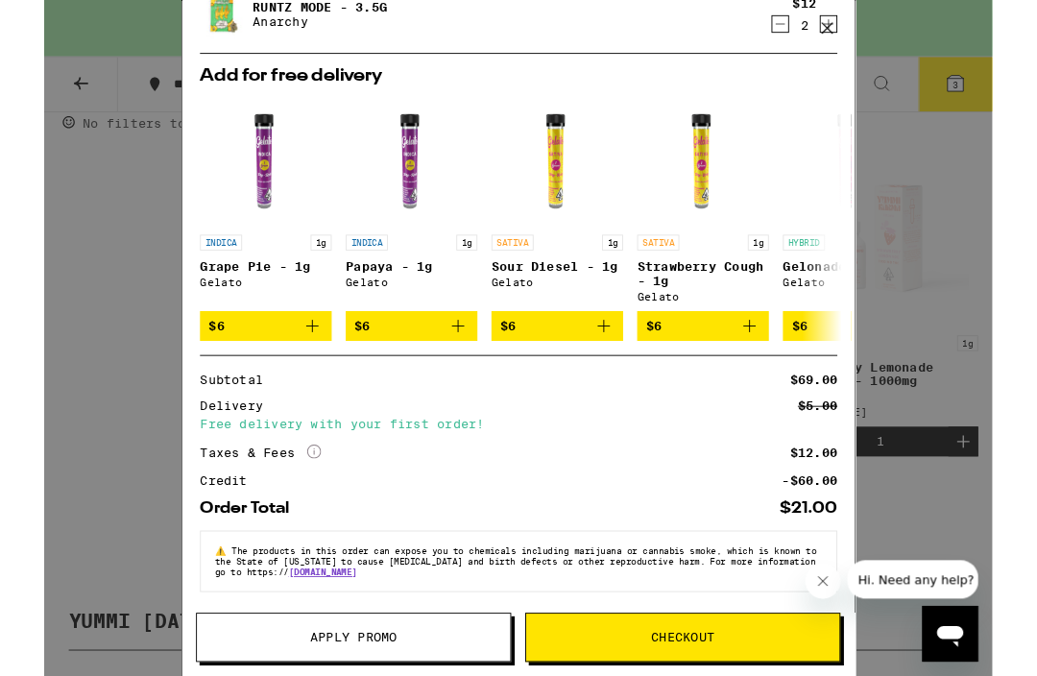
scroll to position [231, 0]
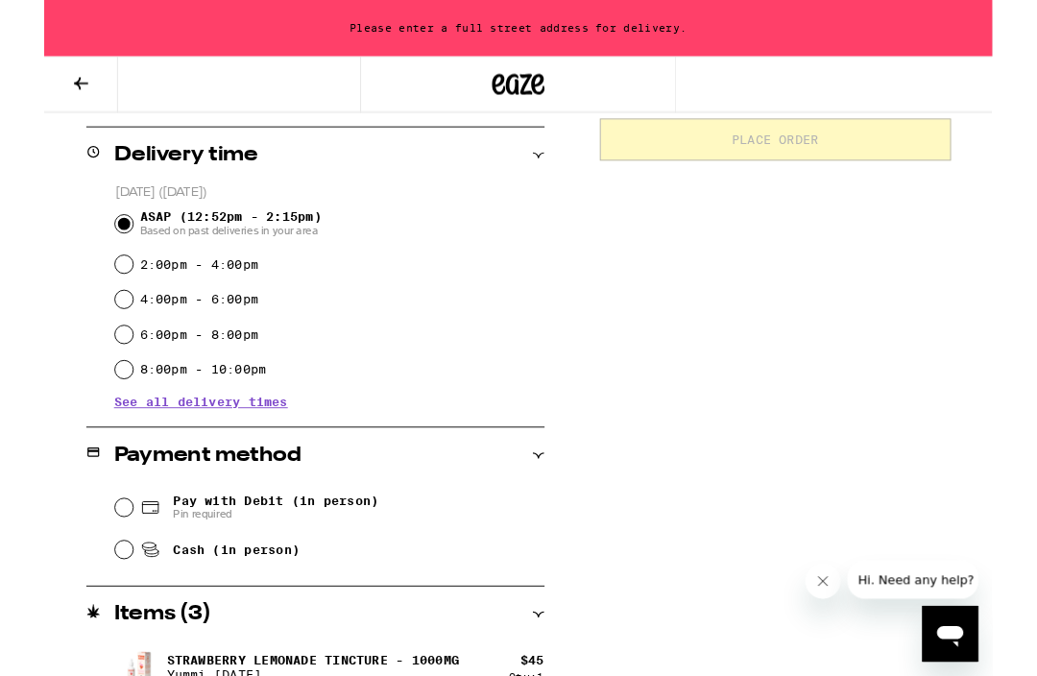
scroll to position [1, 0]
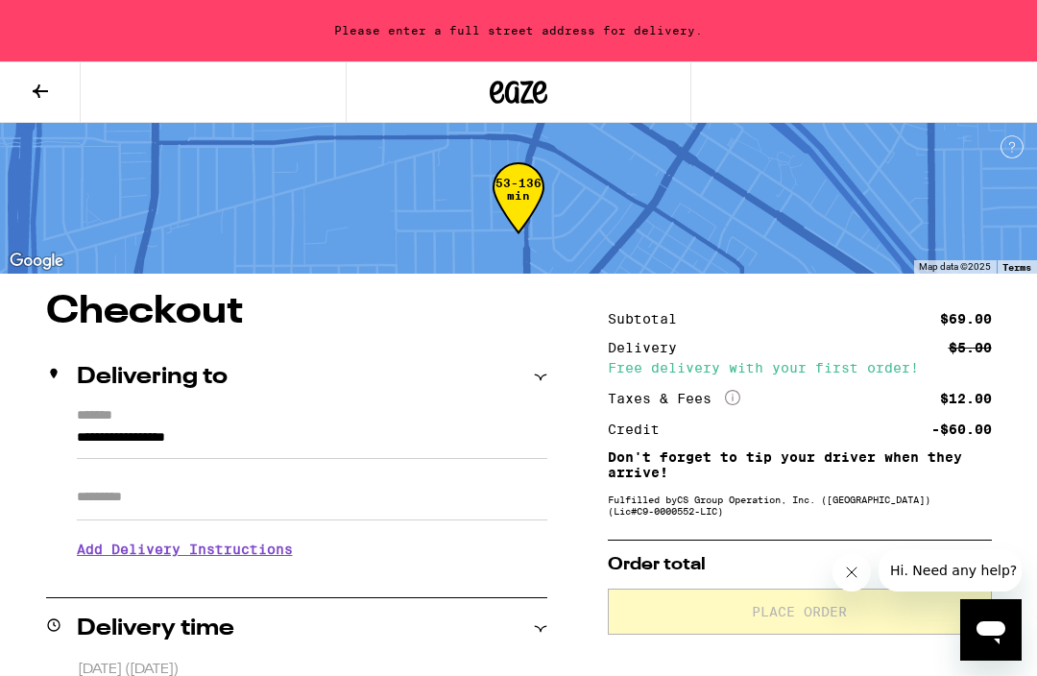
click at [445, 443] on input "**********" at bounding box center [312, 442] width 471 height 33
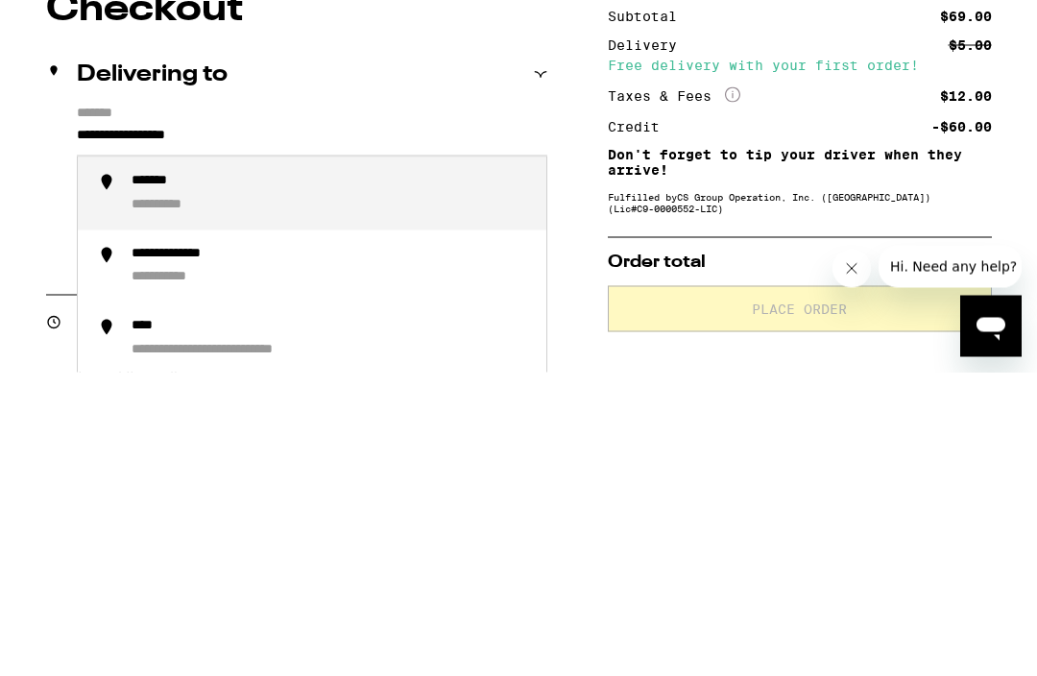
click at [52, 409] on div "**********" at bounding box center [296, 492] width 501 height 166
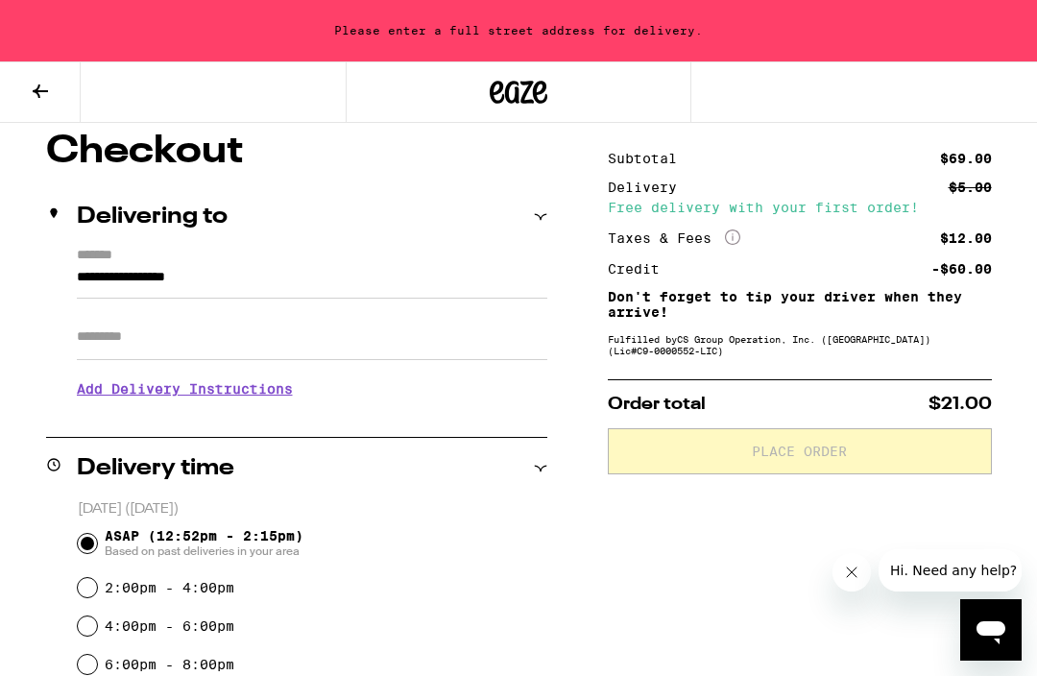
scroll to position [160, 0]
click at [80, 276] on input "**********" at bounding box center [312, 283] width 471 height 33
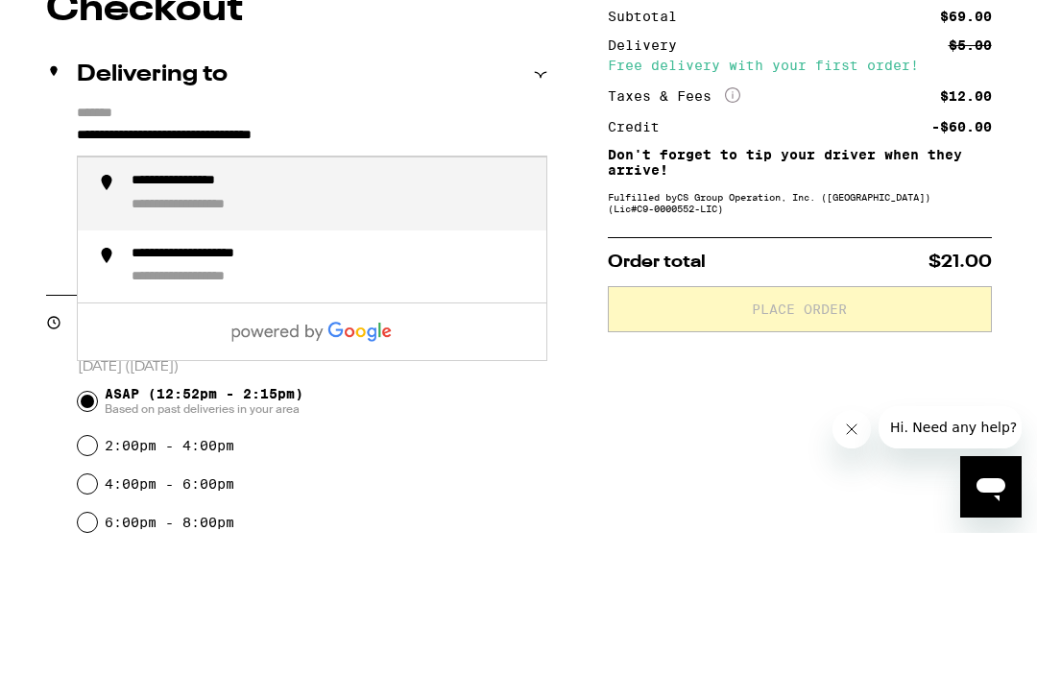
type input "**********"
click at [584, 193] on div "**********" at bounding box center [518, 664] width 1037 height 1061
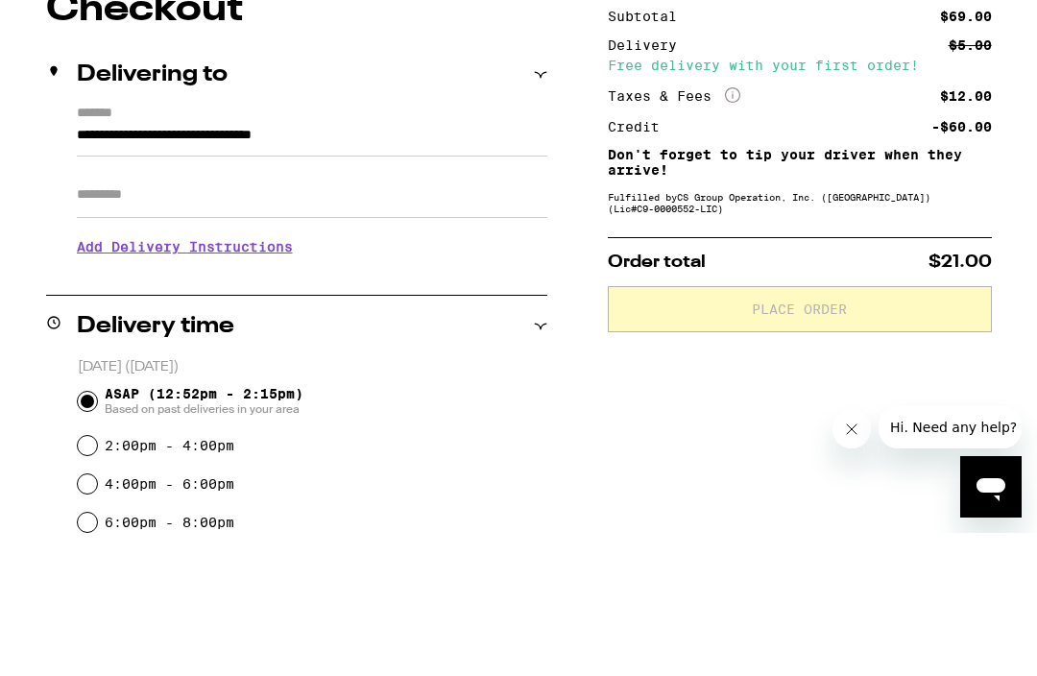
scroll to position [304, 0]
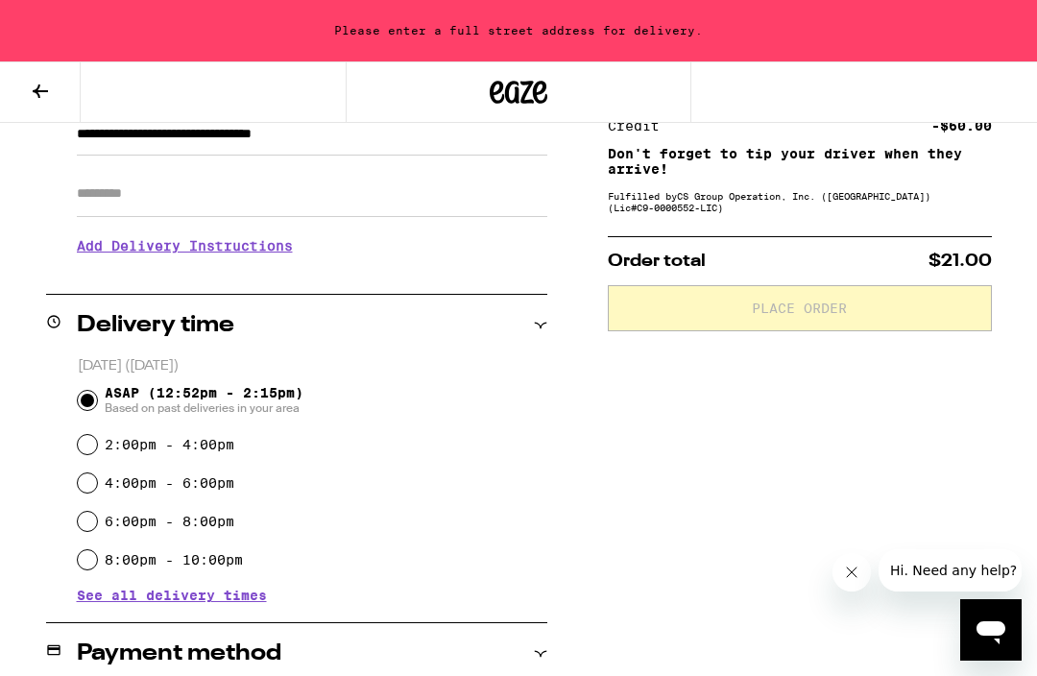
click at [290, 207] on input "Apt/Suite" at bounding box center [312, 194] width 471 height 46
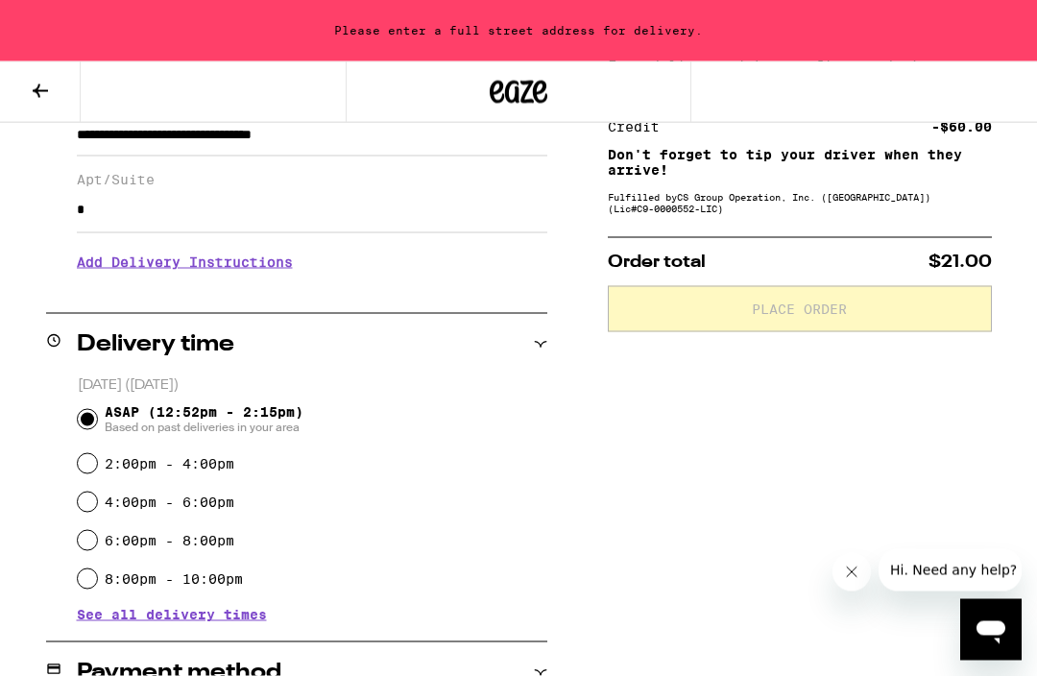
type input "*"
click at [46, 188] on div "**********" at bounding box center [296, 197] width 501 height 182
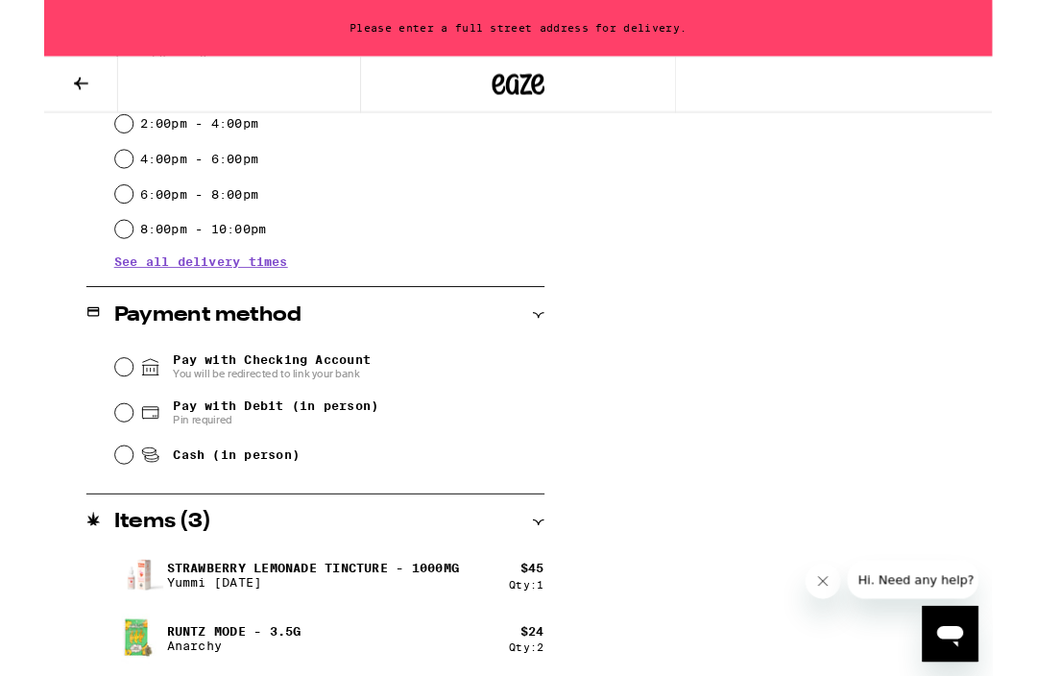
scroll to position [634, 0]
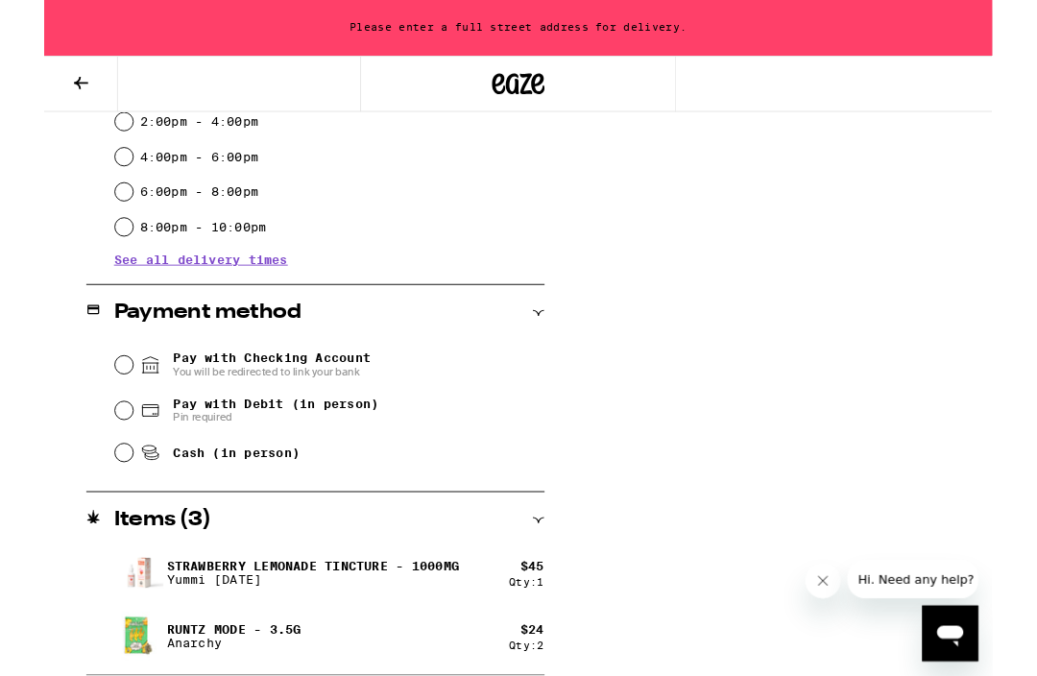
click at [544, 349] on div "Payment method" at bounding box center [296, 342] width 501 height 23
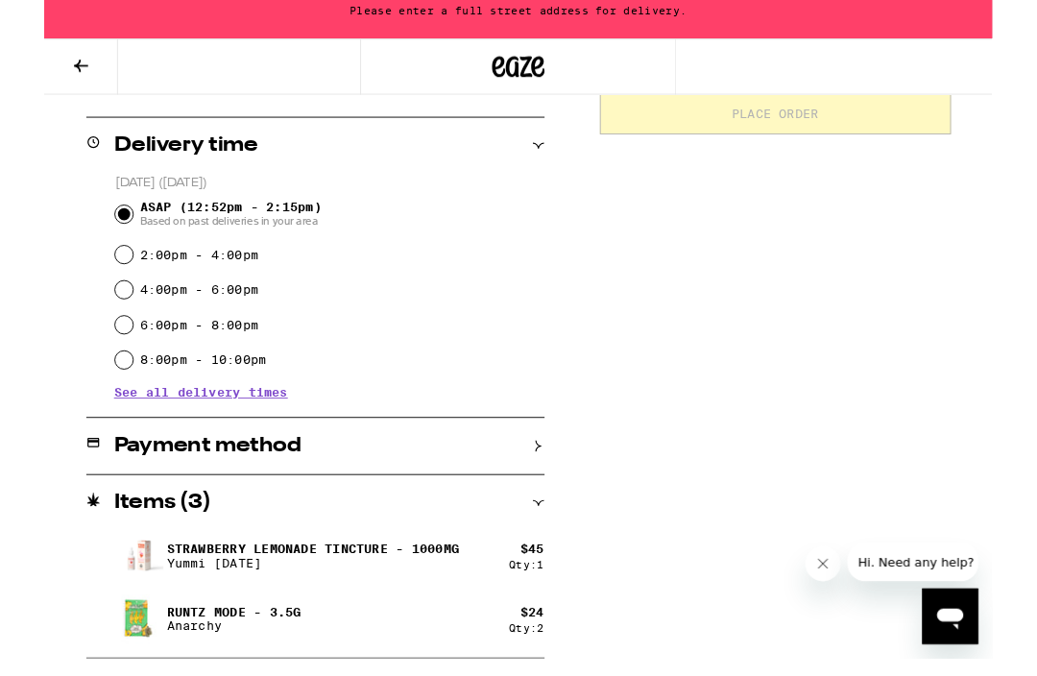
scroll to position [470, 0]
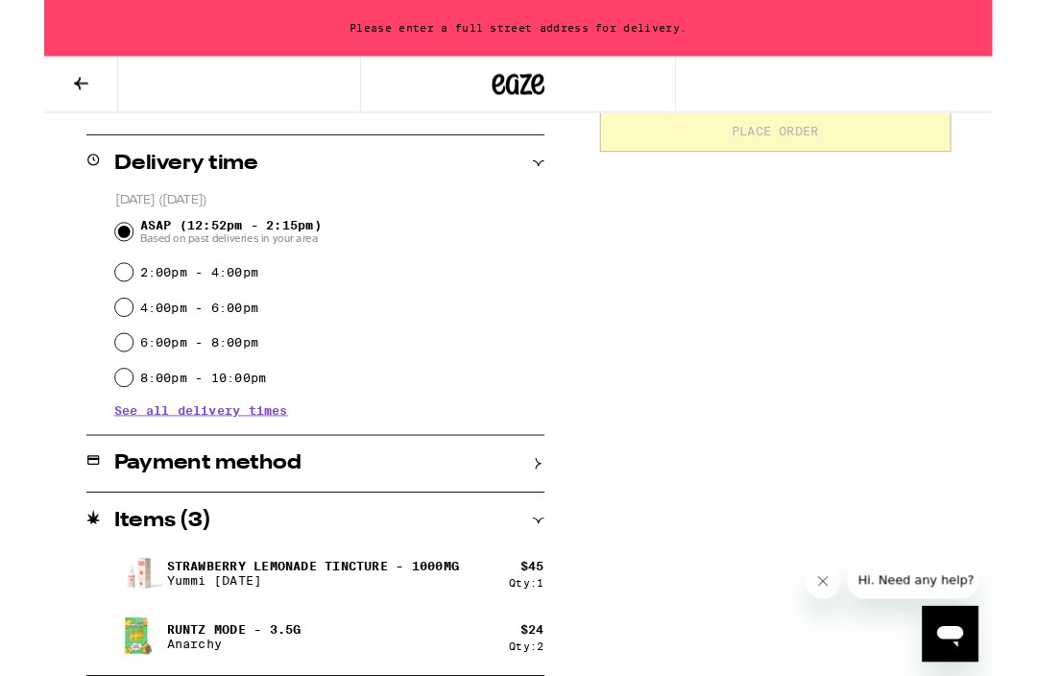
click at [544, 504] on icon at bounding box center [540, 506] width 13 height 13
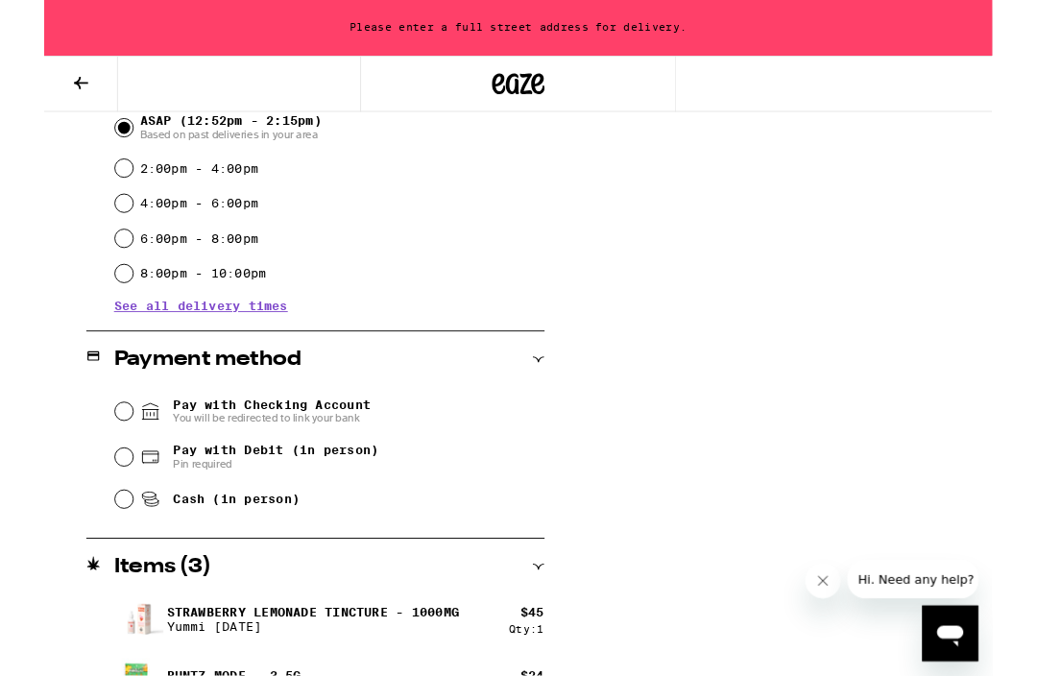
scroll to position [584, 0]
click at [86, 553] on input "Cash (in person)" at bounding box center [87, 545] width 19 height 19
radio input "true"
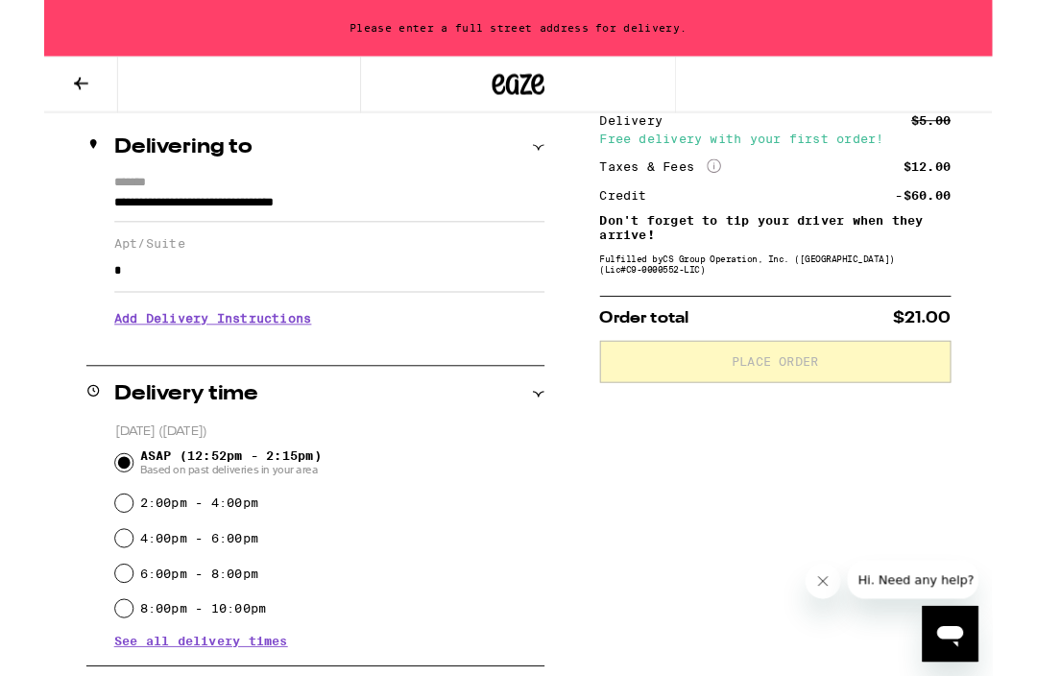
scroll to position [232, 0]
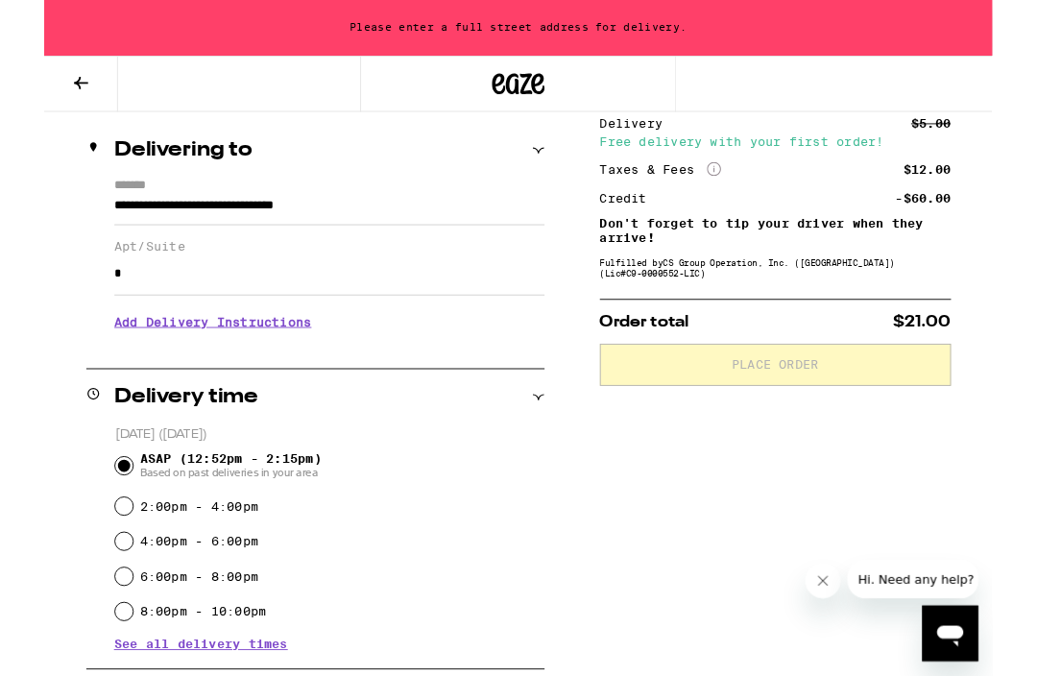
click at [270, 368] on h3 "Add Delivery Instructions" at bounding box center [312, 352] width 471 height 44
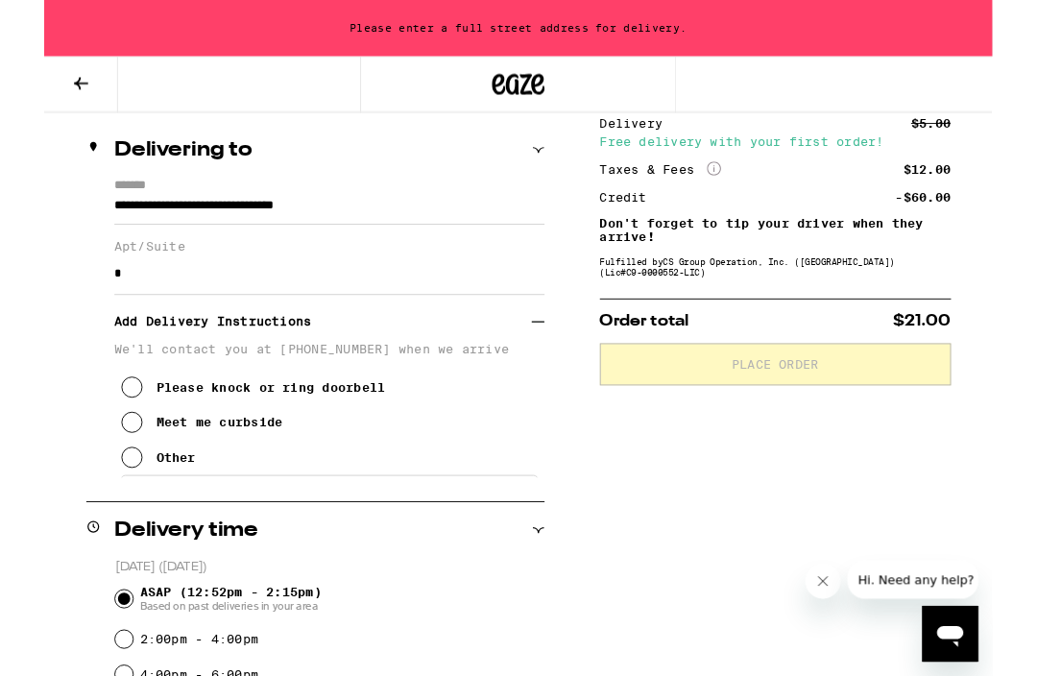
click at [95, 435] on icon at bounding box center [96, 423] width 23 height 23
click at [101, 474] on icon at bounding box center [96, 461] width 23 height 23
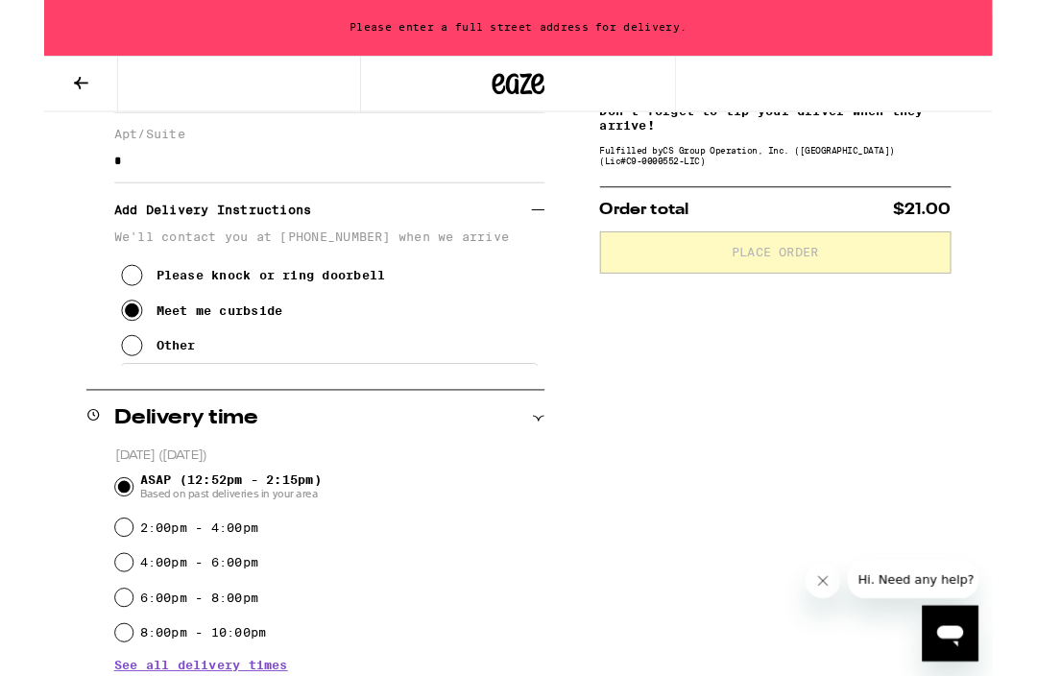
scroll to position [242, 0]
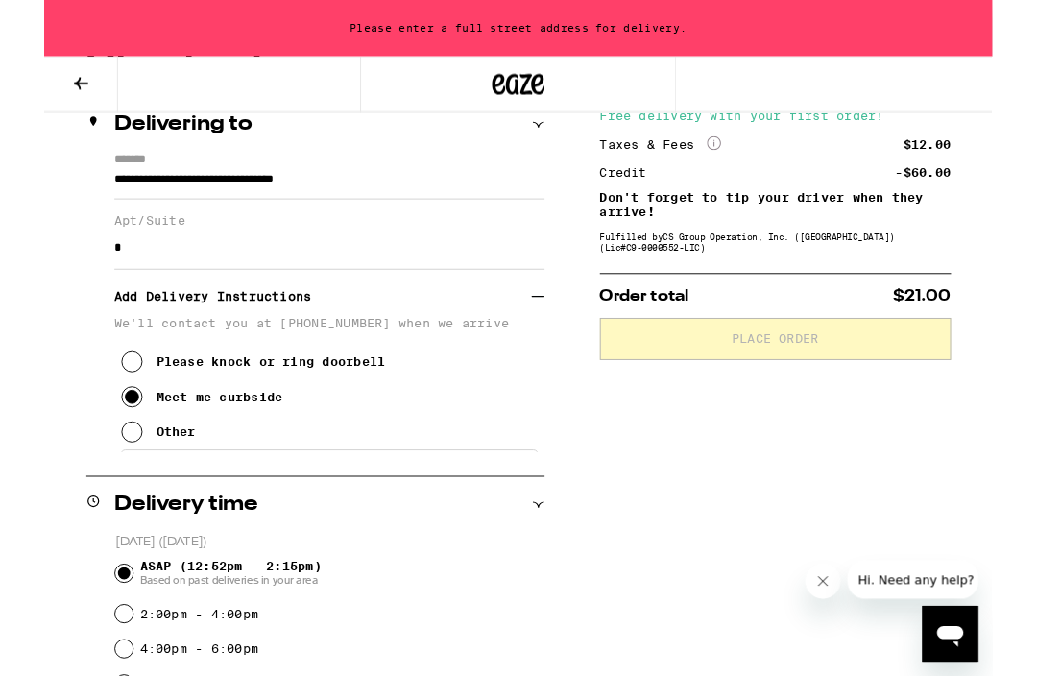
click at [94, 407] on icon at bounding box center [96, 395] width 23 height 23
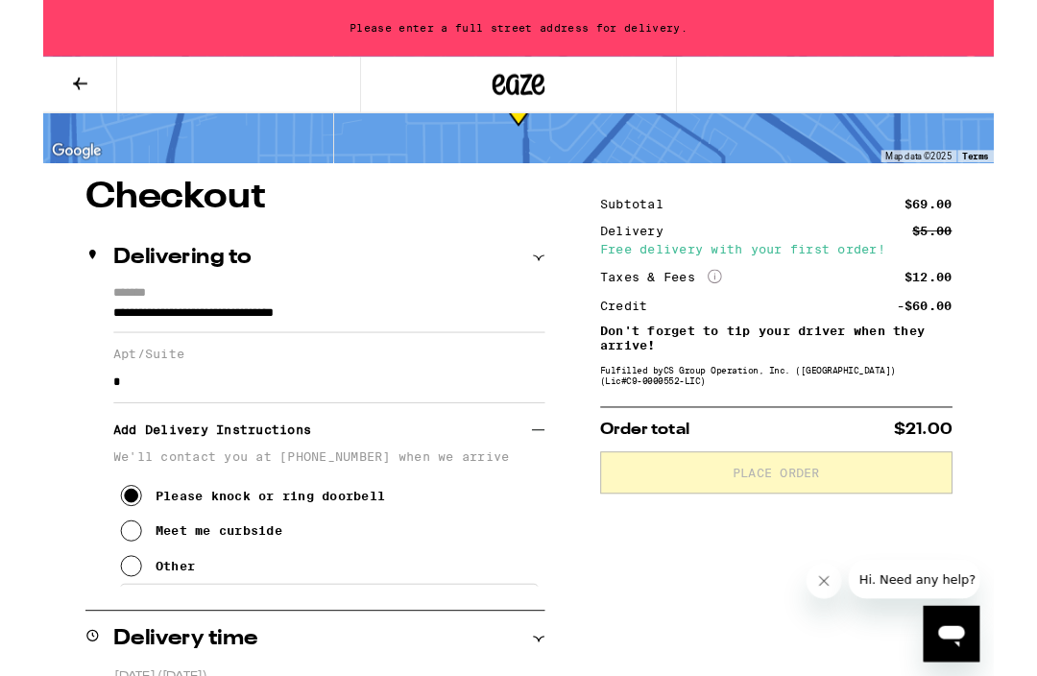
scroll to position [95, 0]
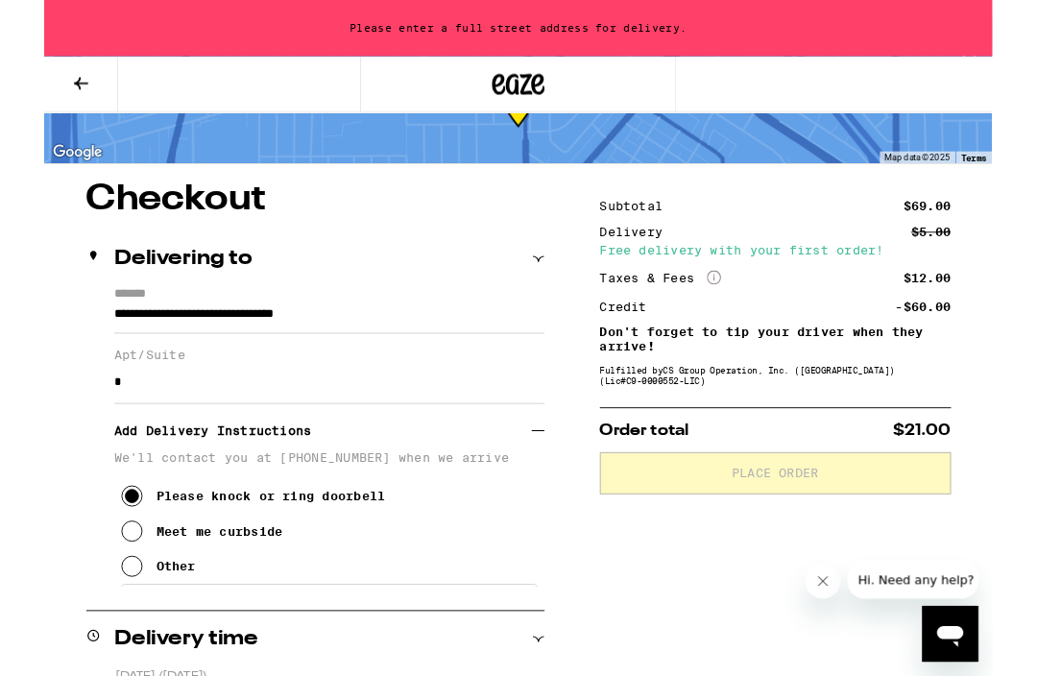
click at [449, 360] on input "**********" at bounding box center [312, 348] width 471 height 33
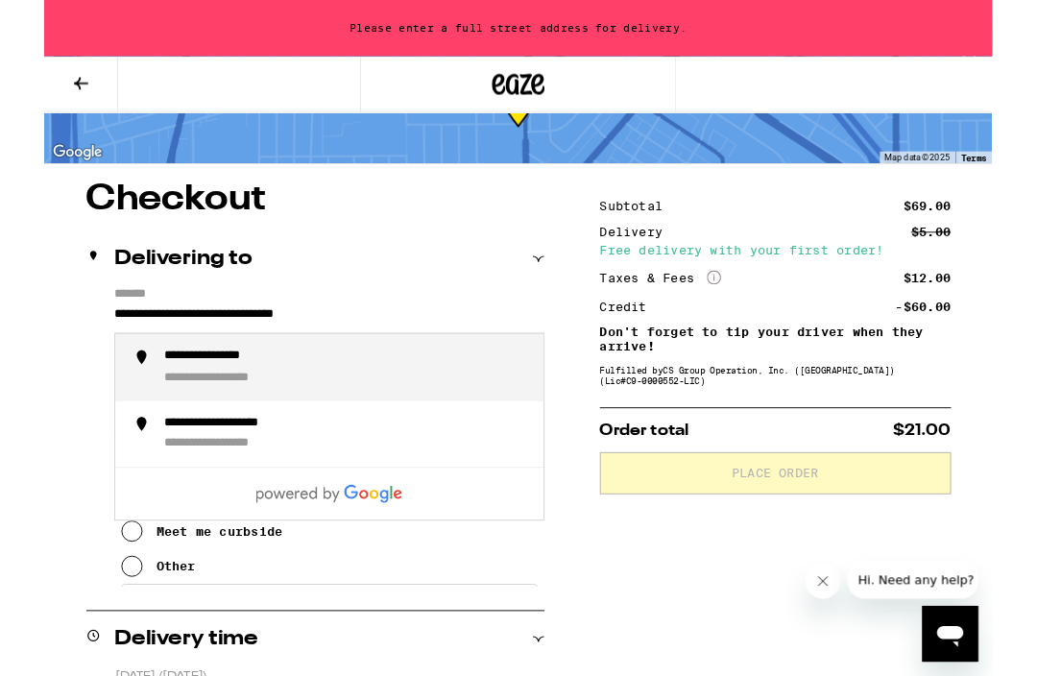
scroll to position [94, 0]
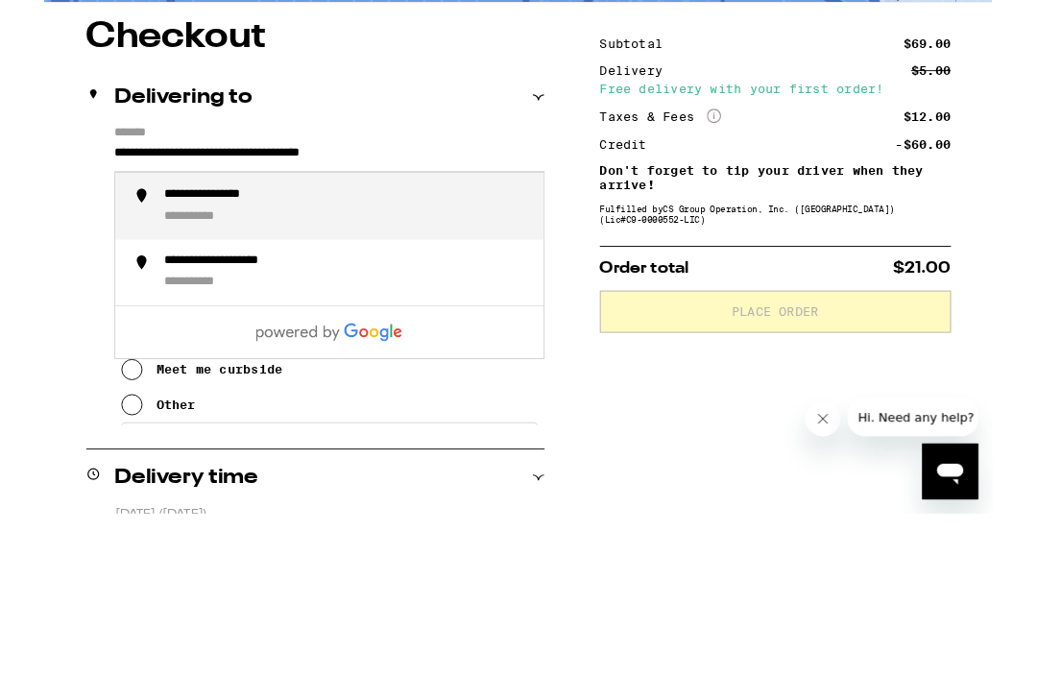
click at [184, 382] on div "**********" at bounding box center [332, 403] width 400 height 42
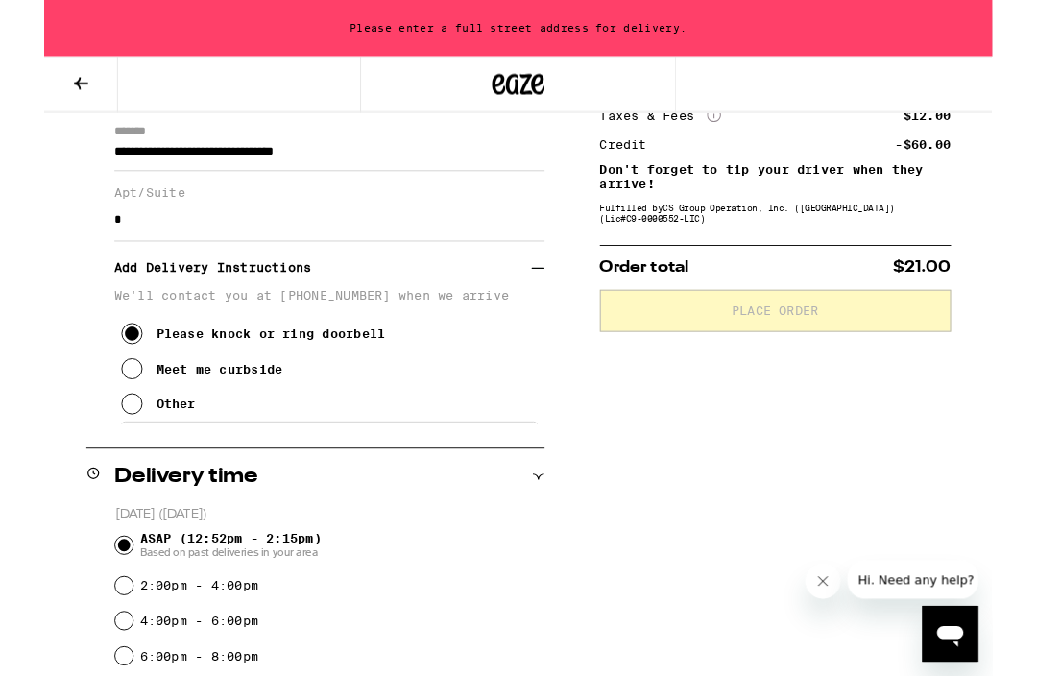
type input "**********"
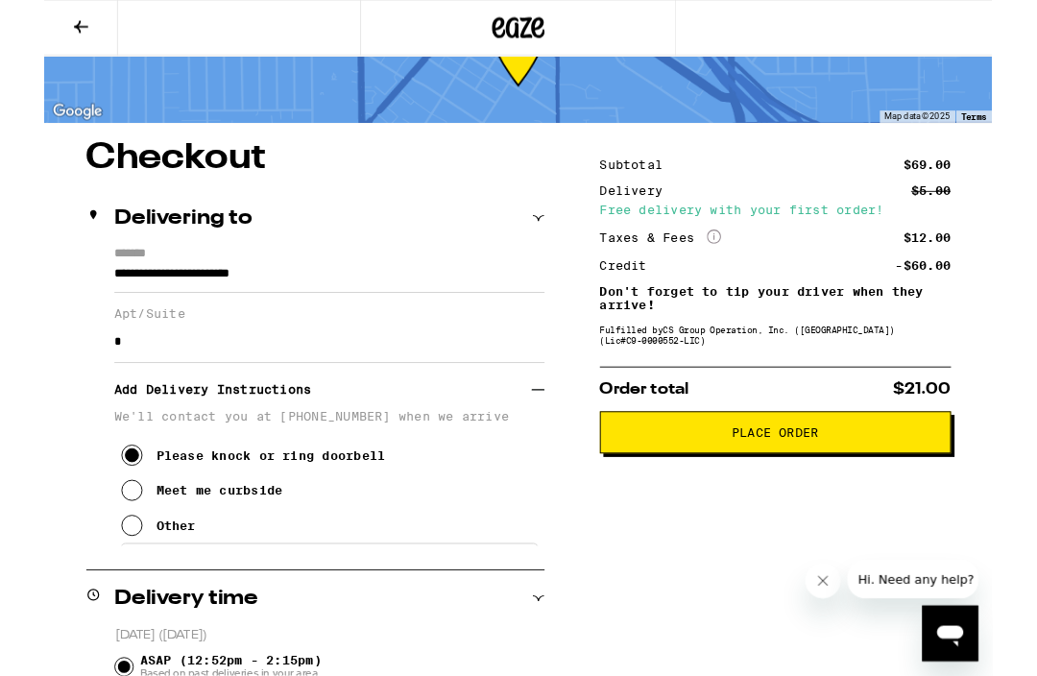
scroll to position [79, 0]
click at [759, 479] on span "Place Order" at bounding box center [799, 472] width 95 height 13
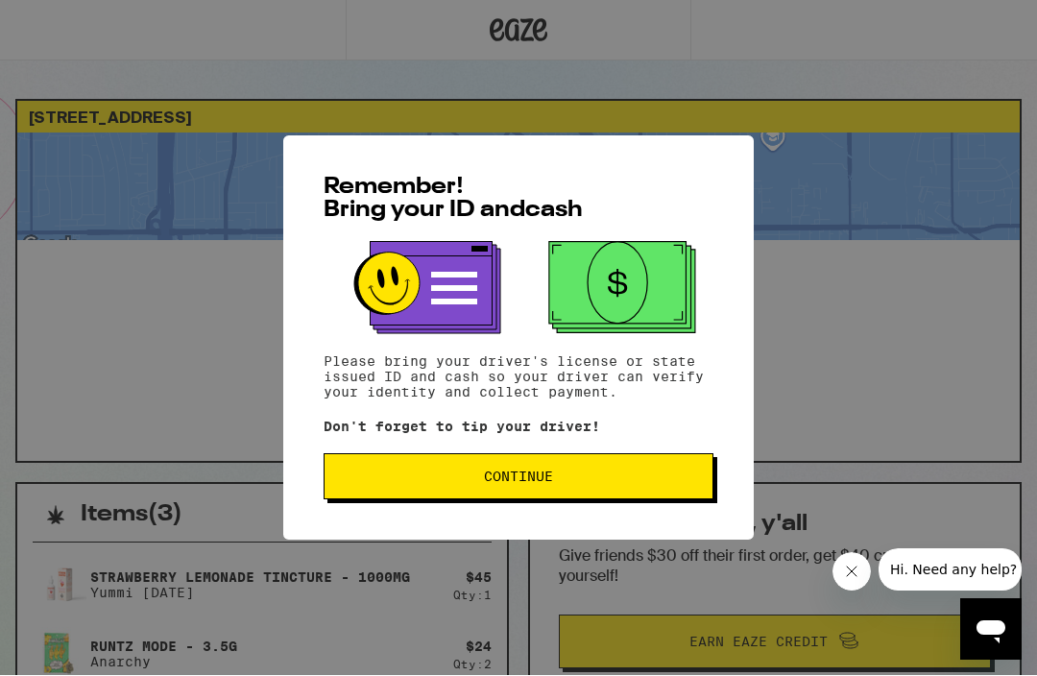
scroll to position [1, 0]
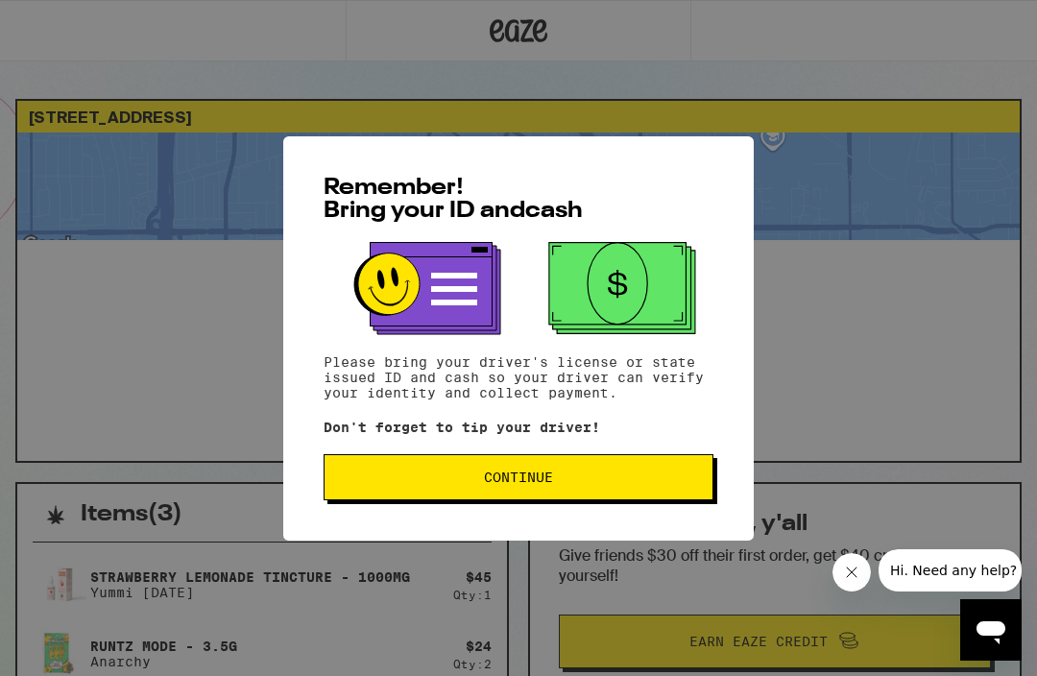
click at [634, 480] on span "Continue" at bounding box center [518, 477] width 357 height 13
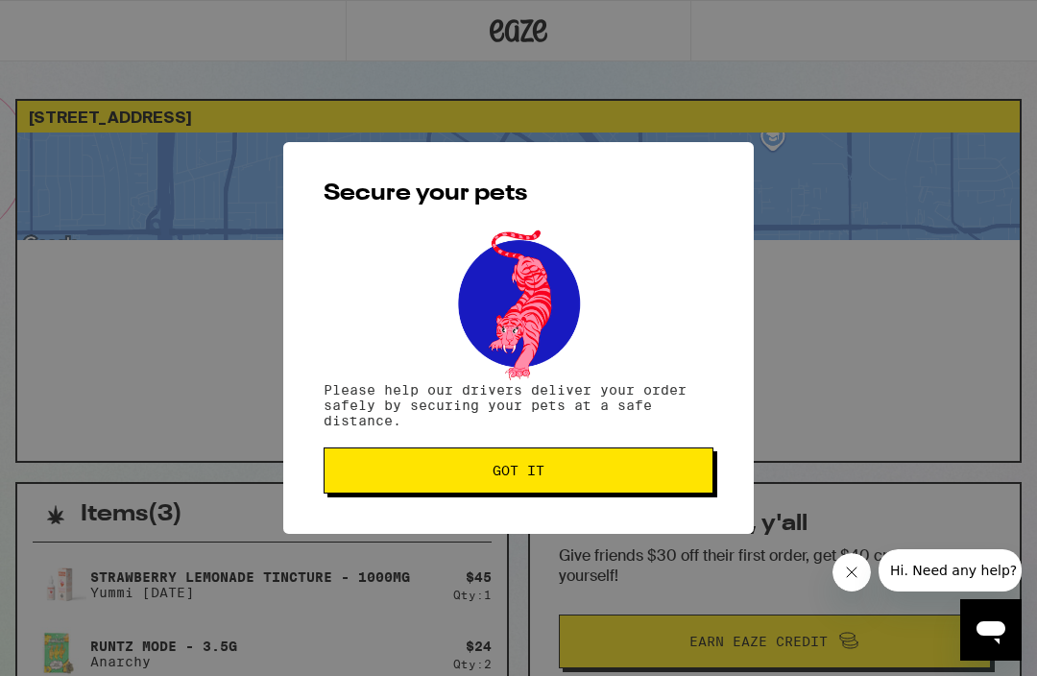
click at [640, 460] on button "Got it" at bounding box center [519, 471] width 390 height 46
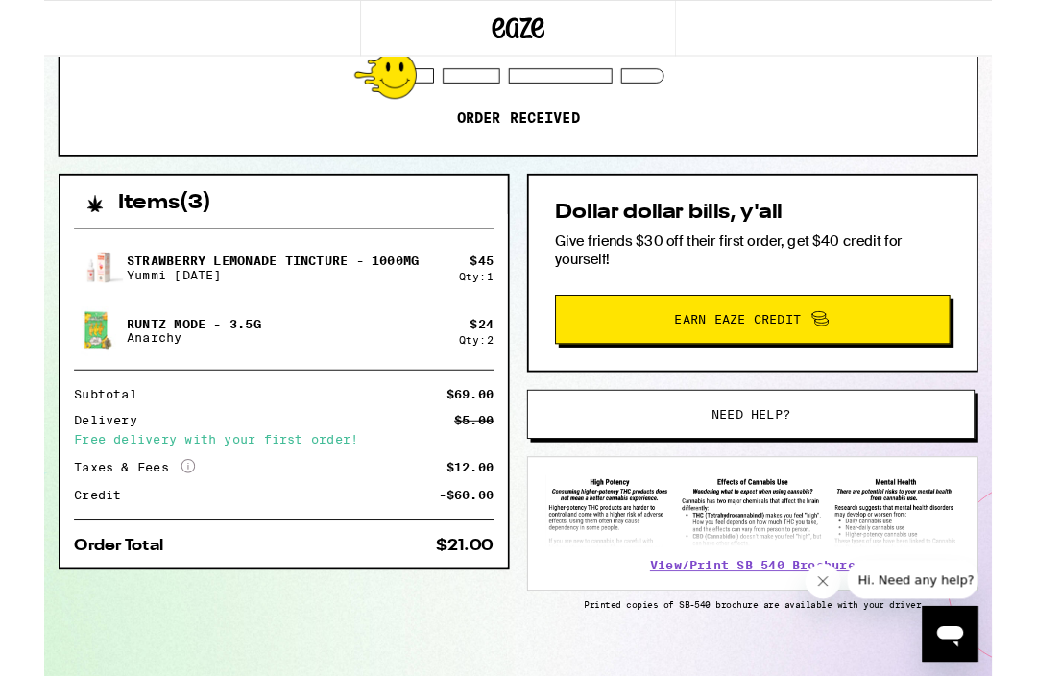
scroll to position [325, 0]
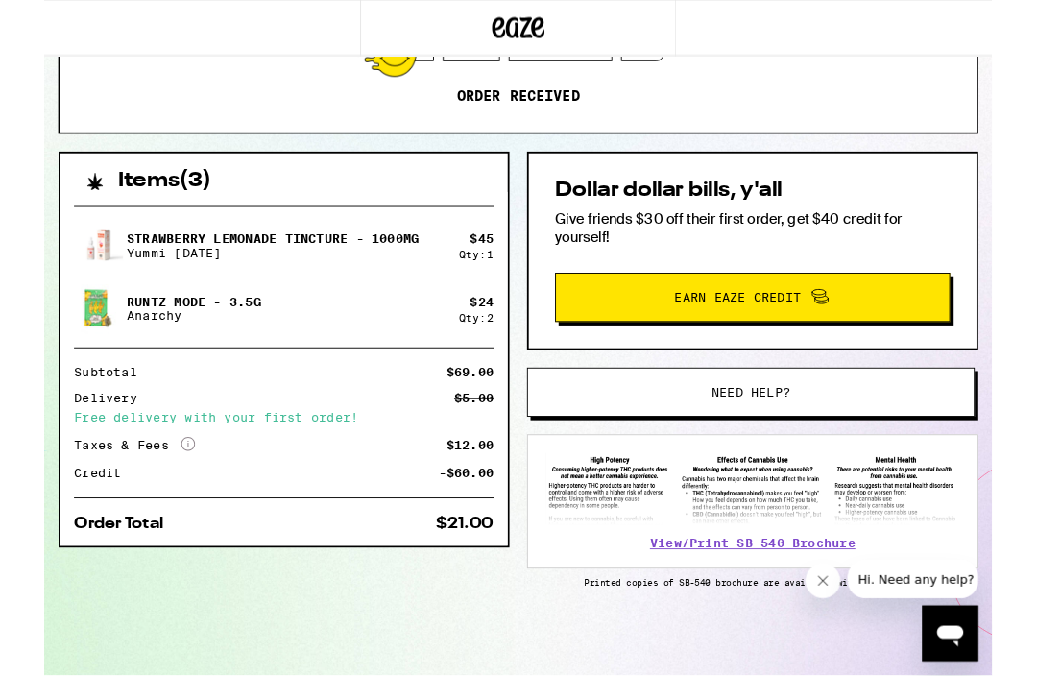
click at [862, 315] on span "Earn Eaze Credit" at bounding box center [774, 325] width 403 height 25
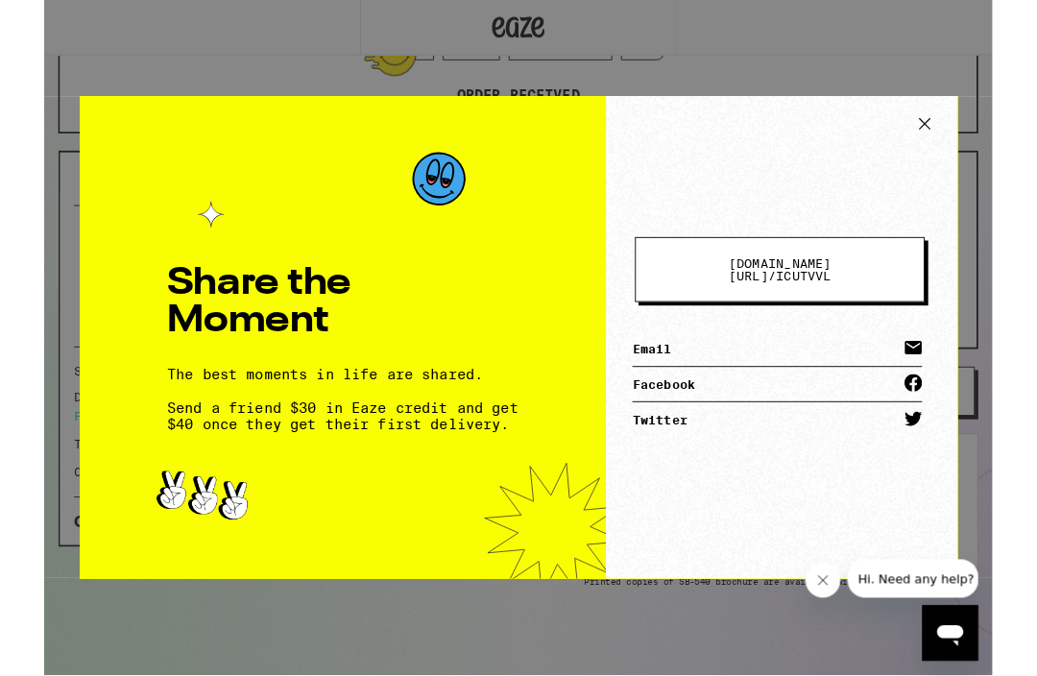
click at [787, 303] on span "[DOMAIN_NAME][URL] /" at bounding box center [805, 295] width 112 height 29
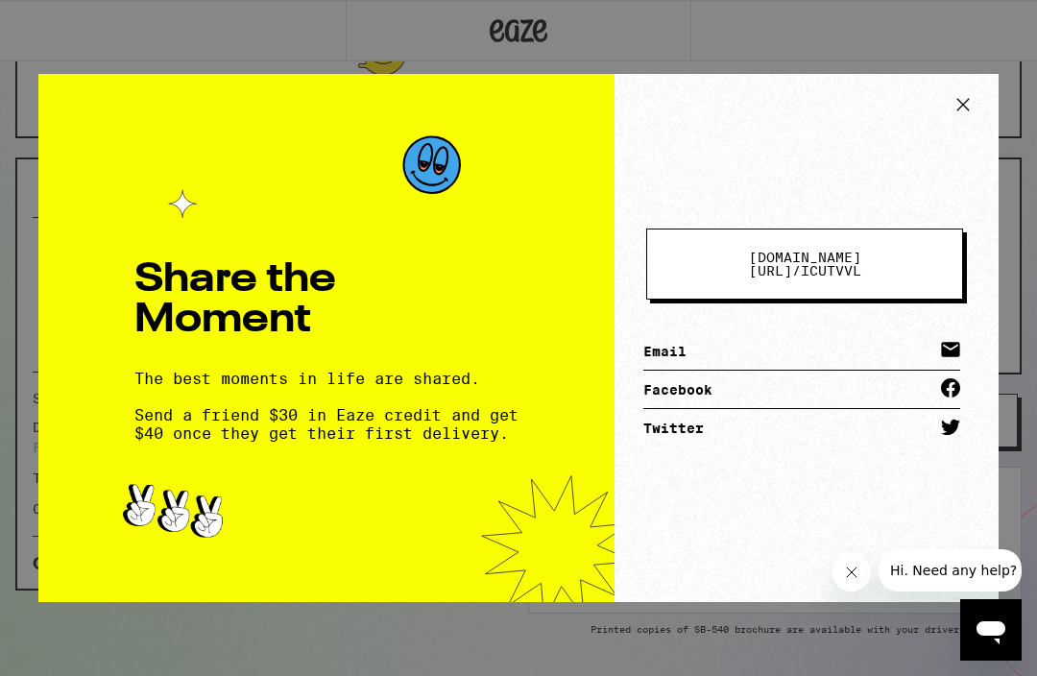
click at [770, 346] on link "Email" at bounding box center [802, 351] width 317 height 38
click at [958, 111] on icon at bounding box center [963, 104] width 29 height 29
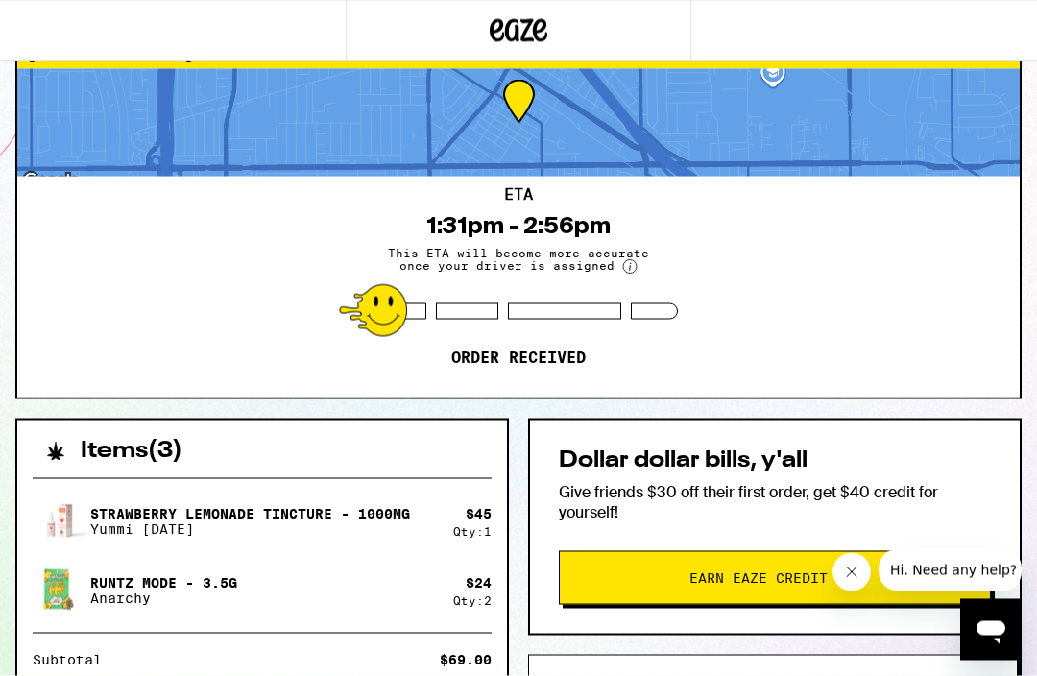
scroll to position [0, 0]
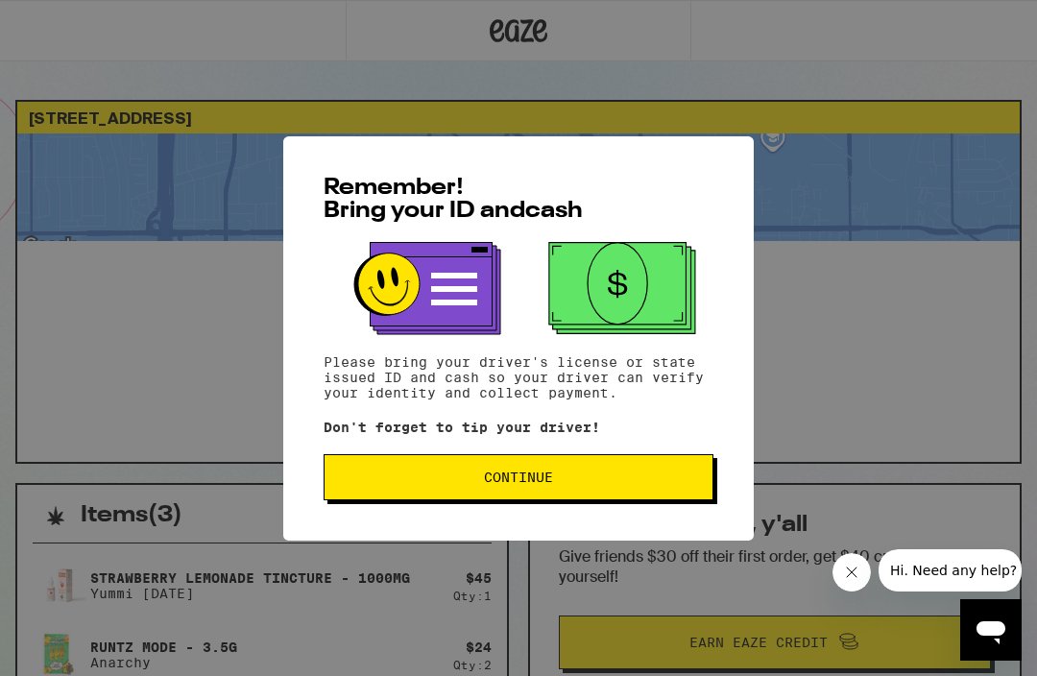
click at [668, 475] on button "Continue" at bounding box center [519, 477] width 390 height 46
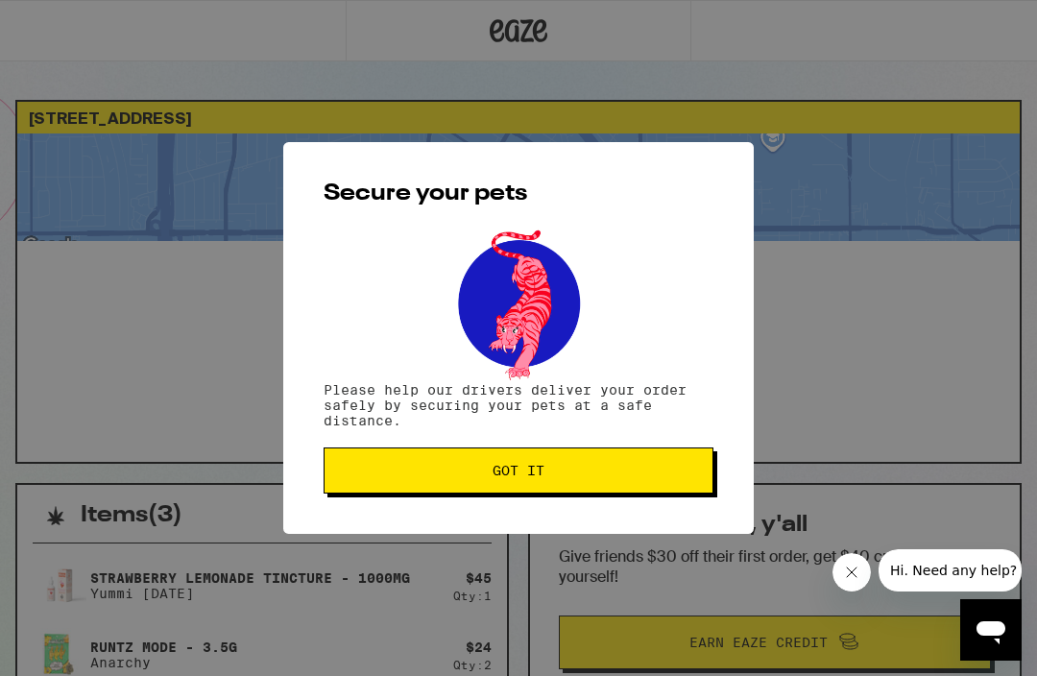
click at [651, 467] on button "Got it" at bounding box center [519, 471] width 390 height 46
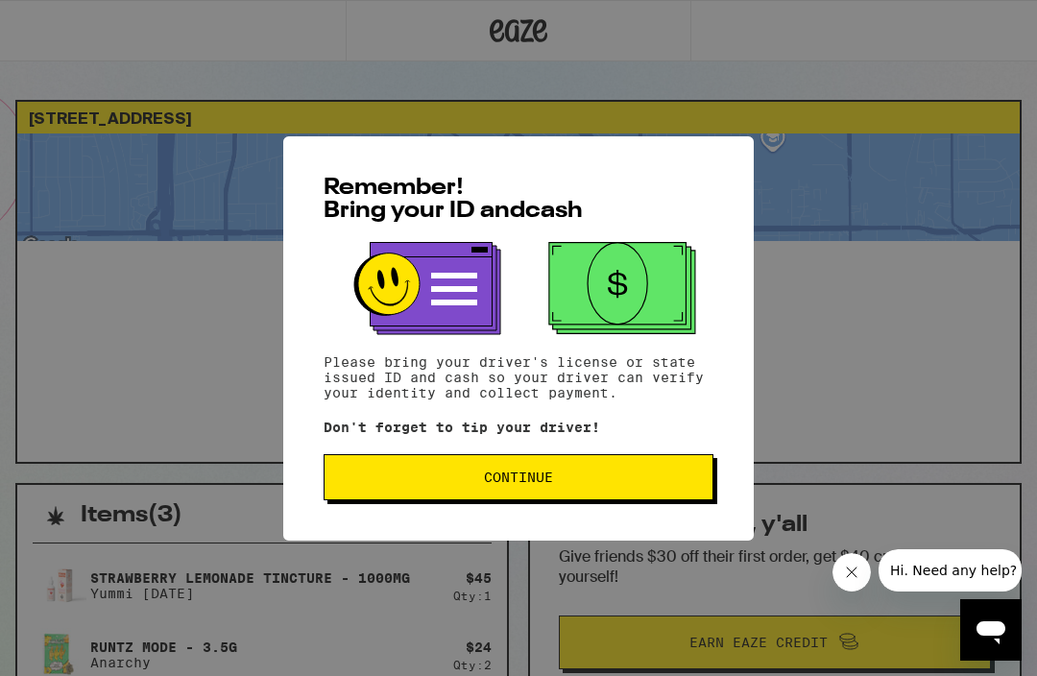
click at [615, 476] on span "Continue" at bounding box center [518, 477] width 357 height 13
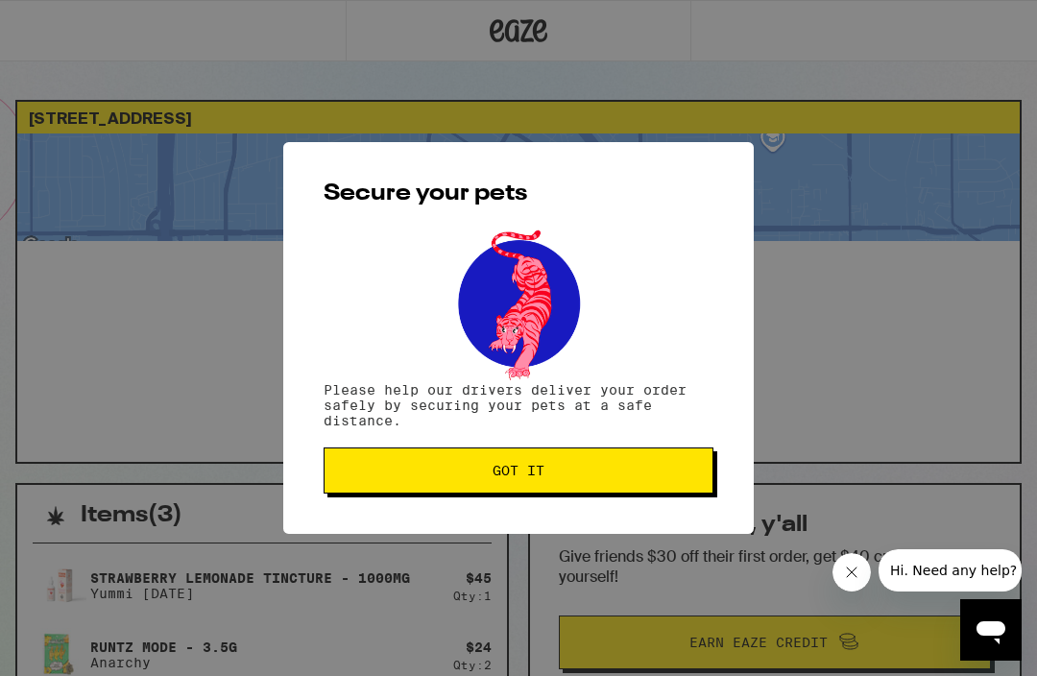
click at [635, 475] on span "Got it" at bounding box center [518, 470] width 357 height 13
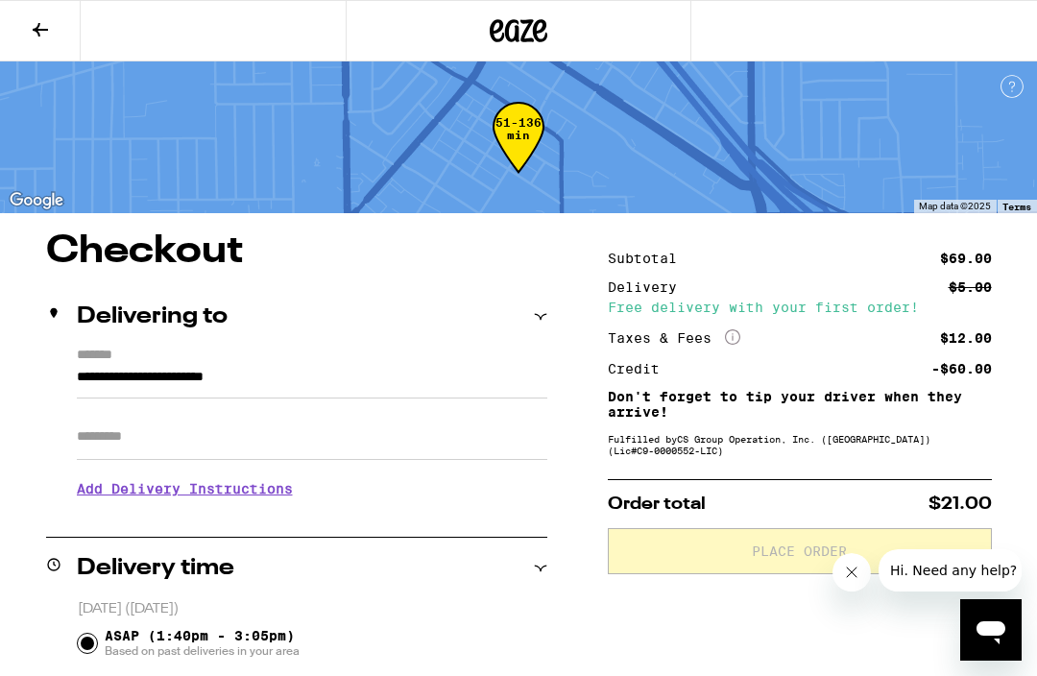
click at [39, 43] on button at bounding box center [40, 31] width 81 height 61
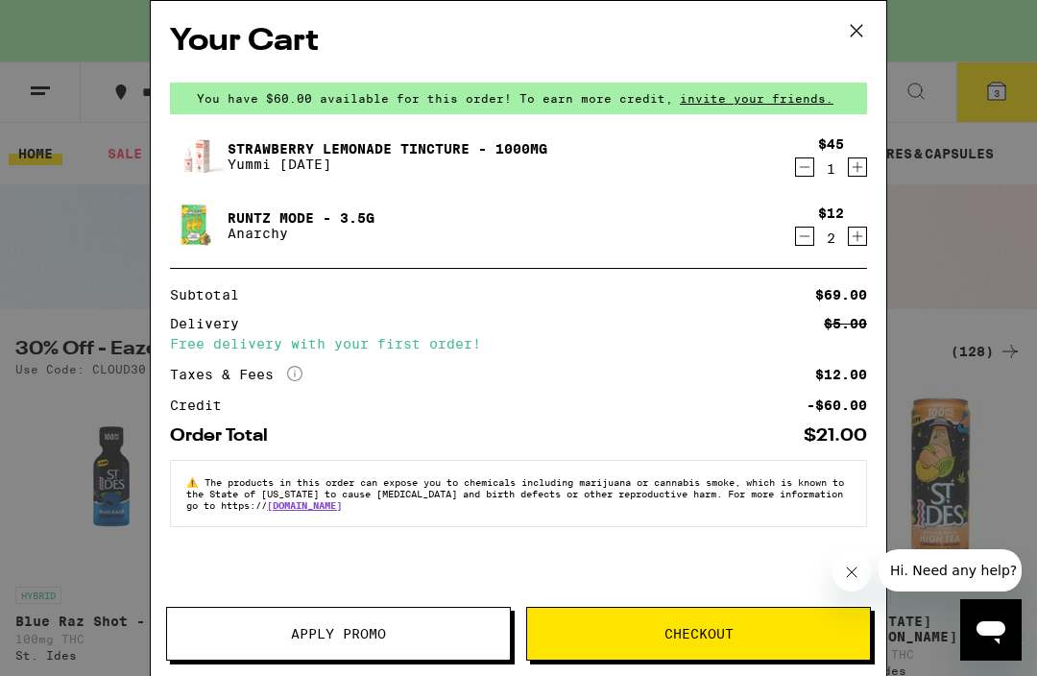
click at [850, 45] on button at bounding box center [857, 31] width 60 height 61
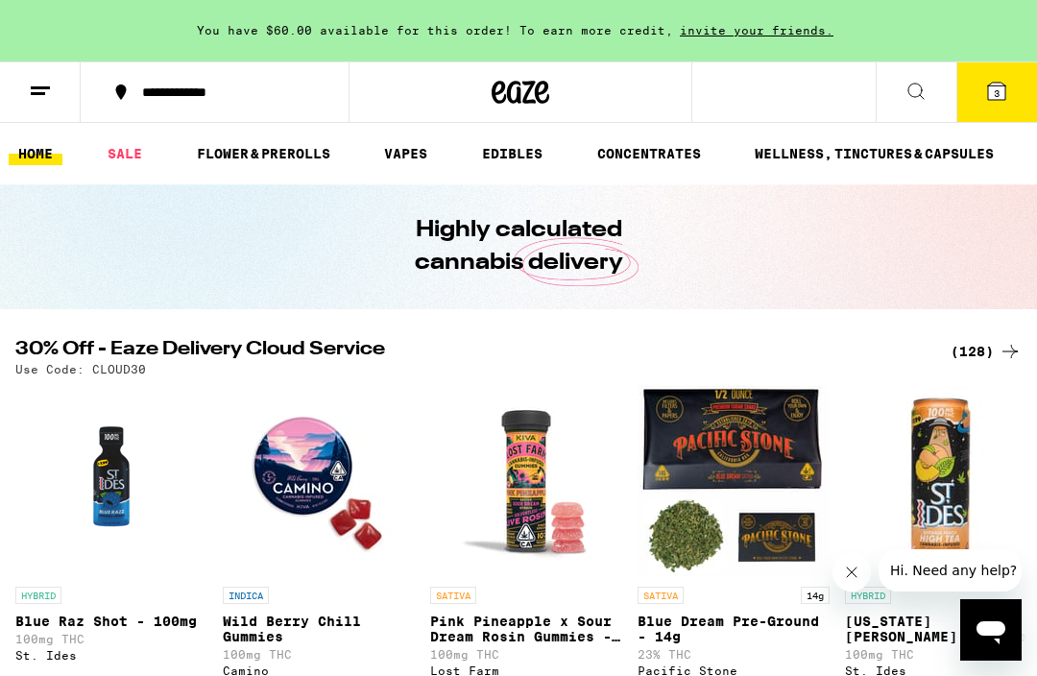
click at [856, 30] on div "You have $60.00 available for this order! To earn more credit, invite your frie…" at bounding box center [518, 30] width 1037 height 61
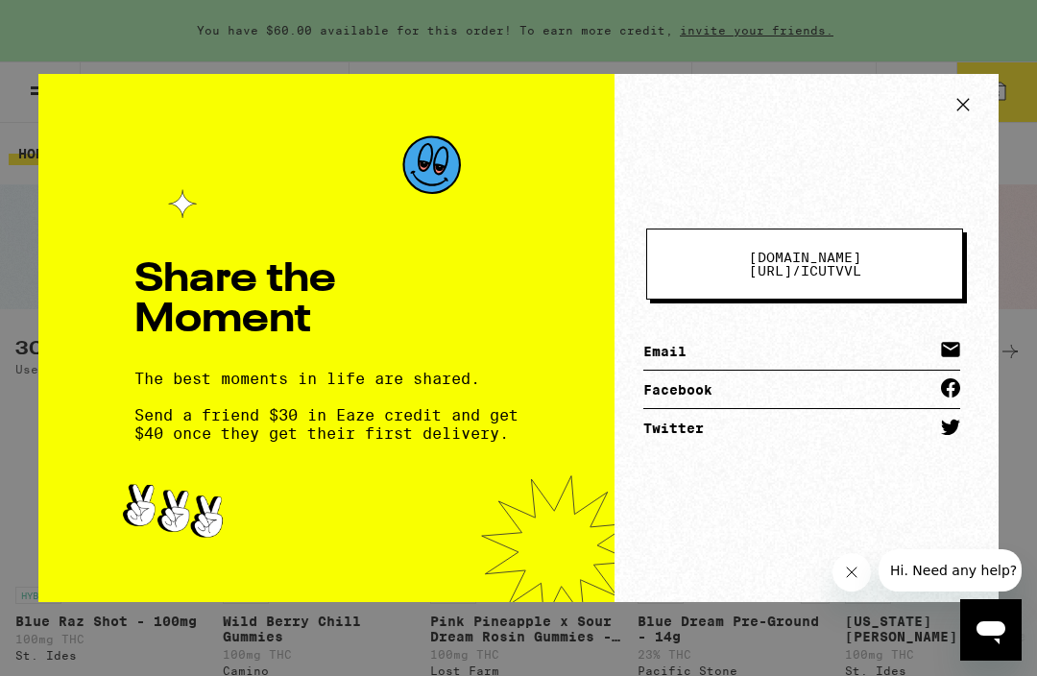
click at [949, 110] on icon at bounding box center [963, 104] width 29 height 29
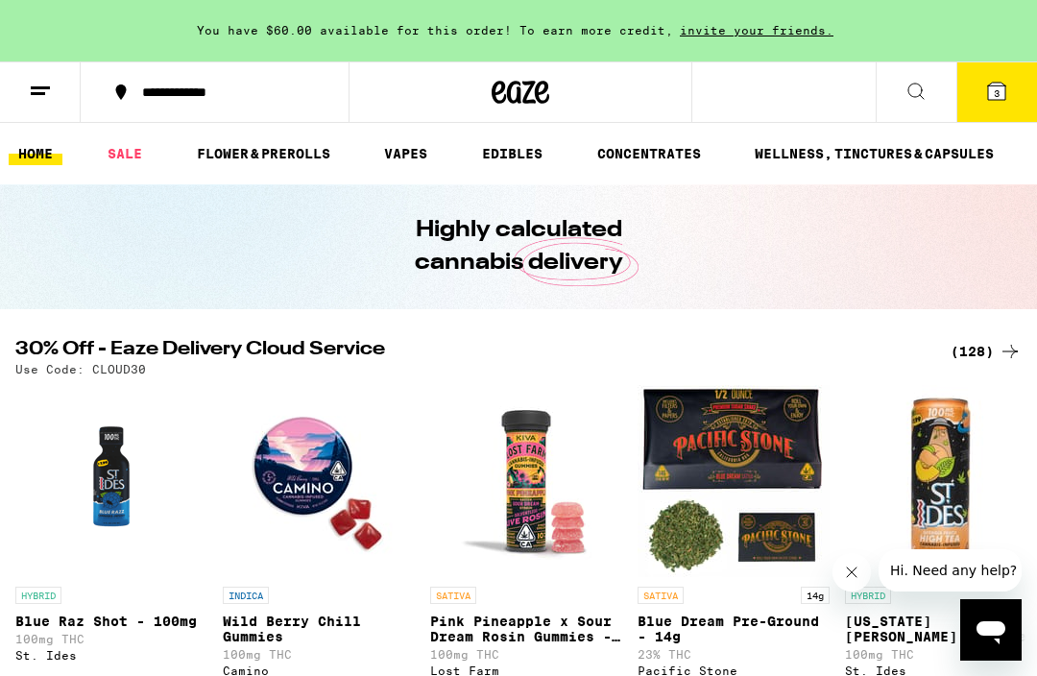
click at [50, 93] on icon at bounding box center [40, 91] width 23 height 23
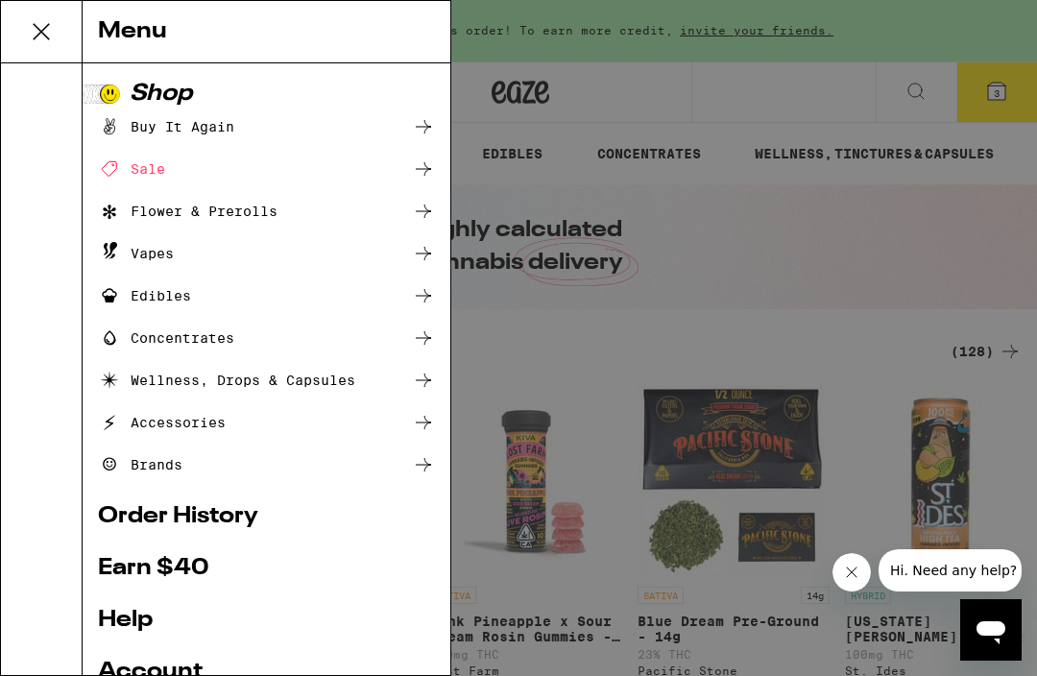
click at [165, 129] on div "Buy It Again" at bounding box center [166, 126] width 136 height 23
